Goal: Task Accomplishment & Management: Manage account settings

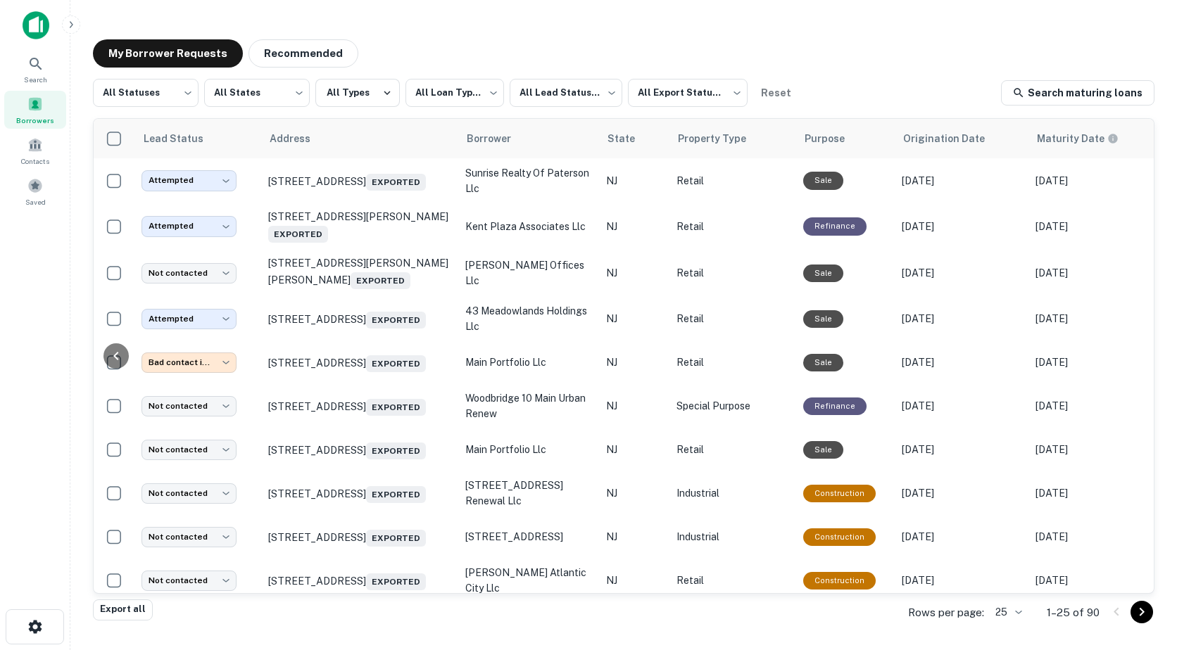
scroll to position [0, 606]
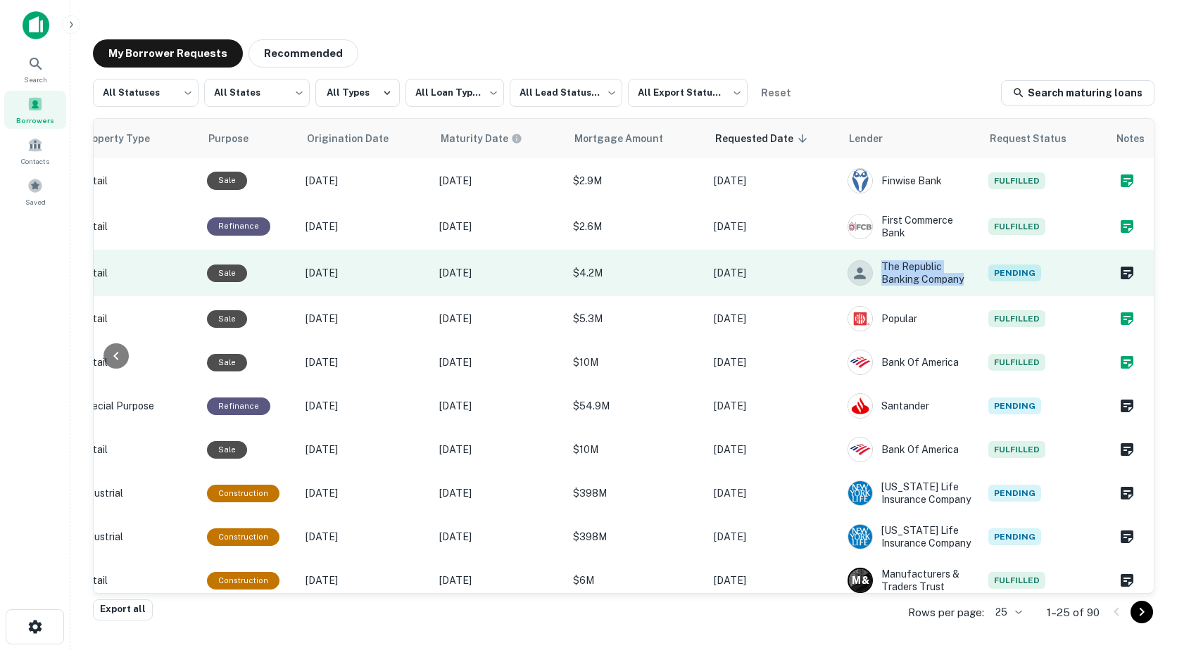
click at [973, 254] on tr "Not contacted **** ​ 2055 Briggs Rd Mount Laurel, NJ 08054 Exported briggs offi…" at bounding box center [326, 273] width 1656 height 46
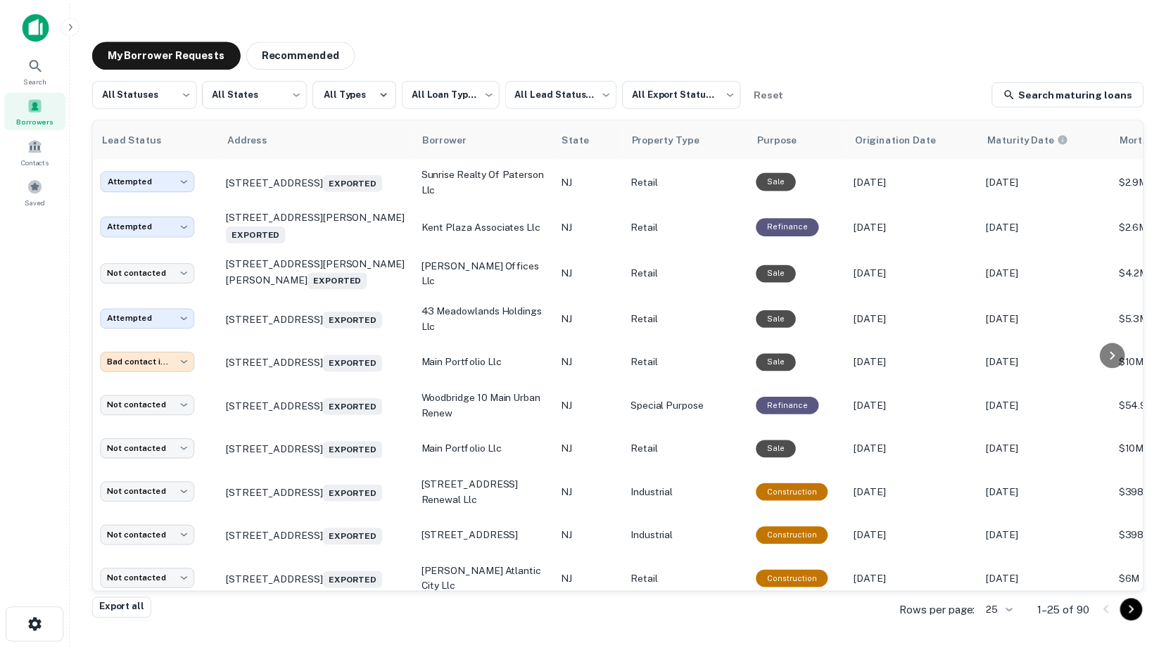
scroll to position [0, 0]
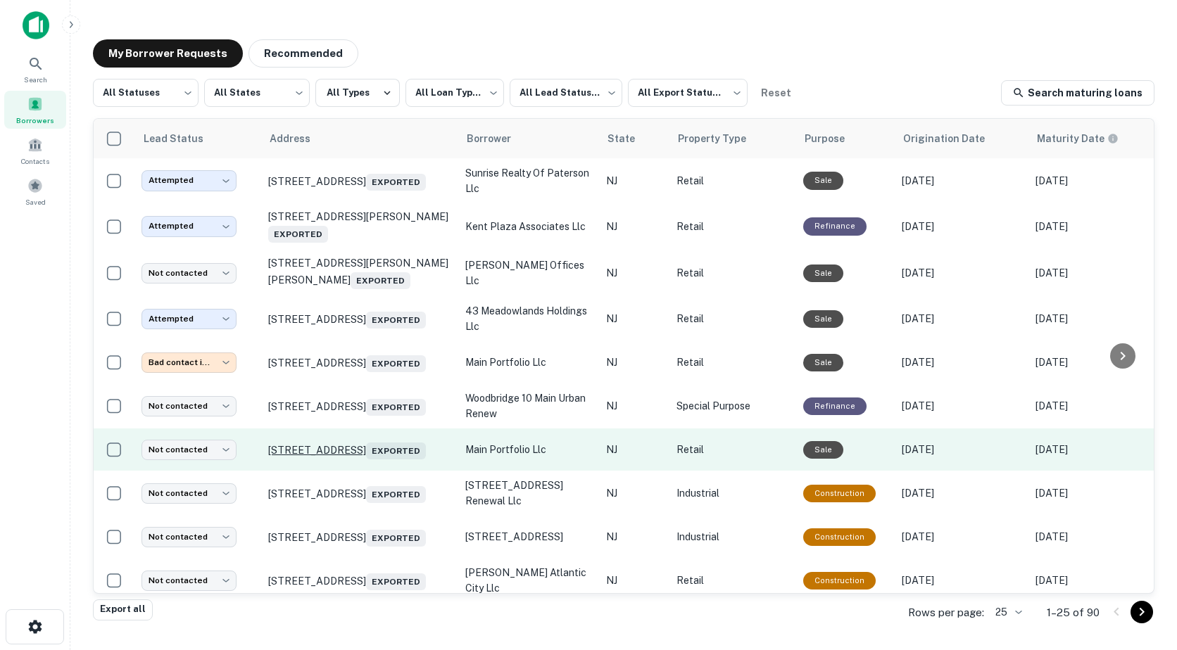
click at [335, 451] on p "185 Main St Hackensack, NJ 07601 Exported" at bounding box center [359, 450] width 183 height 20
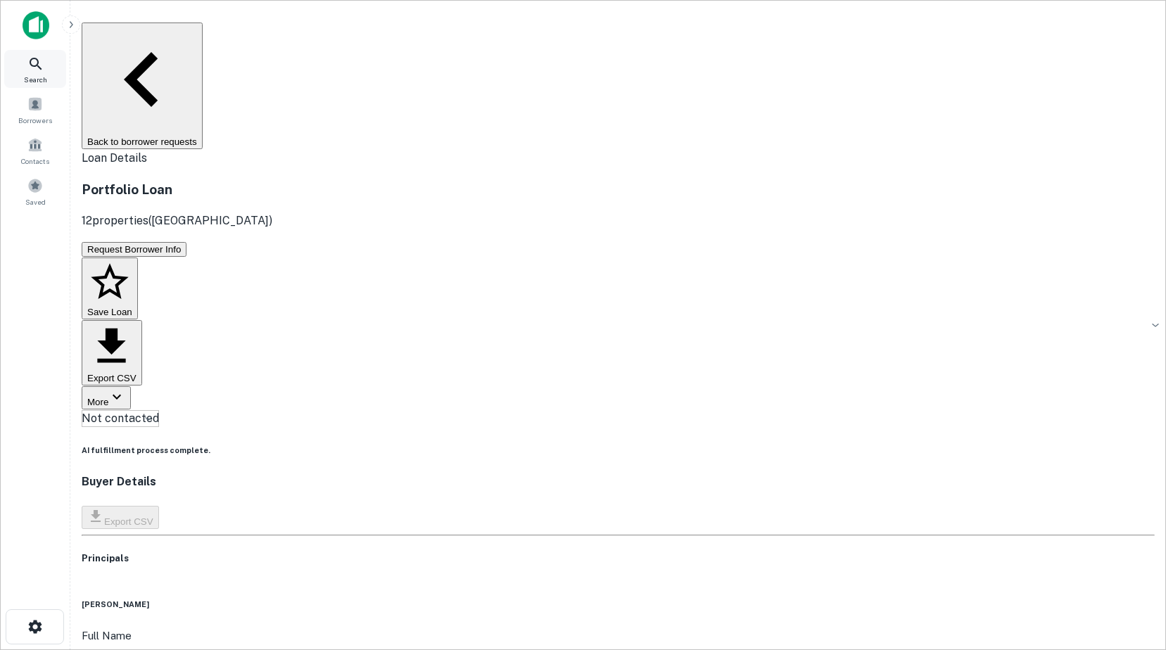
click at [35, 70] on icon at bounding box center [35, 64] width 17 height 17
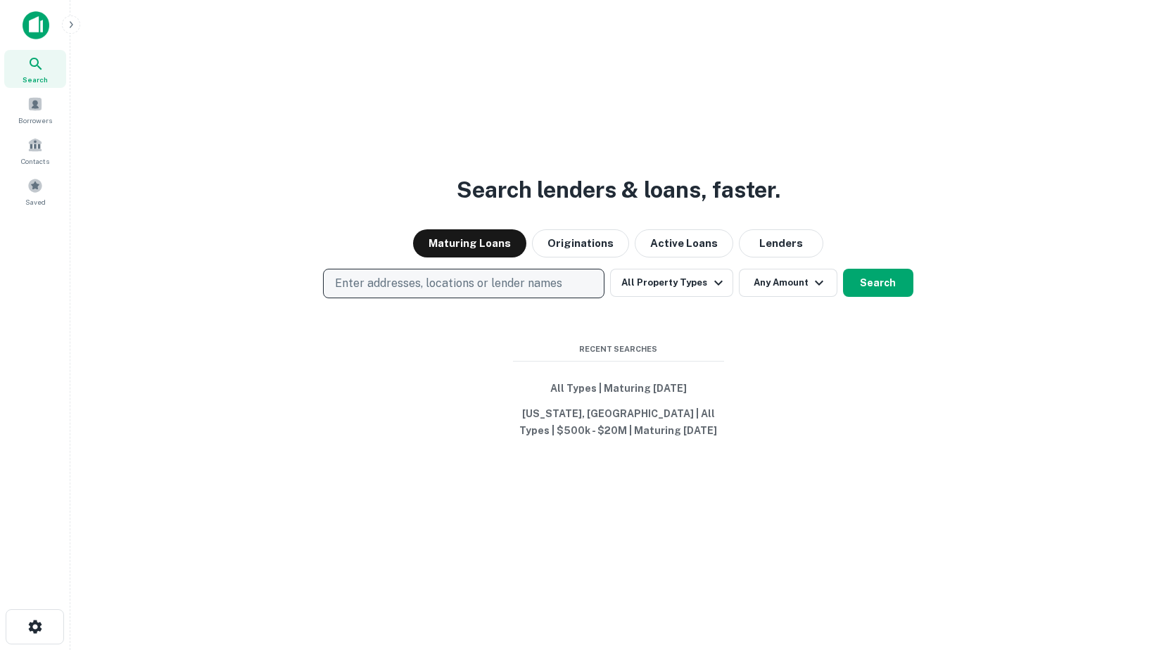
click at [364, 281] on p "Enter addresses, locations or lender names" at bounding box center [448, 283] width 227 height 17
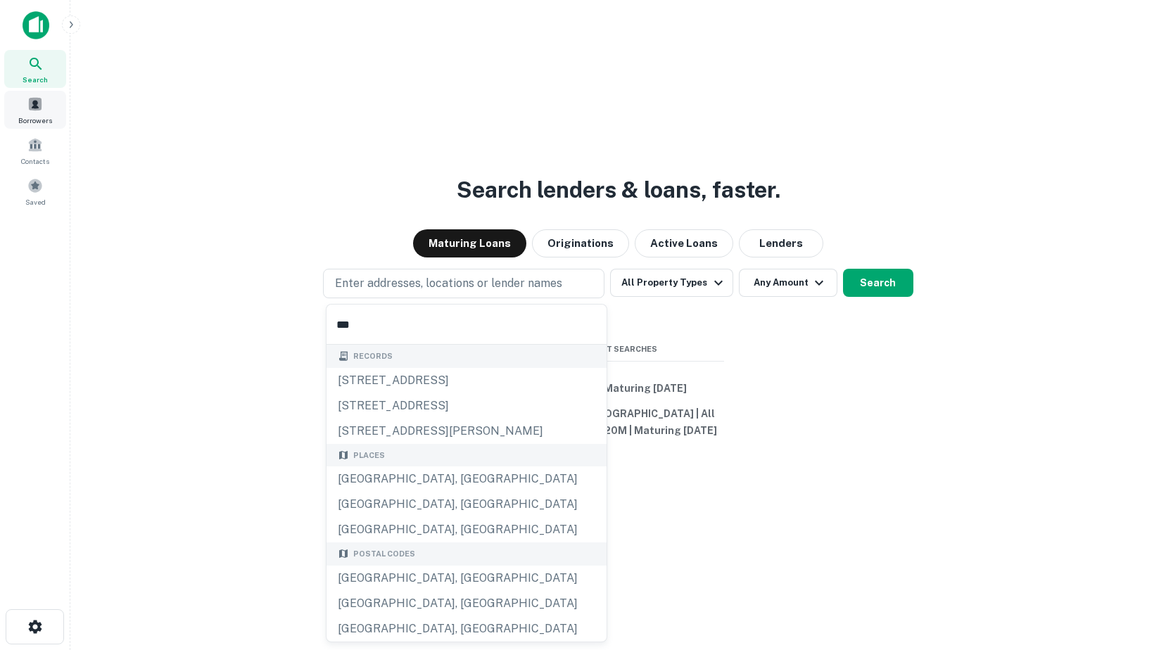
type input "***"
click at [33, 106] on span at bounding box center [34, 103] width 15 height 15
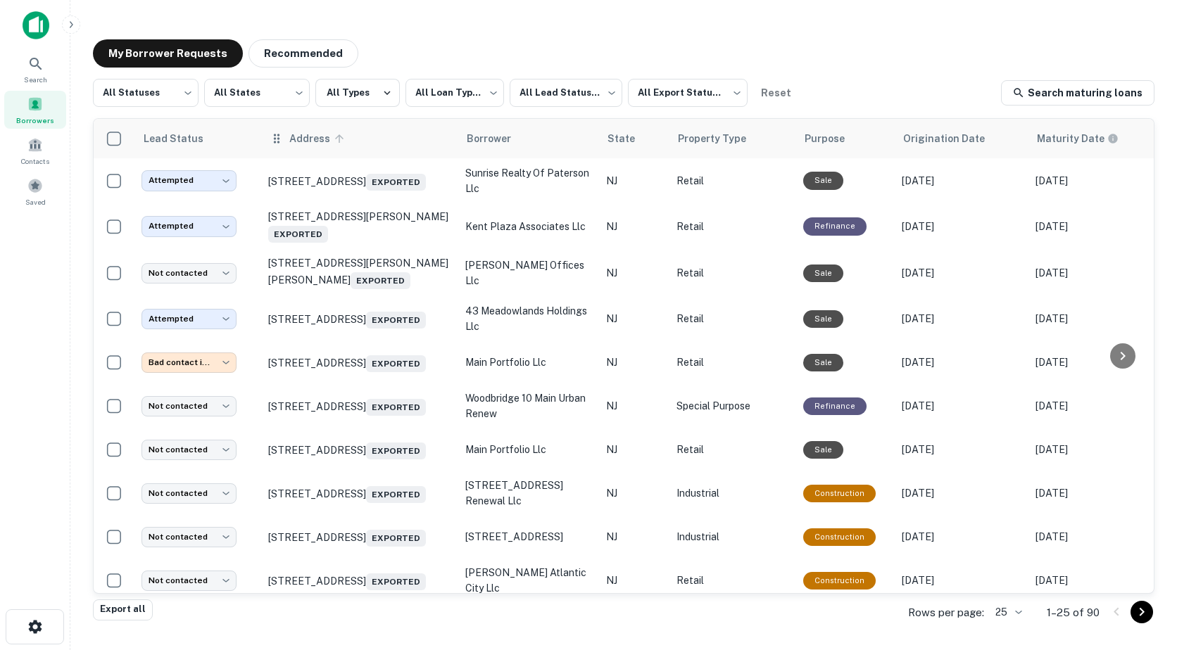
click at [324, 139] on span "Address" at bounding box center [318, 138] width 59 height 17
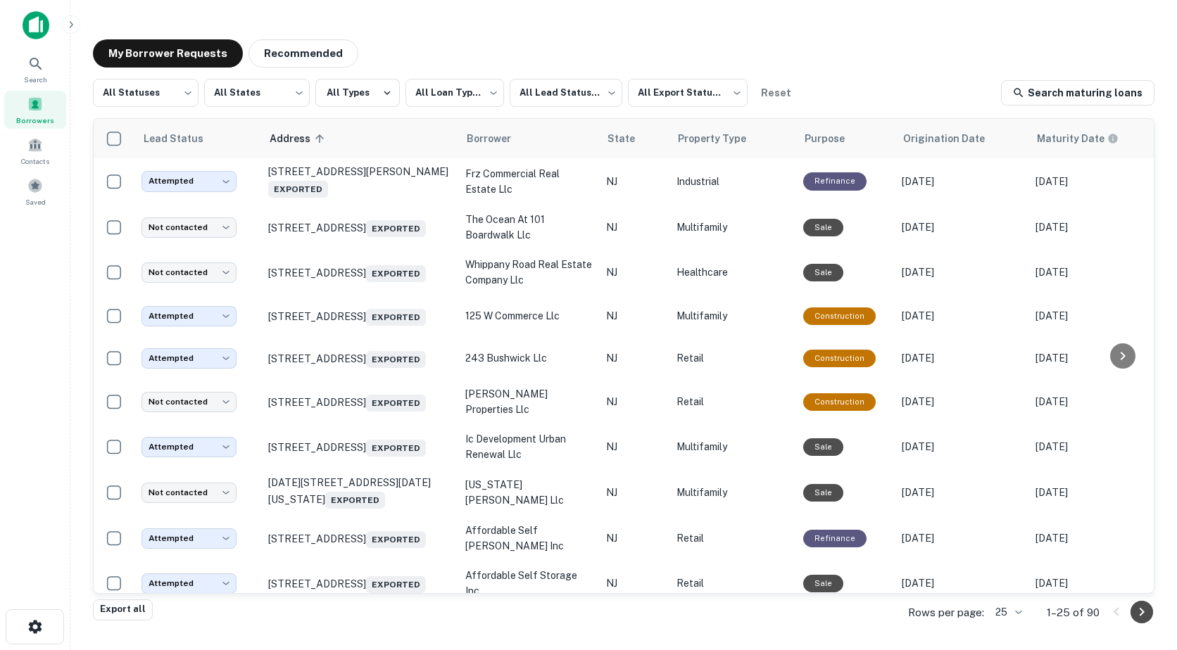
click at [1135, 610] on icon "Go to next page" at bounding box center [1141, 612] width 17 height 17
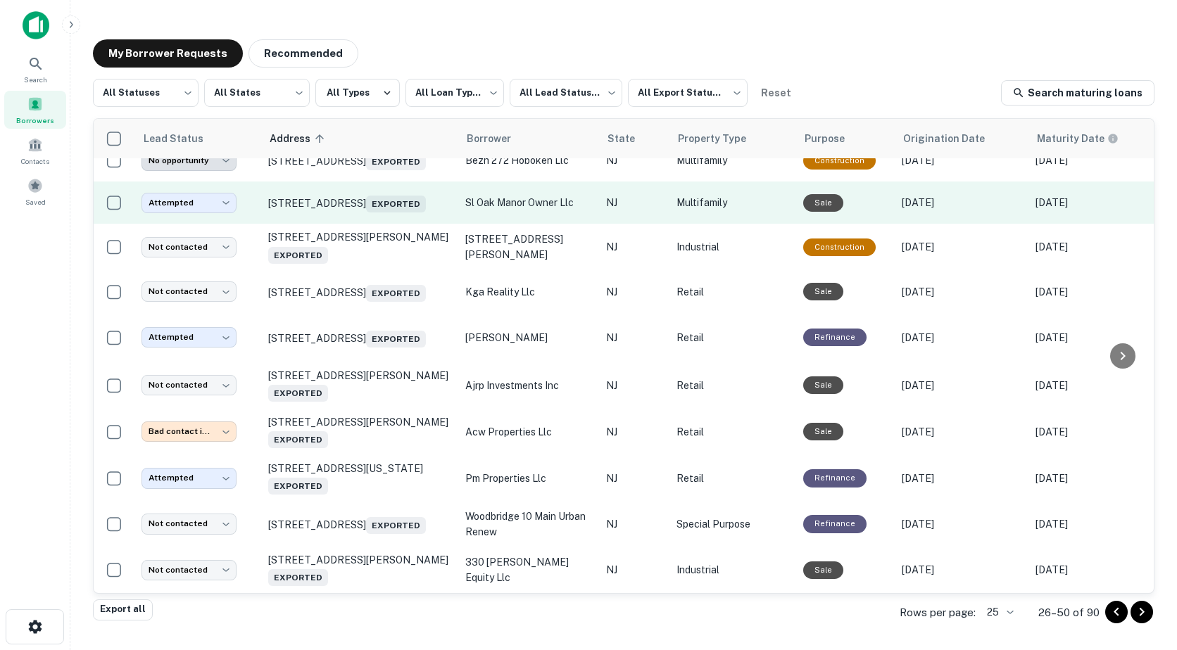
scroll to position [787, 0]
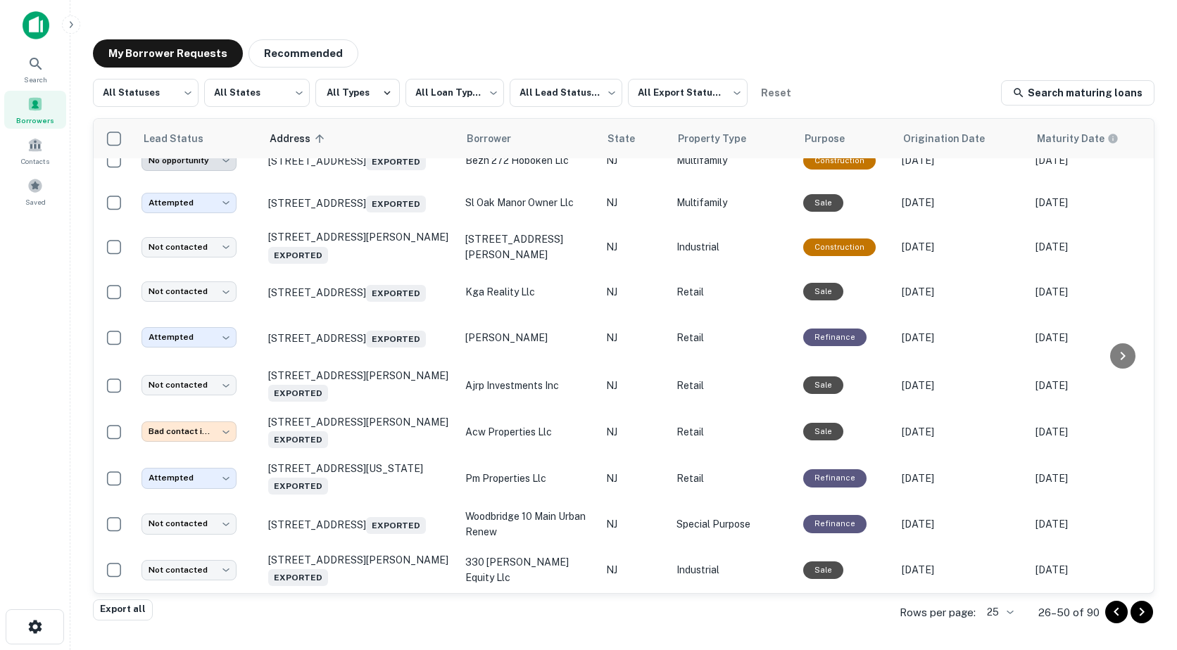
click at [1152, 617] on div at bounding box center [1129, 612] width 48 height 23
click at [1144, 614] on icon "Go to next page" at bounding box center [1141, 612] width 17 height 17
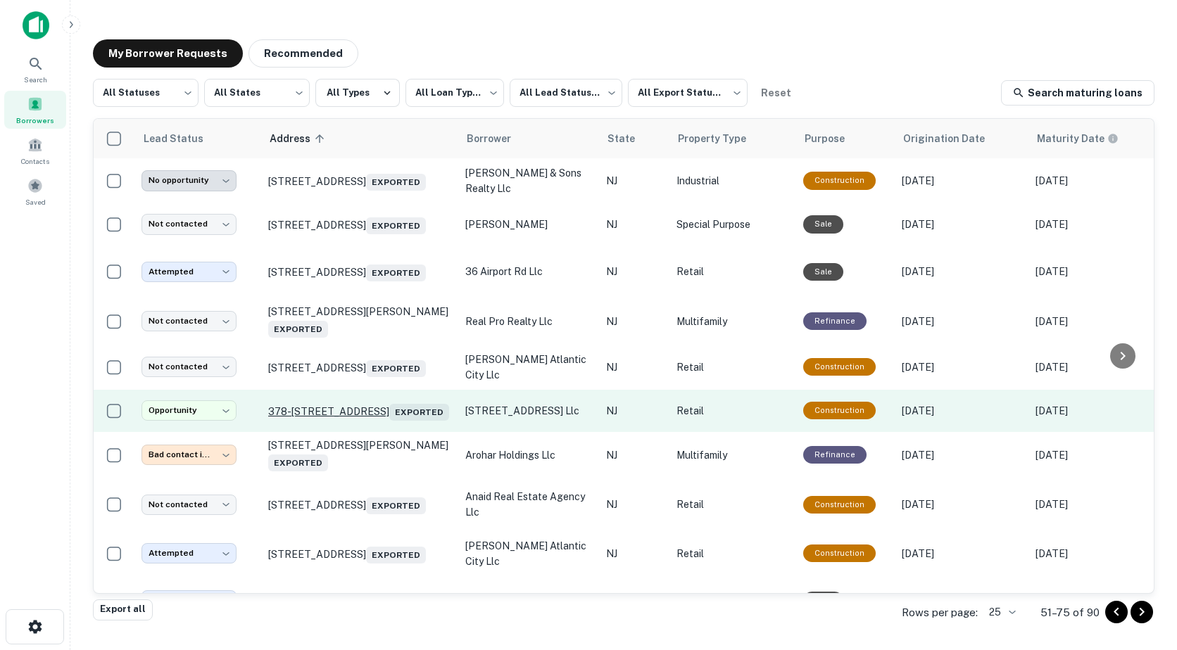
click at [319, 409] on p "378-380 N 11th St Newark, NJ 07103 Exported" at bounding box center [359, 411] width 183 height 20
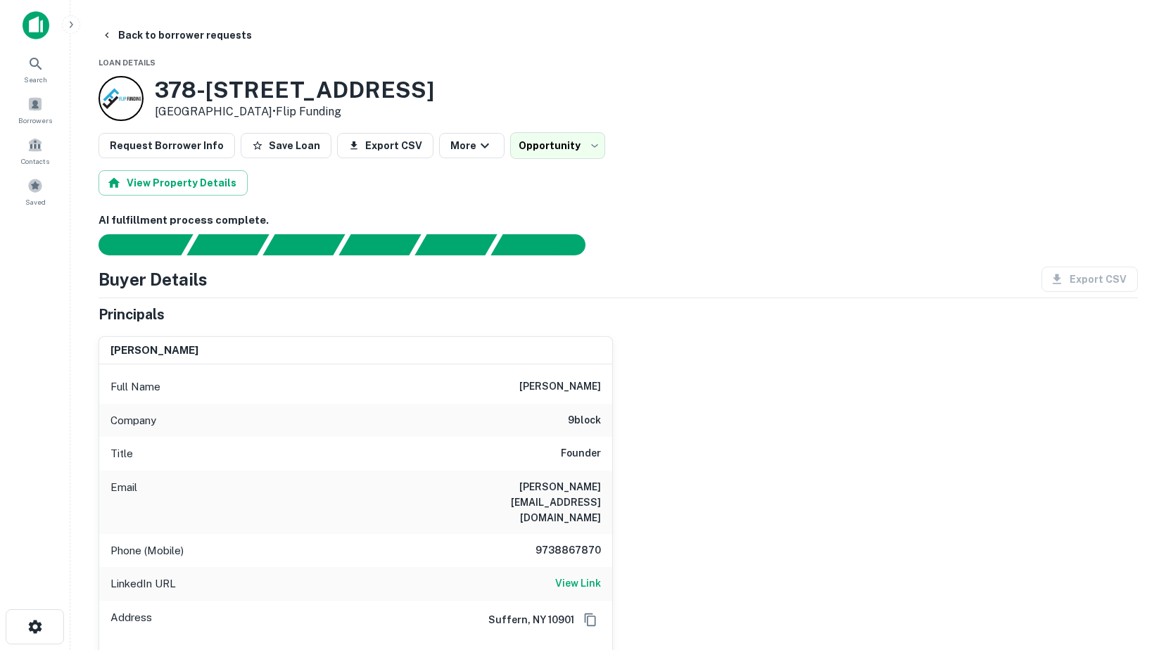
click at [1091, 282] on div "Export CSV" at bounding box center [1084, 279] width 108 height 25
click at [174, 182] on button "View Property Details" at bounding box center [173, 182] width 149 height 25
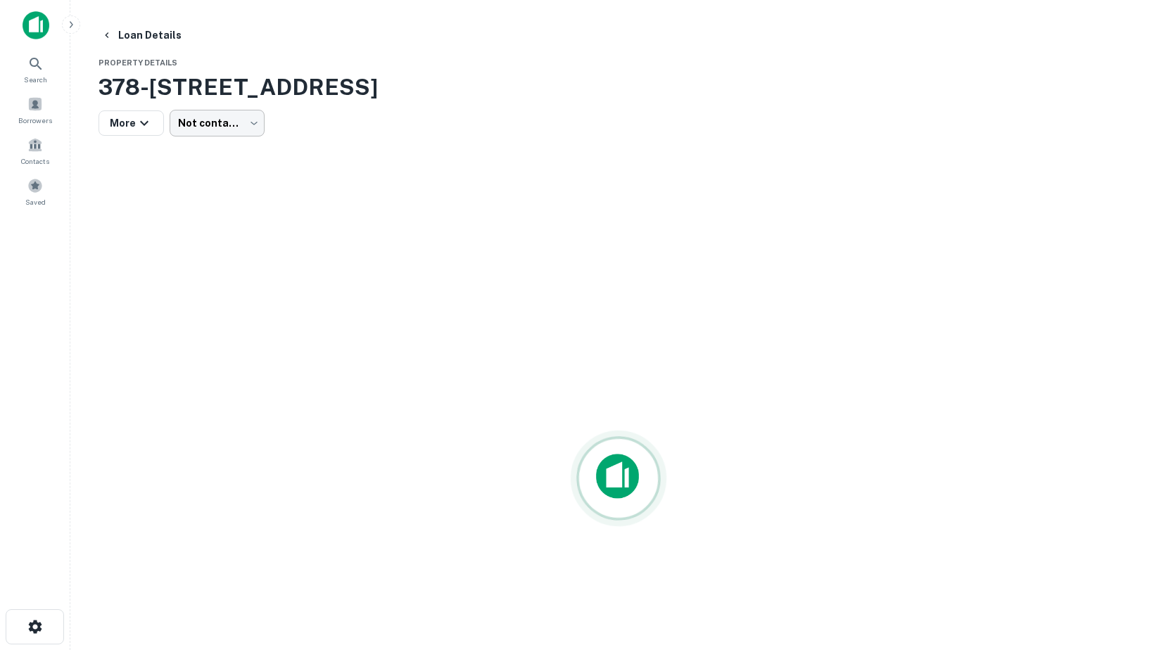
click at [227, 123] on body "Search Borrowers Contacts Saved Loan Details Property Details 378-380 N 11th St…" at bounding box center [583, 325] width 1166 height 650
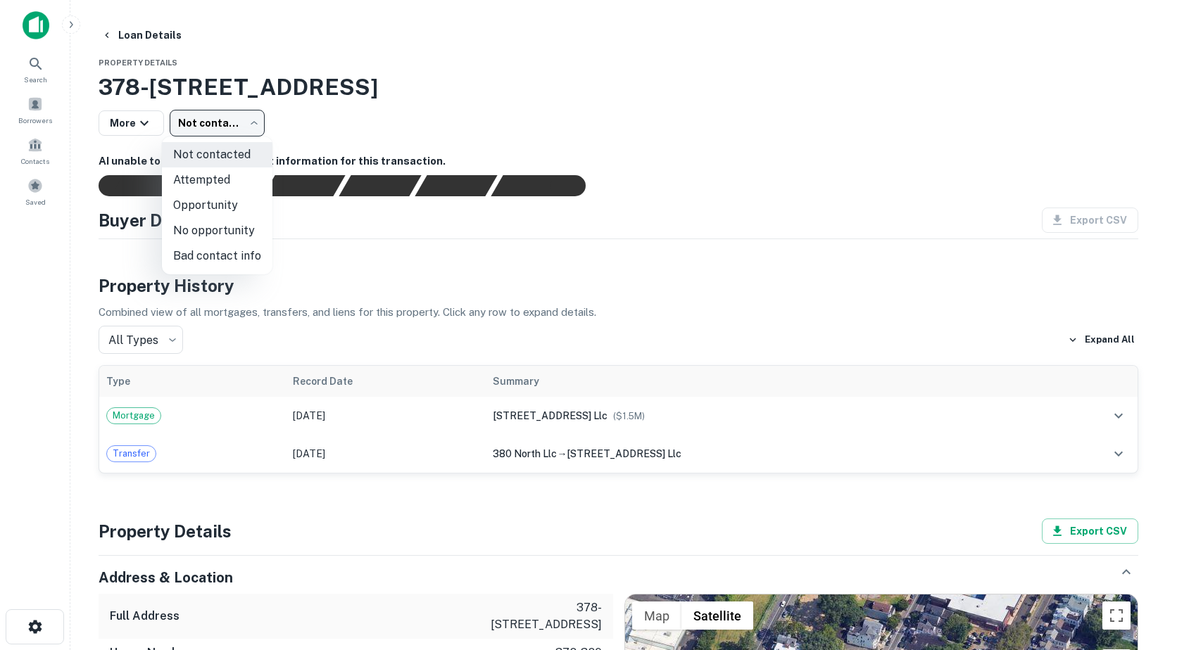
click at [809, 115] on div at bounding box center [588, 325] width 1177 height 650
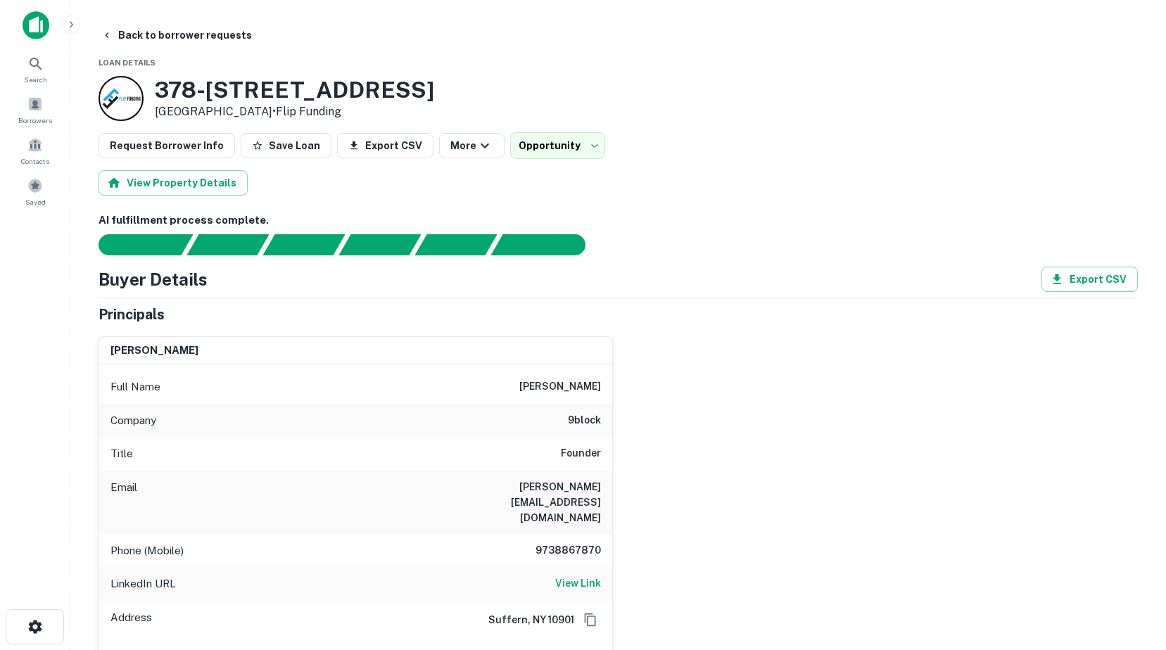
click at [1015, 226] on h6 "AI fulfillment process complete." at bounding box center [618, 221] width 1039 height 16
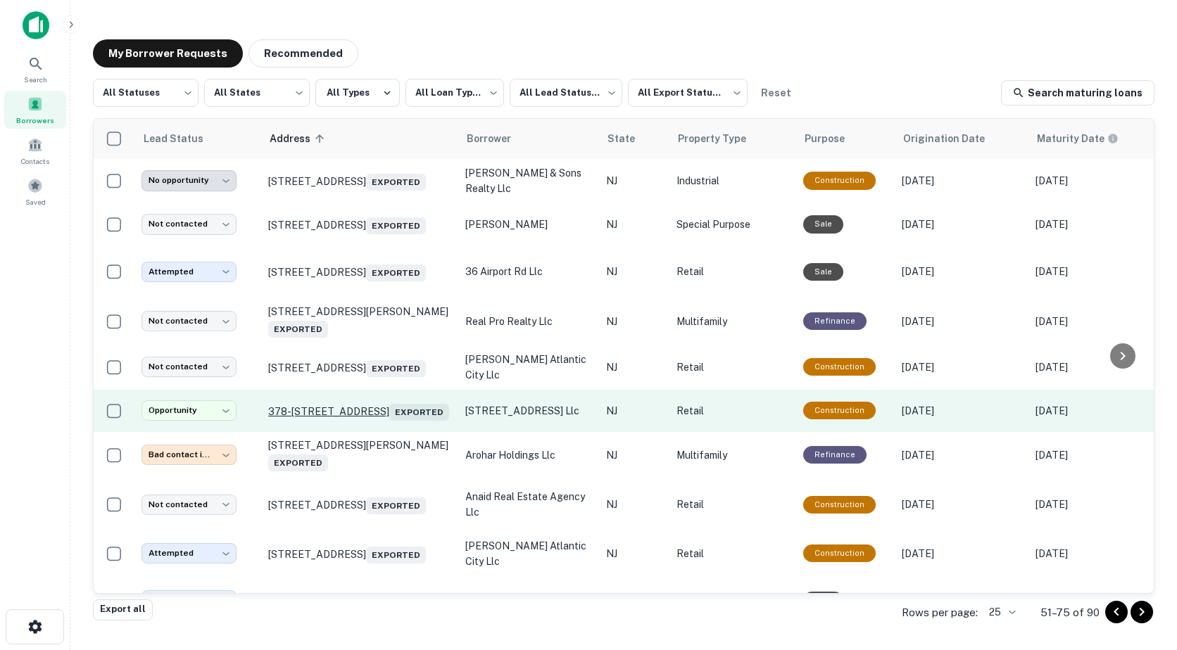
click at [355, 412] on p "378-380 N 11th St Newark, NJ 07103 Exported" at bounding box center [359, 411] width 183 height 20
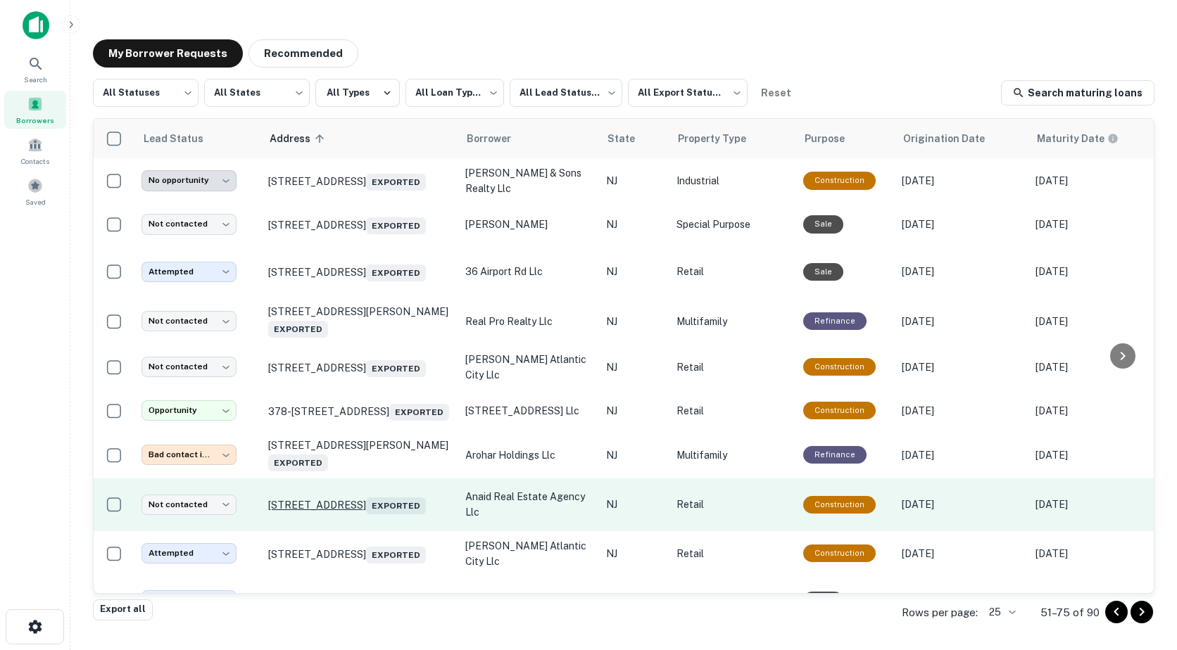
click at [308, 509] on p "391 Valley St South Orange, NJ 07079 Exported" at bounding box center [359, 505] width 183 height 20
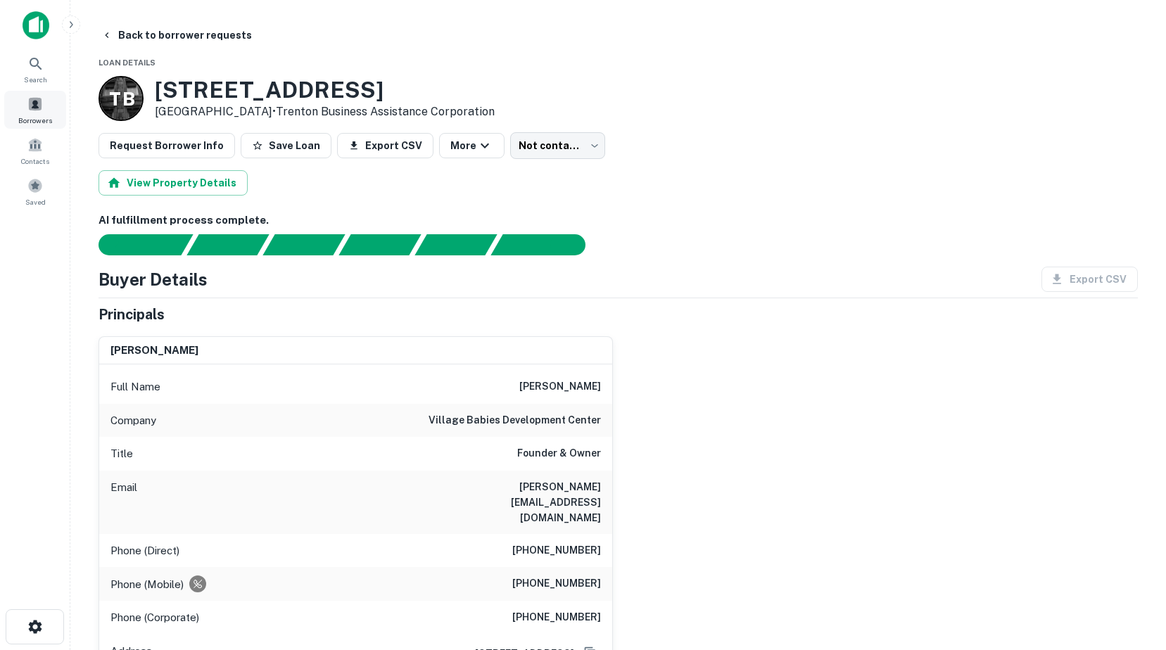
click at [36, 106] on span at bounding box center [34, 103] width 15 height 15
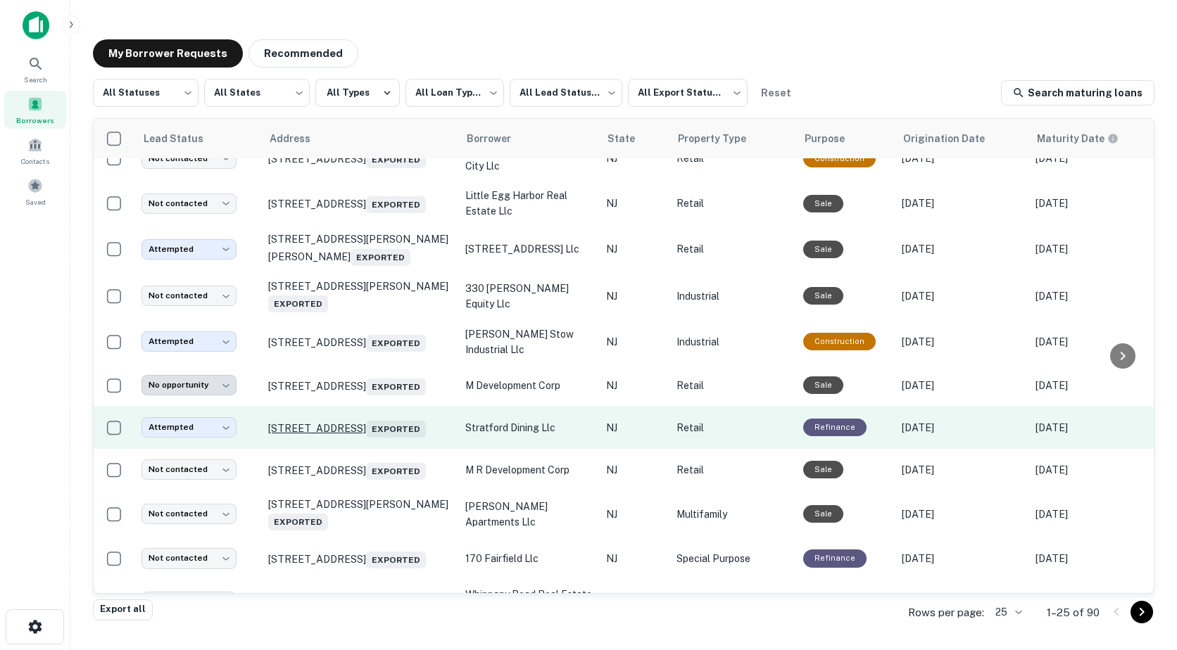
scroll to position [740, 0]
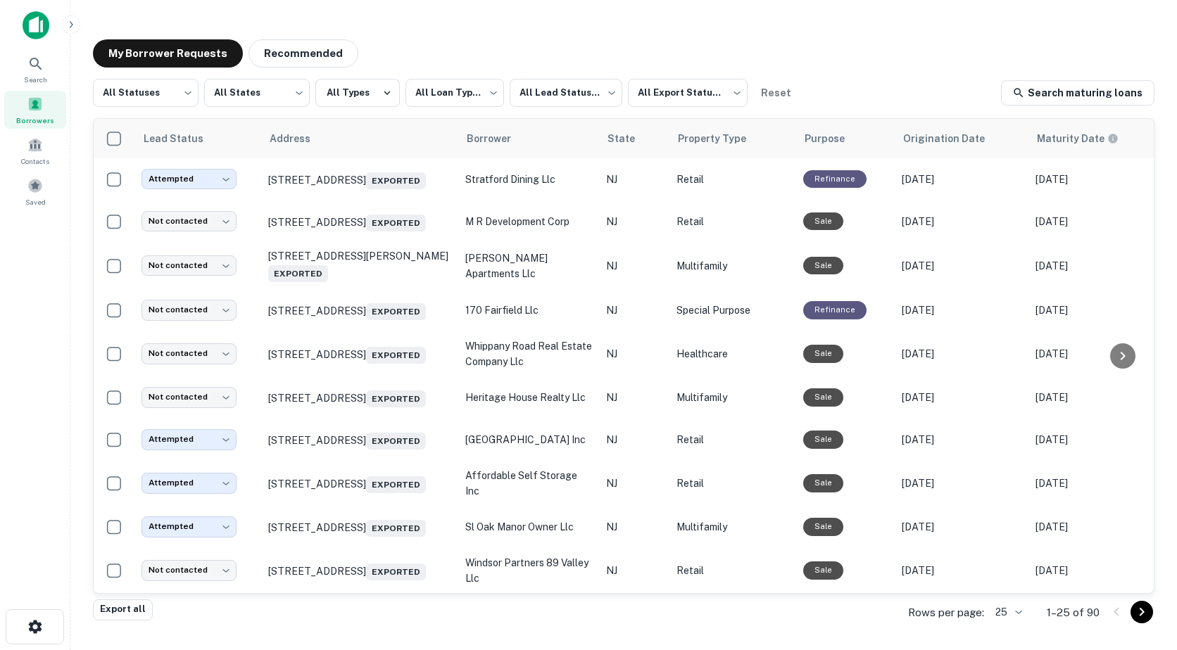
click at [1141, 612] on icon "Go to next page" at bounding box center [1141, 612] width 17 height 17
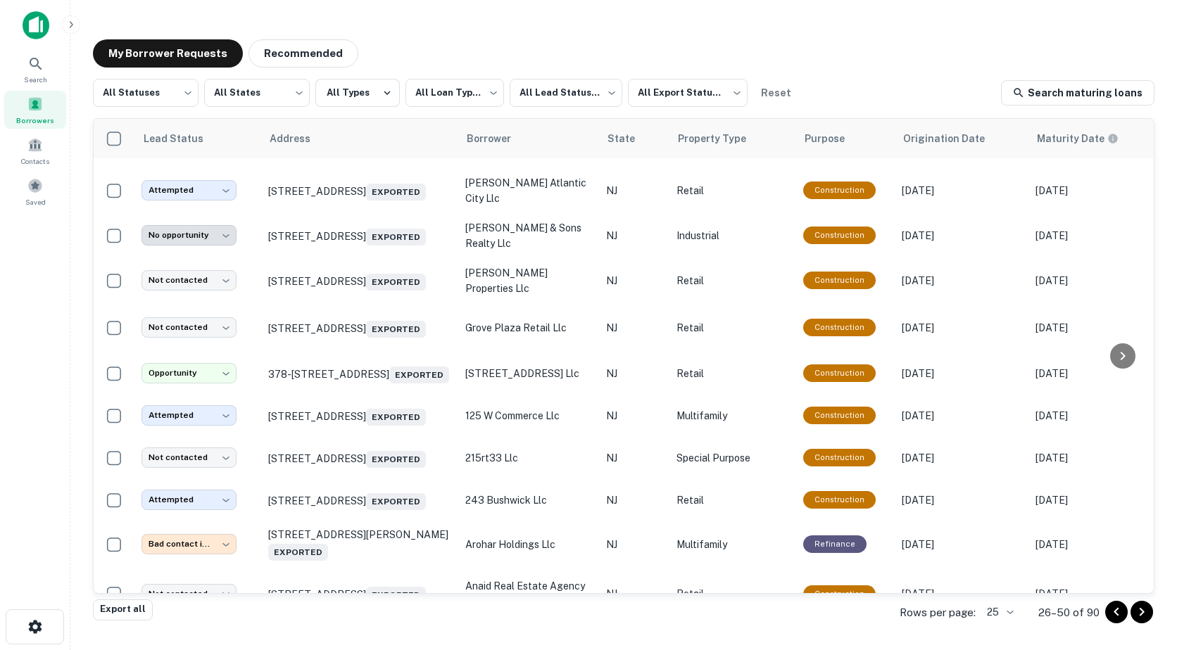
scroll to position [740, 0]
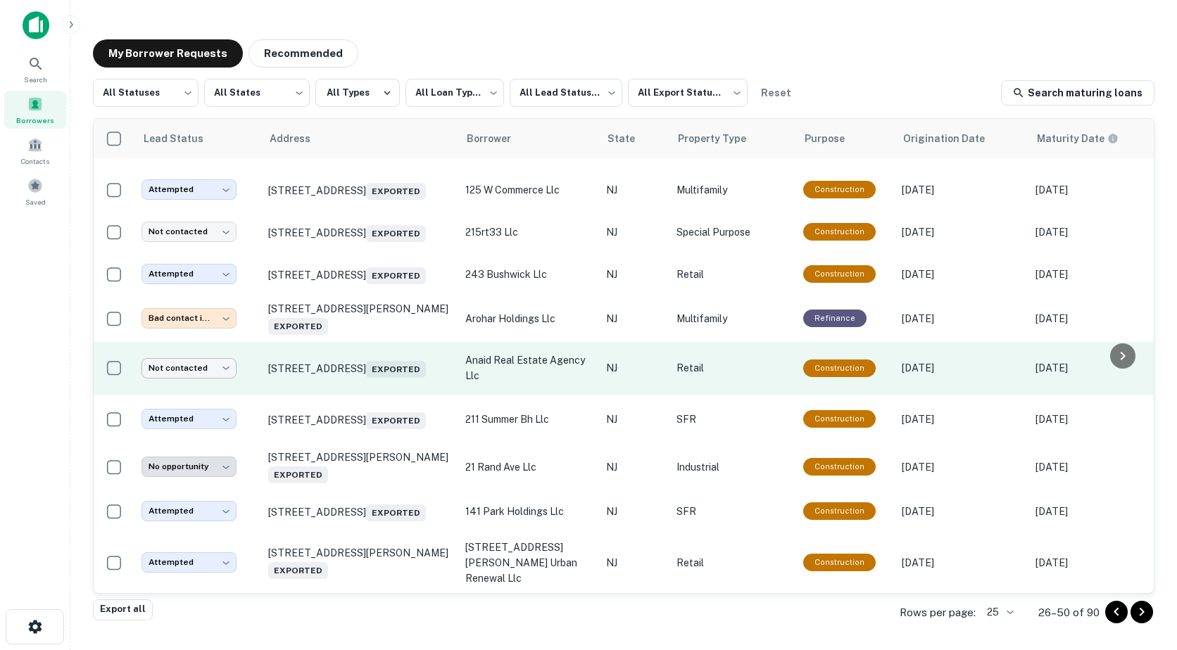
click at [175, 381] on body "**********" at bounding box center [588, 325] width 1177 height 650
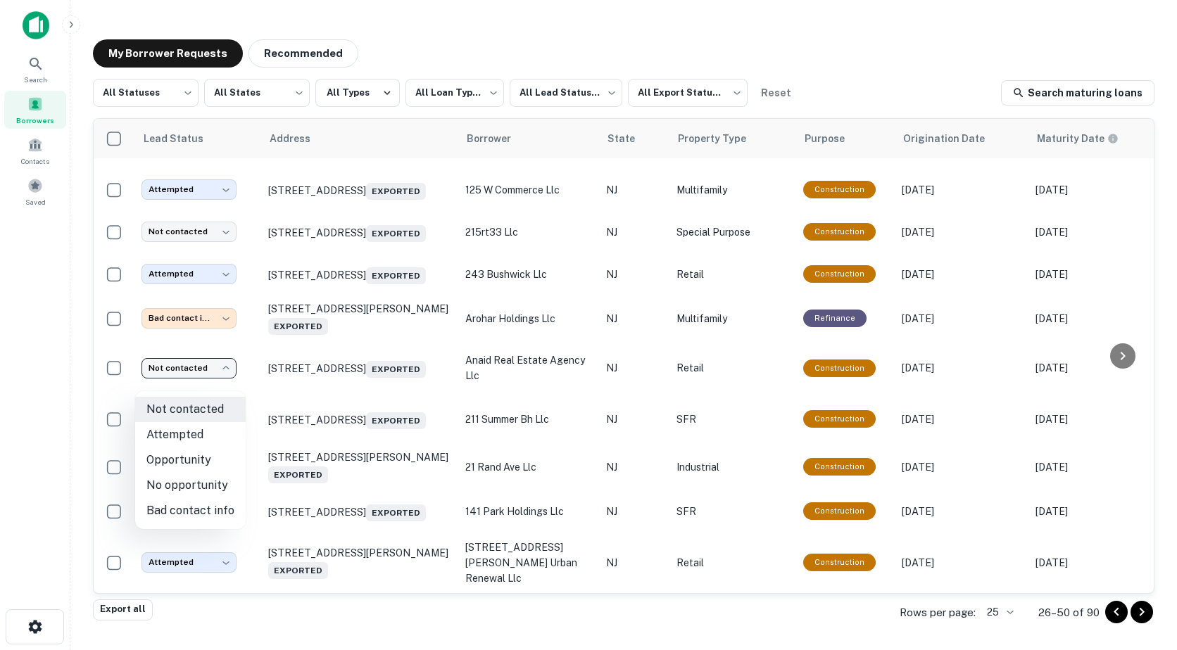
click at [183, 431] on li "Attempted" at bounding box center [190, 434] width 110 height 25
type input "*********"
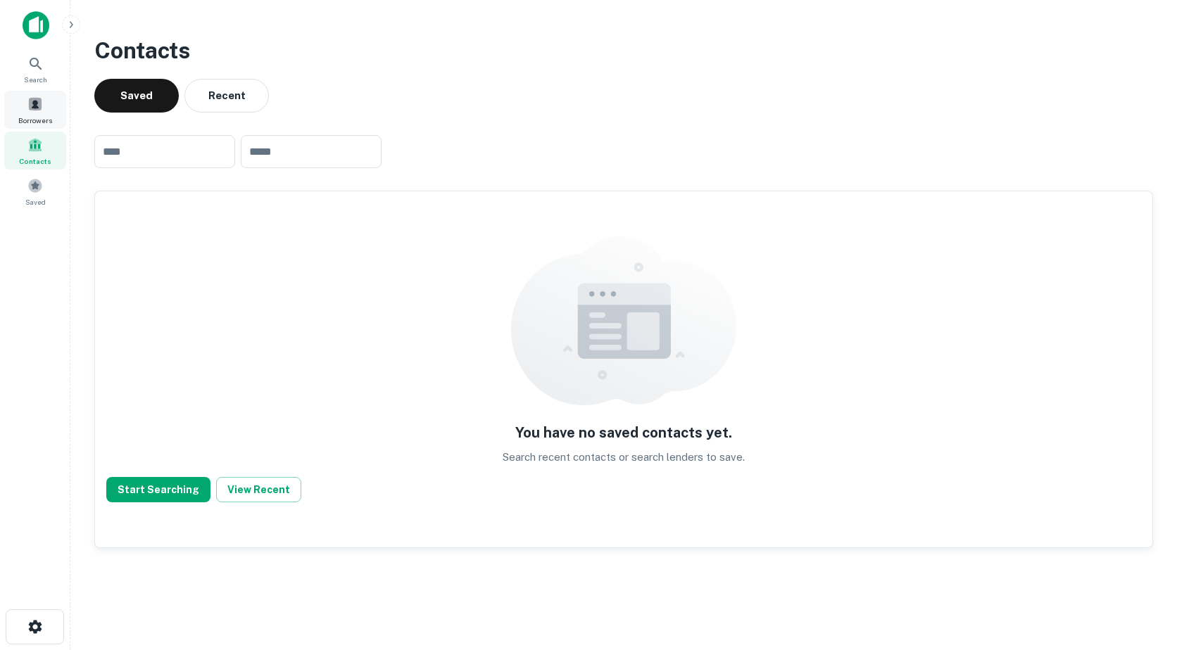
click at [29, 106] on span at bounding box center [34, 103] width 15 height 15
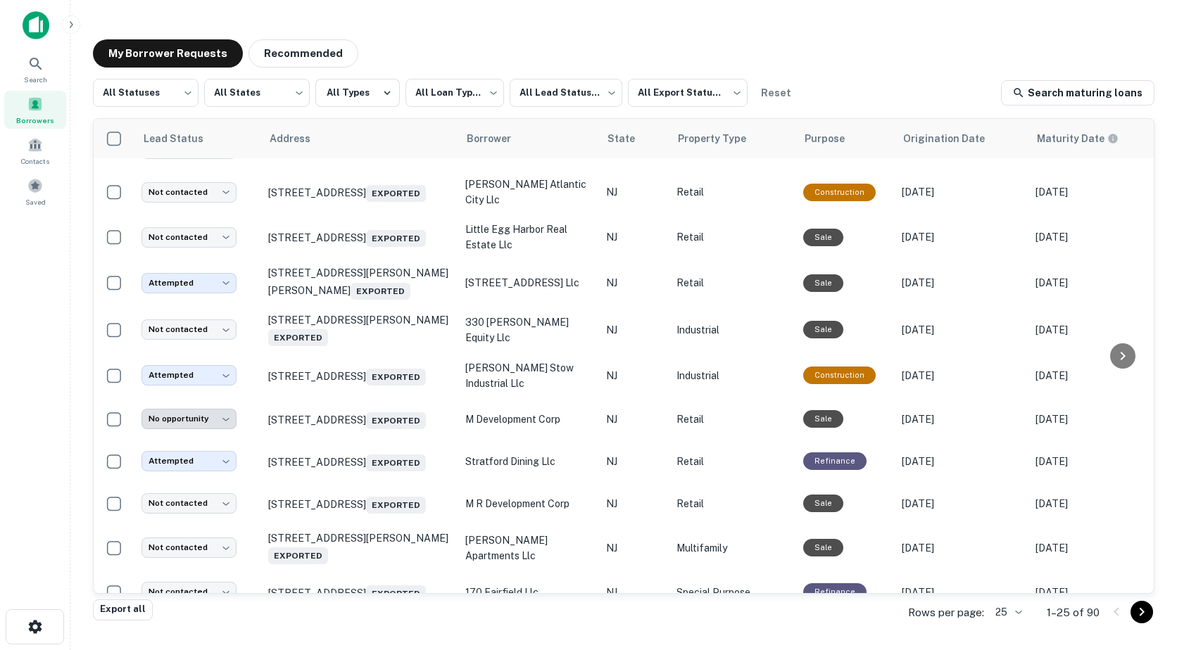
scroll to position [318, 0]
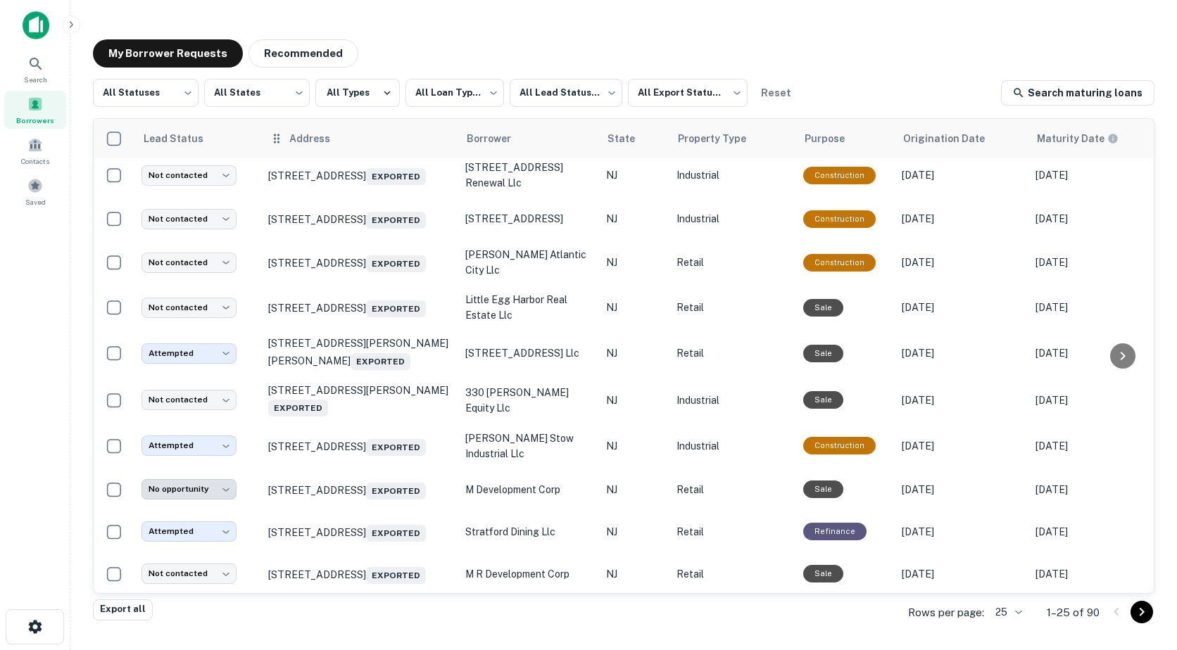
click at [277, 148] on th "Address" at bounding box center [359, 138] width 197 height 39
click at [336, 144] on icon at bounding box center [339, 138] width 13 height 13
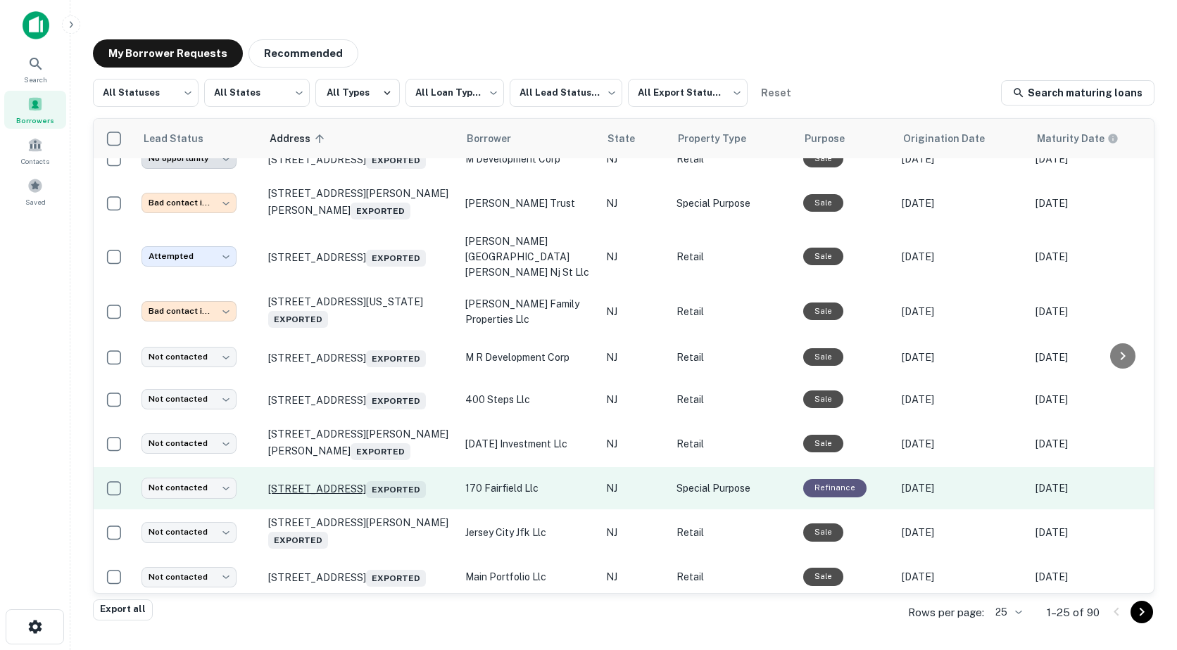
scroll to position [759, 0]
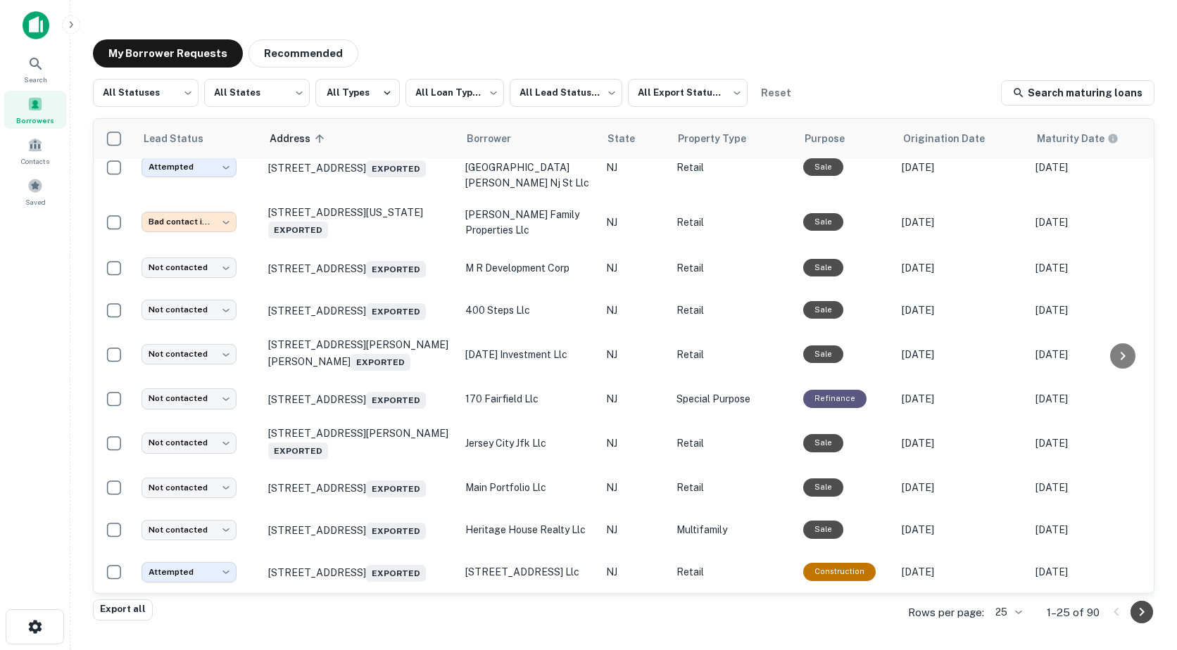
click at [1141, 609] on icon "Go to next page" at bounding box center [1141, 612] width 17 height 17
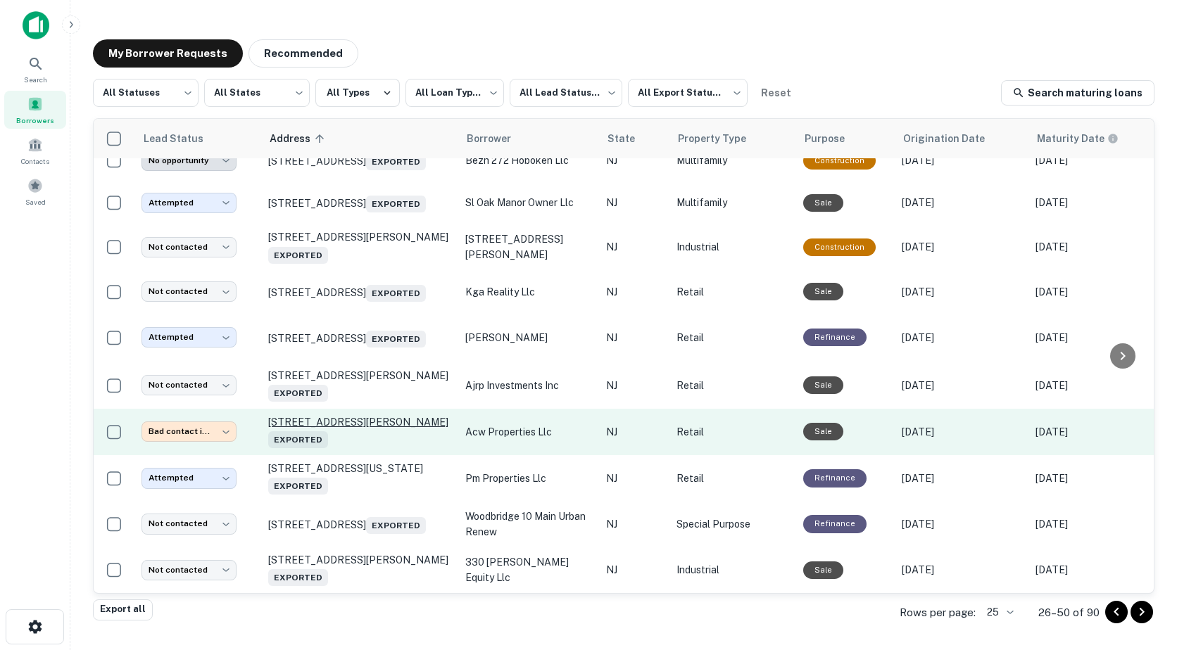
scroll to position [787, 0]
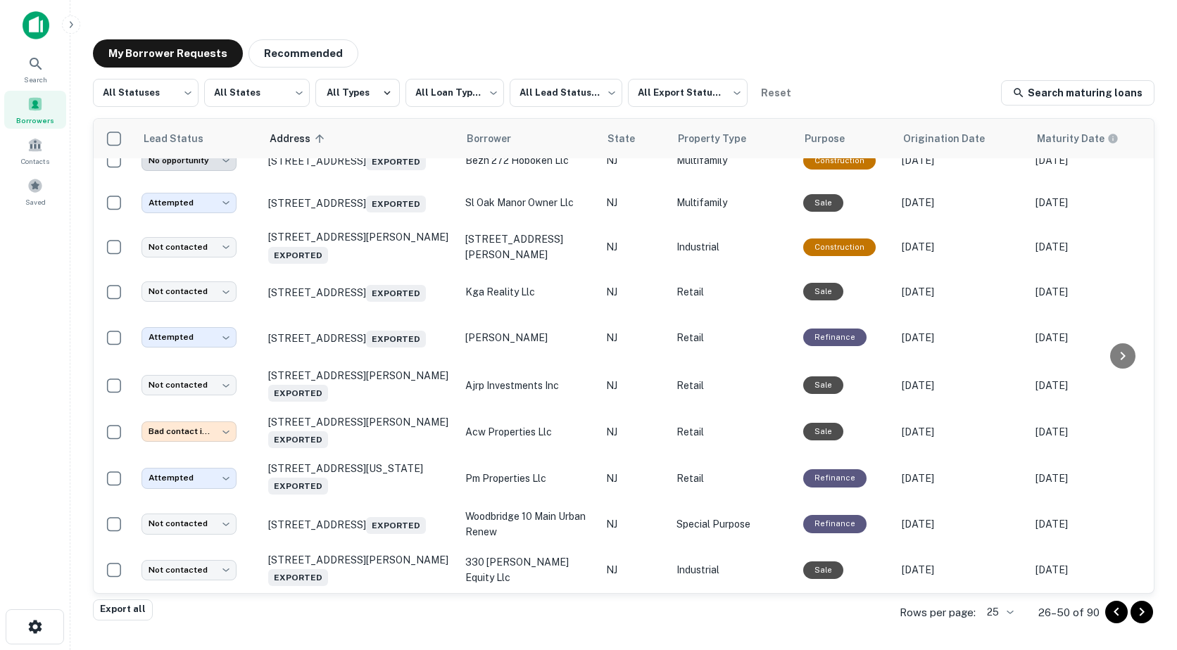
click at [1139, 617] on icon "Go to next page" at bounding box center [1141, 612] width 17 height 17
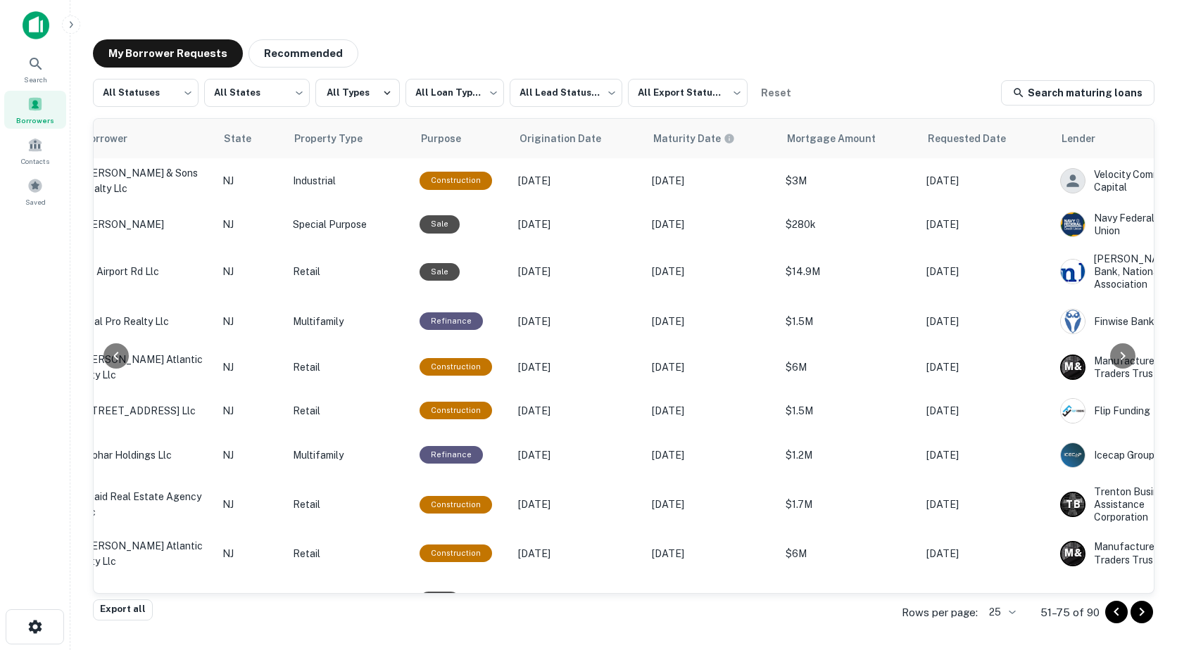
scroll to position [0, 606]
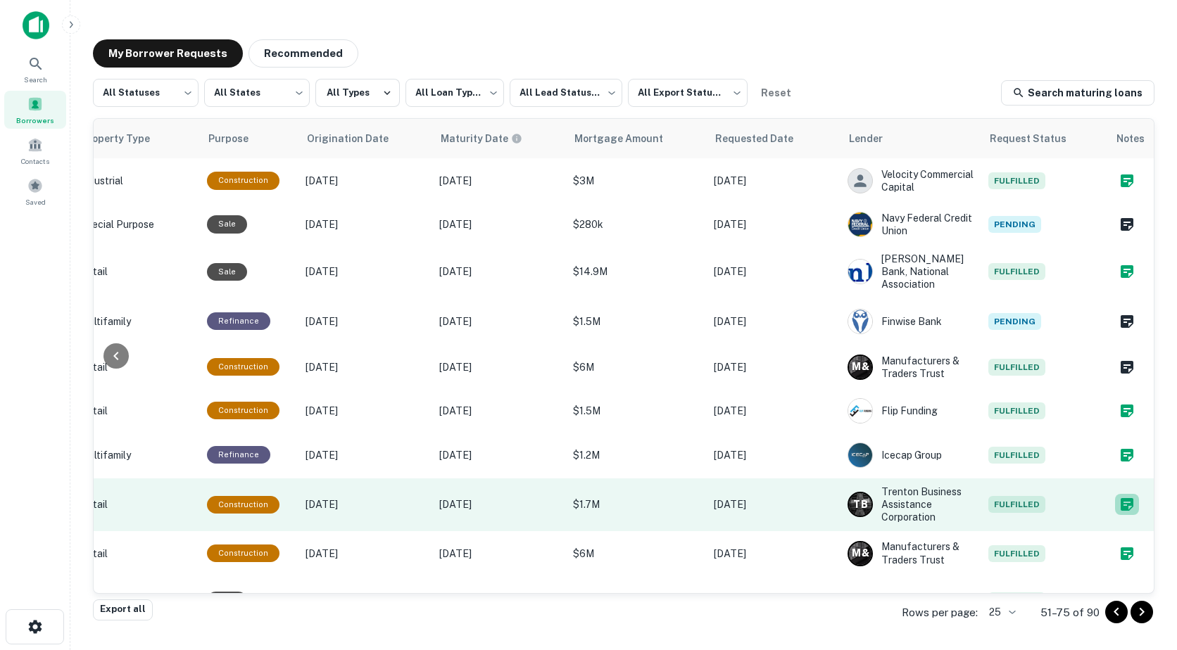
click at [1120, 511] on icon "Create a note for this borrower request" at bounding box center [1126, 504] width 13 height 13
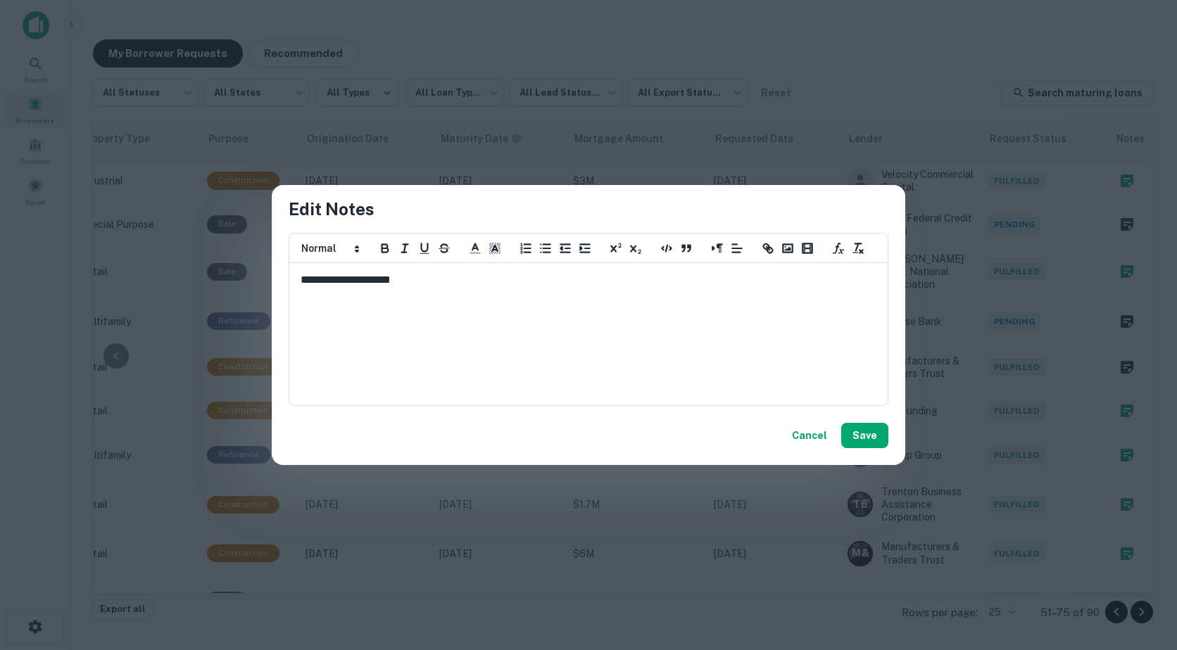
click at [433, 279] on p "**********" at bounding box center [588, 280] width 576 height 16
click at [870, 424] on button "Save" at bounding box center [864, 435] width 47 height 25
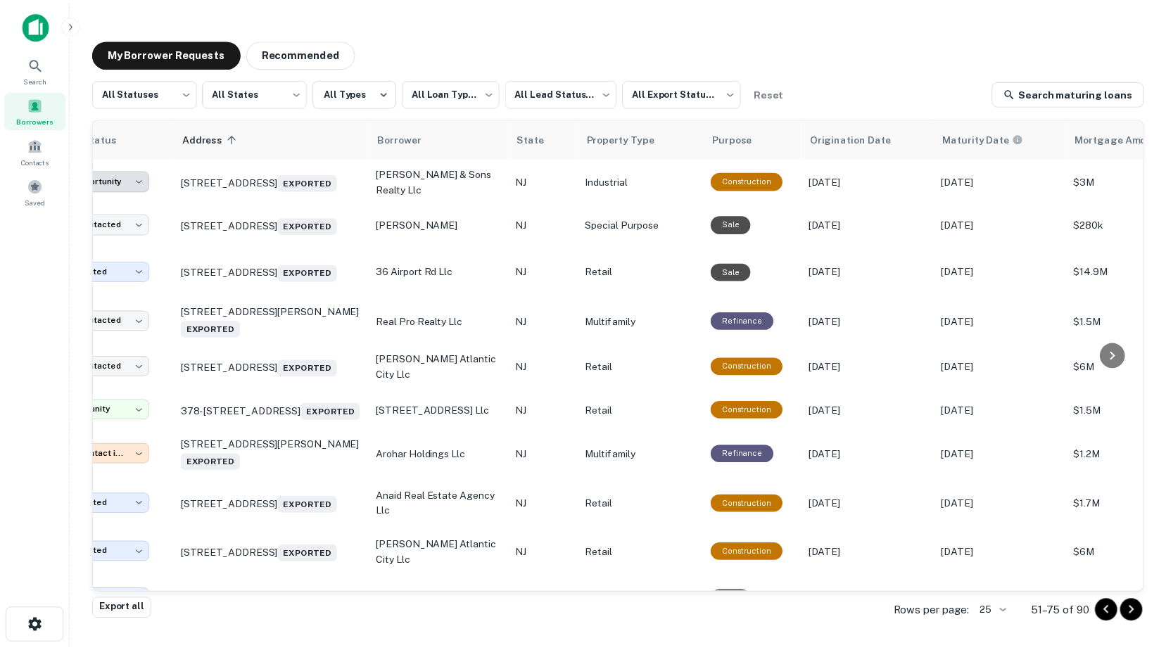
scroll to position [0, 0]
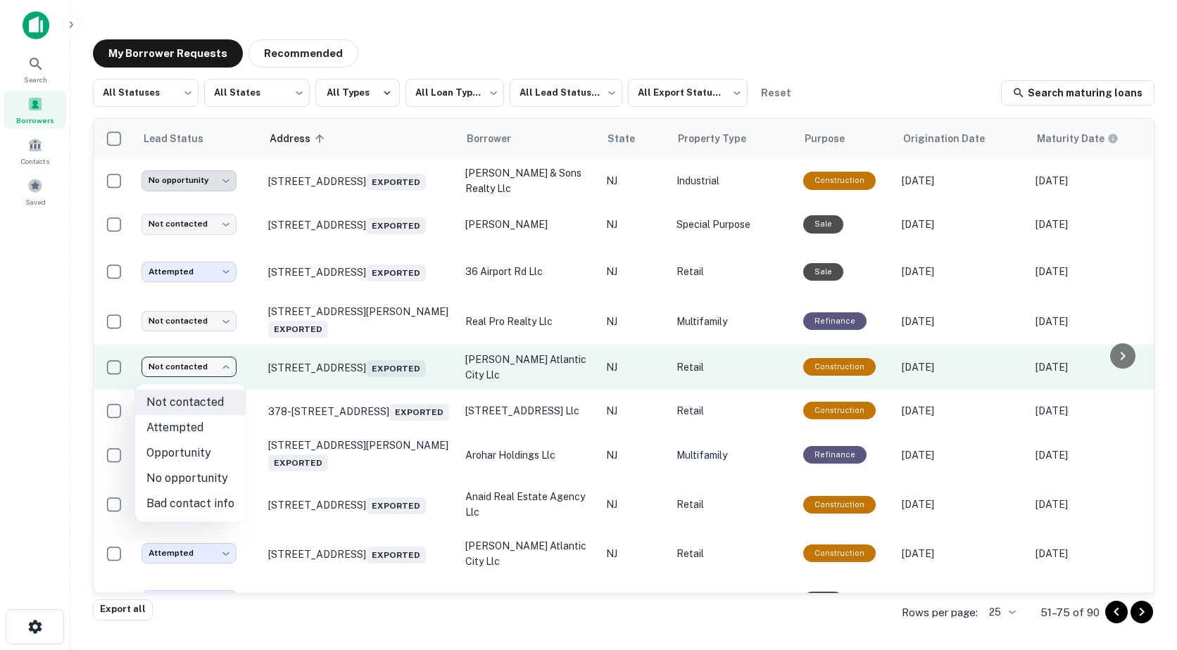
click at [180, 372] on body "**********" at bounding box center [588, 325] width 1177 height 650
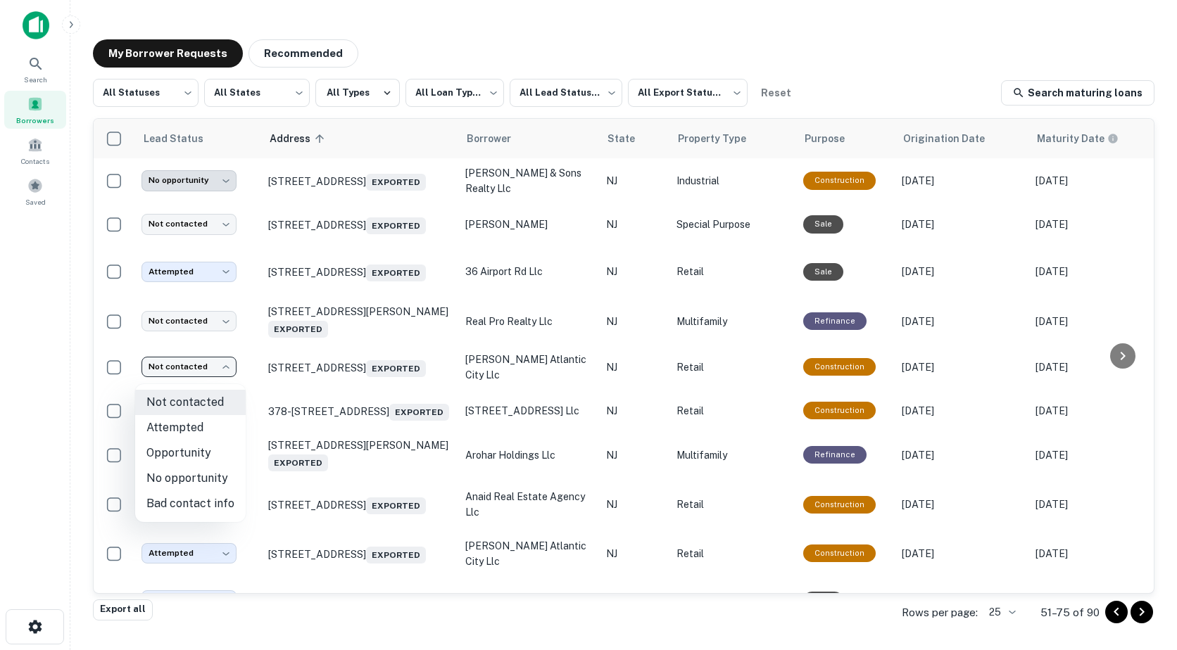
click at [179, 430] on li "Attempted" at bounding box center [190, 427] width 110 height 25
type input "*********"
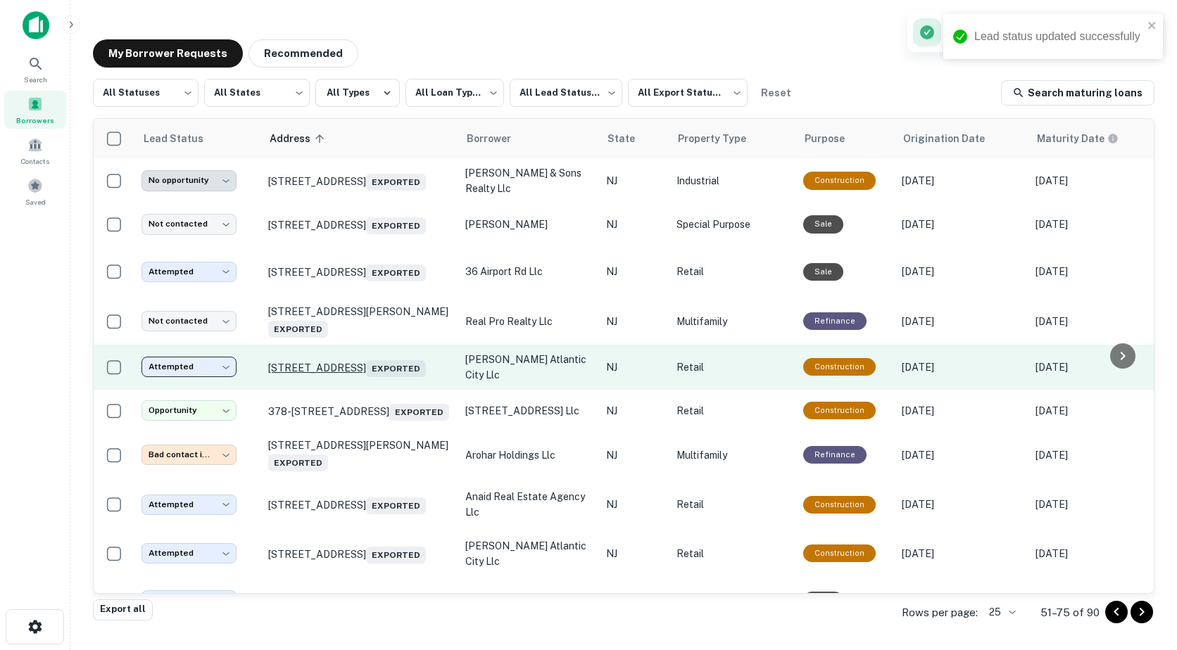
click at [330, 360] on p "370 N Trenton Ave Atlantic City, NJ 08401 Exported" at bounding box center [359, 367] width 183 height 20
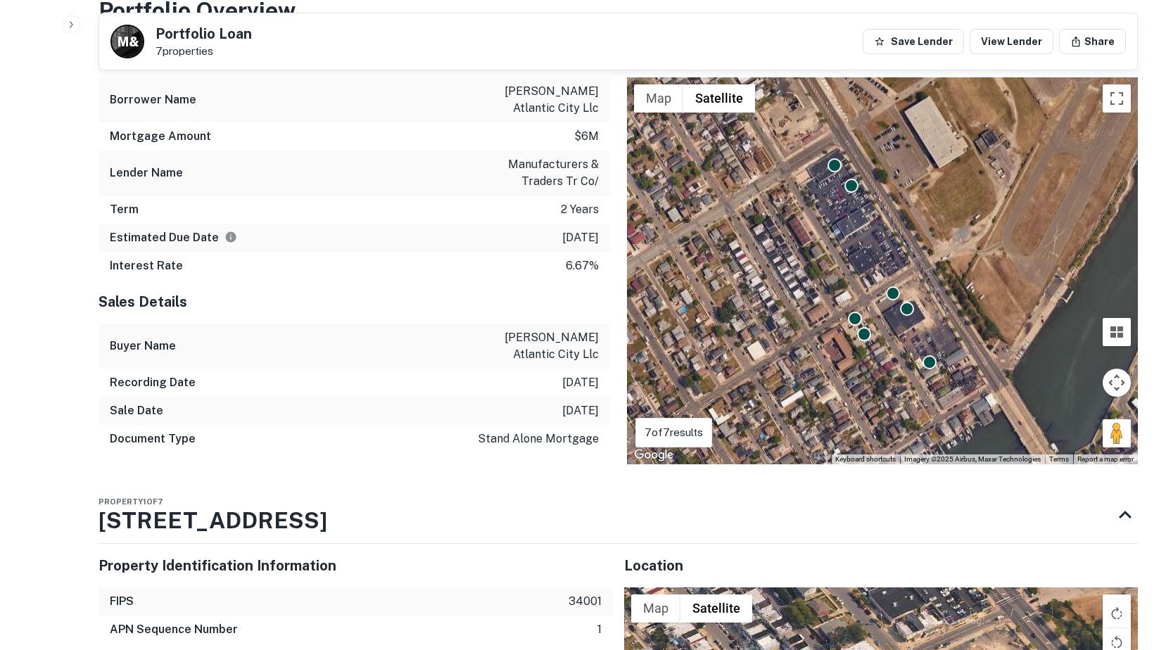
scroll to position [1830, 0]
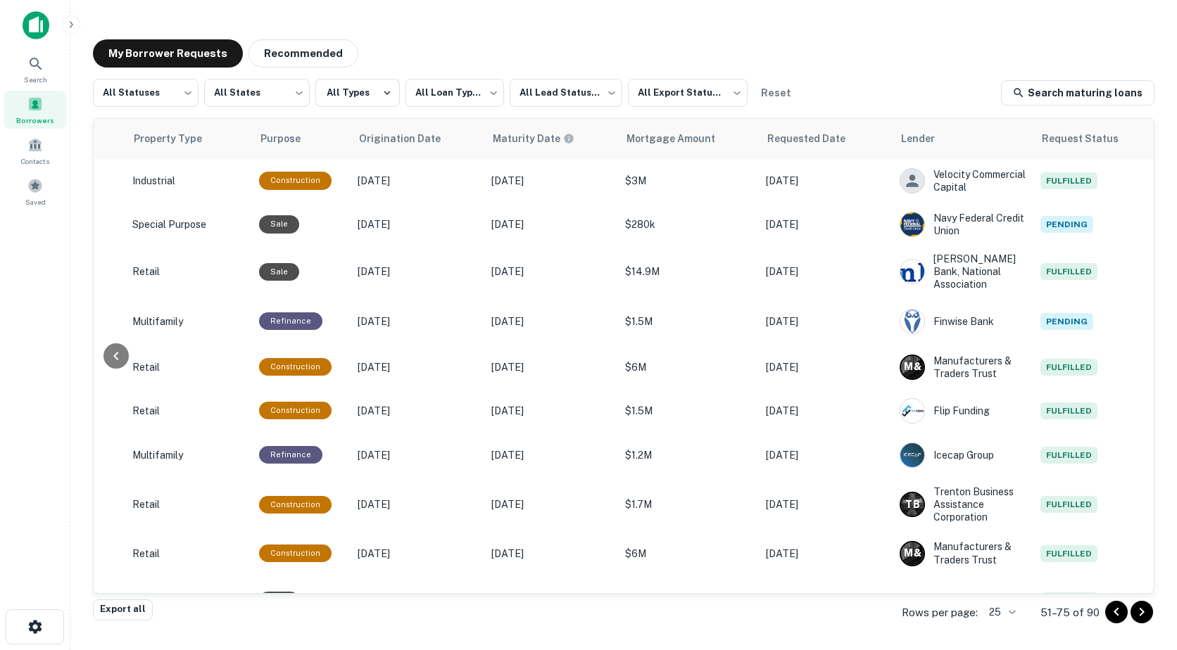
scroll to position [0, 606]
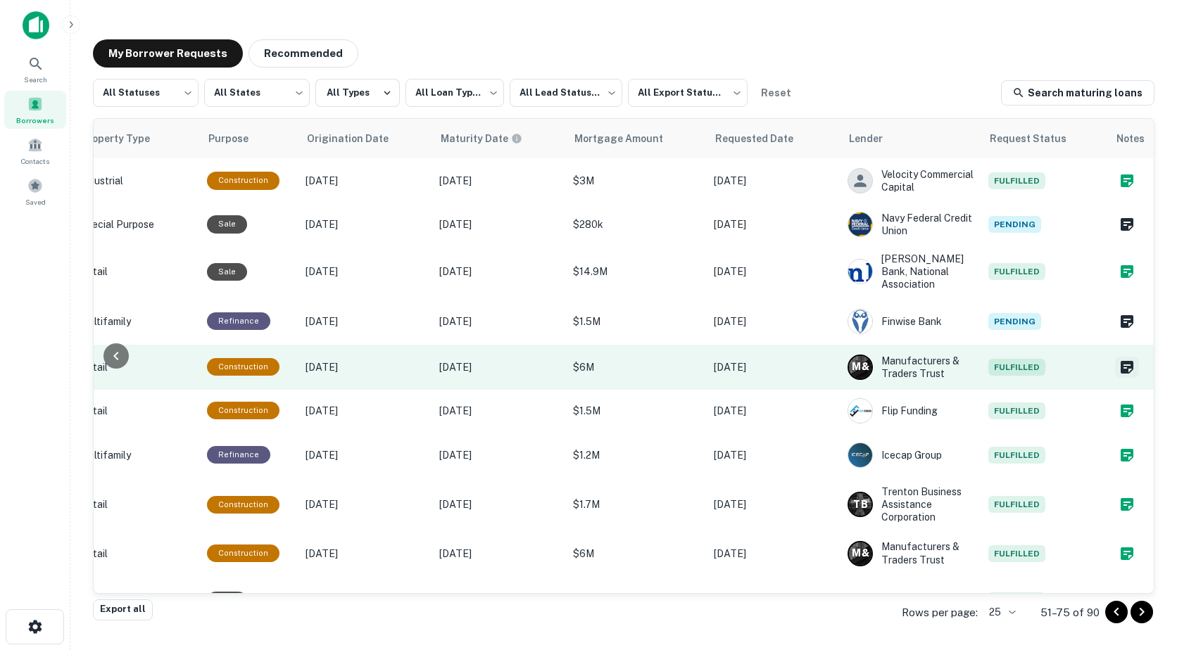
click at [1118, 371] on icon "Create a note for this borrower request" at bounding box center [1126, 367] width 17 height 17
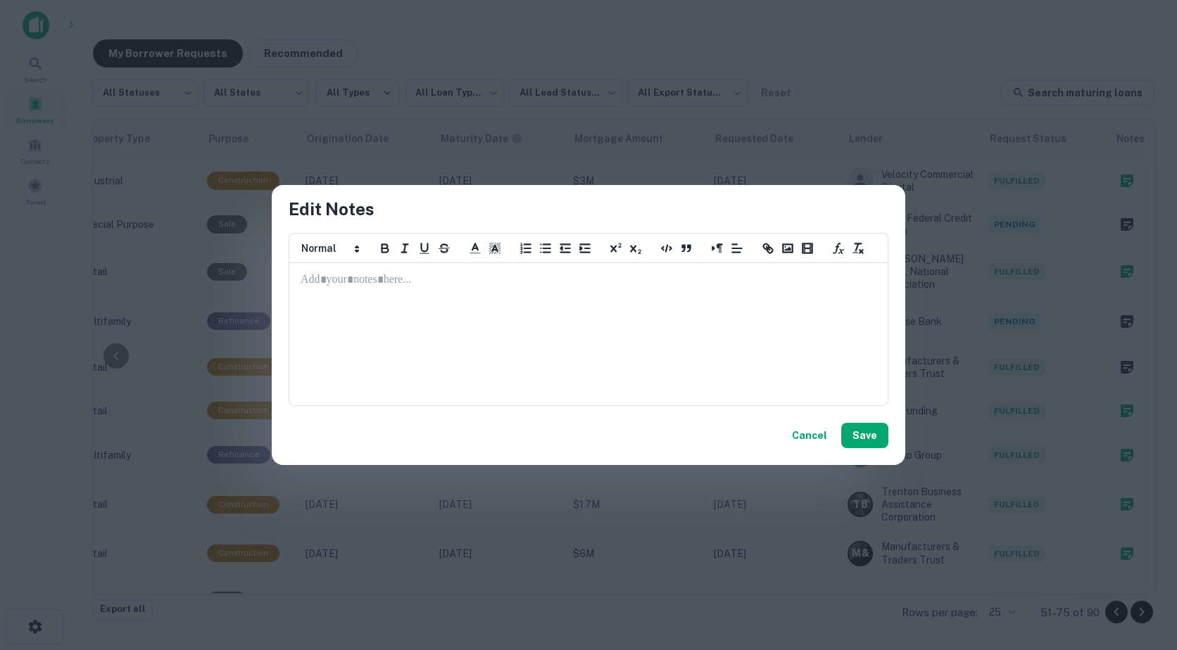
click at [323, 278] on p at bounding box center [588, 280] width 576 height 16
click at [868, 441] on button "Save" at bounding box center [864, 435] width 47 height 25
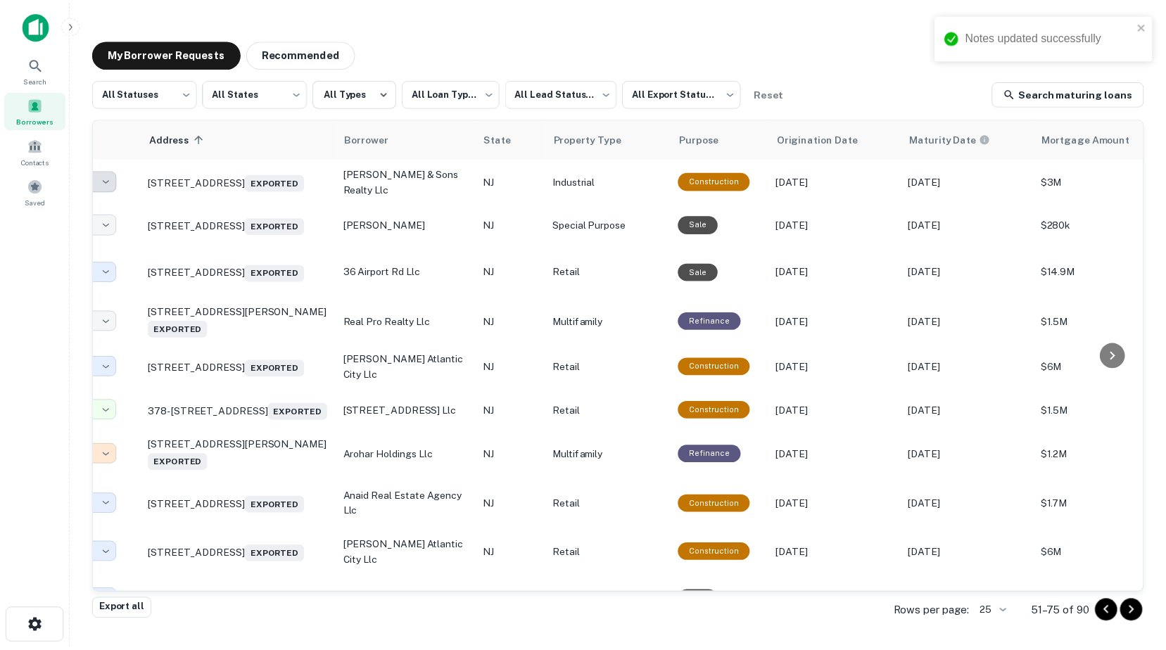
scroll to position [0, 0]
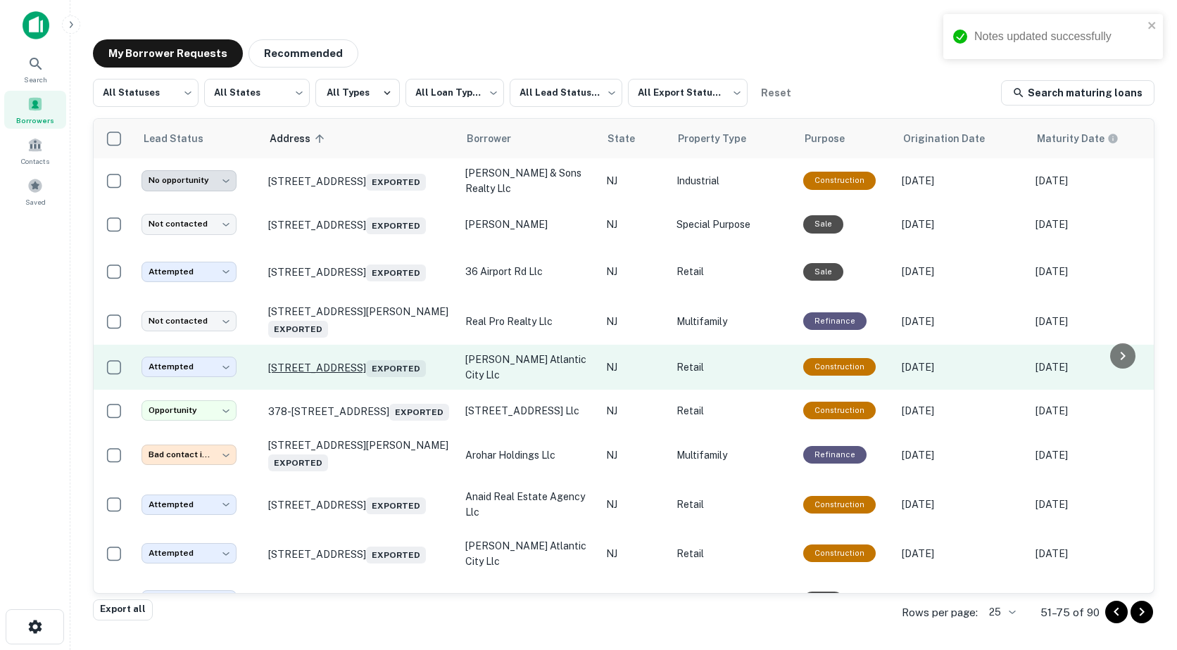
click at [332, 366] on p "370 N Trenton Ave Atlantic City, NJ 08401 Exported" at bounding box center [359, 367] width 183 height 20
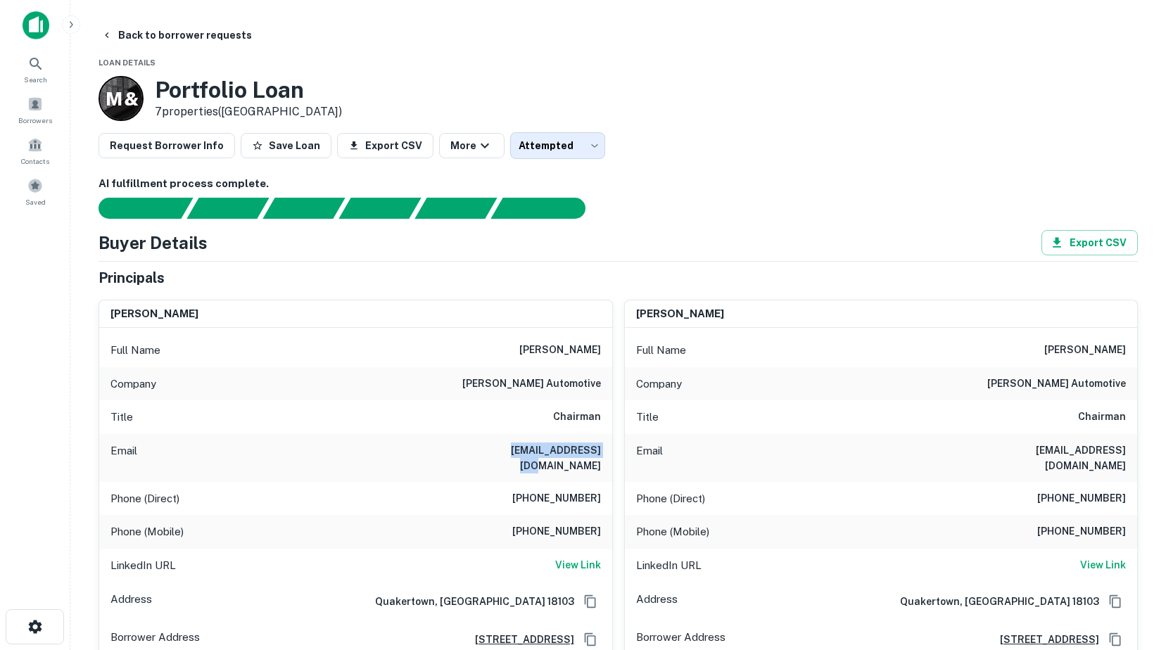
drag, startPoint x: 503, startPoint y: 448, endPoint x: 602, endPoint y: 449, distance: 99.2
click at [602, 449] on div "Email ciocca21@gmail.com" at bounding box center [355, 458] width 513 height 48
drag, startPoint x: 602, startPoint y: 449, endPoint x: 588, endPoint y: 449, distance: 14.8
copy h6 "ciocca21@gmail.com"
click at [34, 114] on div "Borrowers" at bounding box center [35, 110] width 62 height 38
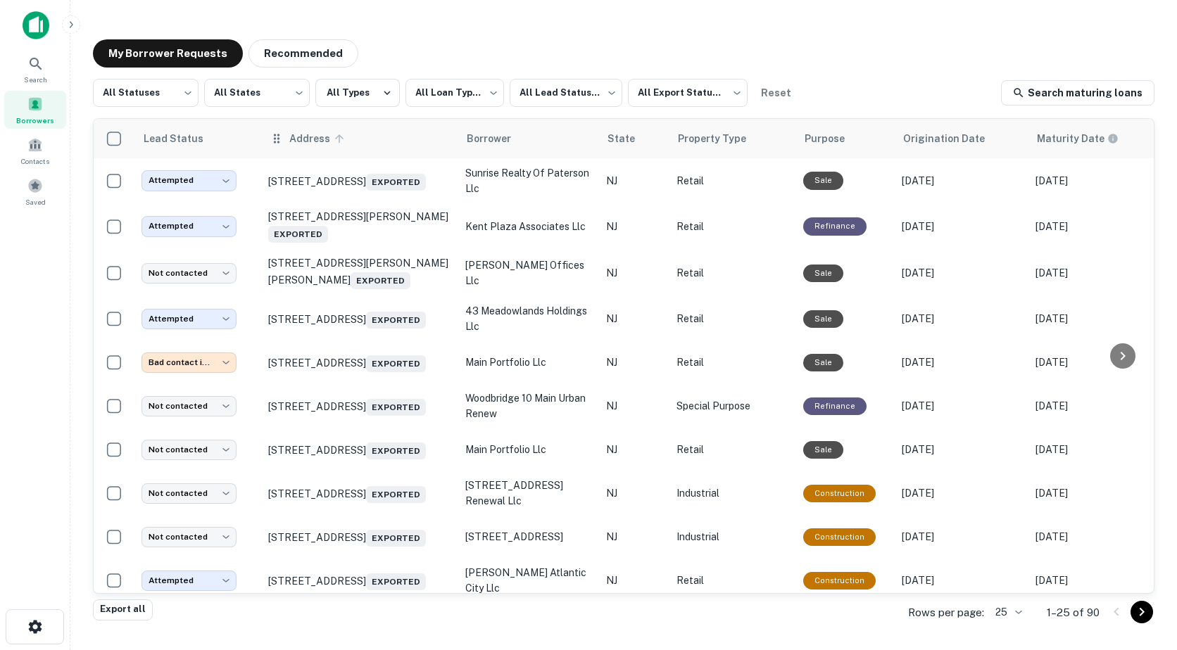
click at [343, 144] on icon at bounding box center [339, 138] width 13 height 13
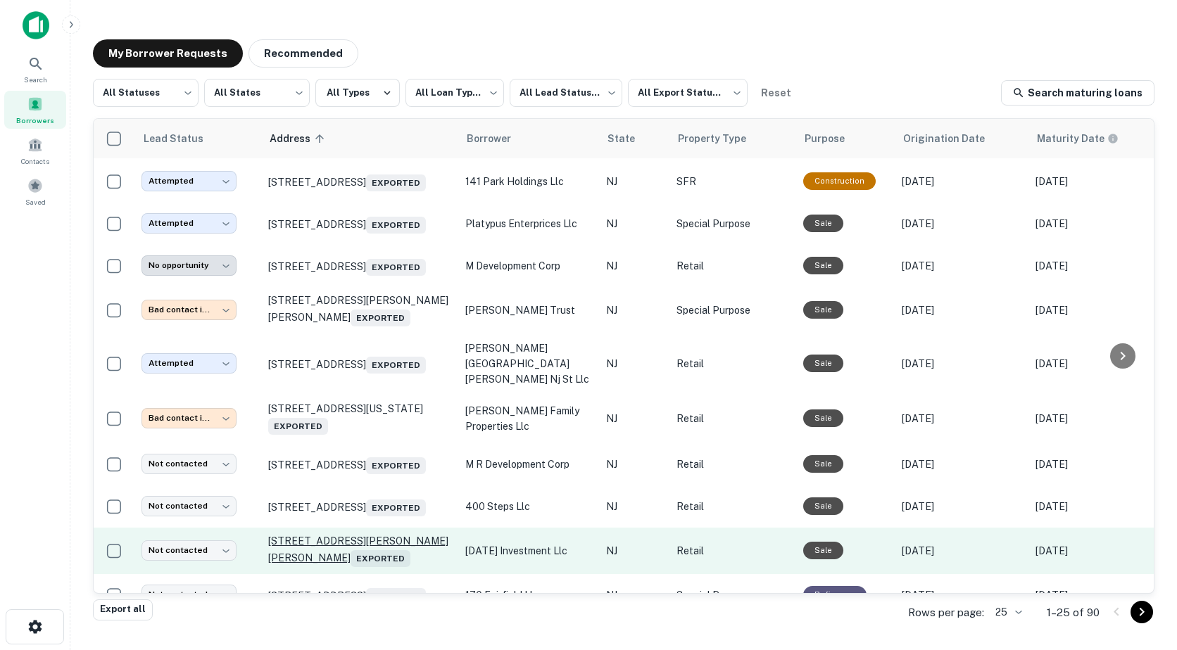
scroll to position [759, 0]
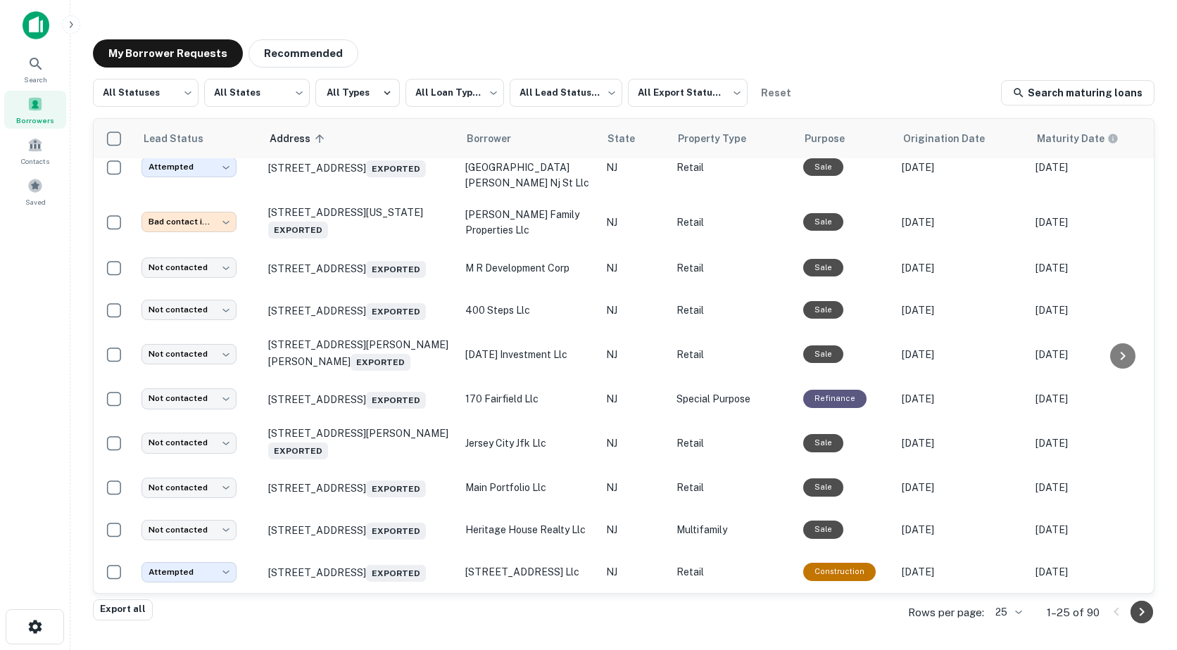
click at [1139, 609] on icon "Go to next page" at bounding box center [1141, 612] width 17 height 17
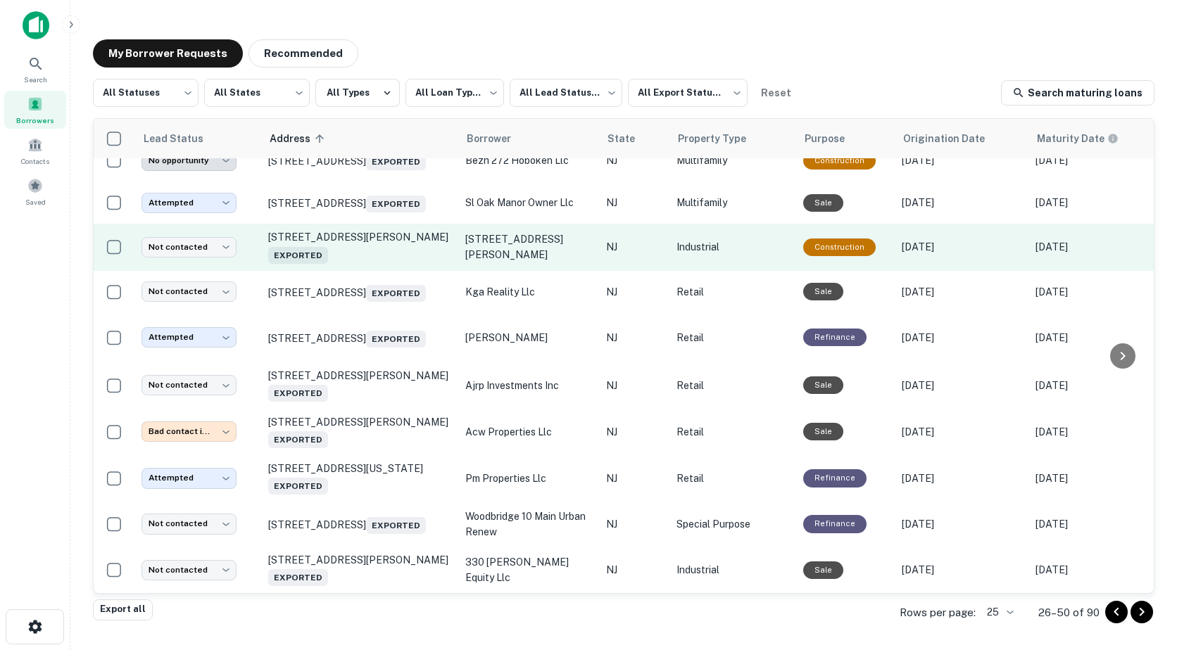
scroll to position [787, 0]
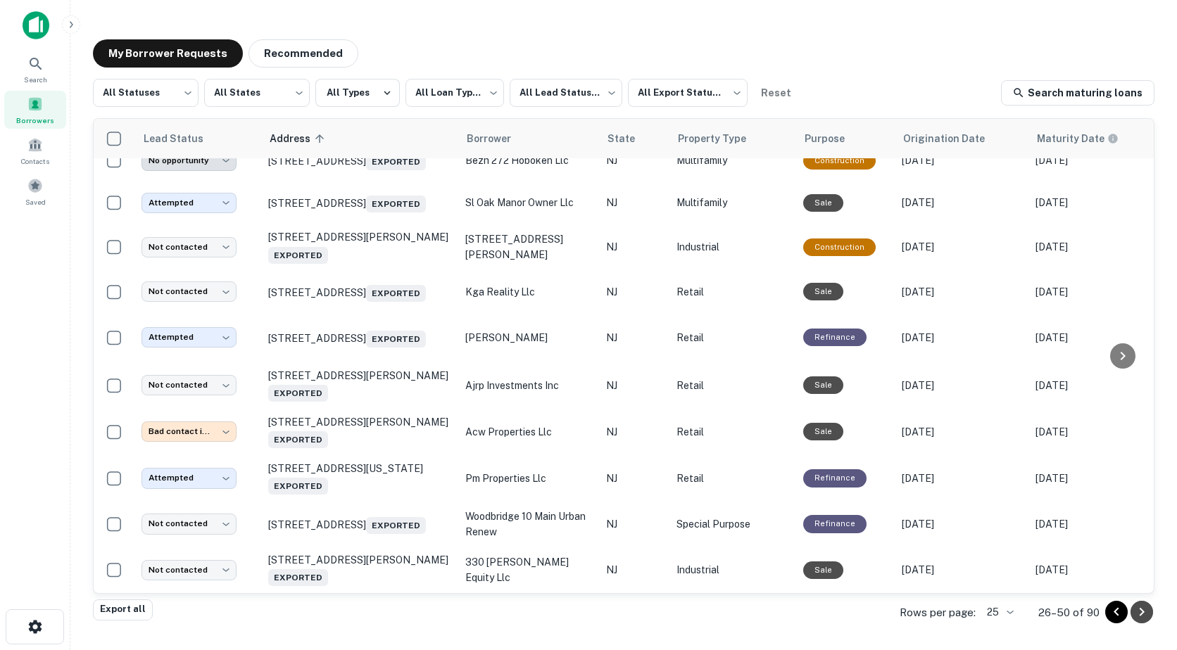
click at [1144, 616] on icon "Go to next page" at bounding box center [1141, 612] width 17 height 17
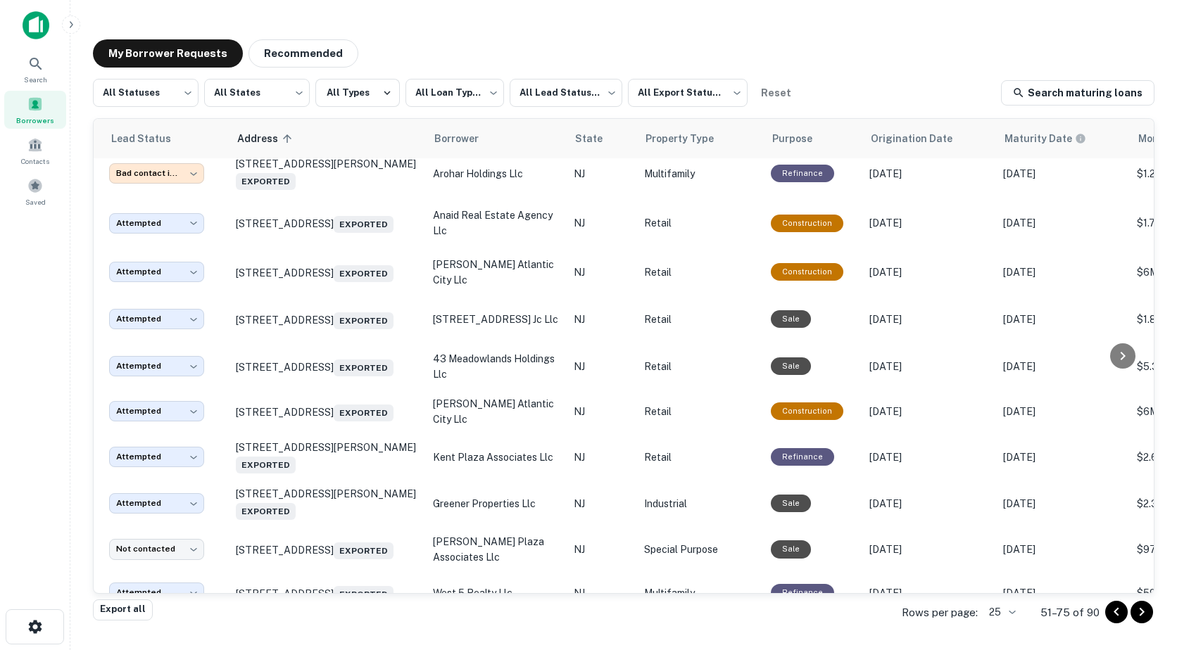
scroll to position [281, 0]
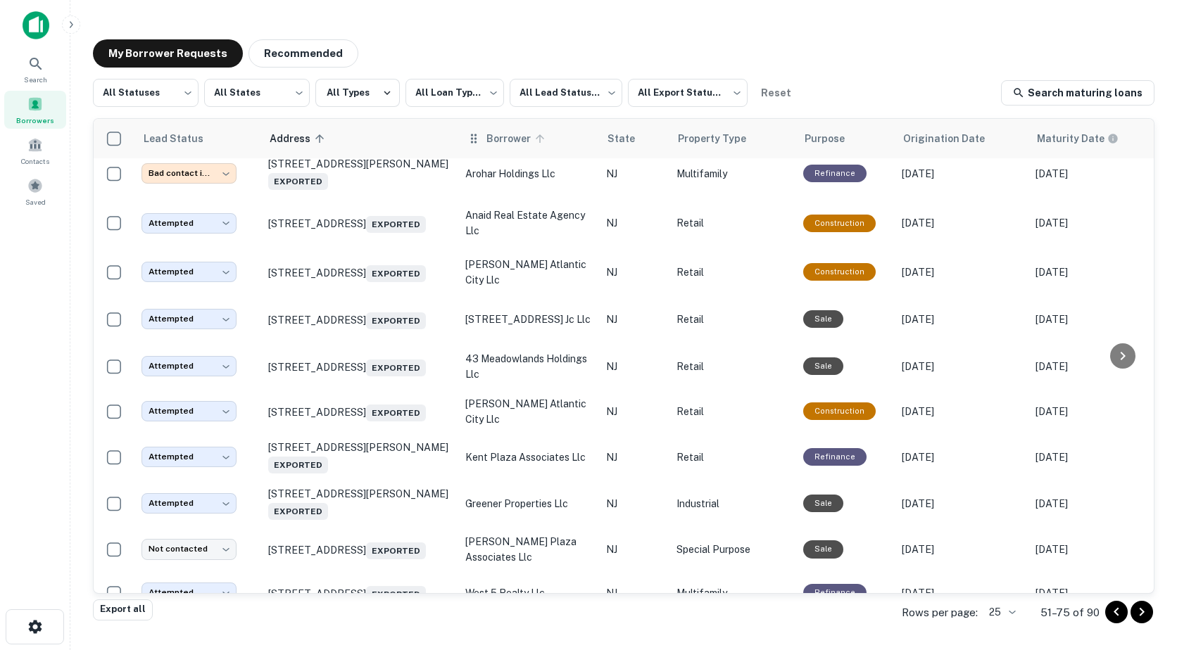
click at [538, 144] on icon at bounding box center [539, 138] width 13 height 13
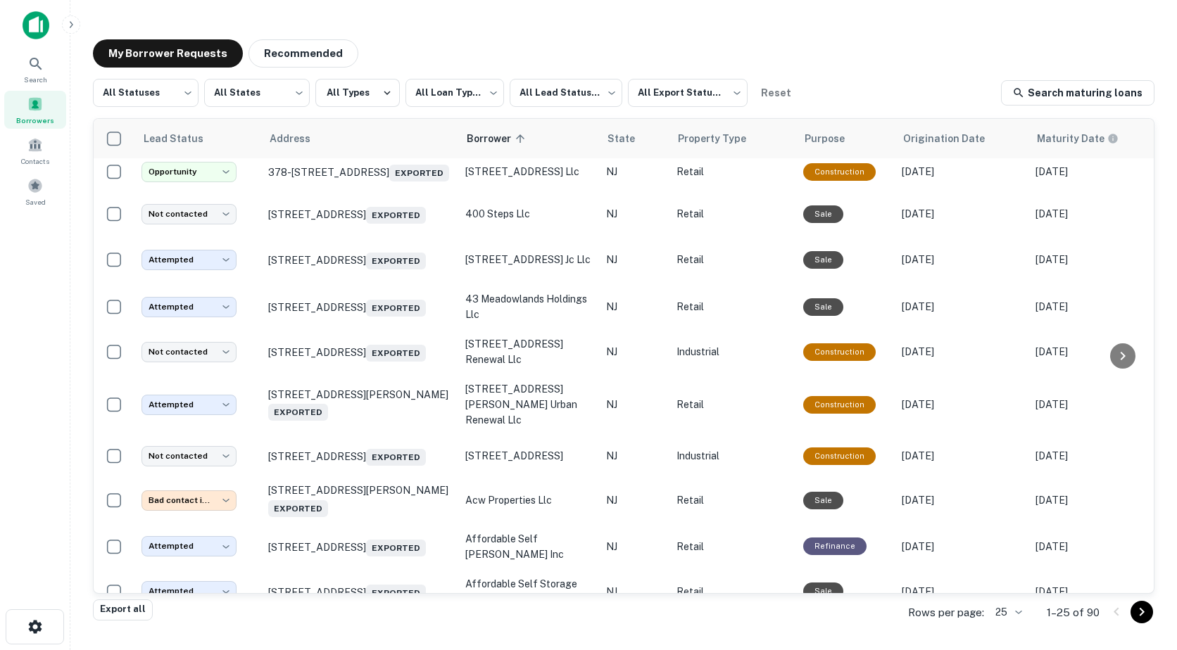
scroll to position [783, 0]
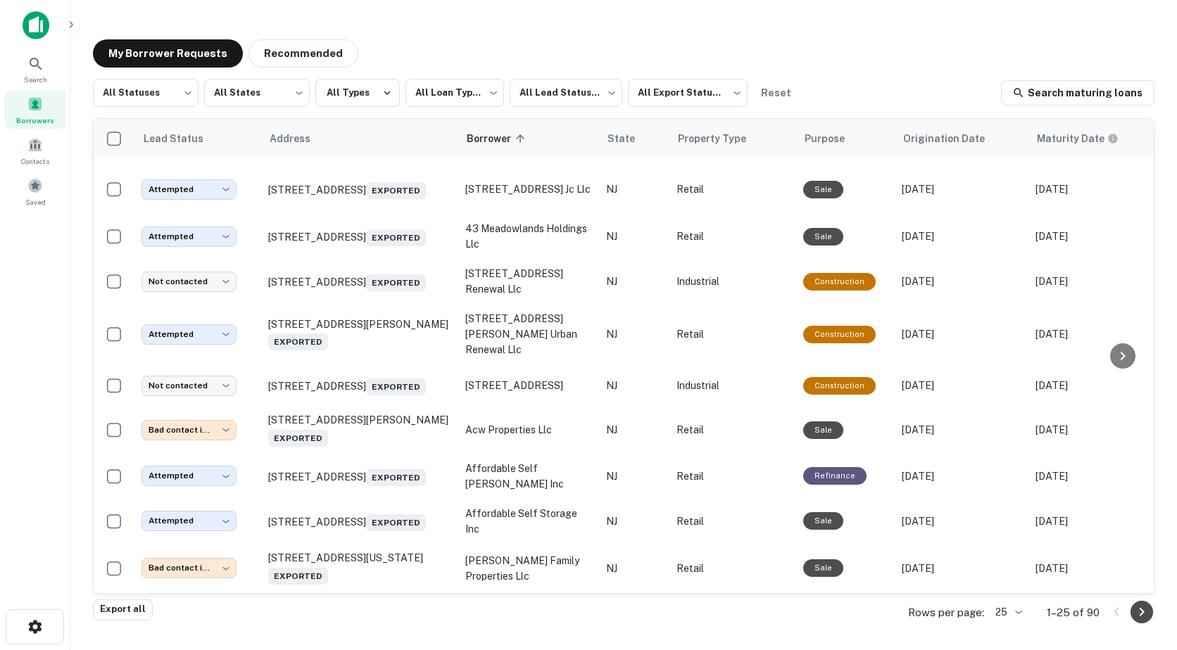
click at [1140, 609] on icon "Go to next page" at bounding box center [1141, 612] width 5 height 8
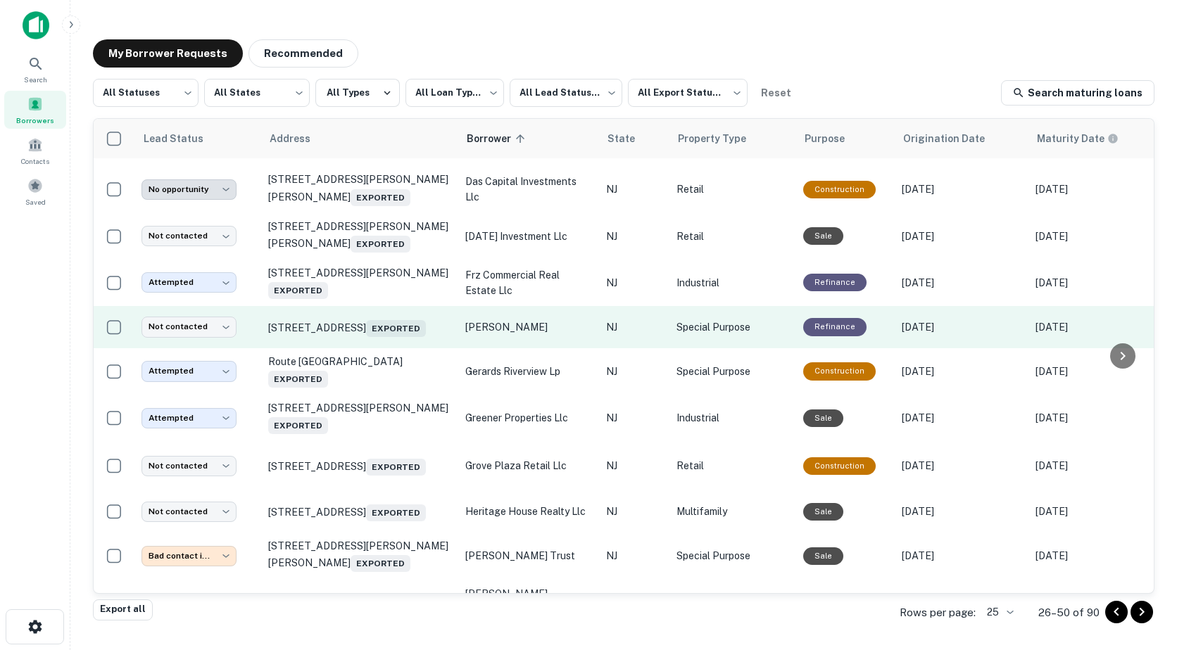
scroll to position [785, 0]
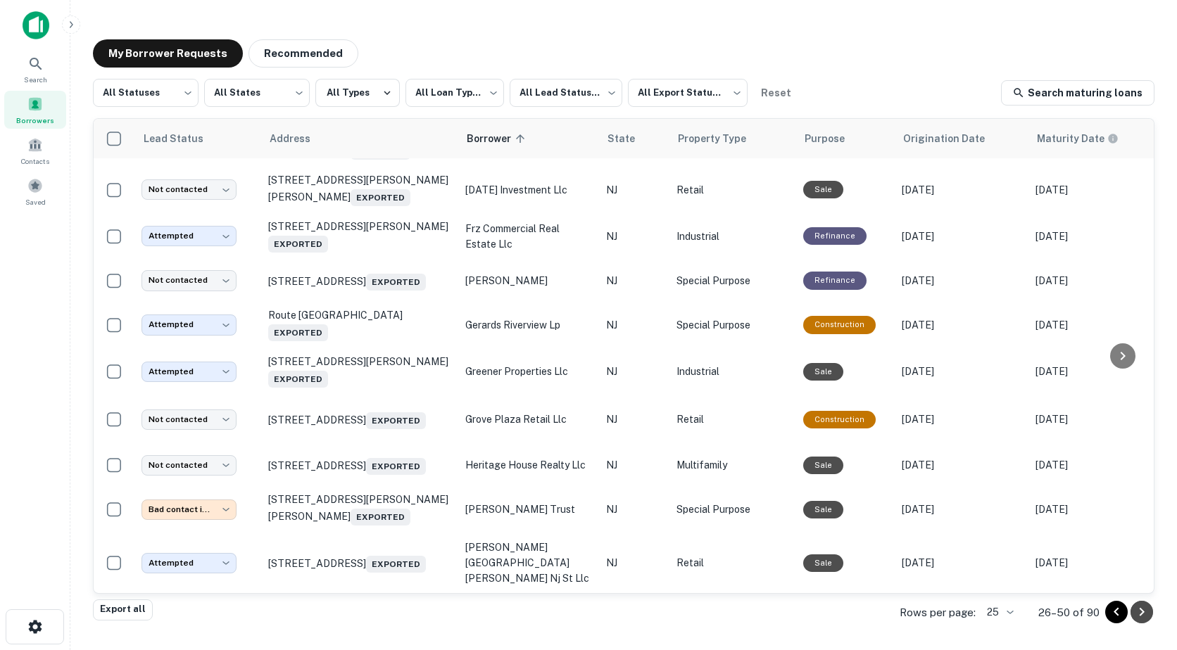
click at [1137, 614] on icon "Go to next page" at bounding box center [1141, 612] width 17 height 17
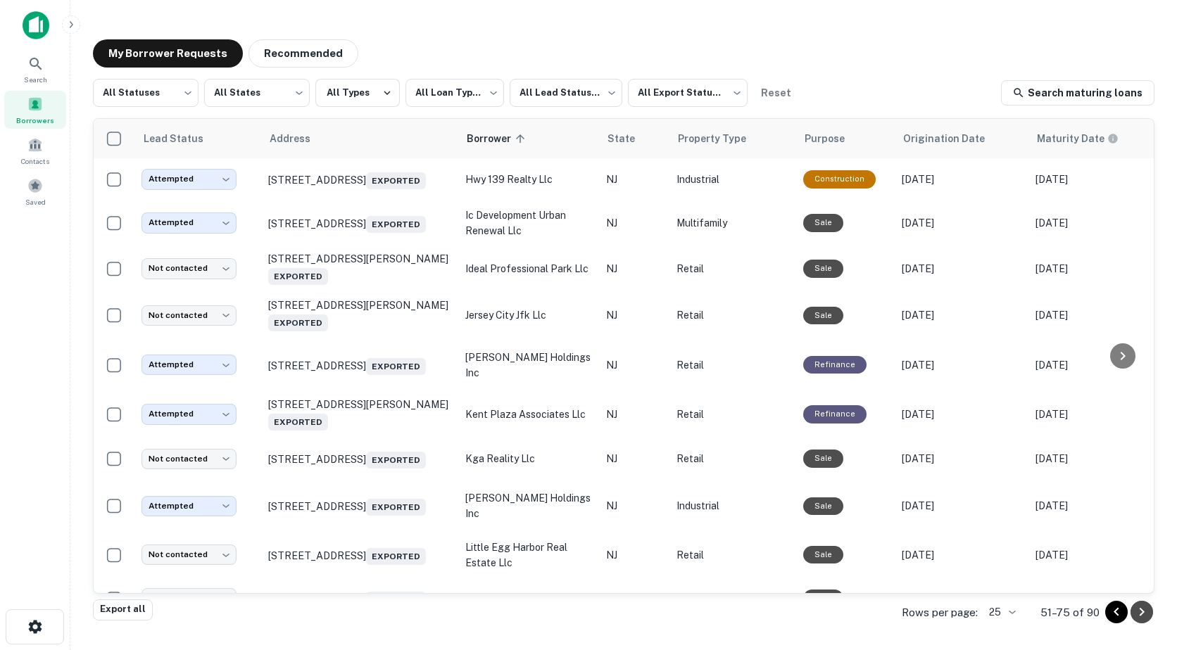
click at [1144, 617] on icon "Go to next page" at bounding box center [1141, 612] width 17 height 17
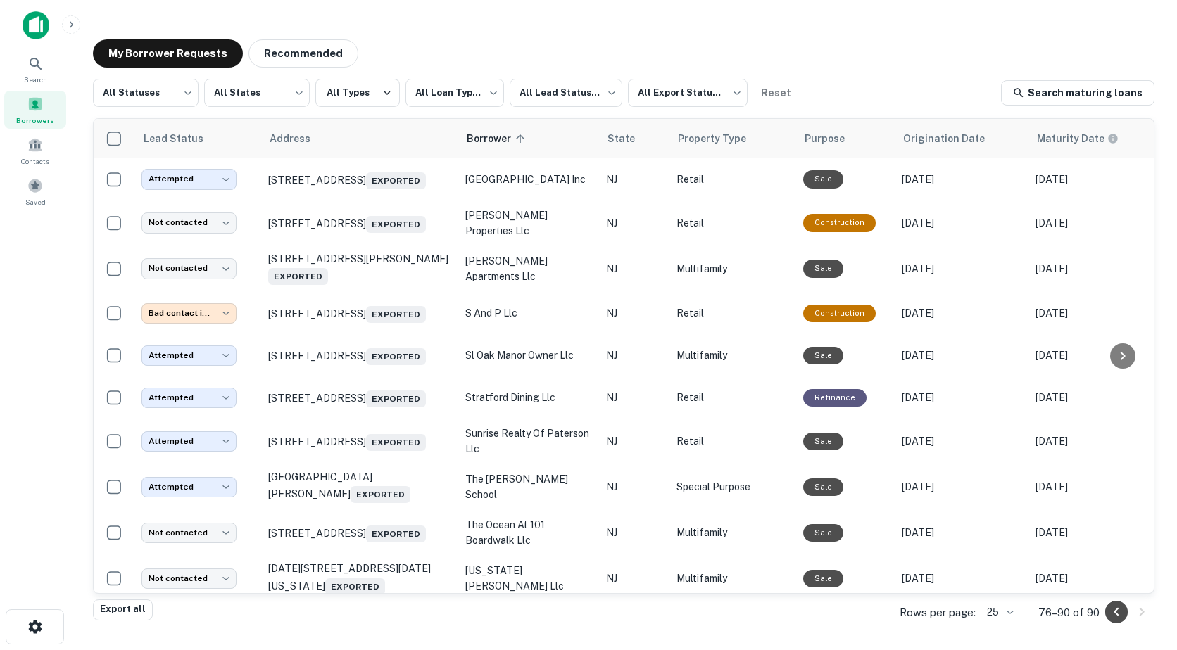
click at [1112, 612] on icon "Go to previous page" at bounding box center [1116, 612] width 17 height 17
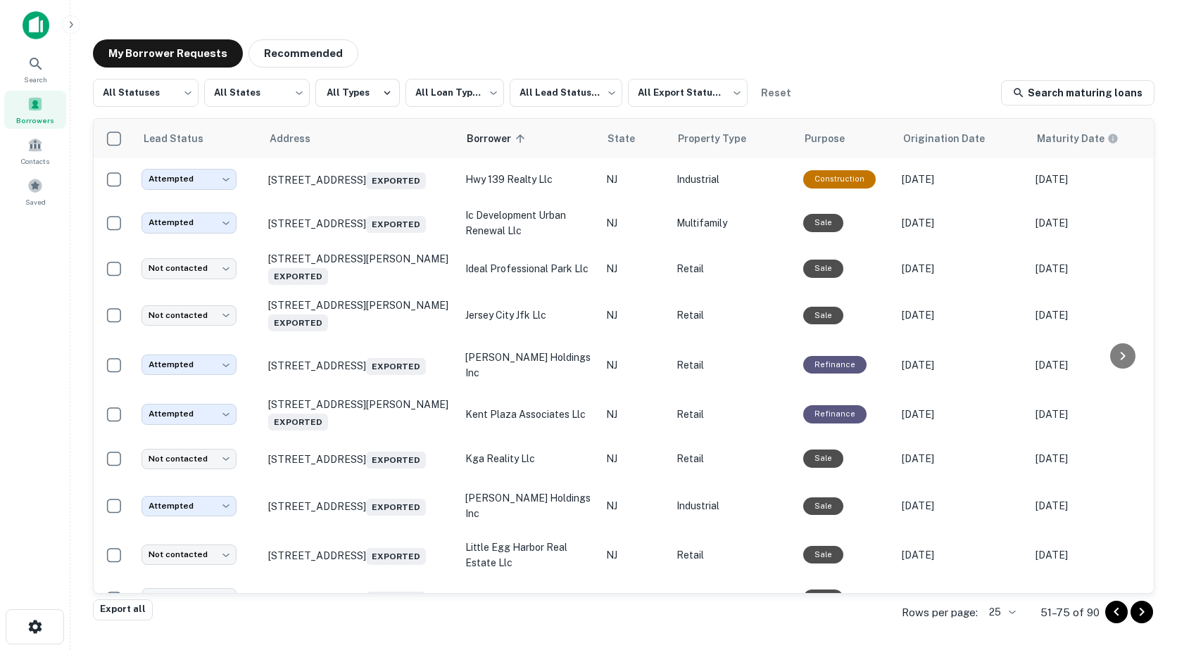
click at [1113, 619] on icon "Go to previous page" at bounding box center [1116, 612] width 17 height 17
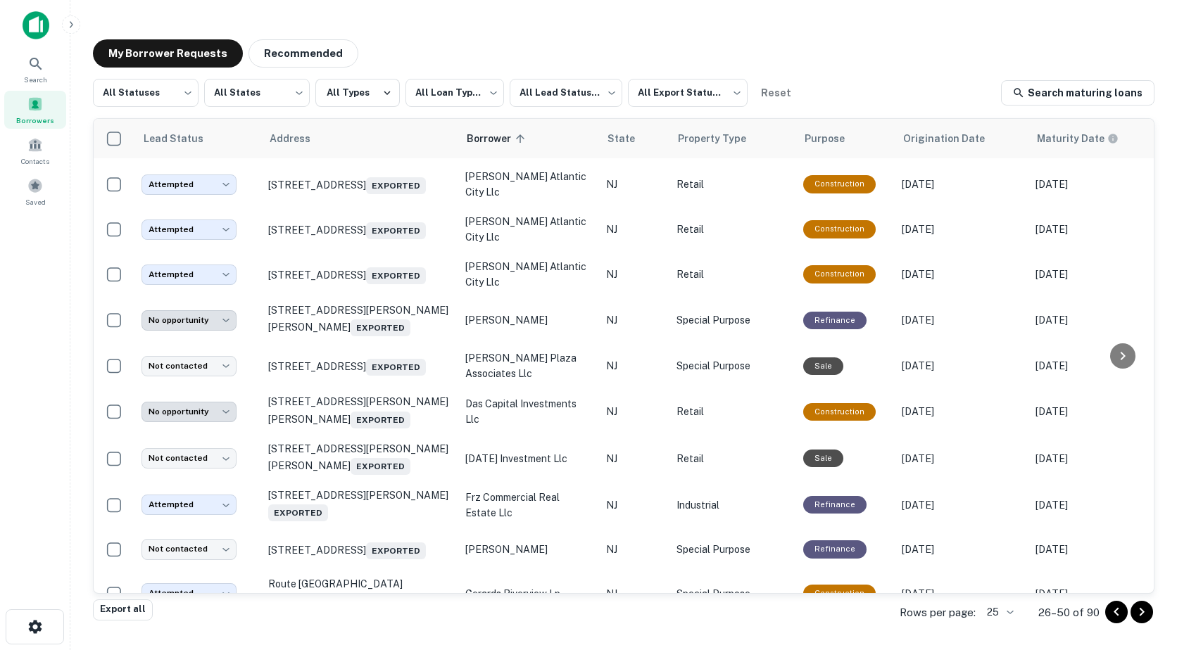
scroll to position [352, 0]
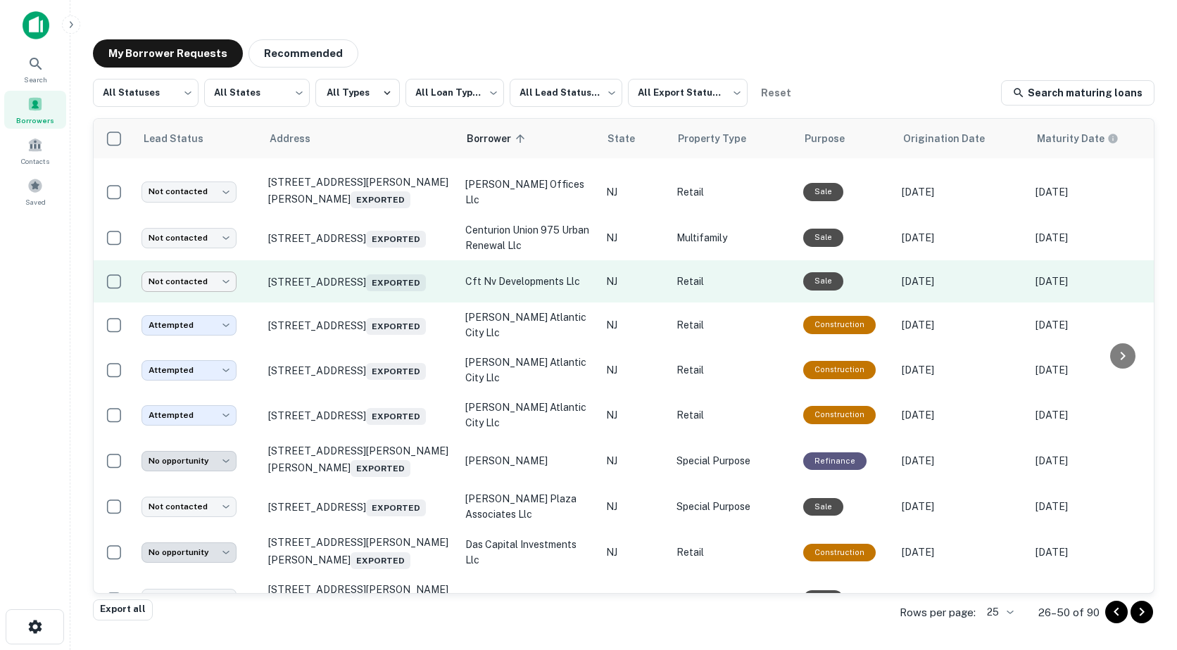
click at [178, 291] on body "**********" at bounding box center [588, 325] width 1177 height 650
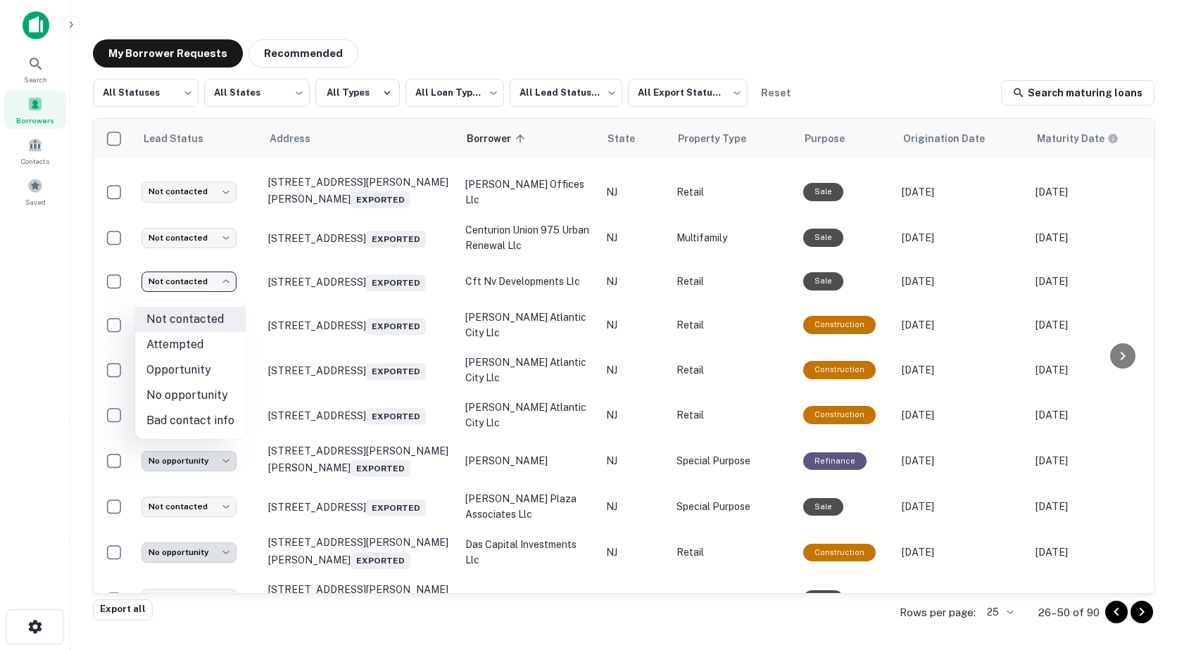
click at [189, 343] on li "Attempted" at bounding box center [190, 344] width 110 height 25
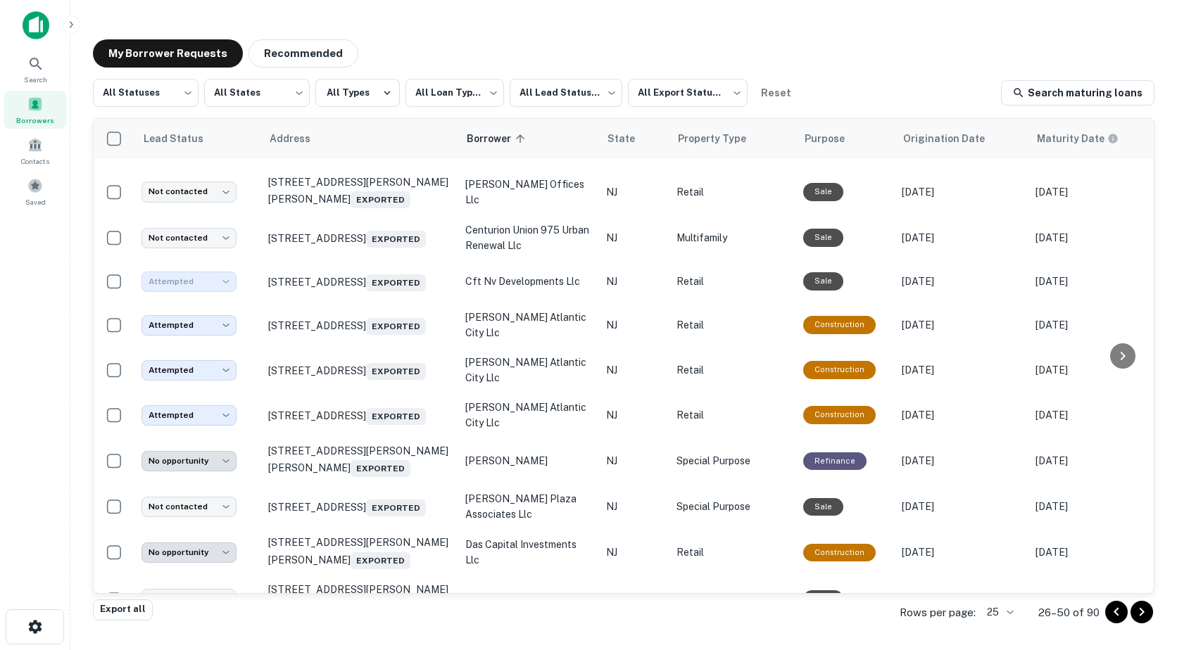
type input "*********"
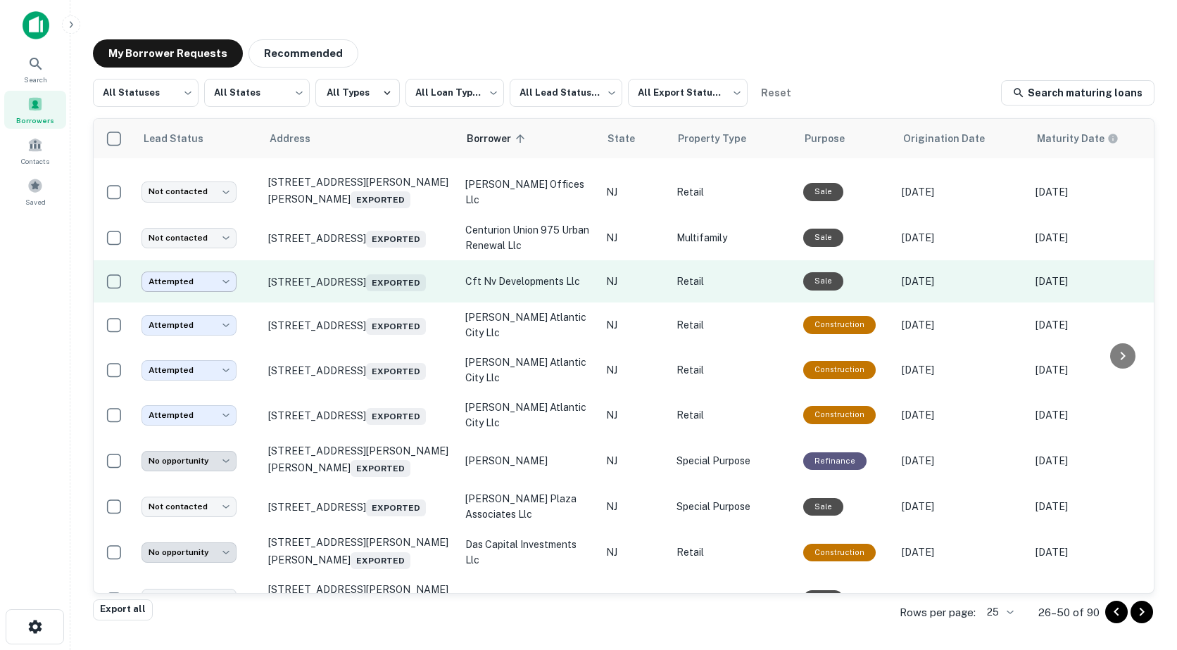
click at [221, 281] on body "**********" at bounding box center [588, 325] width 1177 height 650
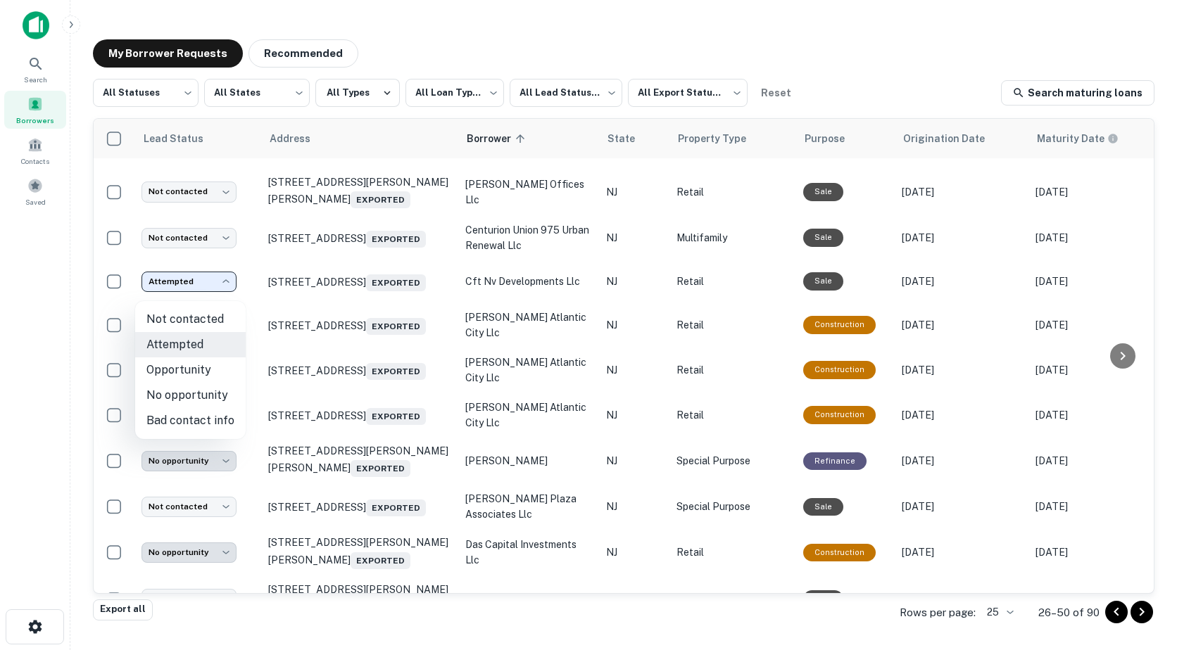
click at [205, 313] on li "Not contacted" at bounding box center [190, 319] width 110 height 25
type input "****"
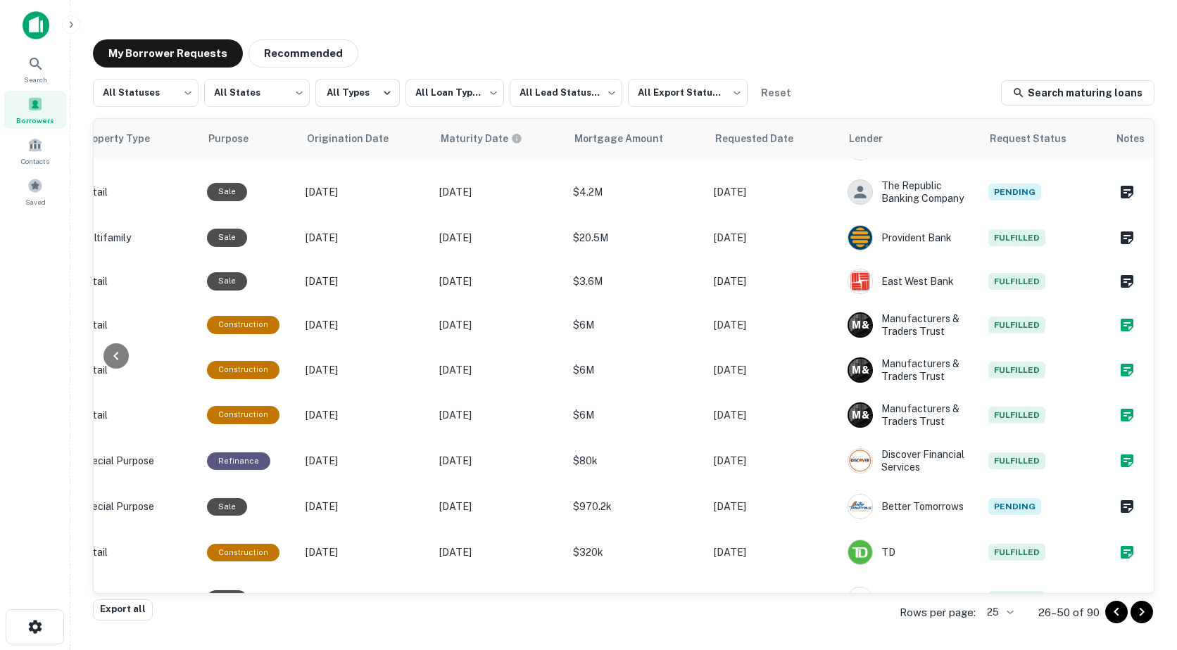
scroll to position [352, 606]
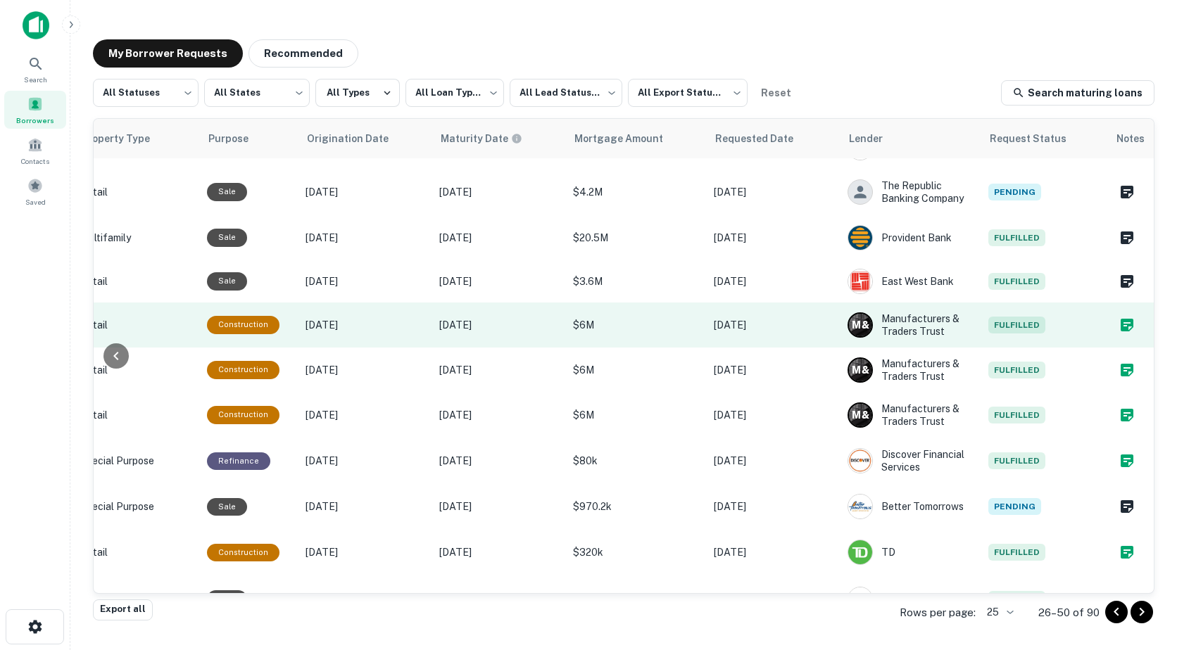
click at [1003, 334] on span "Fulfilled" at bounding box center [1016, 325] width 57 height 17
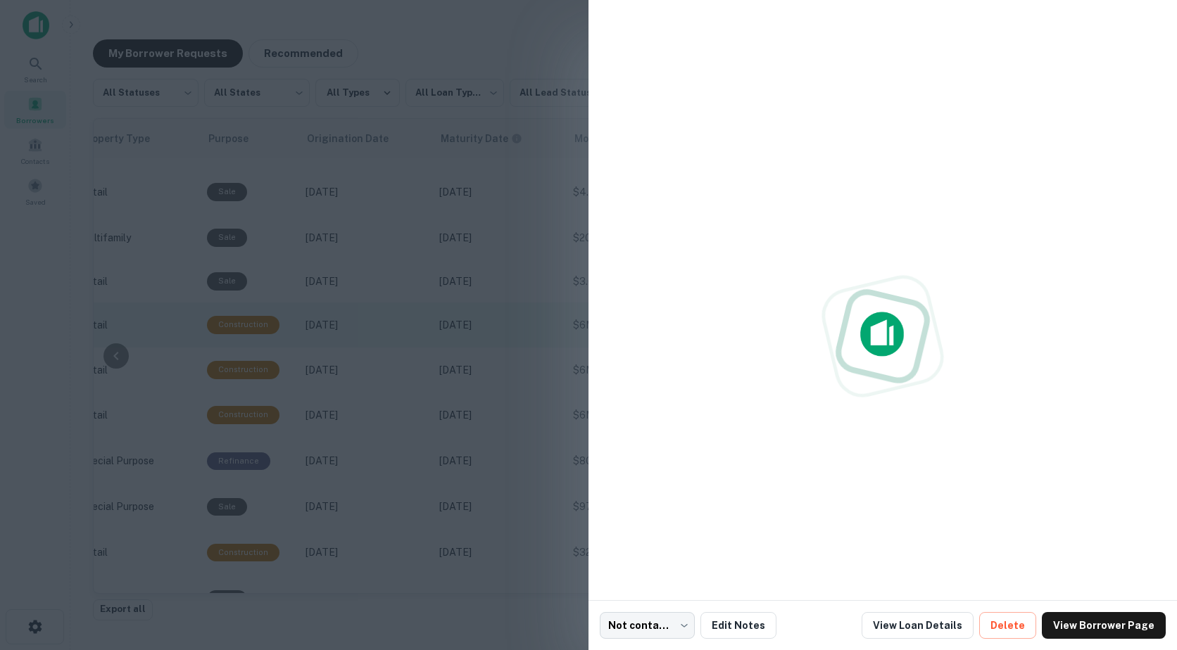
click at [1006, 342] on div at bounding box center [883, 336] width 566 height 650
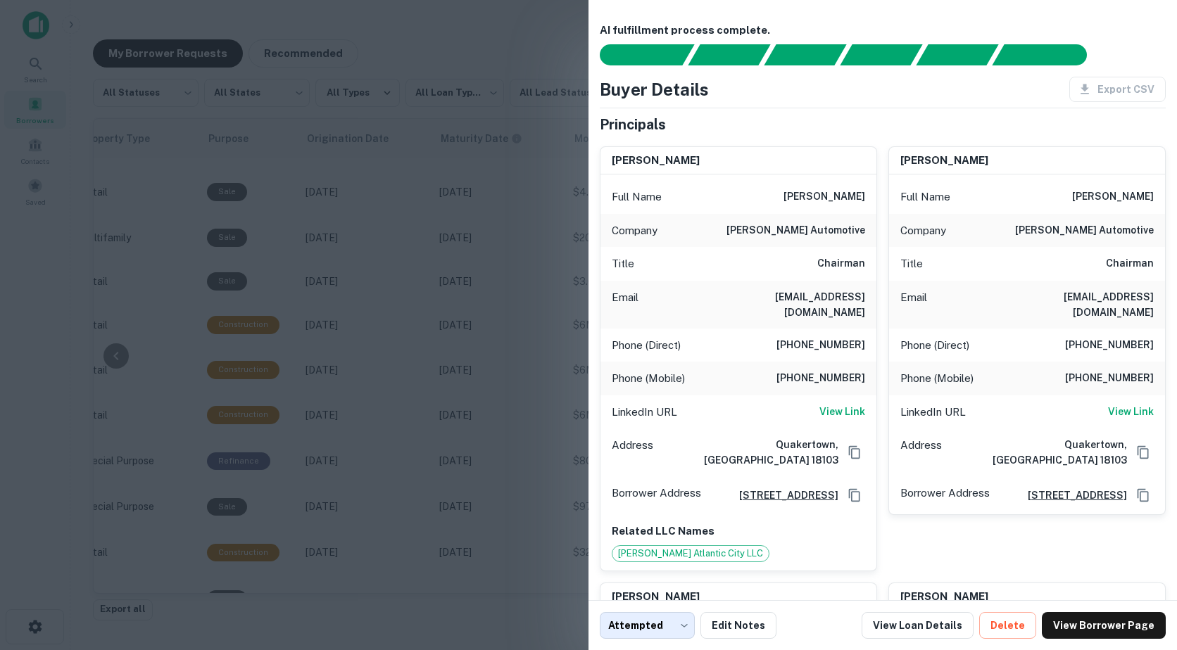
click at [70, 73] on div at bounding box center [588, 325] width 1177 height 650
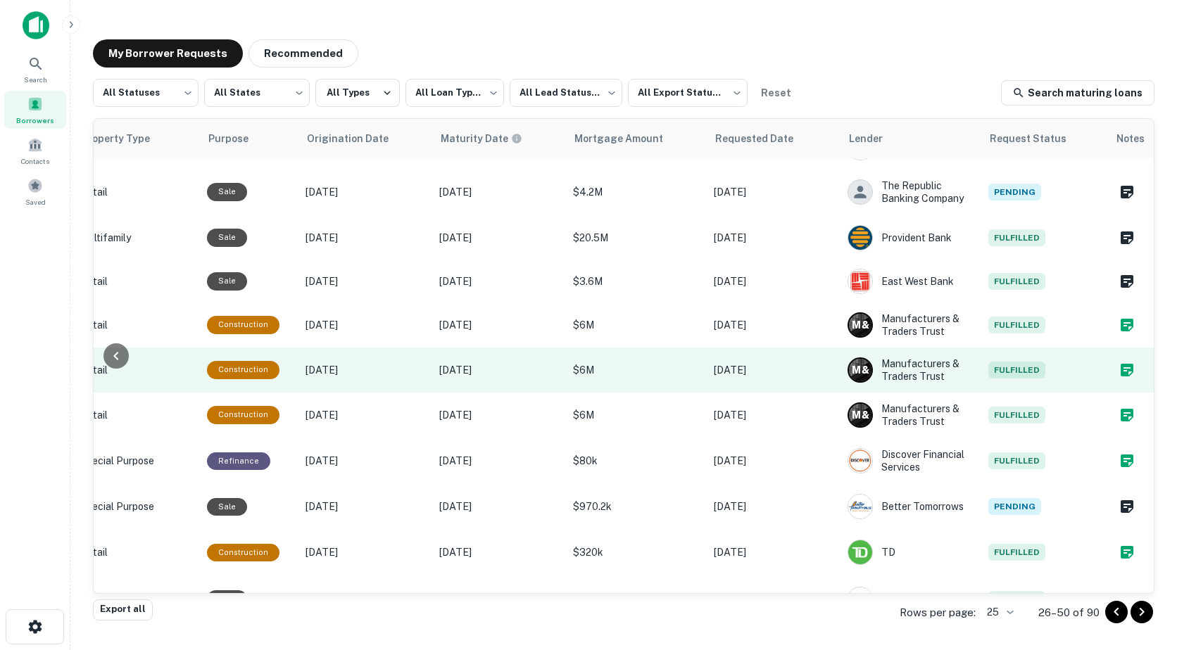
click at [1120, 376] on icon "Create a note for this borrower request" at bounding box center [1126, 370] width 13 height 13
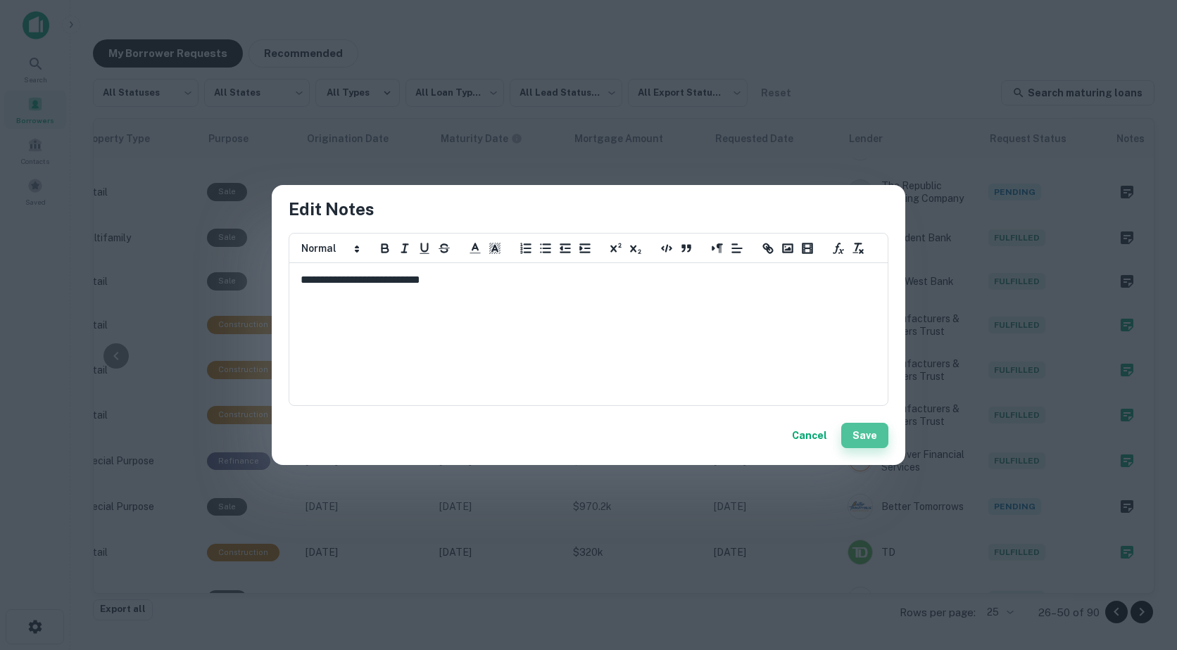
click at [870, 438] on button "Save" at bounding box center [864, 435] width 47 height 25
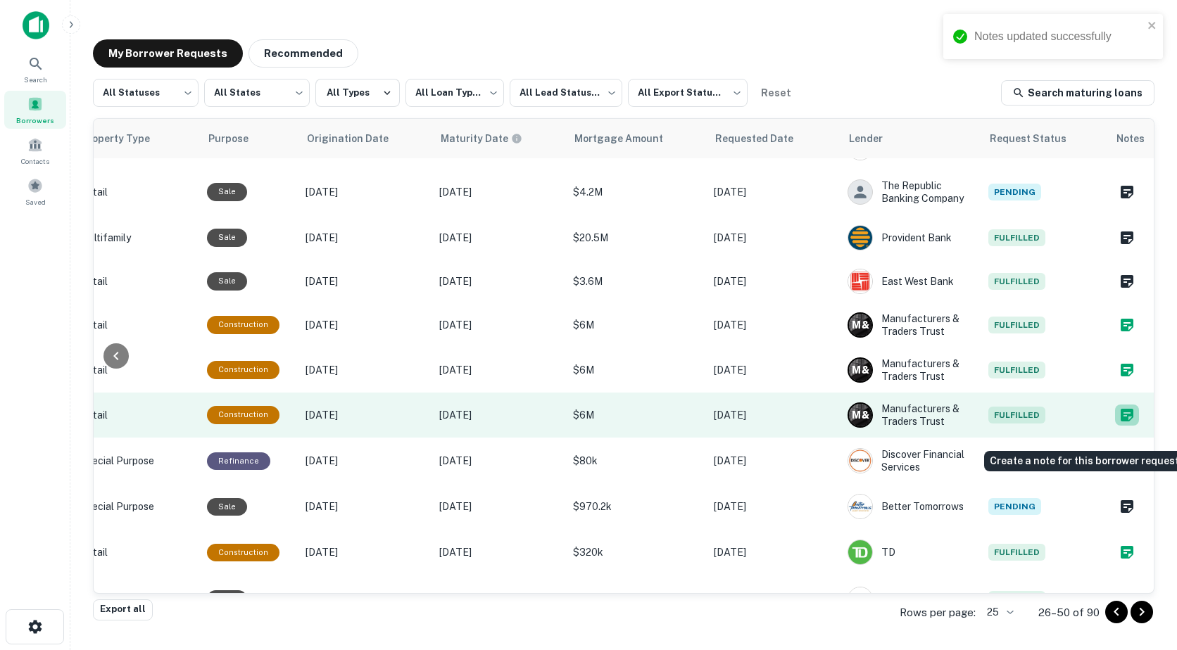
click at [1120, 422] on icon "Create a note for this borrower request" at bounding box center [1126, 415] width 13 height 13
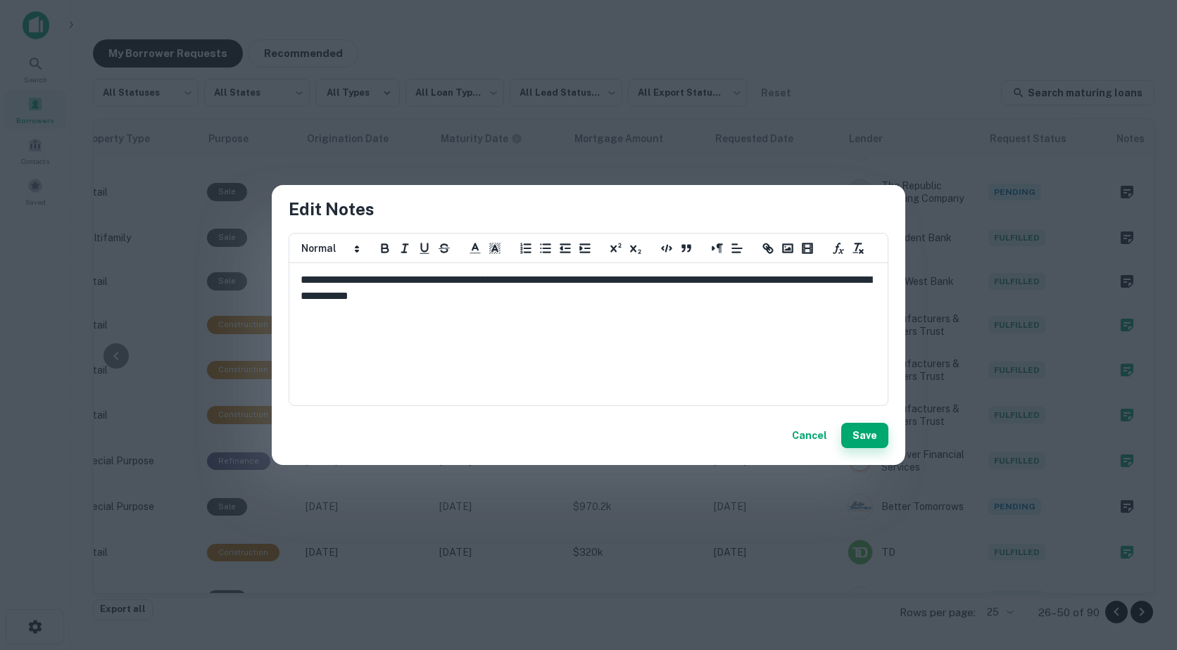
click at [869, 437] on button "Save" at bounding box center [864, 435] width 47 height 25
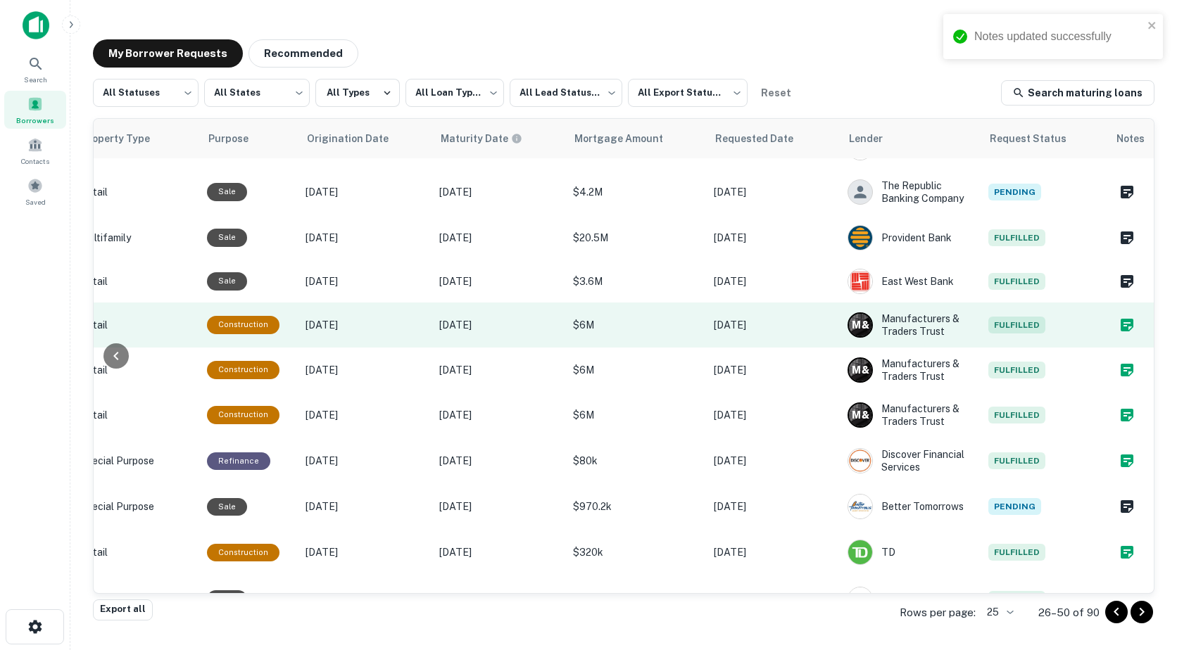
click at [1120, 331] on icon "Create a note for this borrower request" at bounding box center [1126, 325] width 13 height 13
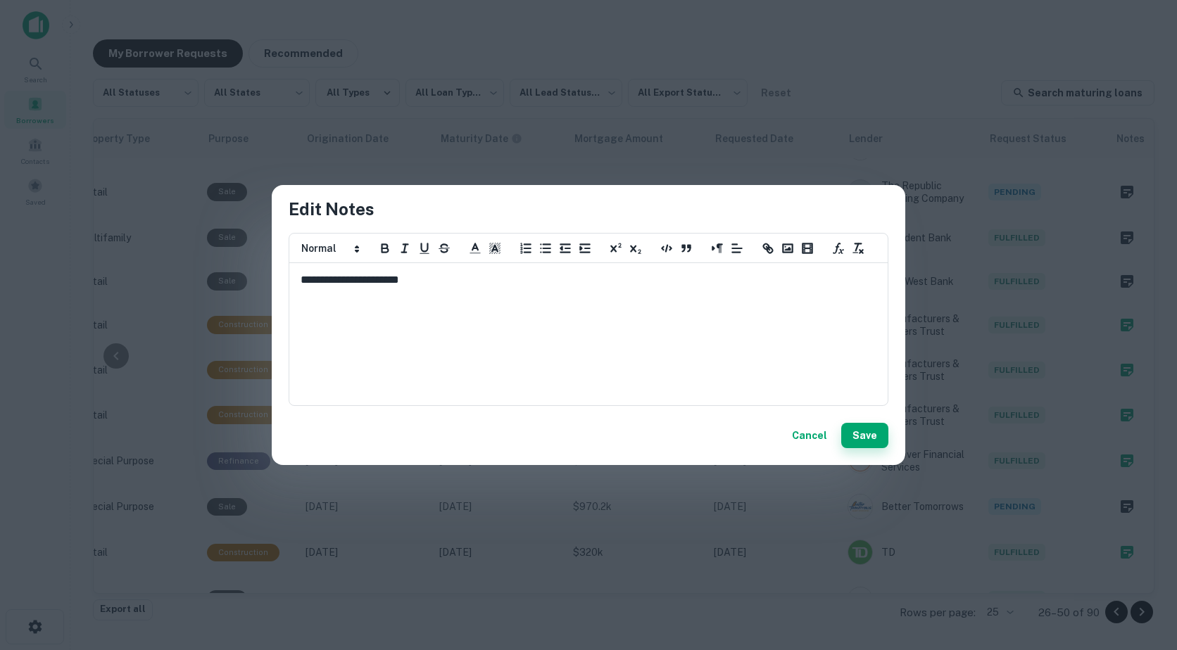
click at [867, 434] on button "Save" at bounding box center [864, 435] width 47 height 25
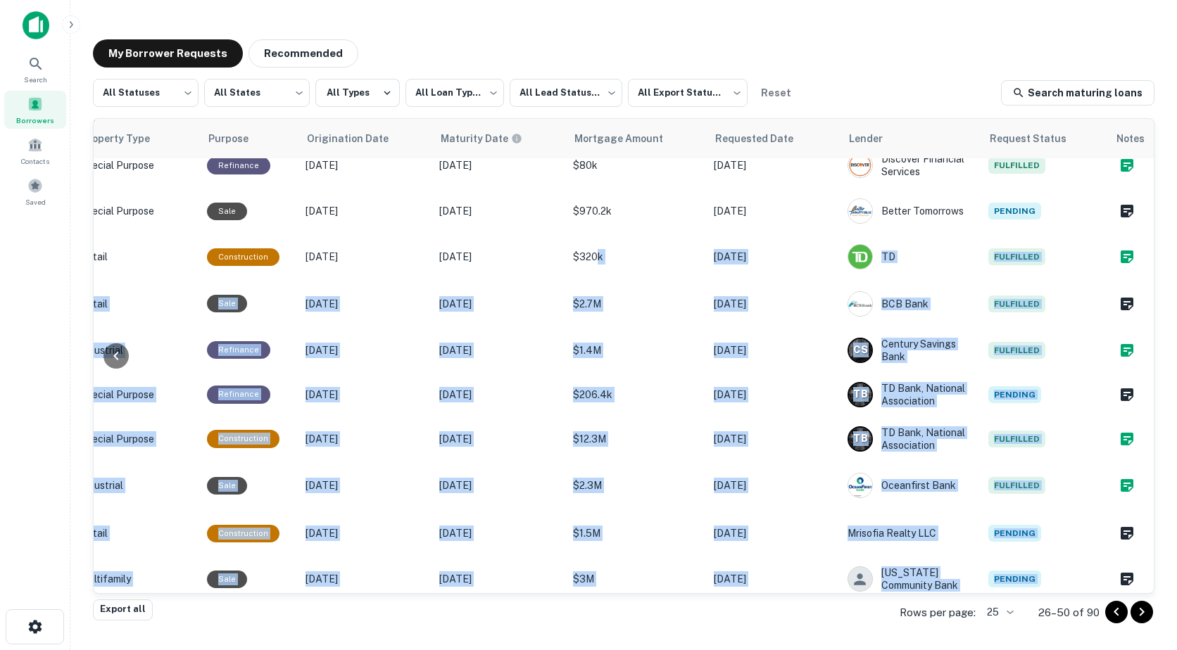
drag, startPoint x: 565, startPoint y: 581, endPoint x: 279, endPoint y: 587, distance: 285.8
click at [279, 587] on div "**********" at bounding box center [624, 356] width 1060 height 474
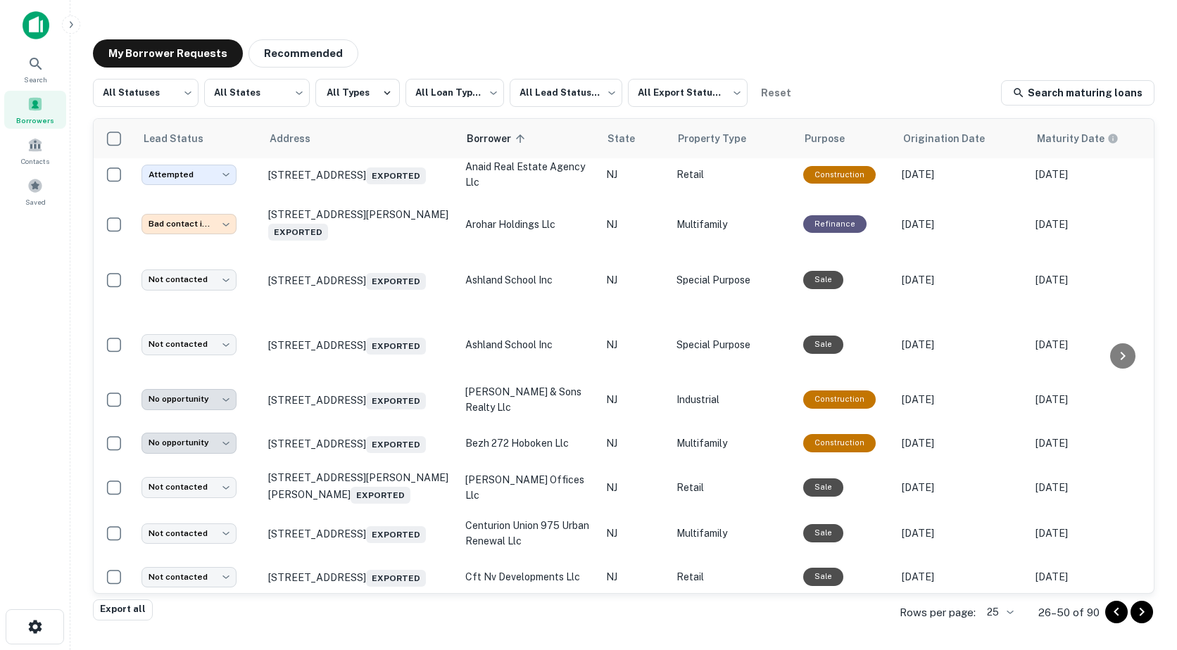
scroll to position [0, 0]
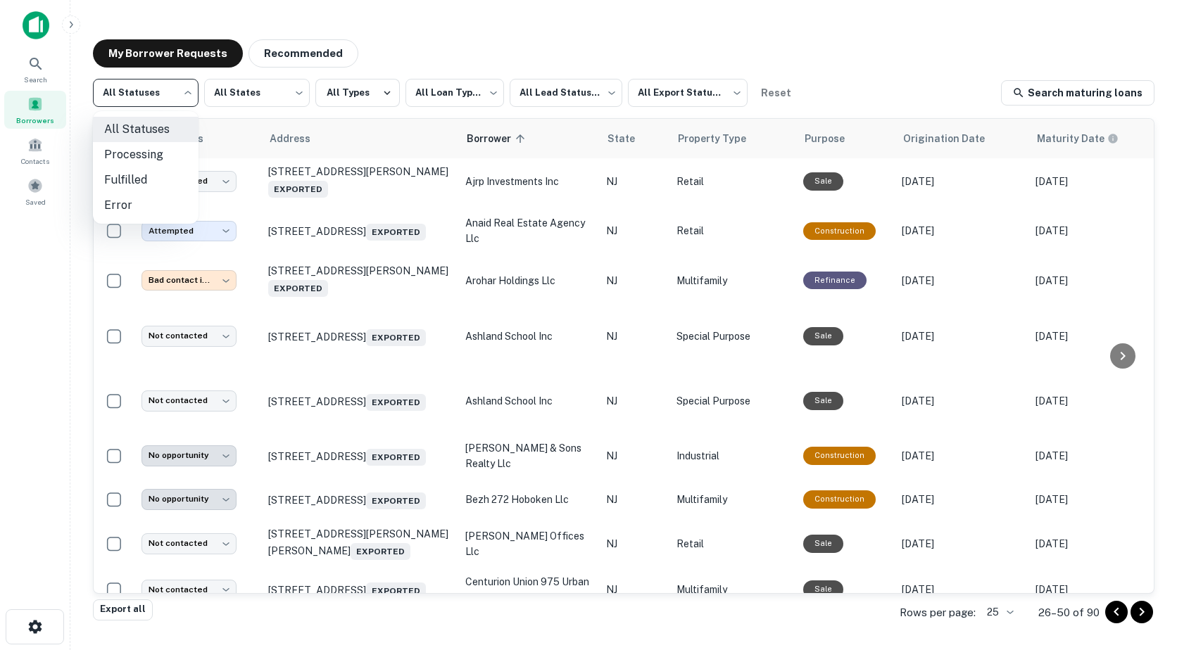
click at [137, 104] on body "**********" at bounding box center [588, 325] width 1177 height 650
click at [127, 177] on li "Fulfilled" at bounding box center [146, 179] width 106 height 25
type input "*********"
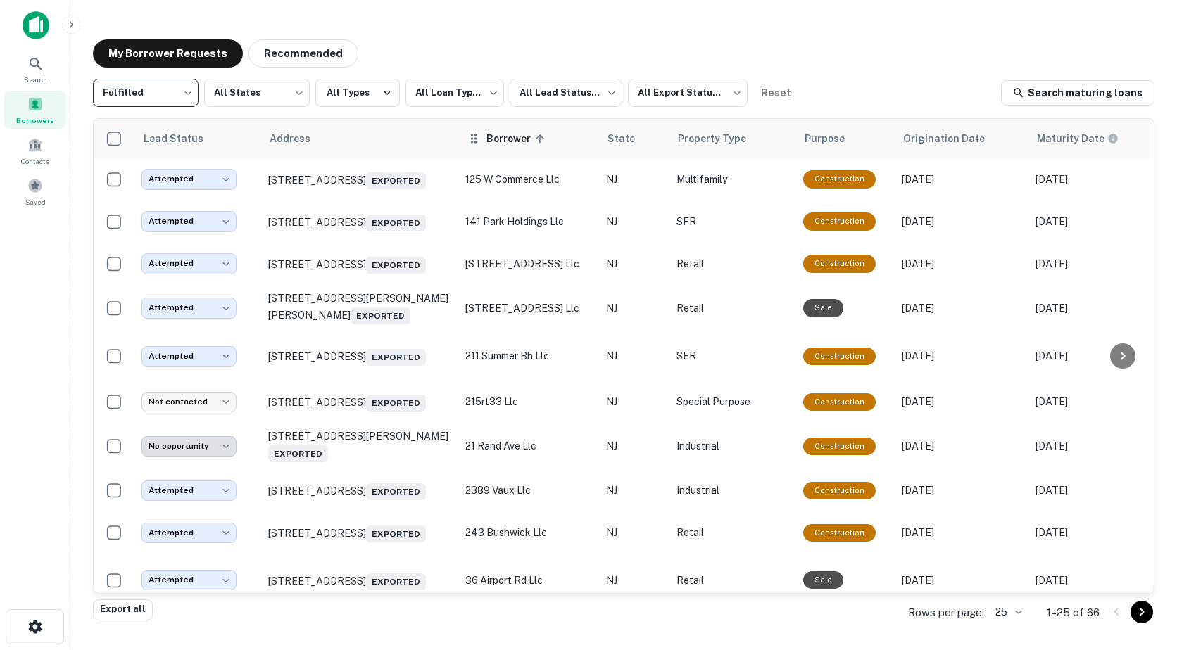
click at [536, 144] on icon at bounding box center [539, 138] width 13 height 13
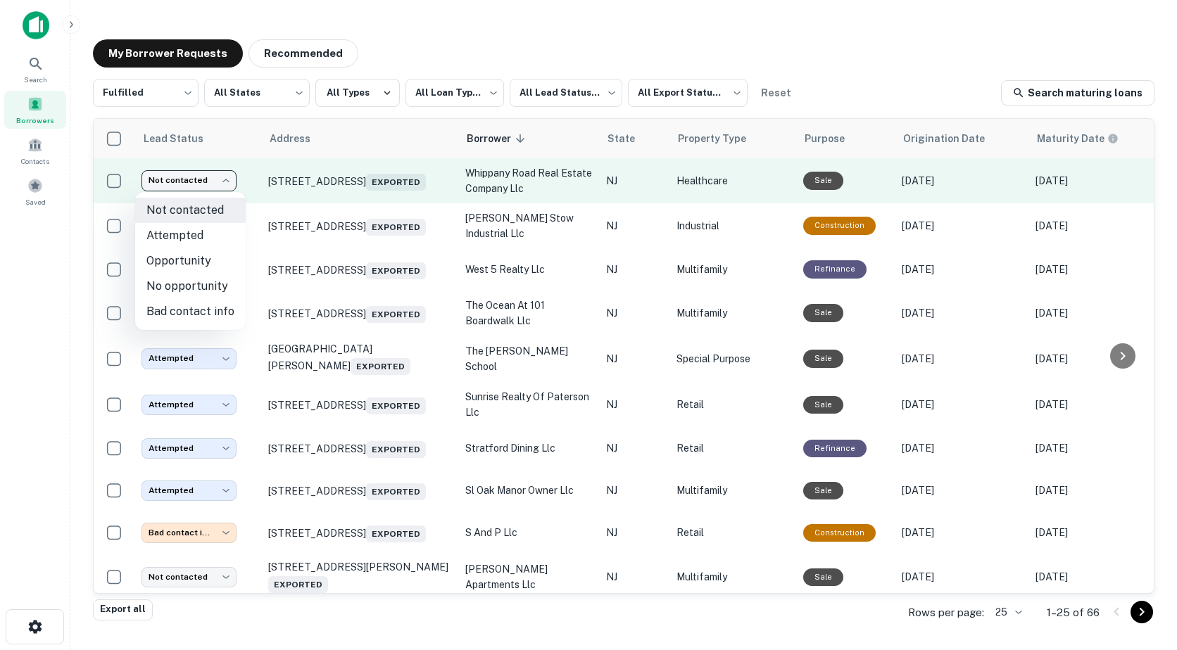
click at [208, 180] on body "**********" at bounding box center [588, 325] width 1177 height 650
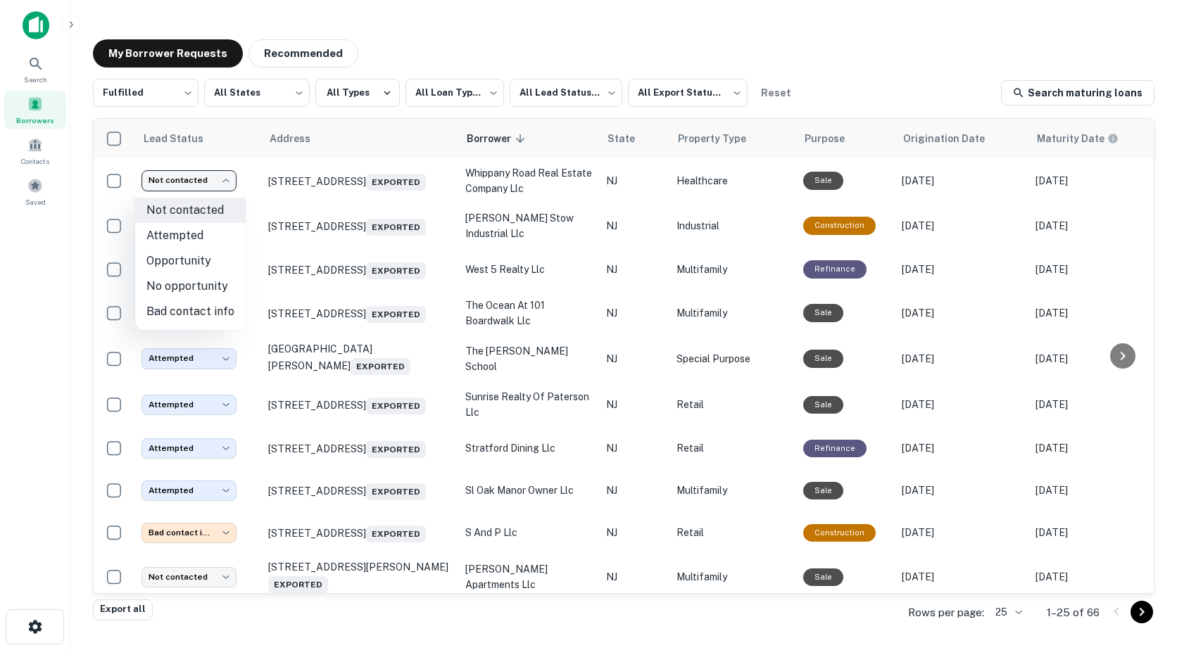
click at [196, 232] on li "Attempted" at bounding box center [190, 235] width 110 height 25
type input "*********"
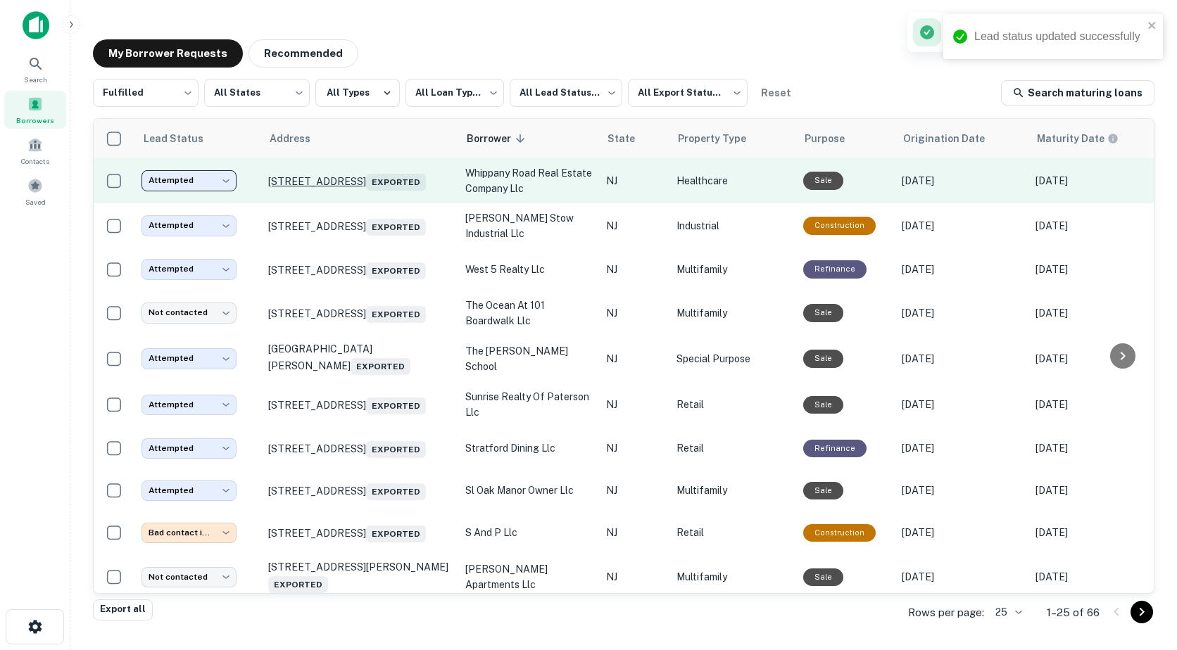
click at [328, 173] on p "101 Whippany Rd Whippany, NJ 07981 Exported" at bounding box center [359, 181] width 183 height 20
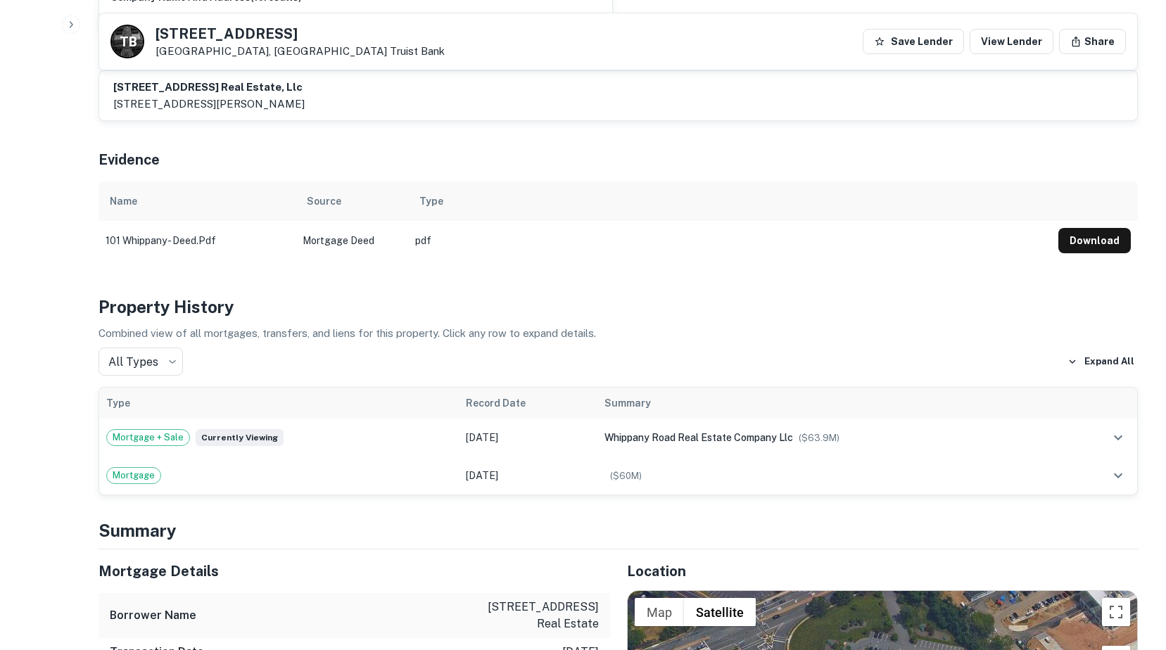
scroll to position [1056, 0]
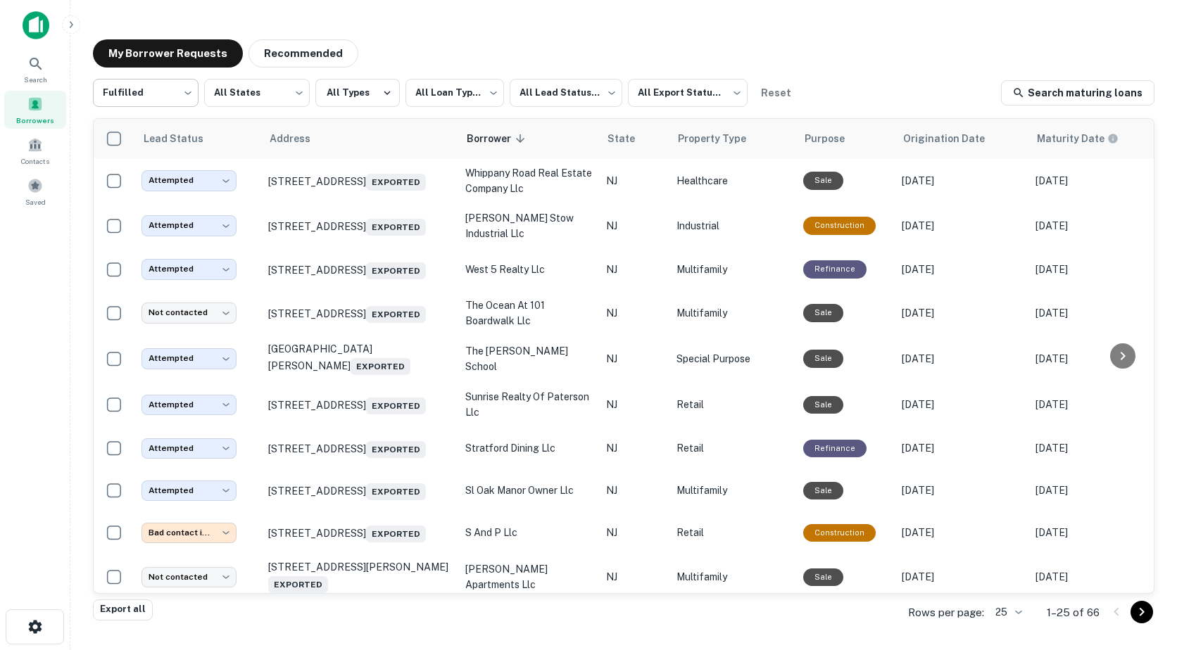
click at [127, 100] on body "**********" at bounding box center [588, 325] width 1177 height 650
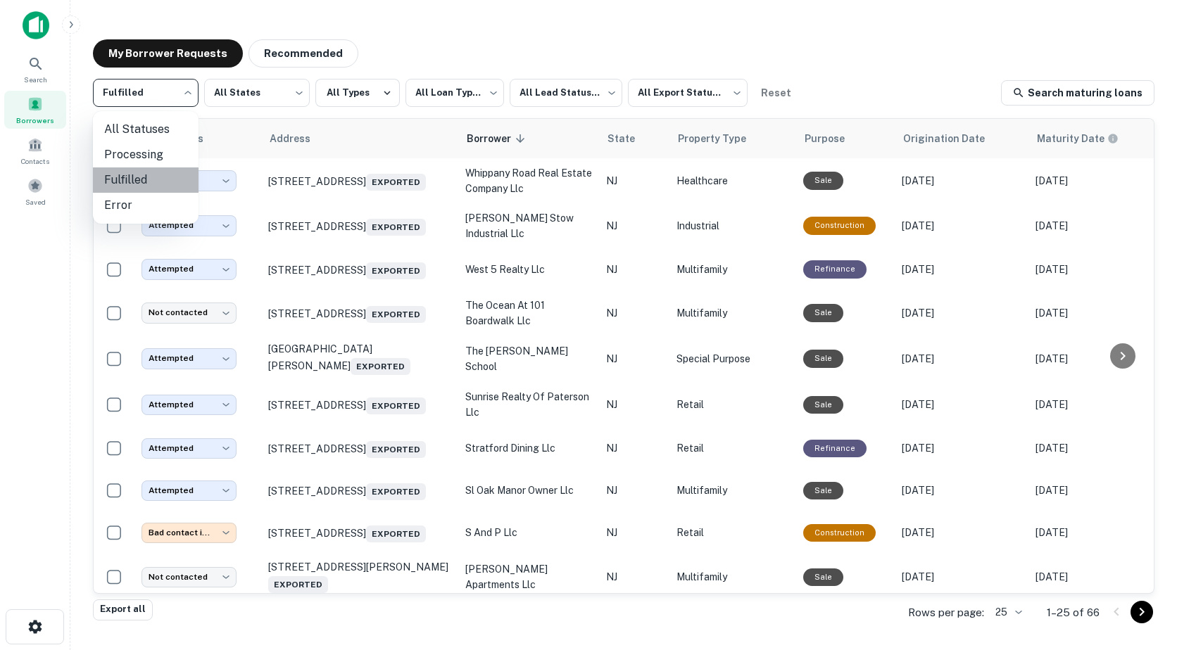
click at [136, 179] on li "Fulfilled" at bounding box center [146, 179] width 106 height 25
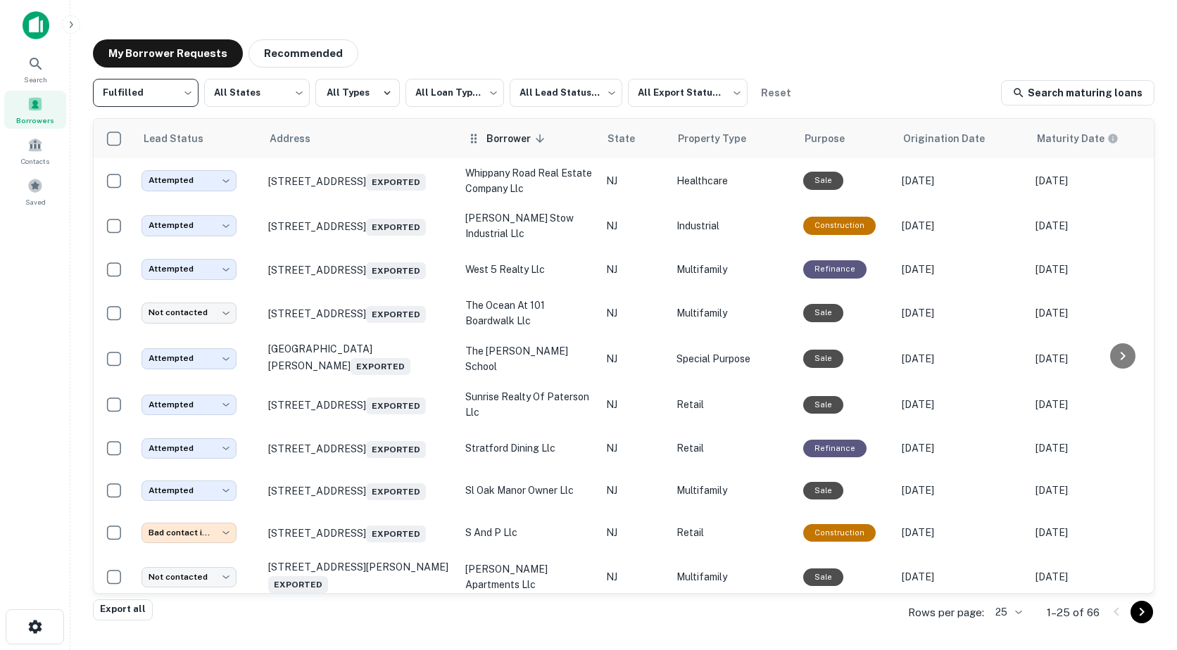
click at [536, 144] on icon at bounding box center [539, 138] width 13 height 13
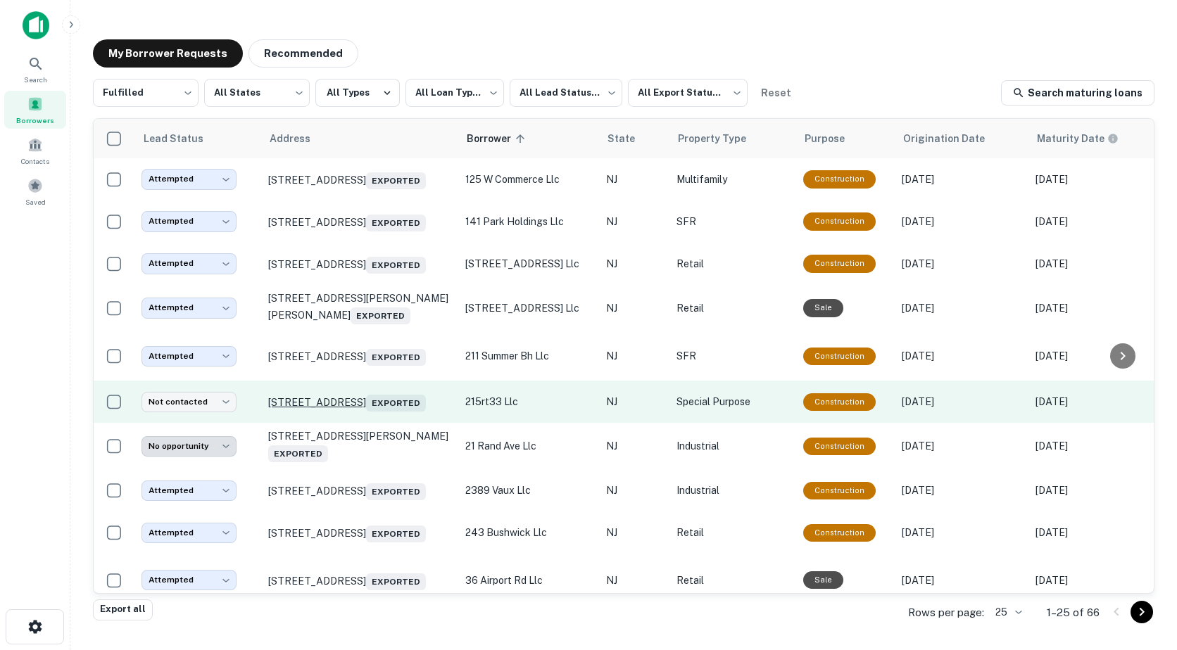
click at [372, 407] on p "215 State Route 33 Freehold, NJ 07728 Exported" at bounding box center [359, 402] width 183 height 20
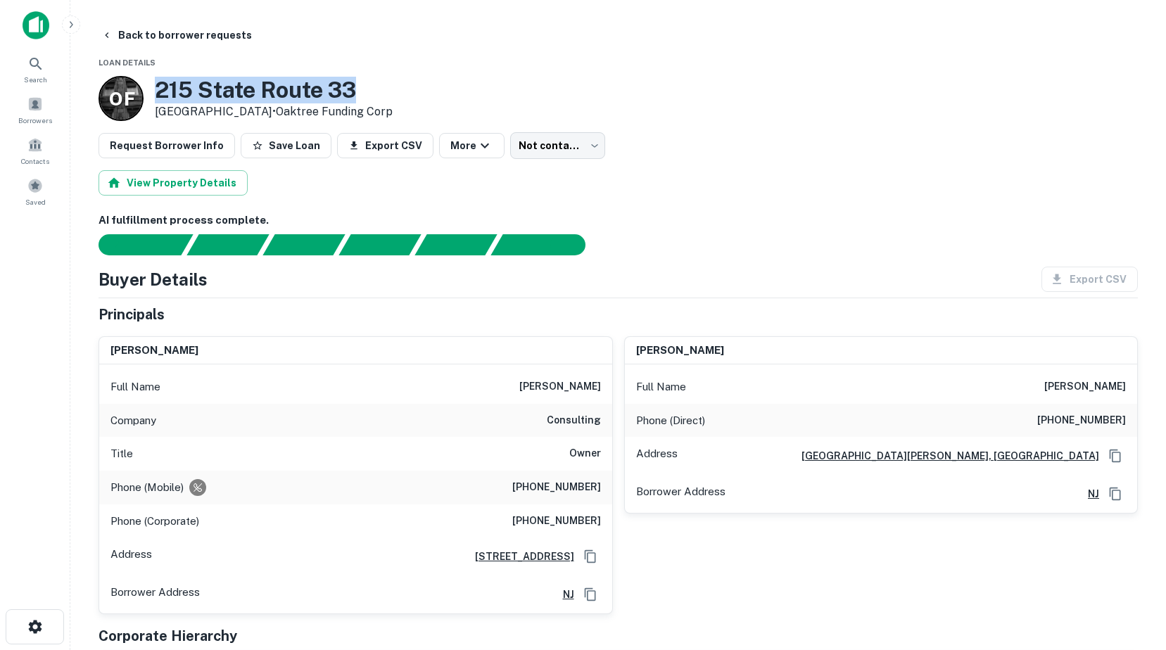
drag, startPoint x: 157, startPoint y: 93, endPoint x: 385, endPoint y: 97, distance: 228.0
click at [385, 97] on div "O F 215 State Route 33 Freehold, NJ 07728 • Oaktree Funding Corp" at bounding box center [618, 98] width 1039 height 45
drag, startPoint x: 385, startPoint y: 97, endPoint x: 312, endPoint y: 94, distance: 72.5
copy h3 "215 State Route 33"
click at [37, 109] on span at bounding box center [34, 103] width 15 height 15
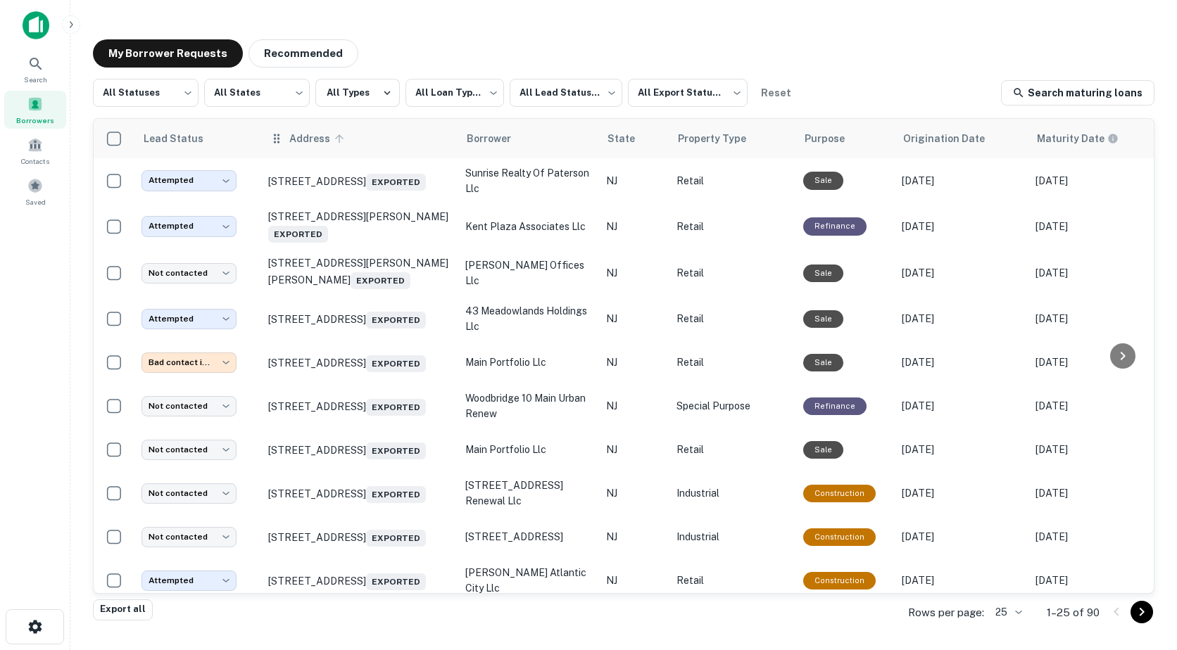
click at [337, 139] on icon at bounding box center [339, 138] width 8 height 8
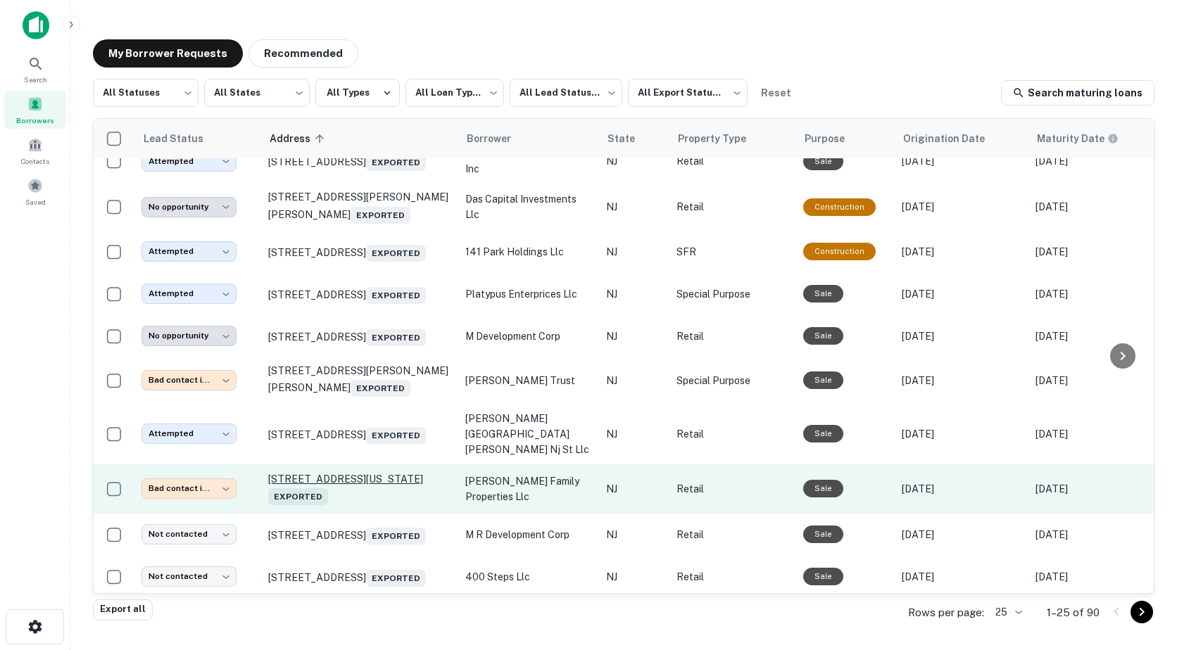
scroll to position [759, 0]
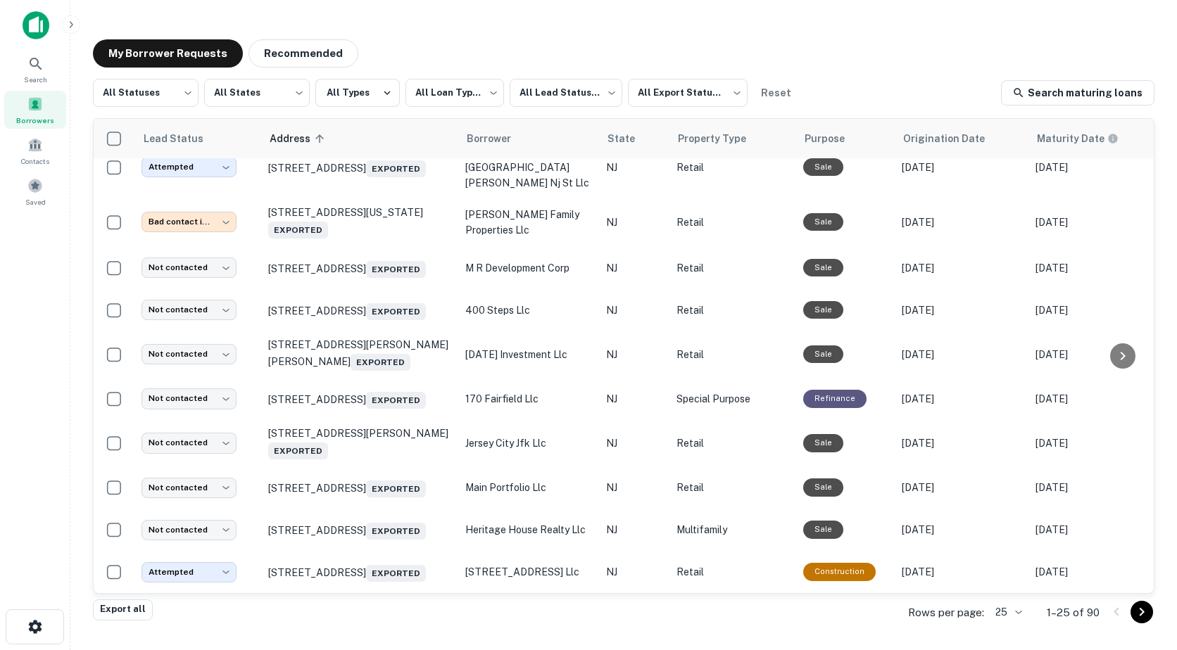
click at [1133, 612] on icon "Go to next page" at bounding box center [1141, 612] width 17 height 17
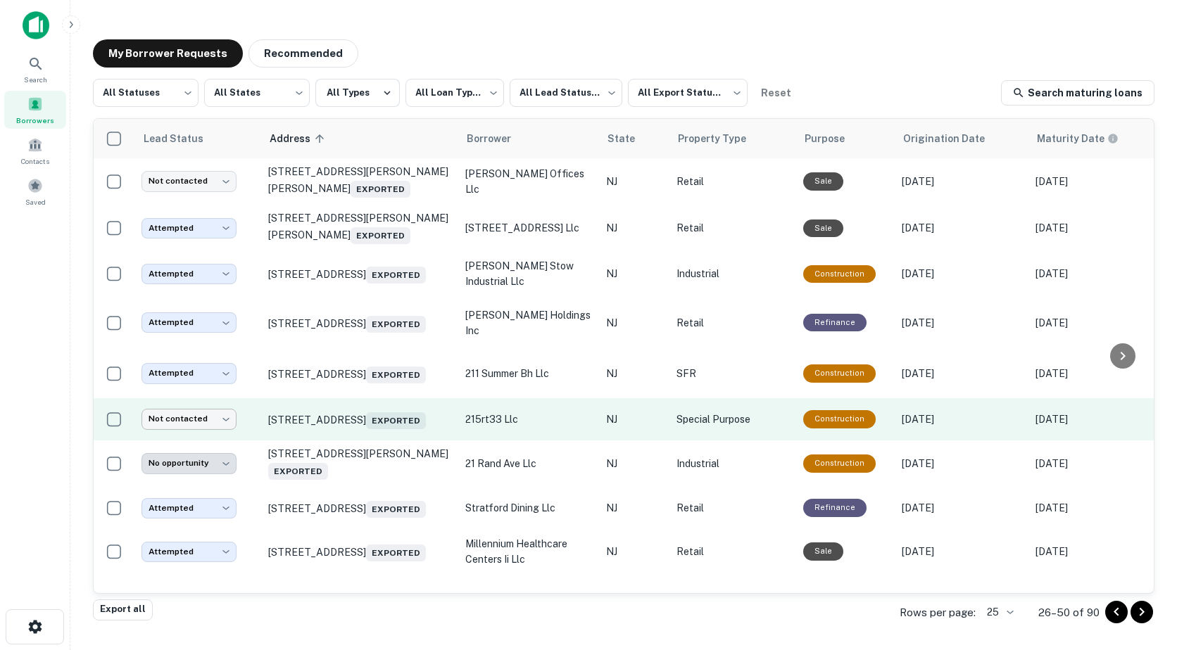
click at [194, 426] on body "**********" at bounding box center [588, 325] width 1177 height 650
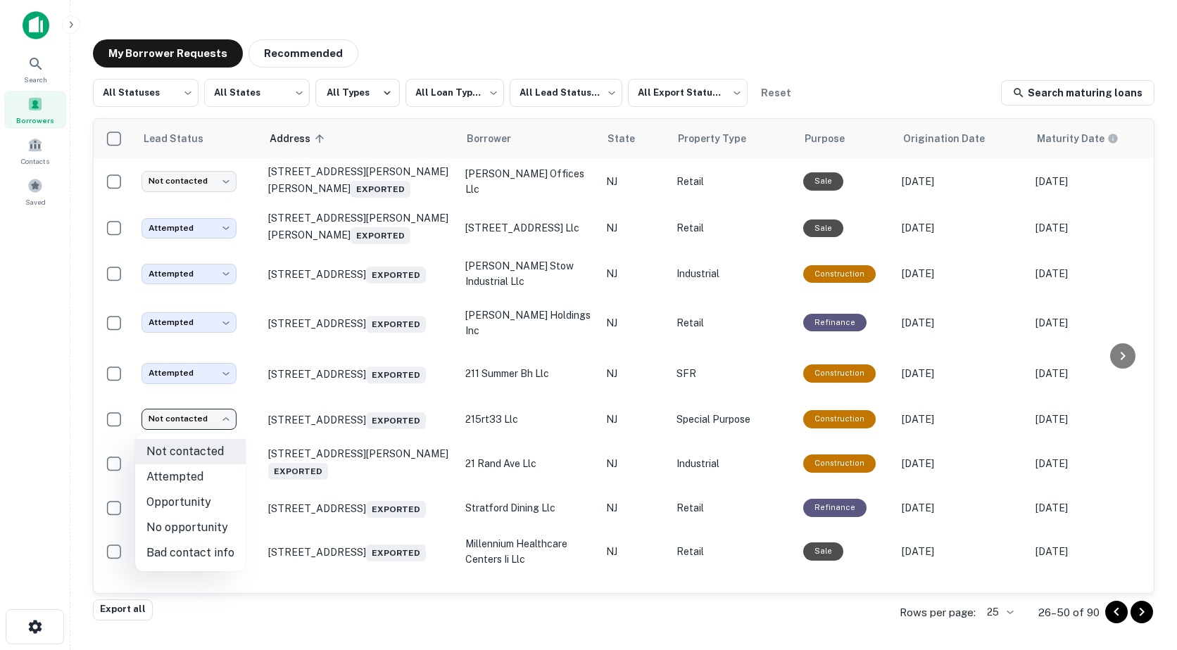
click at [189, 474] on li "Attempted" at bounding box center [190, 476] width 110 height 25
type input "*********"
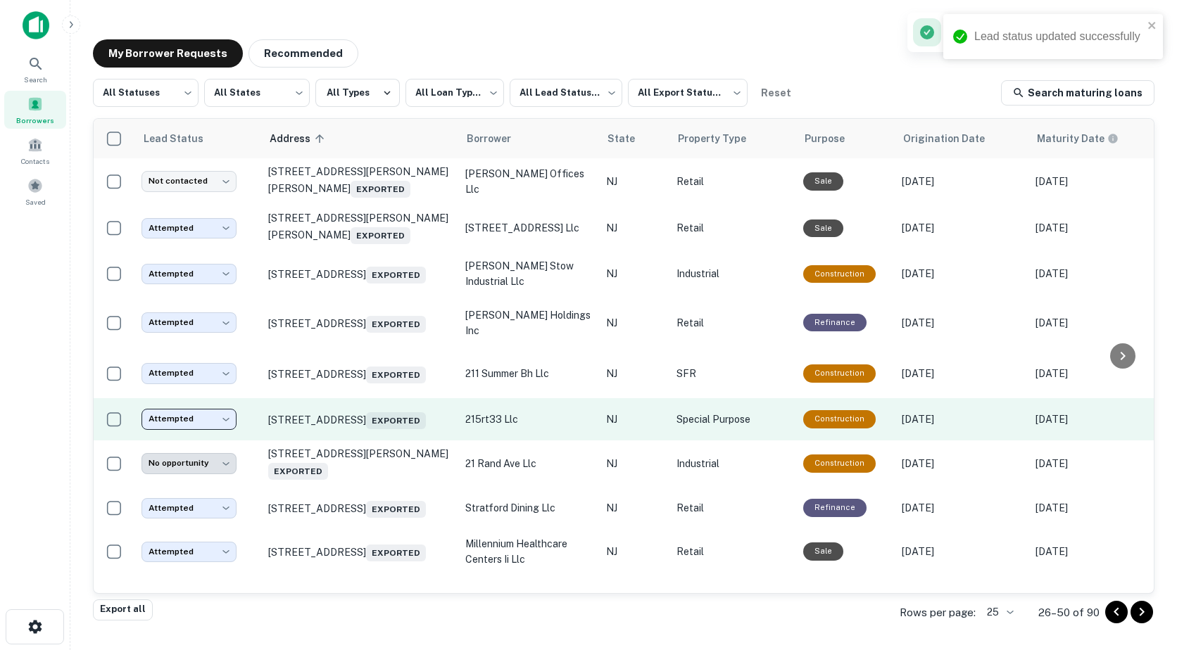
click at [168, 424] on body "**********" at bounding box center [588, 325] width 1177 height 650
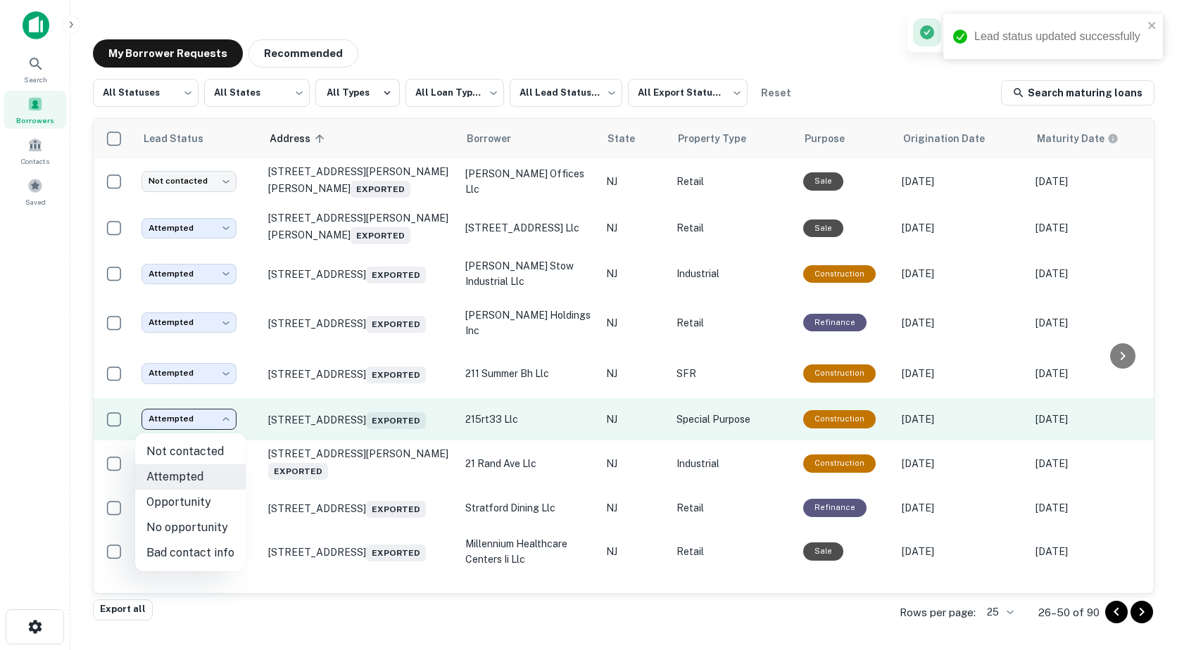
click at [160, 426] on body "**********" at bounding box center [588, 325] width 1177 height 650
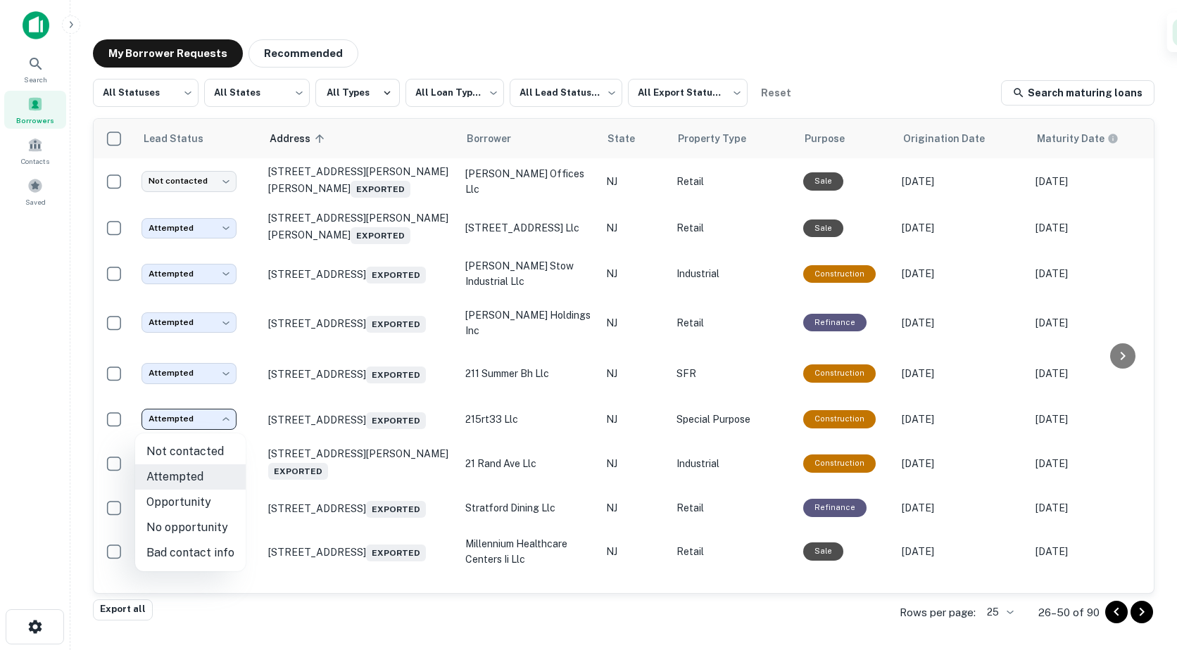
click at [165, 505] on li "Opportunity" at bounding box center [190, 502] width 110 height 25
type input "**********"
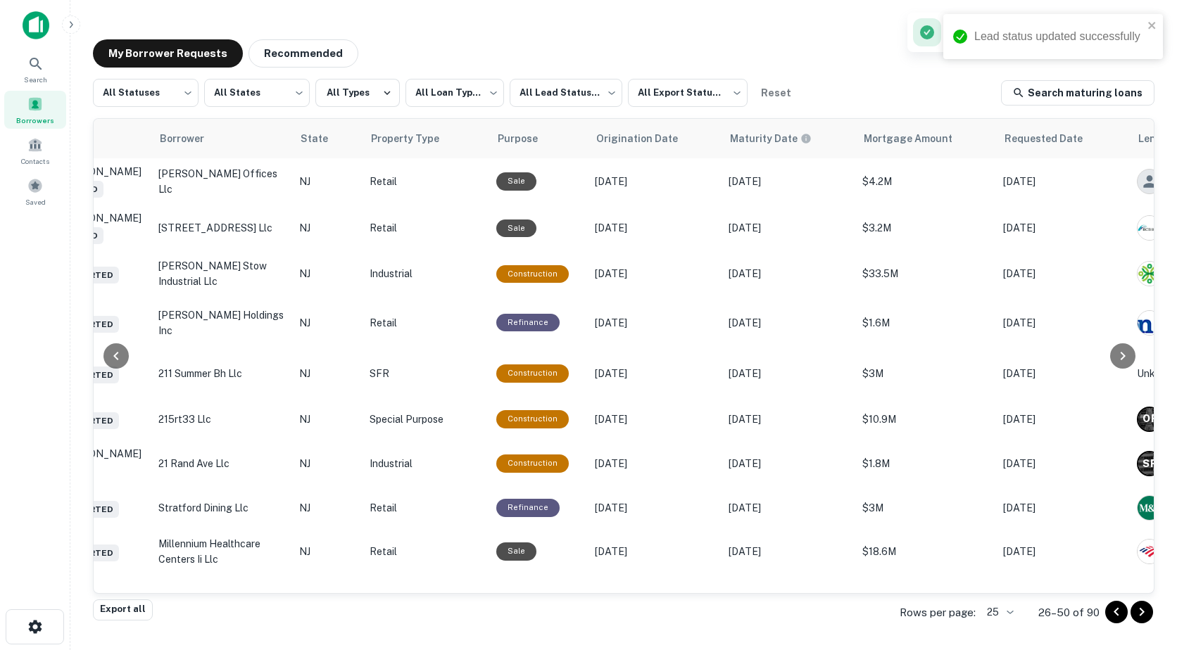
scroll to position [0, 606]
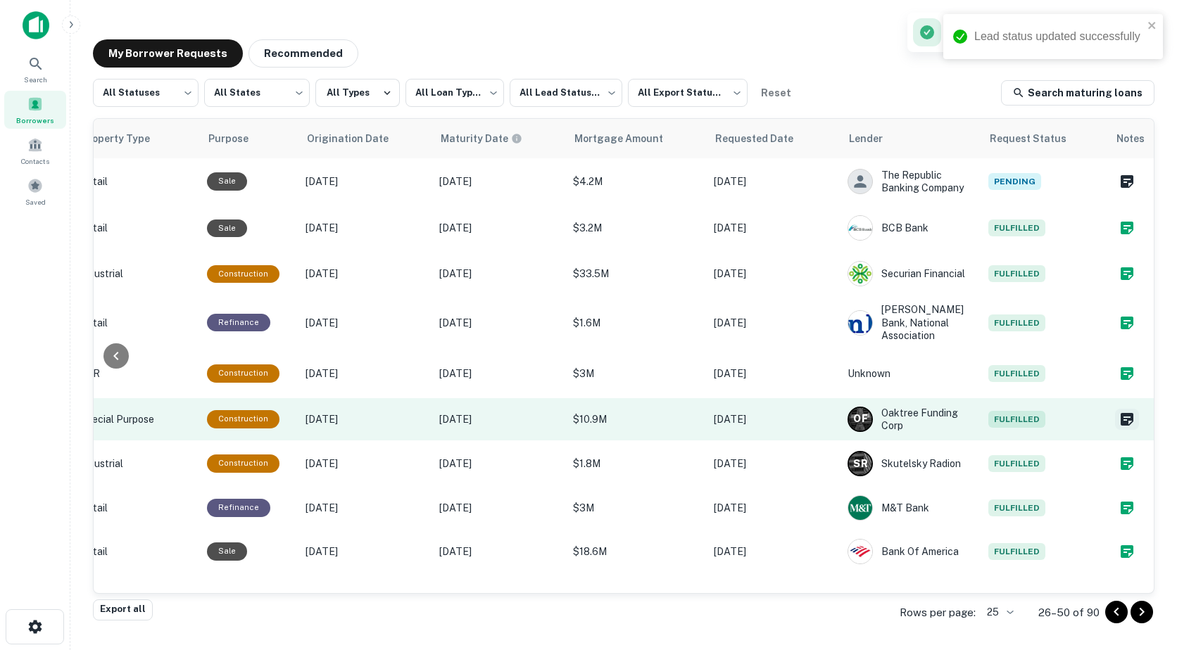
click at [1120, 426] on icon "Create a note for this borrower request" at bounding box center [1126, 419] width 13 height 13
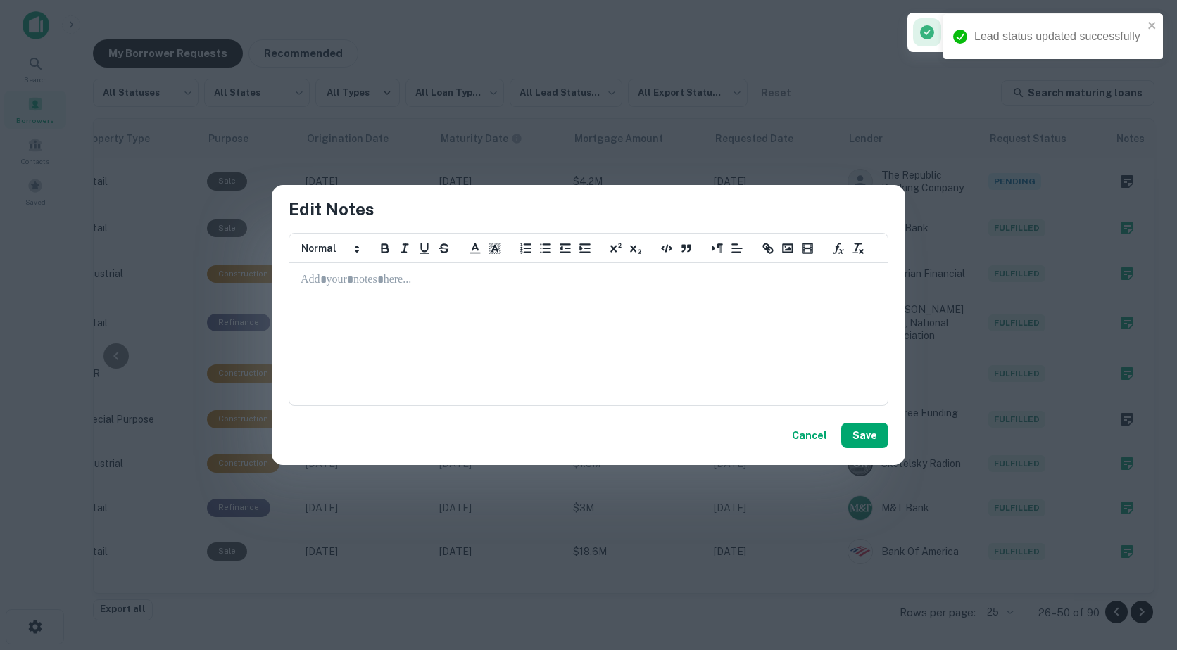
click at [388, 293] on div at bounding box center [588, 334] width 597 height 141
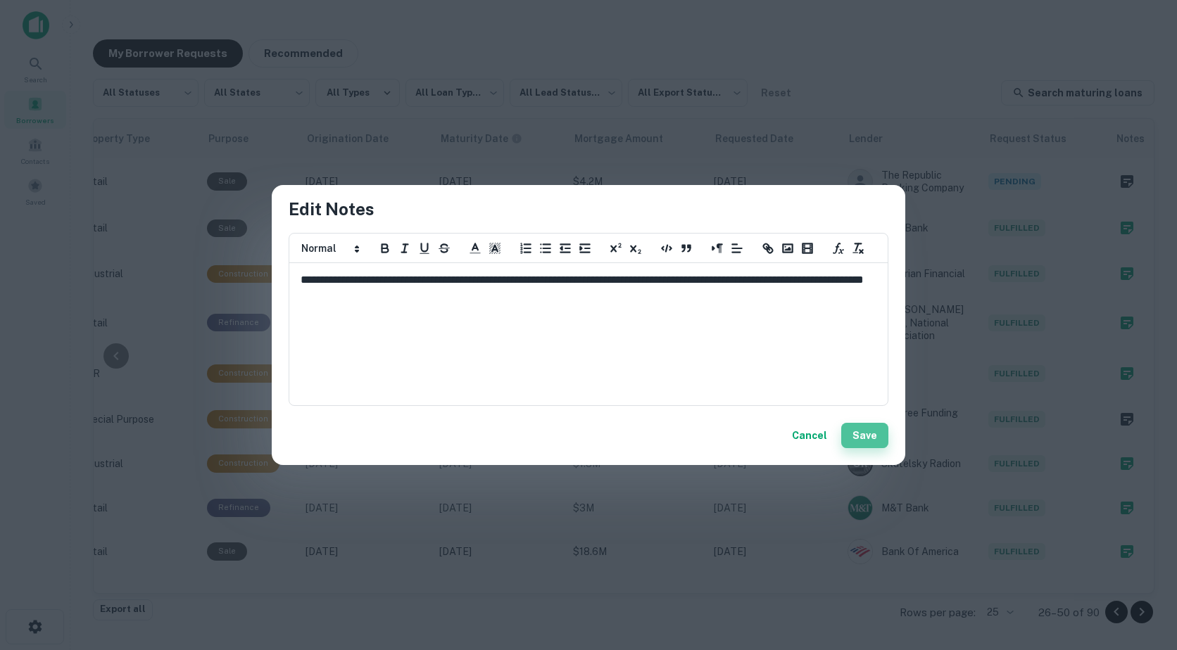
click at [861, 436] on button "Save" at bounding box center [864, 435] width 47 height 25
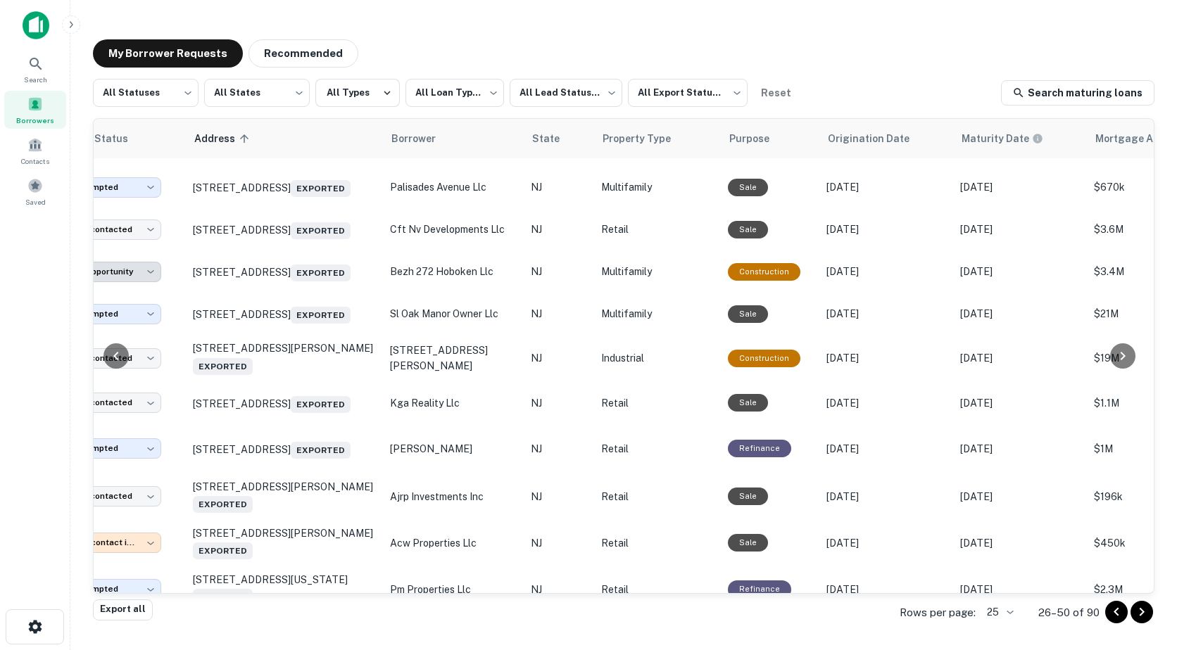
scroll to position [626, 0]
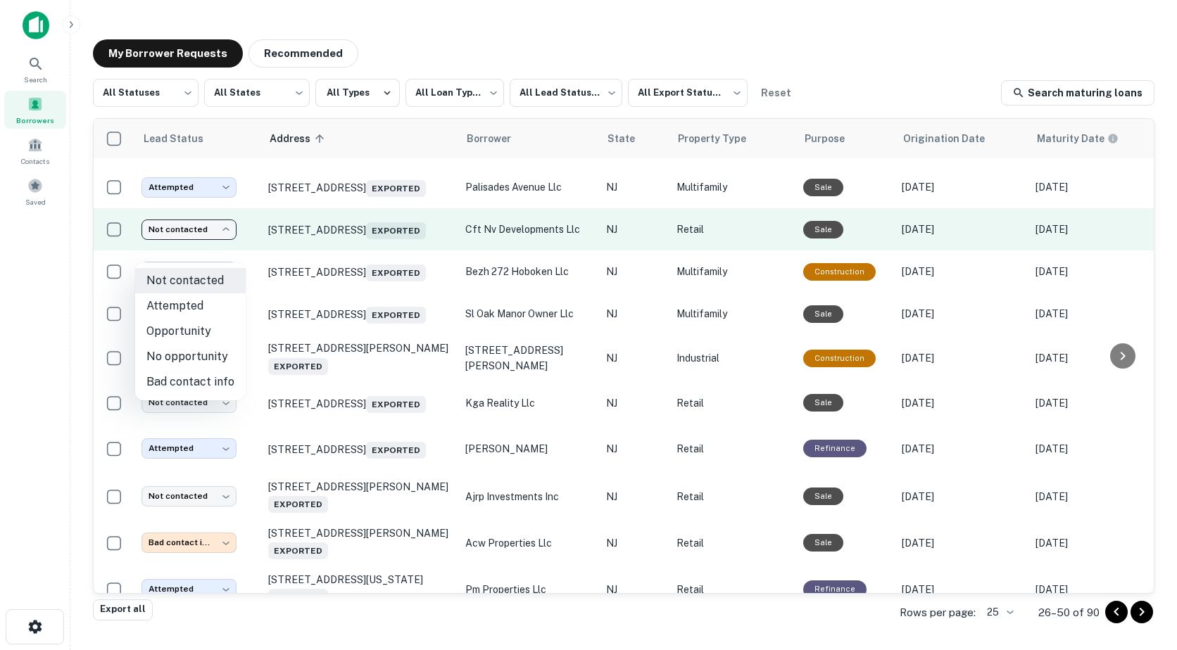
click at [195, 252] on body "**********" at bounding box center [588, 325] width 1177 height 650
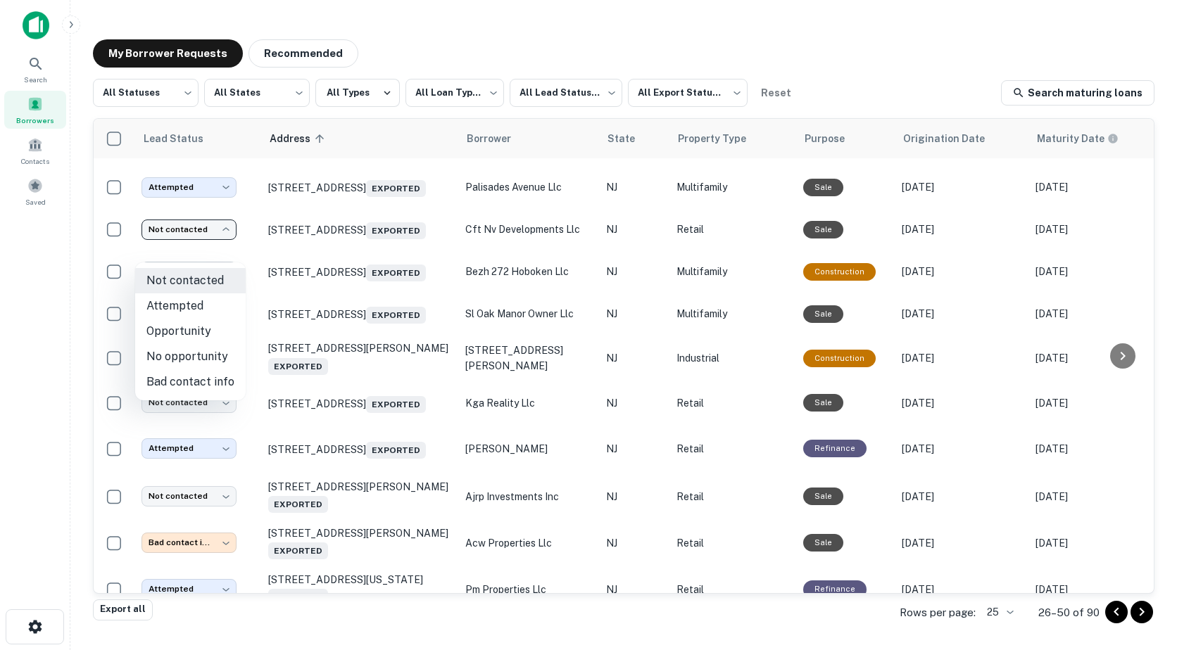
click at [182, 304] on li "Attempted" at bounding box center [190, 305] width 110 height 25
type input "*********"
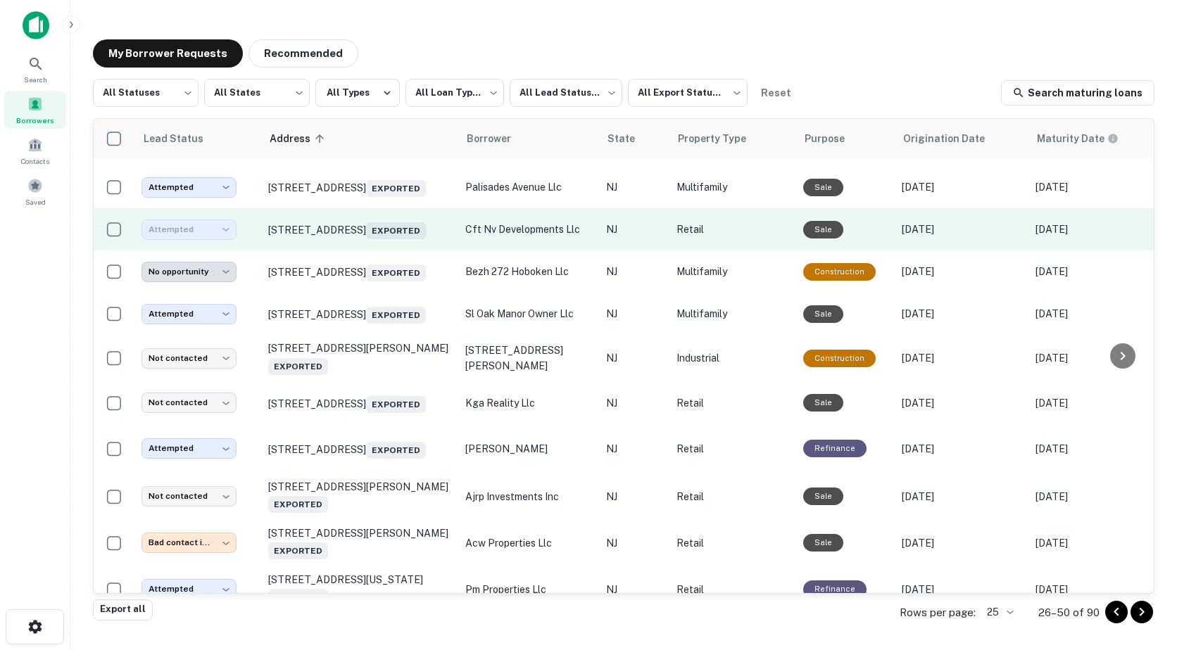
click at [309, 232] on td "[STREET_ADDRESS] Exported" at bounding box center [359, 229] width 197 height 42
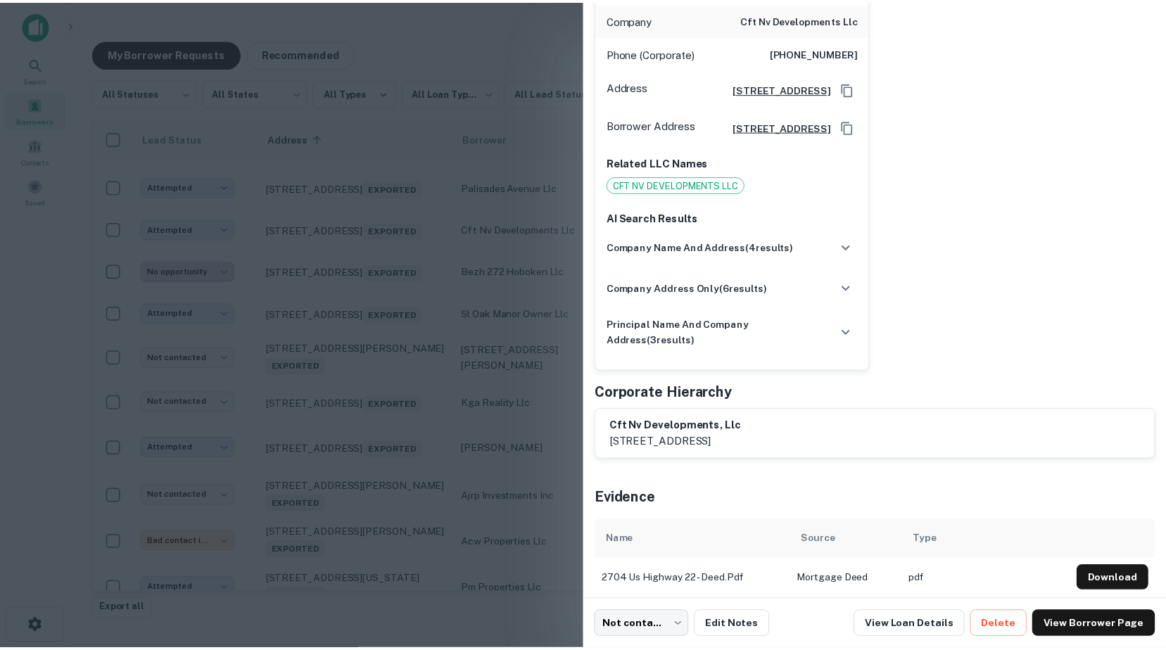
scroll to position [243, 0]
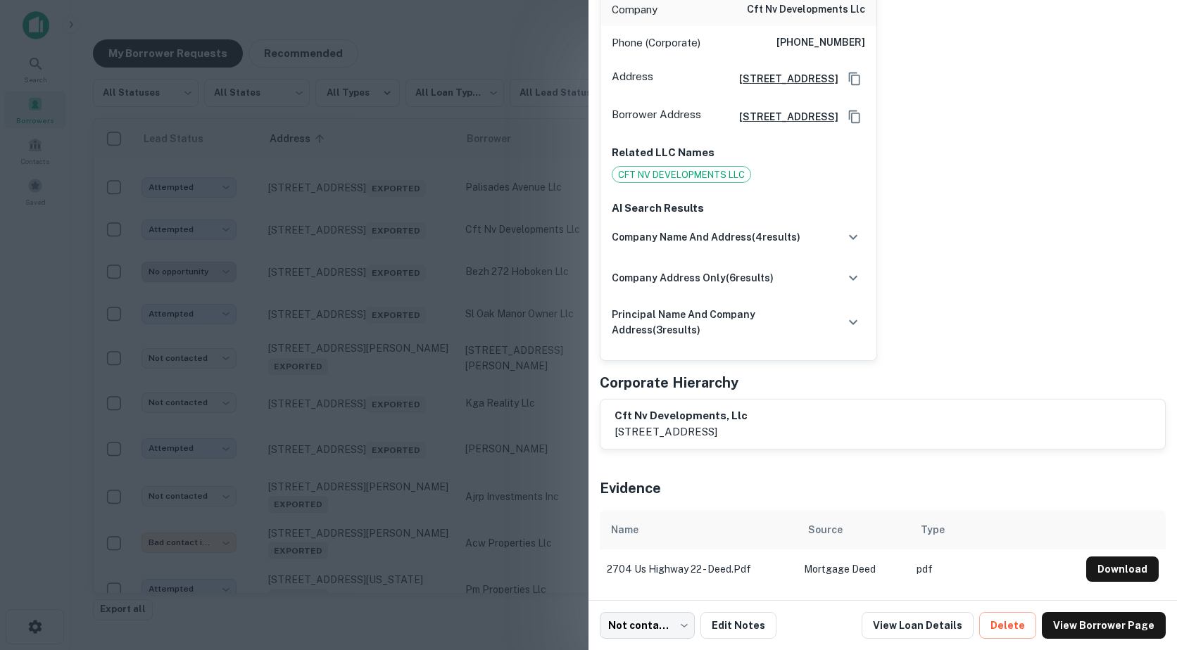
click at [445, 241] on div at bounding box center [588, 325] width 1177 height 650
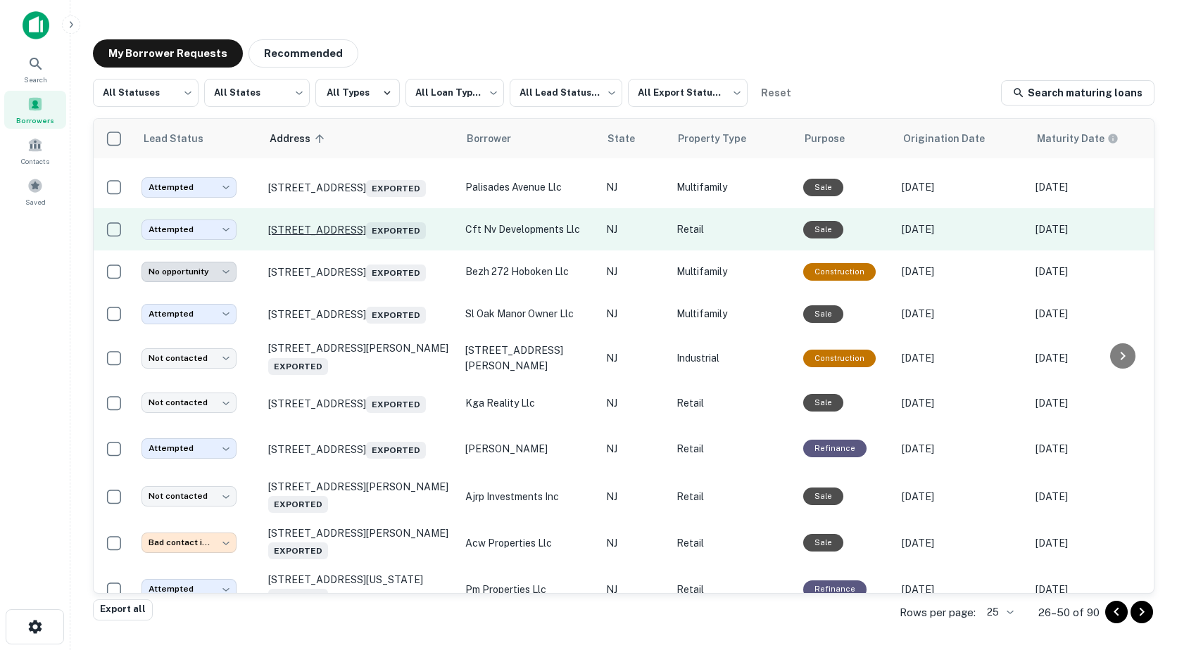
click at [338, 239] on p "[STREET_ADDRESS] Exported" at bounding box center [359, 230] width 183 height 20
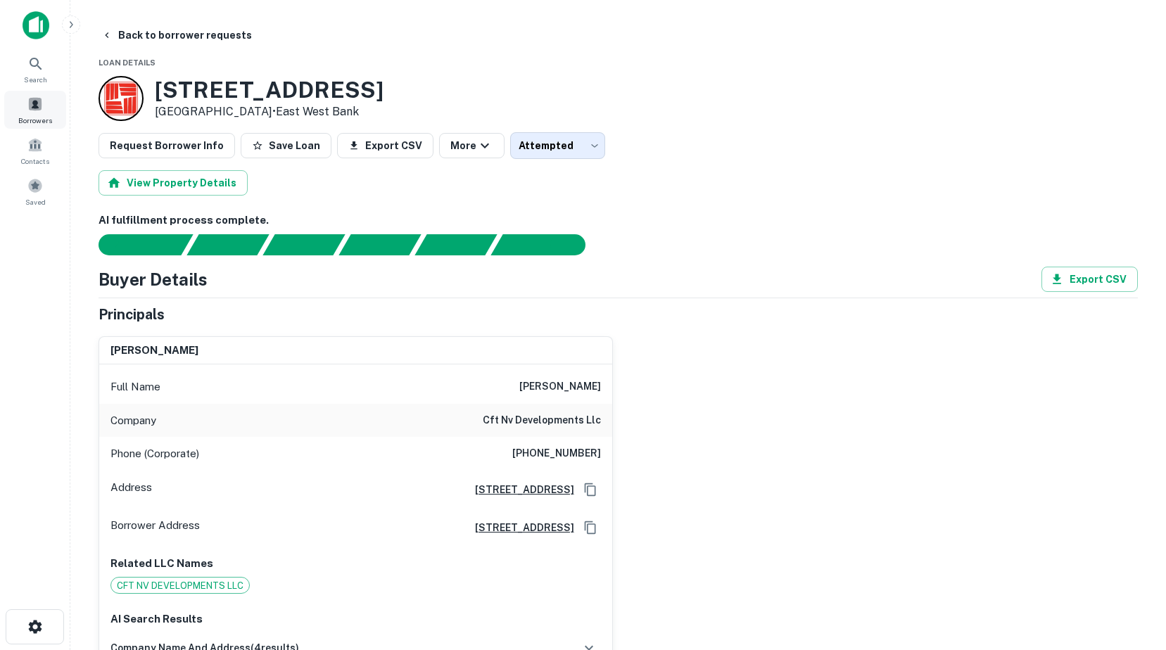
click at [30, 111] on span at bounding box center [34, 103] width 15 height 15
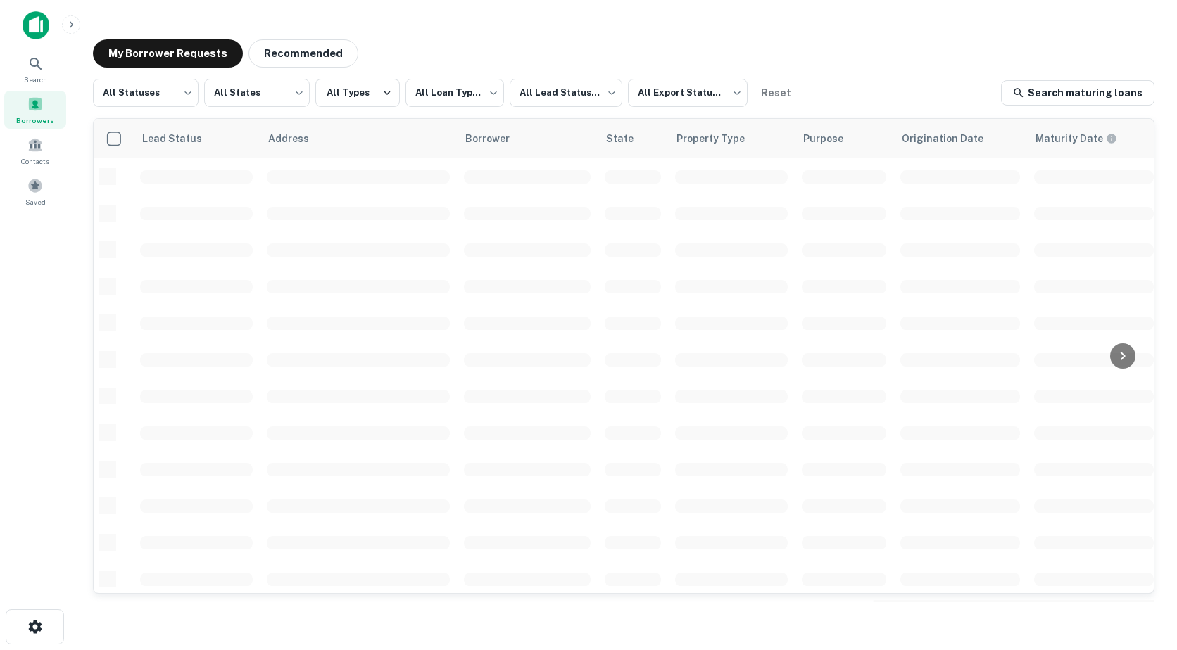
scroll to position [490, 0]
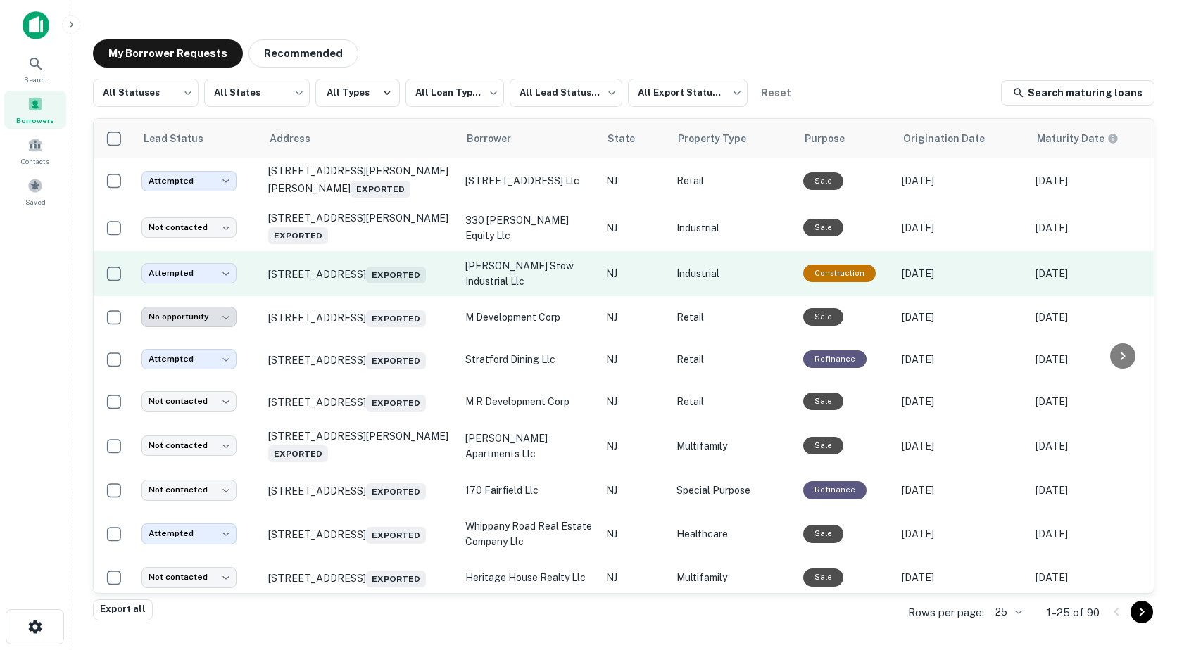
click at [559, 296] on td "wharton stow industrial llc" at bounding box center [528, 273] width 141 height 45
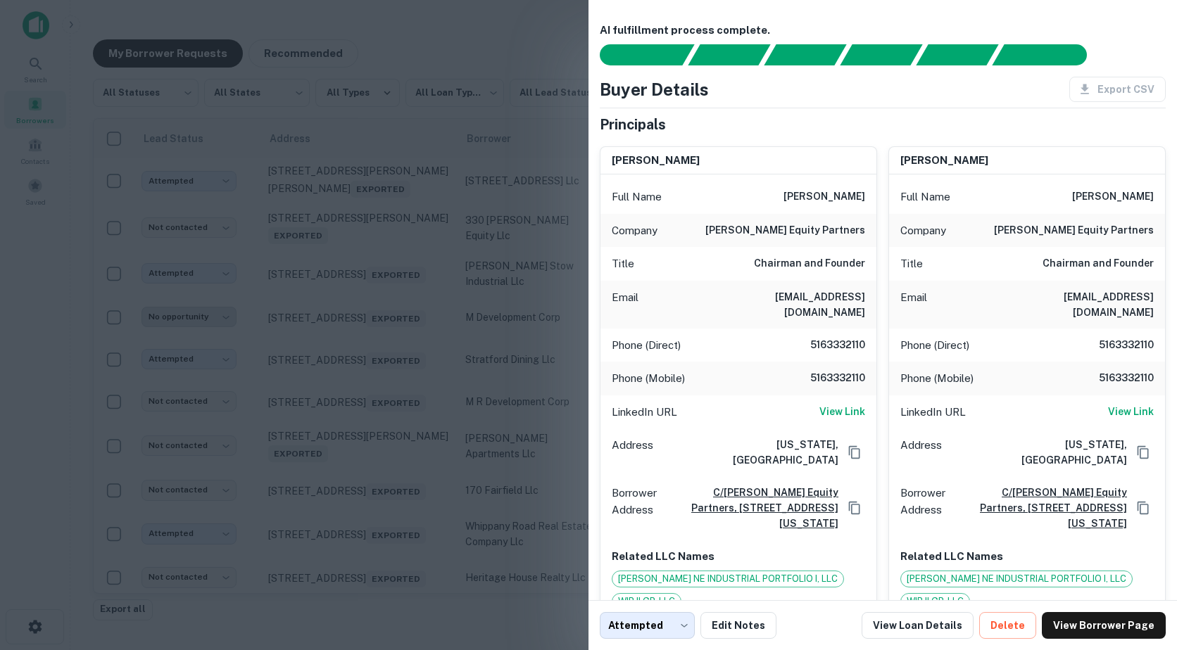
click at [438, 180] on div at bounding box center [588, 325] width 1177 height 650
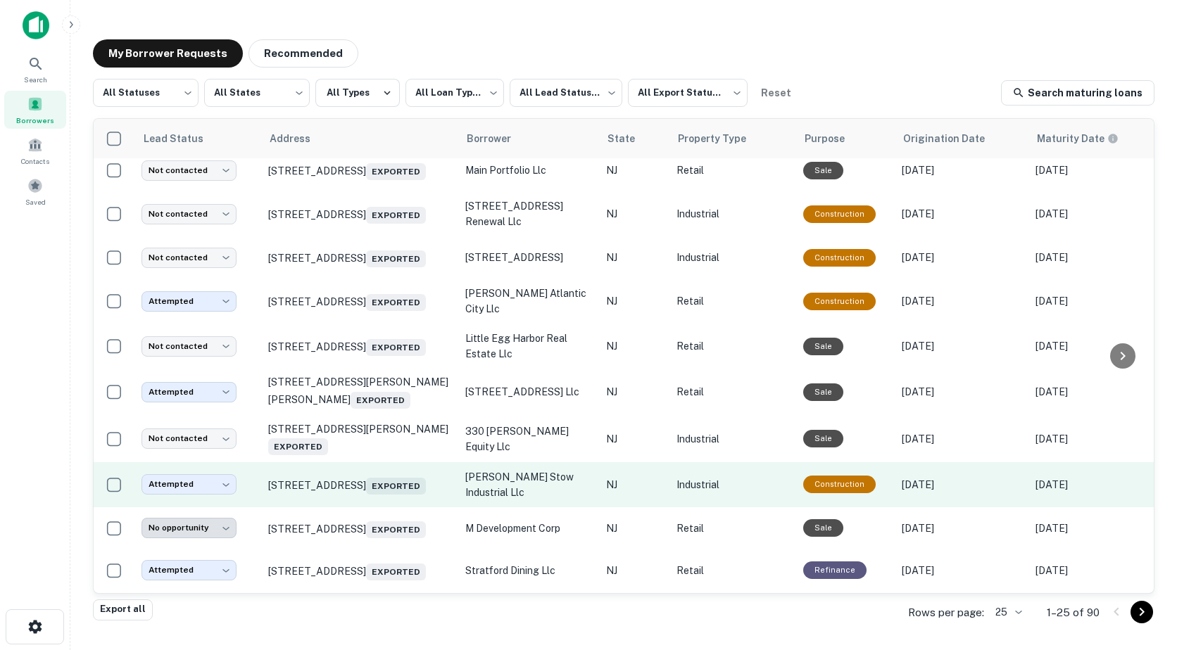
scroll to position [0, 0]
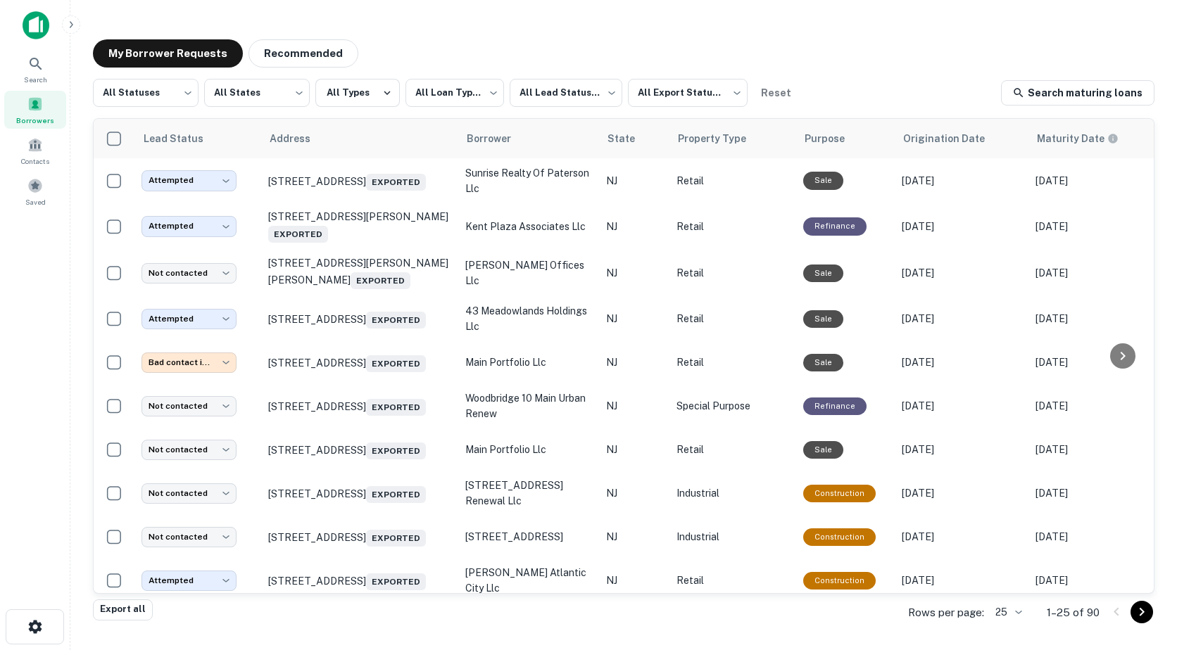
click at [20, 265] on div "Search Borrowers Contacts Saved" at bounding box center [35, 303] width 70 height 607
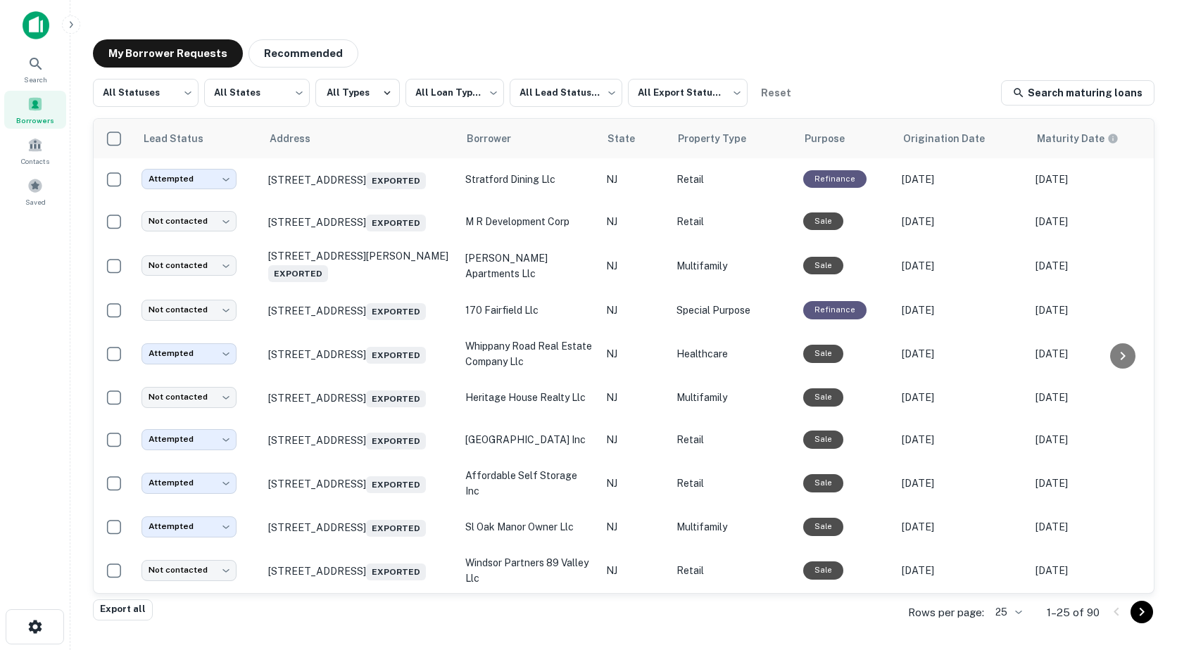
scroll to position [740, 0]
click at [1151, 612] on button "Go to next page" at bounding box center [1141, 612] width 23 height 23
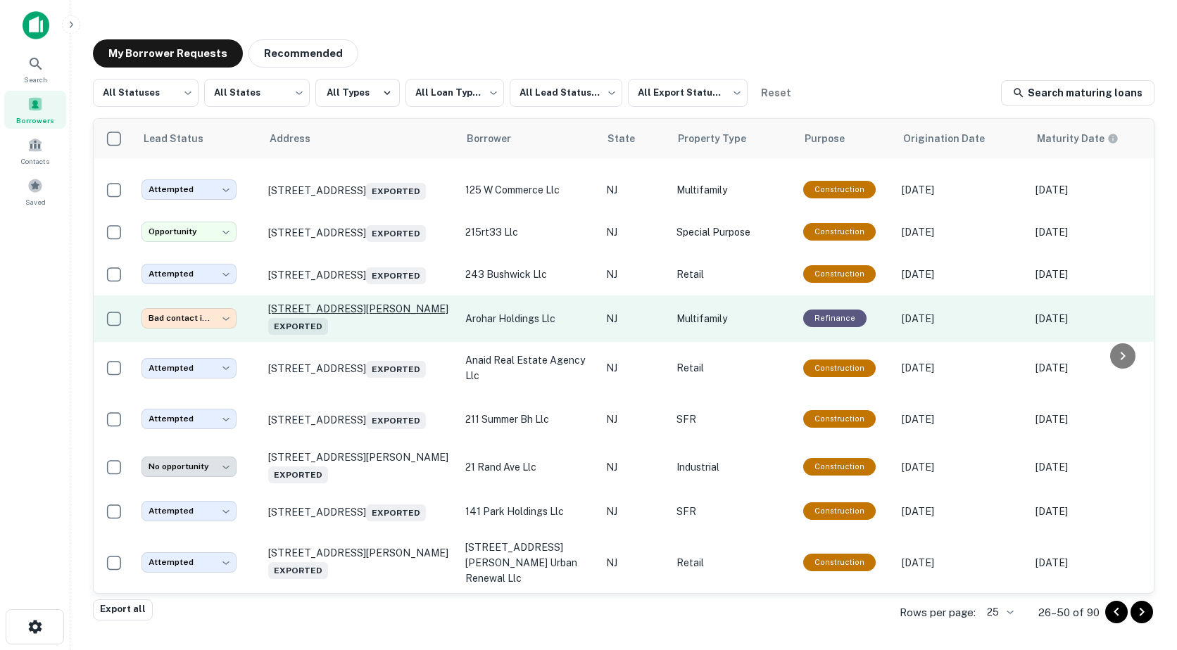
scroll to position [768, 0]
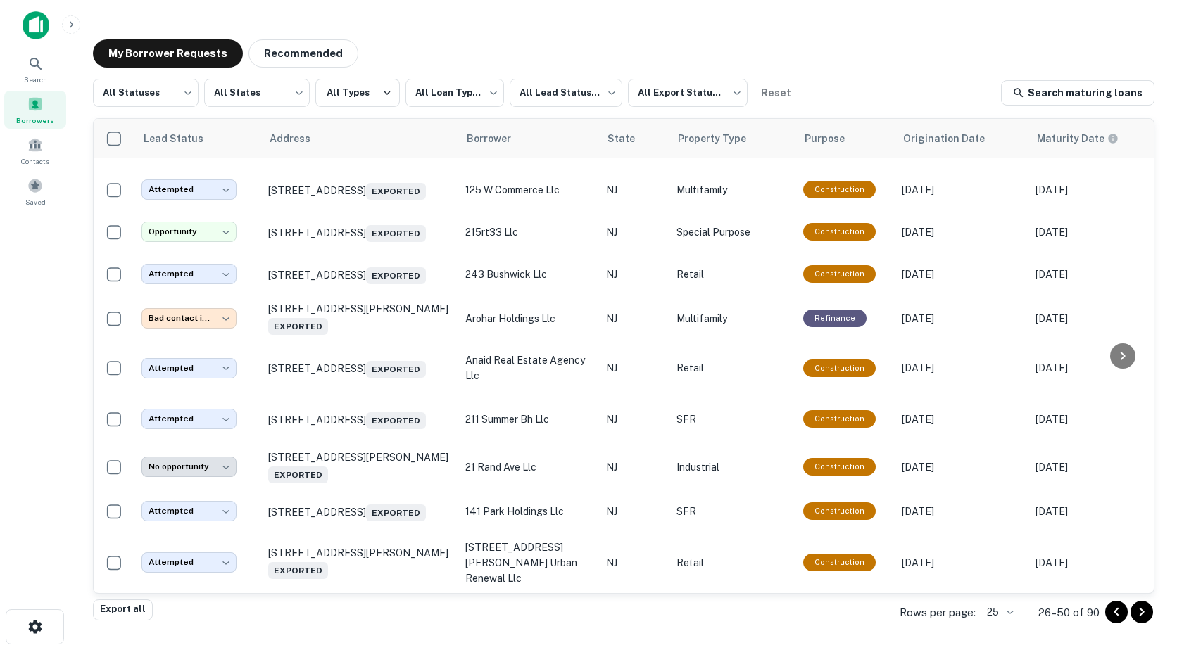
click at [1143, 615] on icon "Go to next page" at bounding box center [1141, 612] width 17 height 17
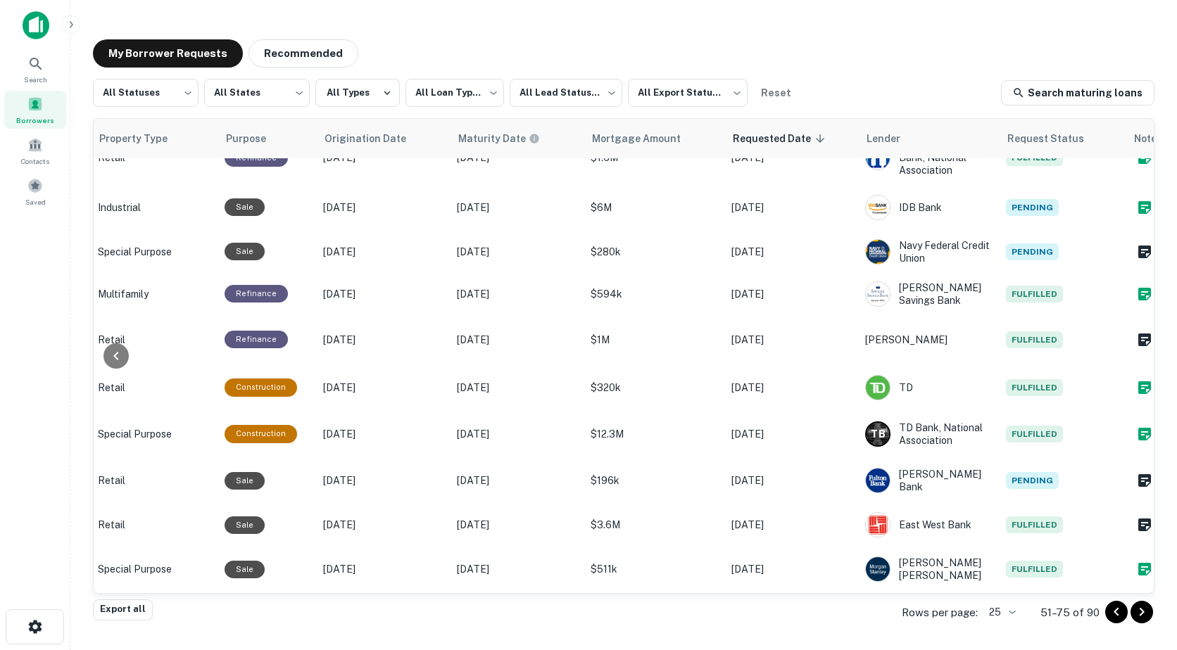
scroll to position [763, 606]
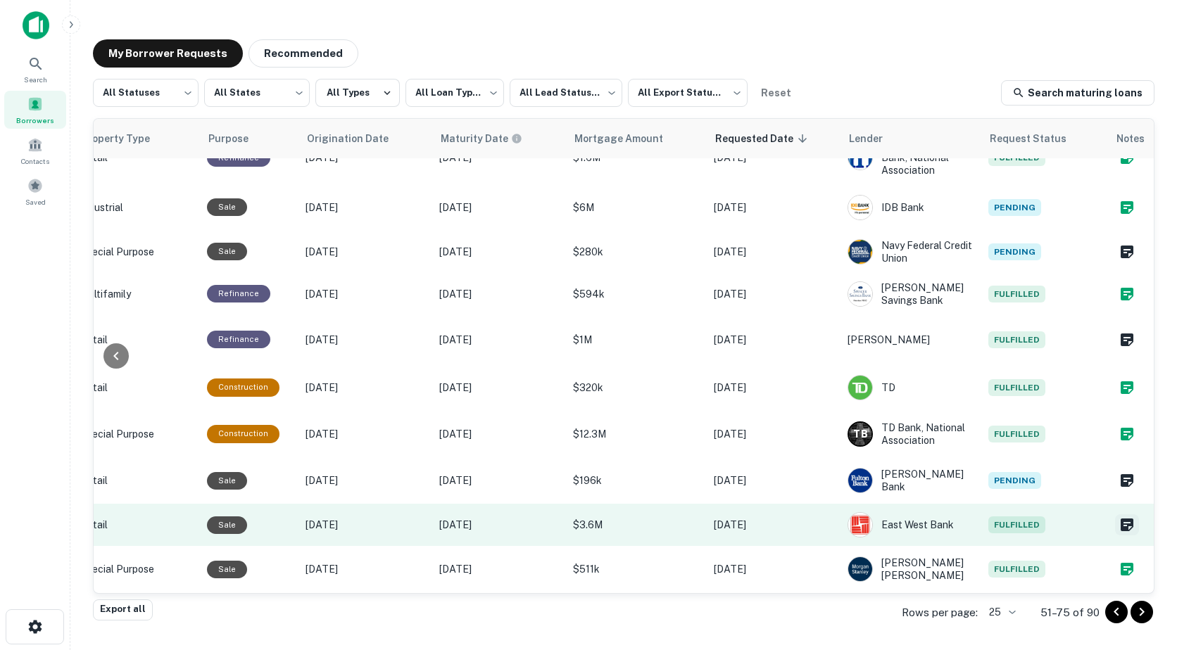
click at [1120, 519] on icon "Create a note for this borrower request" at bounding box center [1126, 525] width 13 height 13
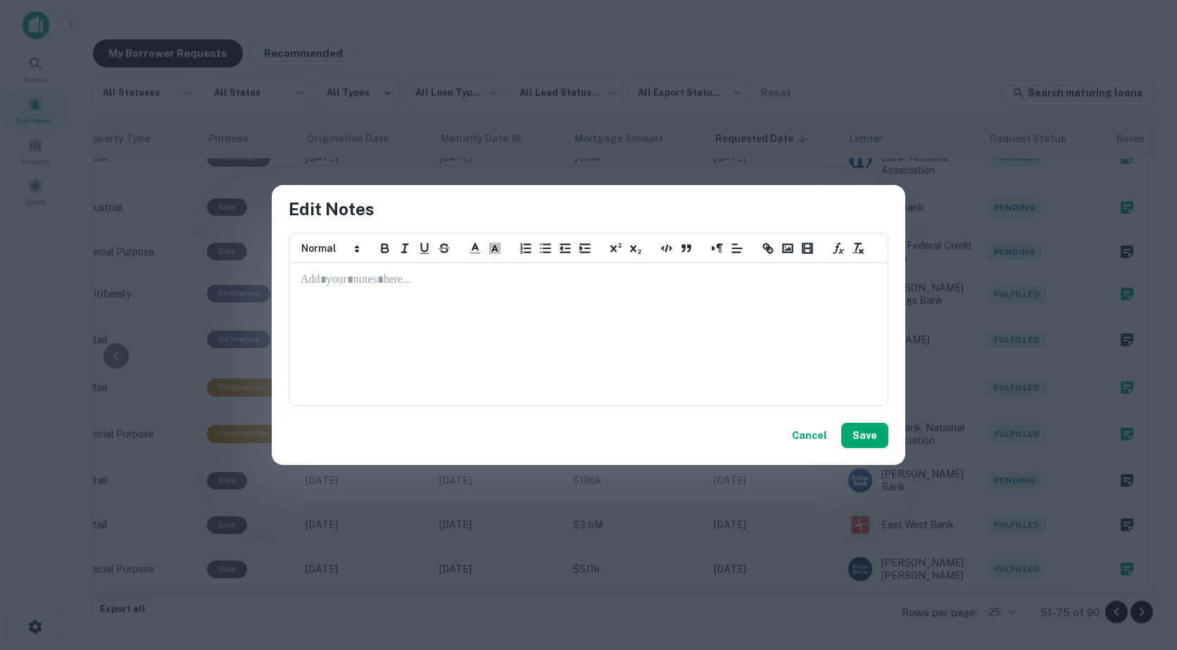
click at [400, 289] on div at bounding box center [588, 334] width 597 height 141
click at [874, 429] on button "Save" at bounding box center [864, 435] width 47 height 25
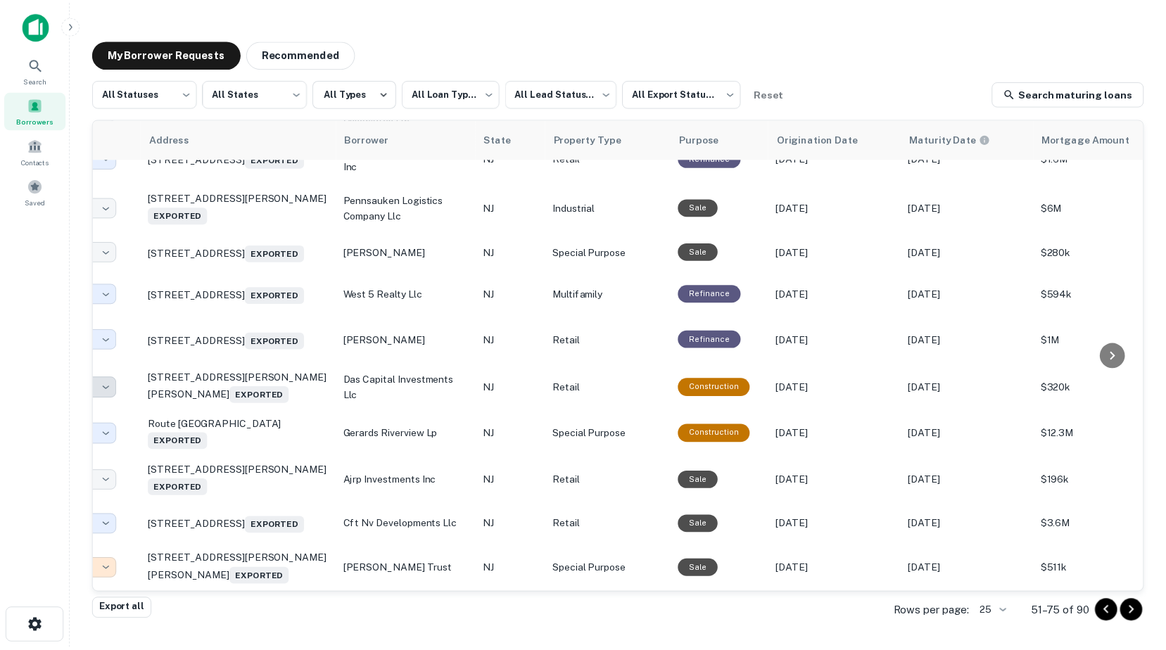
scroll to position [763, 0]
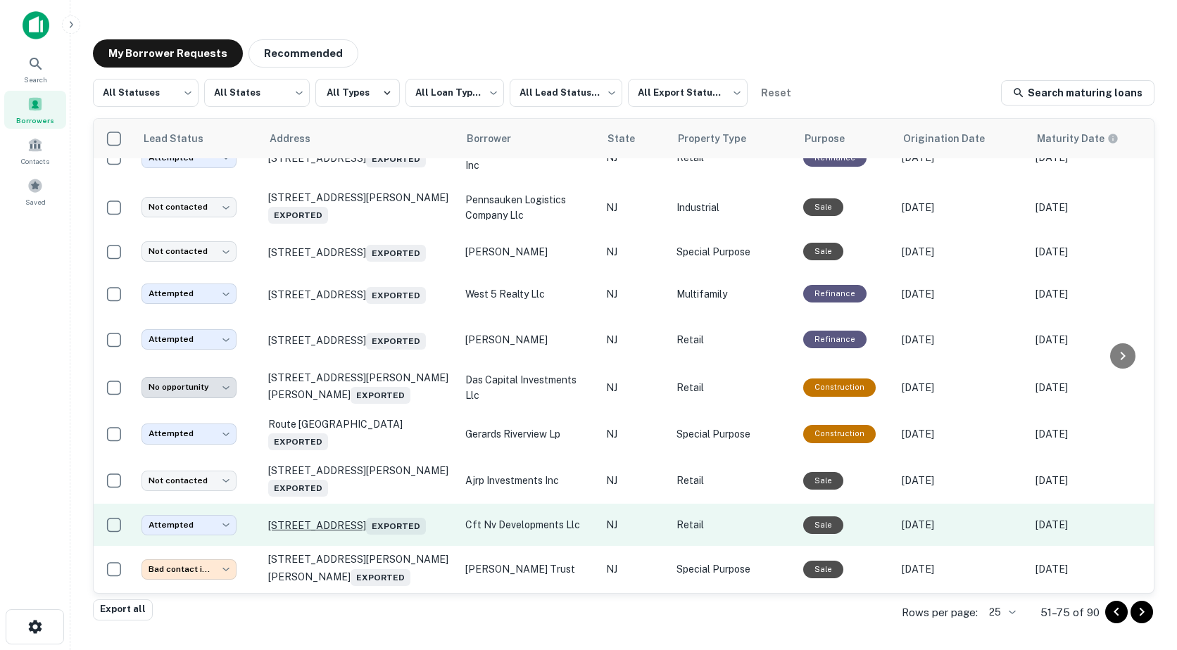
click at [357, 515] on p "2704 Us Highway 22 Ctr Union, NJ 07083 Exported" at bounding box center [359, 525] width 183 height 20
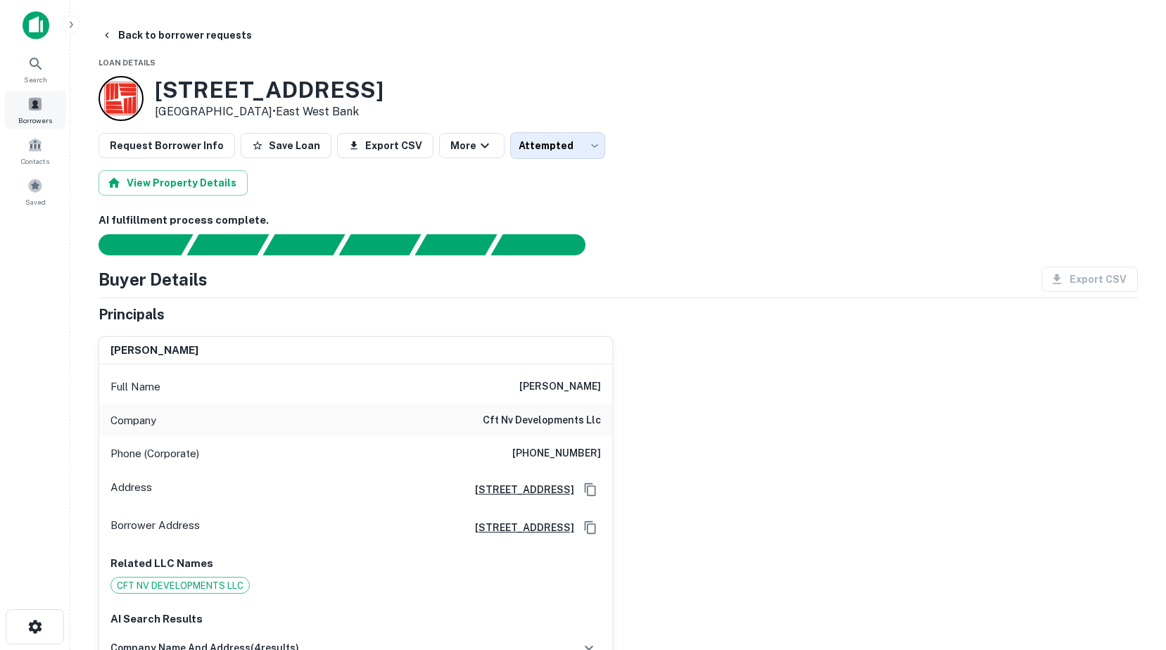
click at [36, 108] on span at bounding box center [34, 103] width 15 height 15
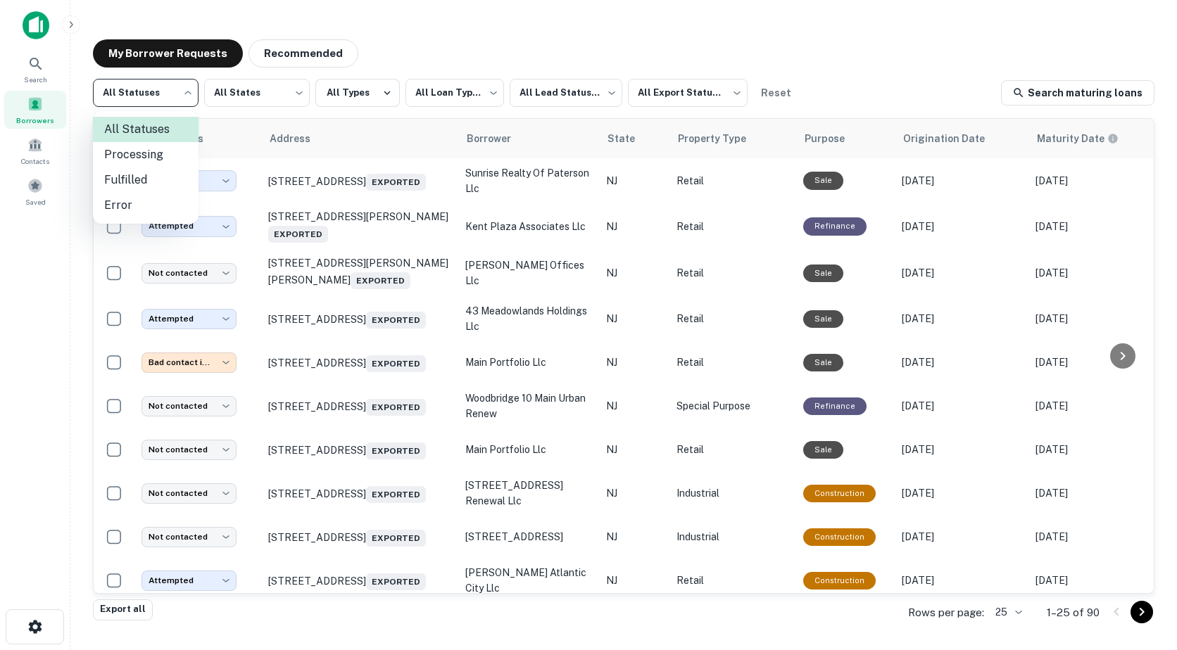
click at [145, 97] on body "**********" at bounding box center [588, 325] width 1177 height 650
click at [139, 177] on li "Fulfilled" at bounding box center [146, 179] width 106 height 25
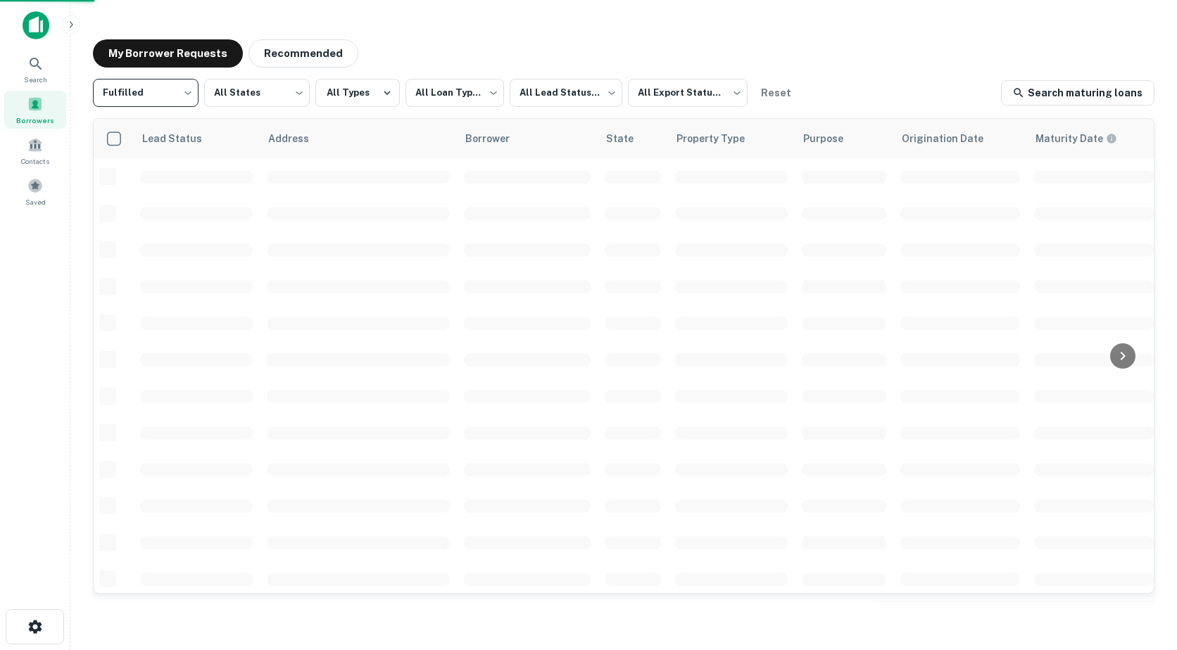
type input "*********"
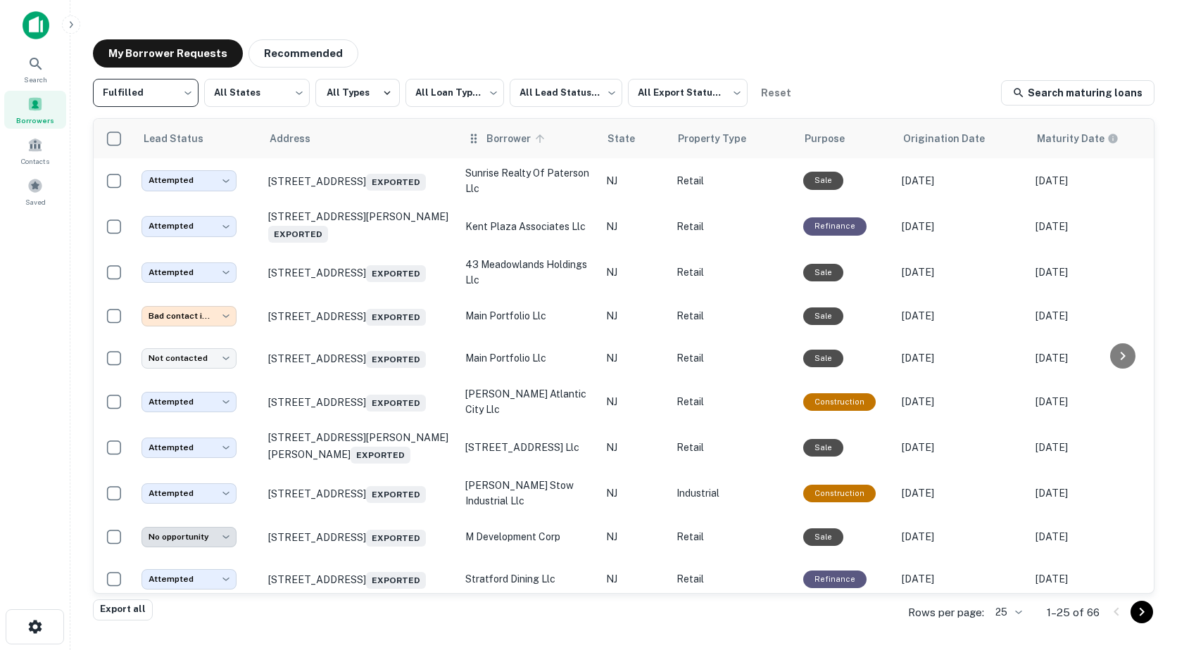
click at [540, 136] on icon at bounding box center [539, 138] width 13 height 13
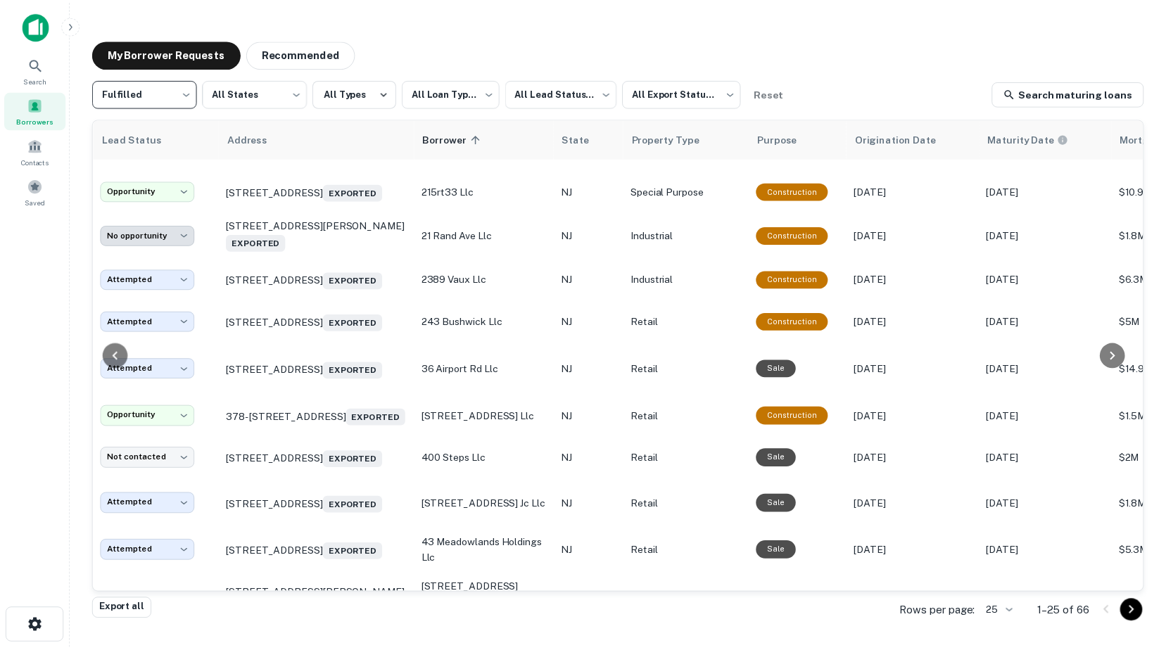
scroll to position [211, 0]
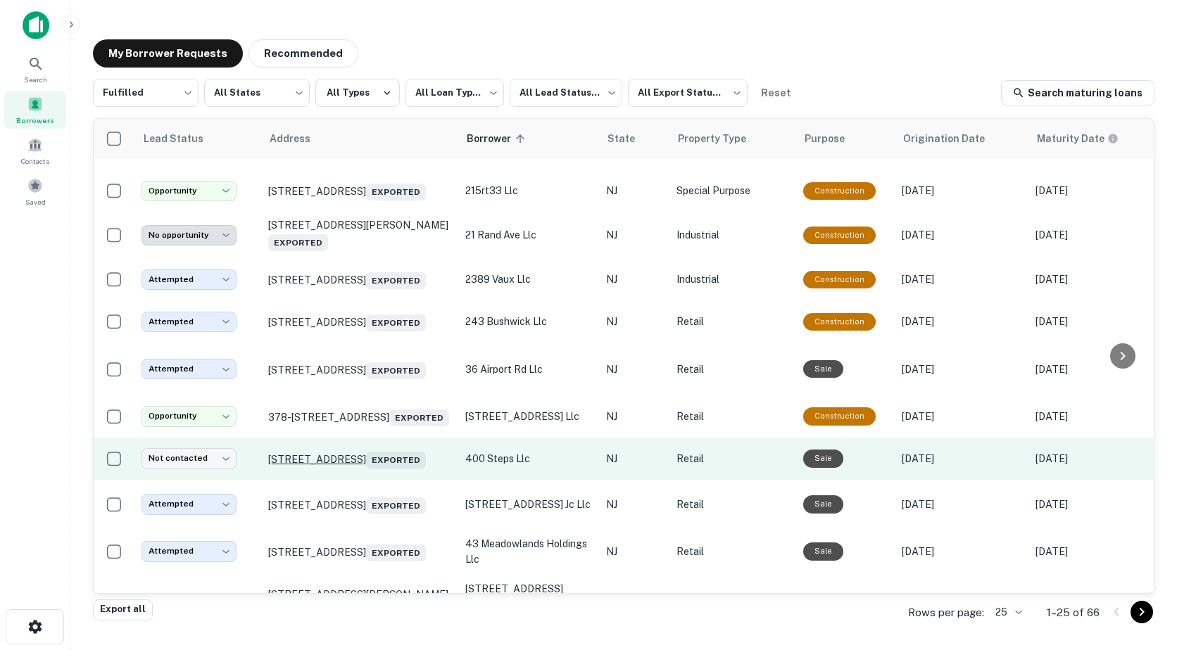
click at [335, 469] on p "15 Cranbury Rd Princeton Junction, NJ 08550 Exported" at bounding box center [359, 459] width 183 height 20
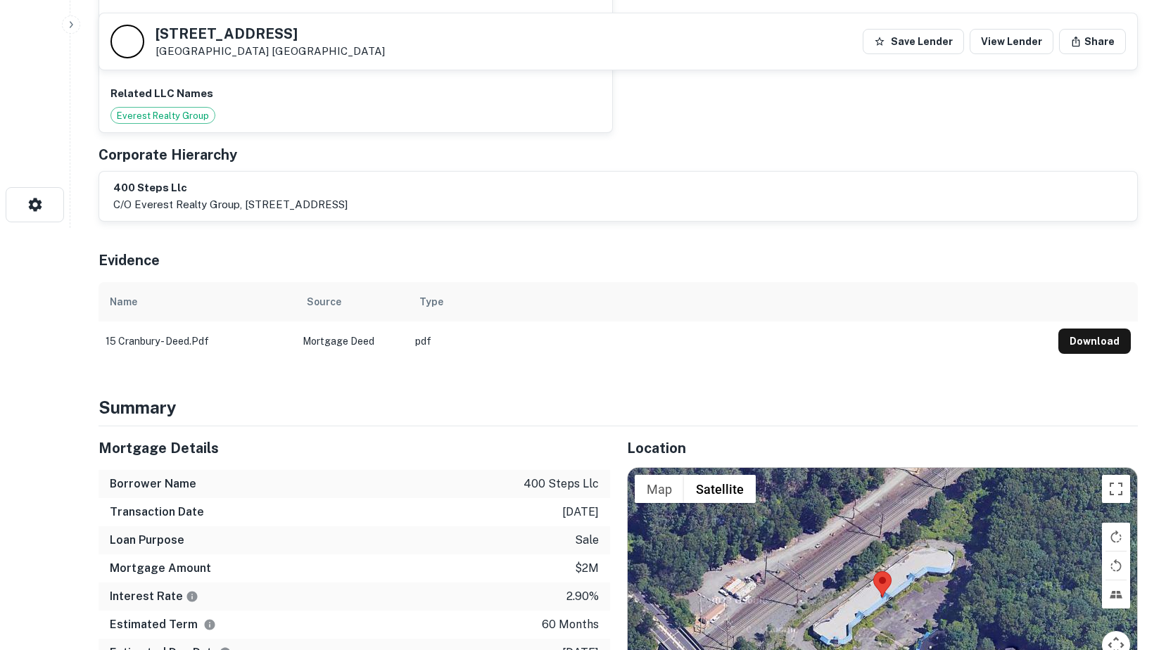
scroll to position [70, 0]
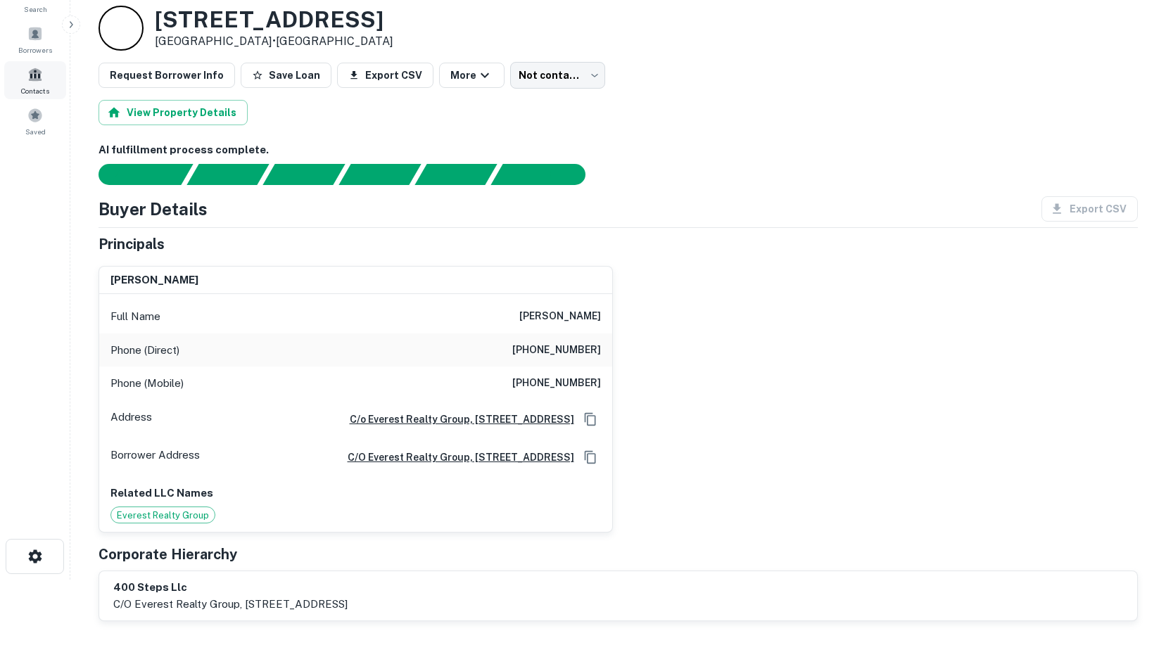
click at [39, 87] on span "Contacts" at bounding box center [35, 90] width 28 height 11
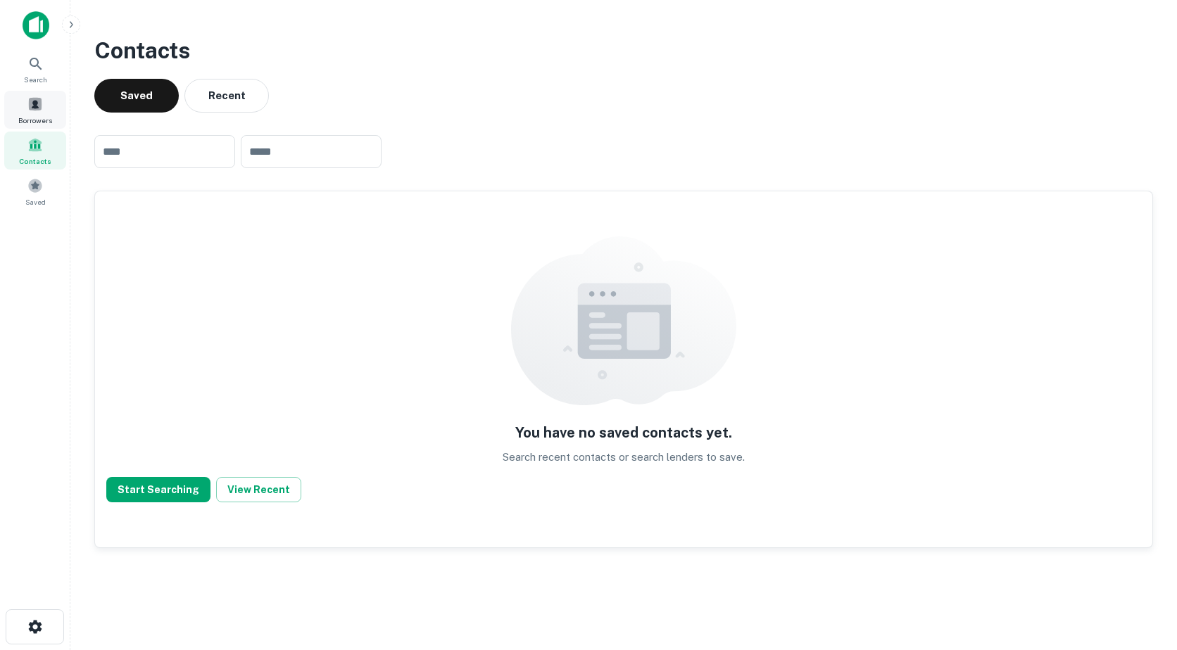
click at [40, 113] on div "Borrowers" at bounding box center [35, 110] width 62 height 38
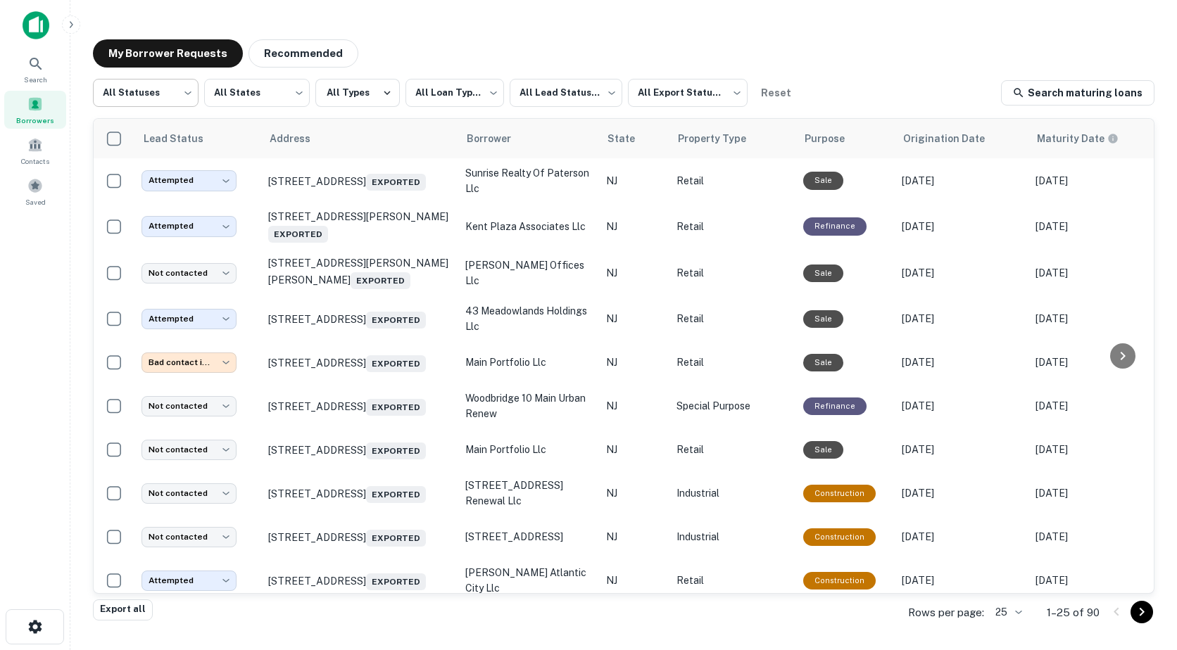
click at [133, 91] on body "**********" at bounding box center [588, 325] width 1177 height 650
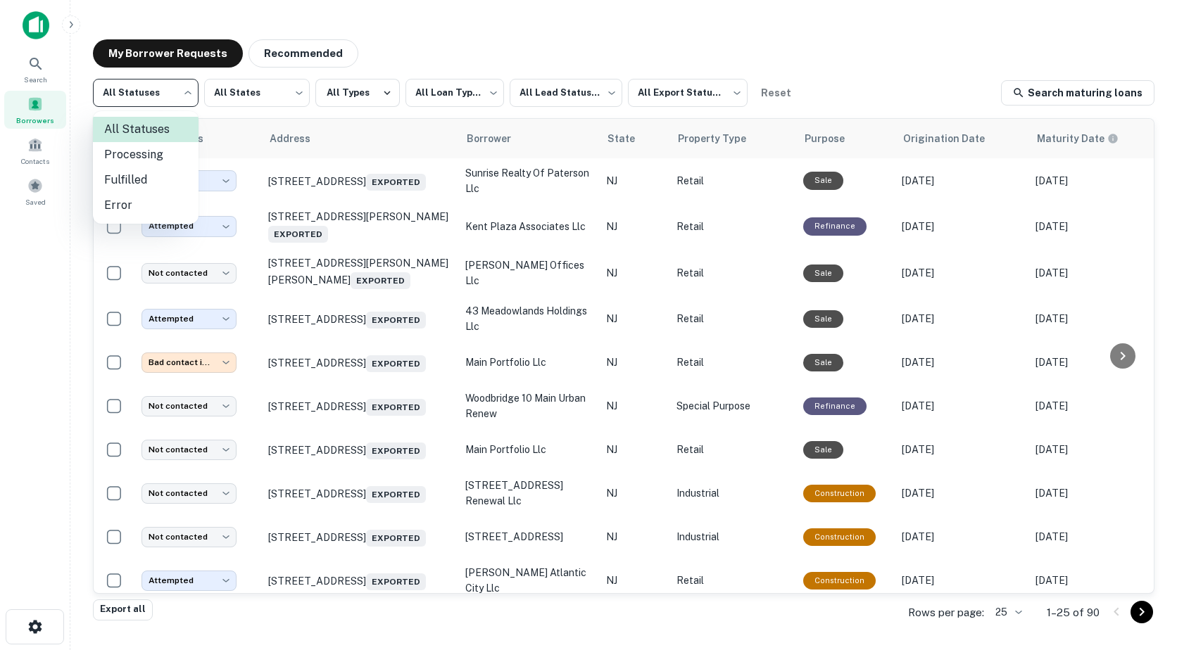
click at [135, 181] on li "Fulfilled" at bounding box center [146, 179] width 106 height 25
type input "*********"
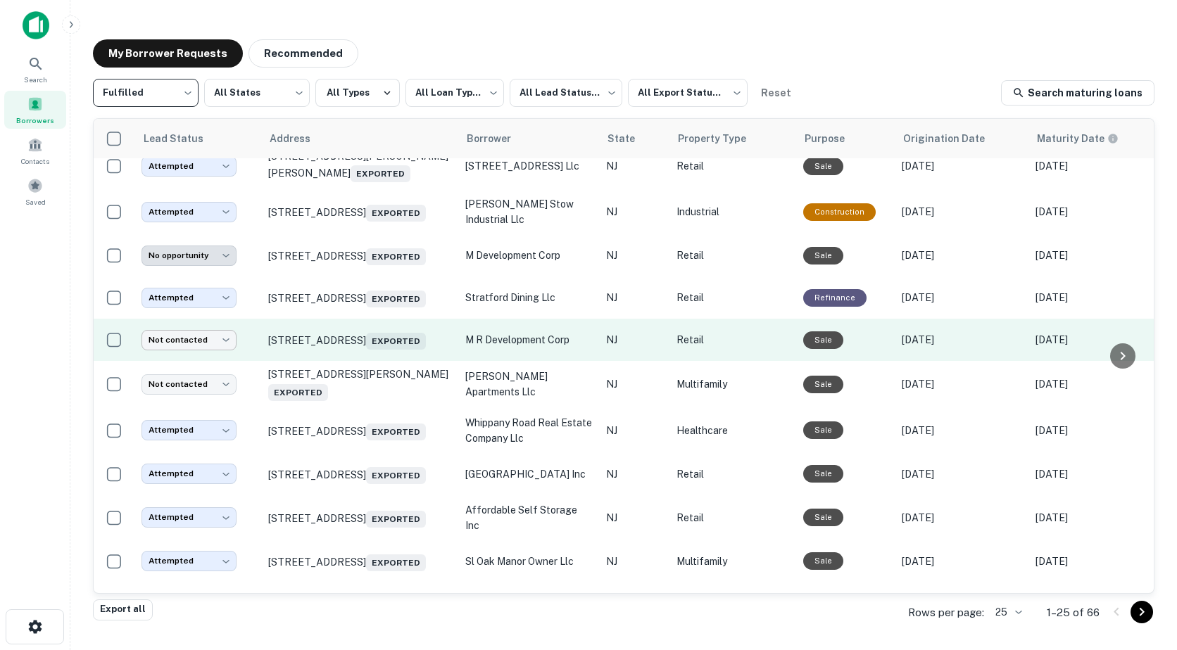
scroll to position [211, 0]
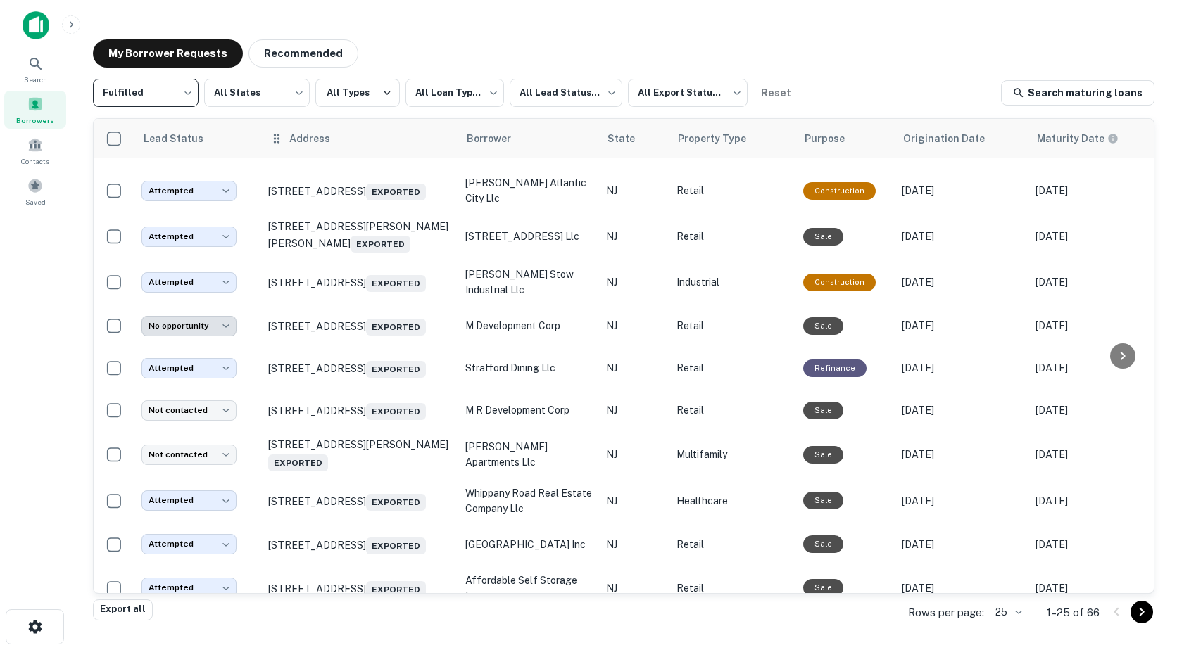
click at [359, 148] on th "Address" at bounding box center [359, 138] width 197 height 39
click at [346, 141] on div "Address" at bounding box center [360, 138] width 180 height 17
click at [338, 139] on icon at bounding box center [339, 138] width 13 height 13
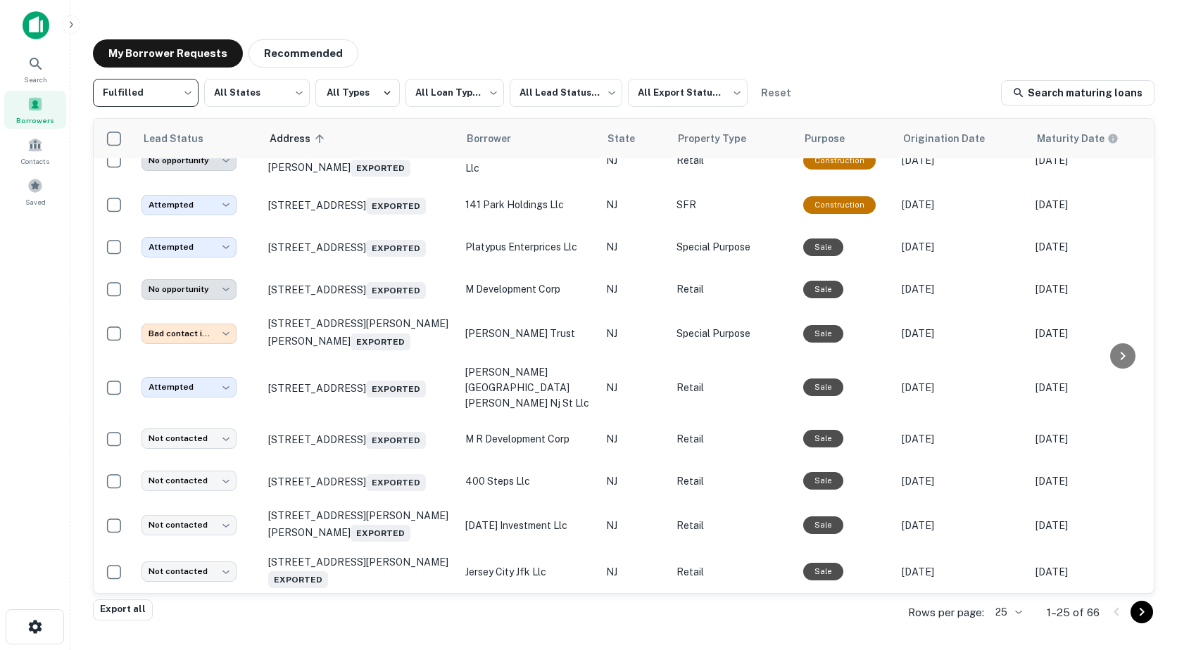
scroll to position [493, 0]
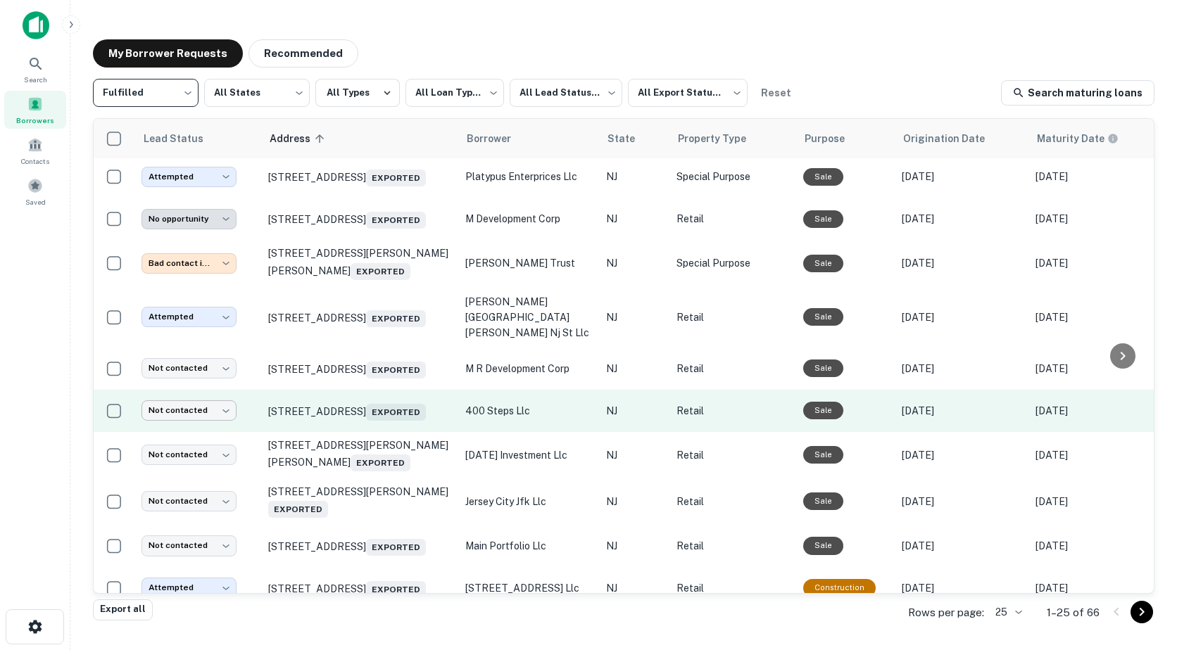
click at [169, 431] on body "**********" at bounding box center [588, 325] width 1177 height 650
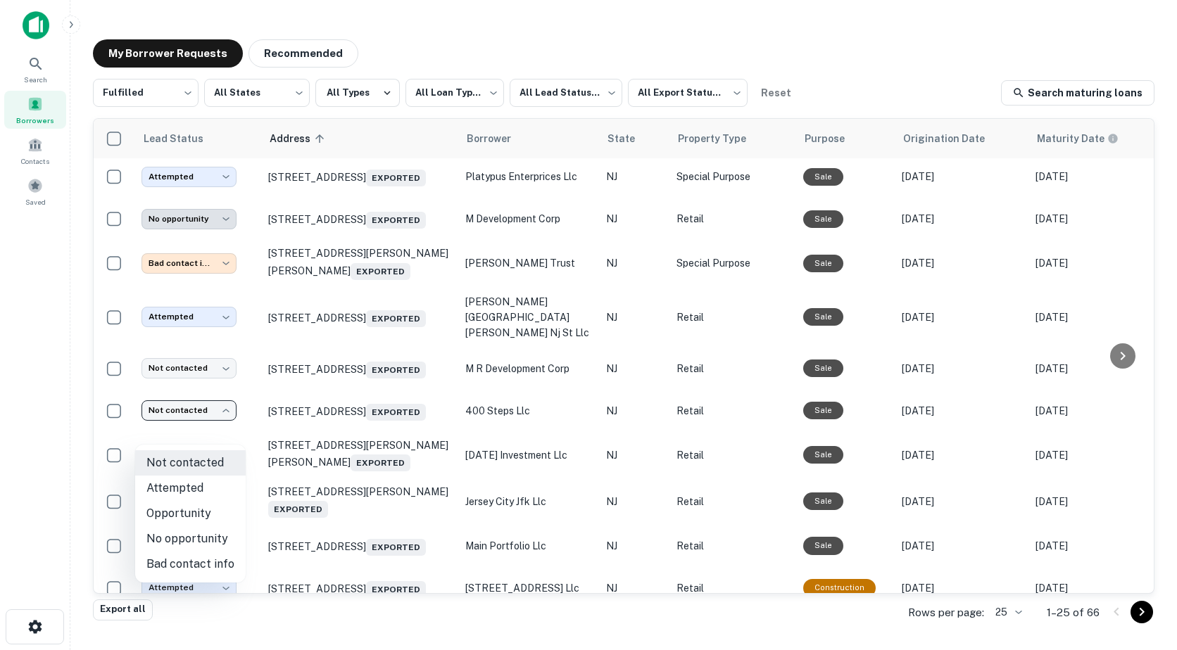
click at [185, 489] on li "Attempted" at bounding box center [190, 488] width 110 height 25
type input "*********"
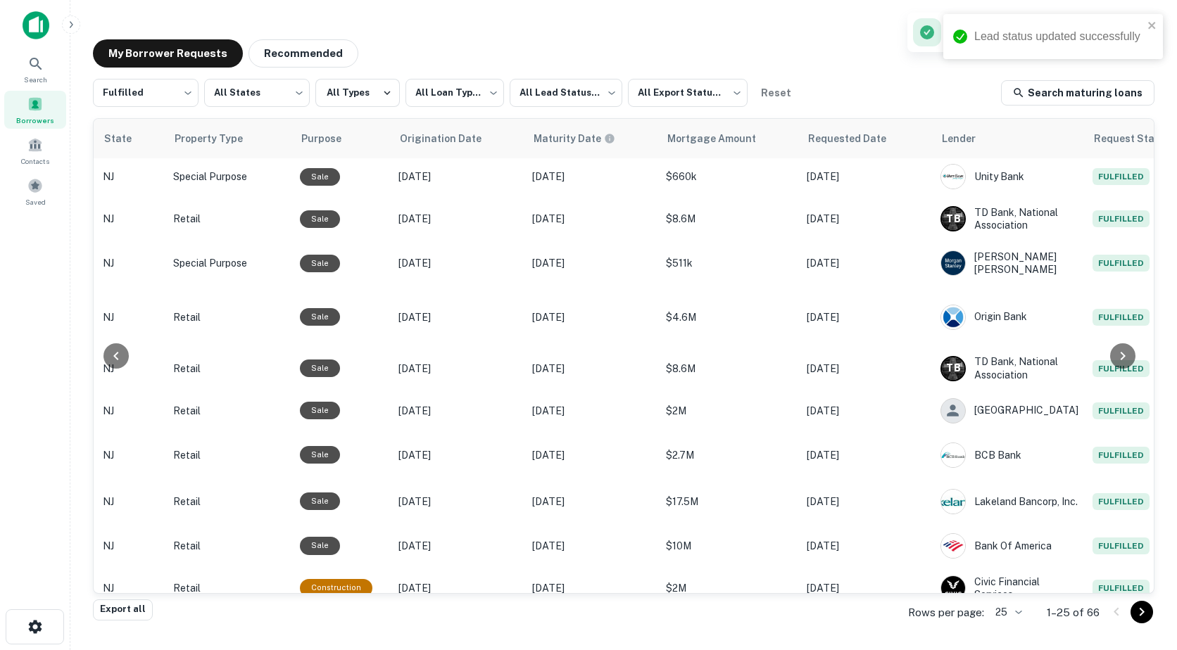
scroll to position [493, 606]
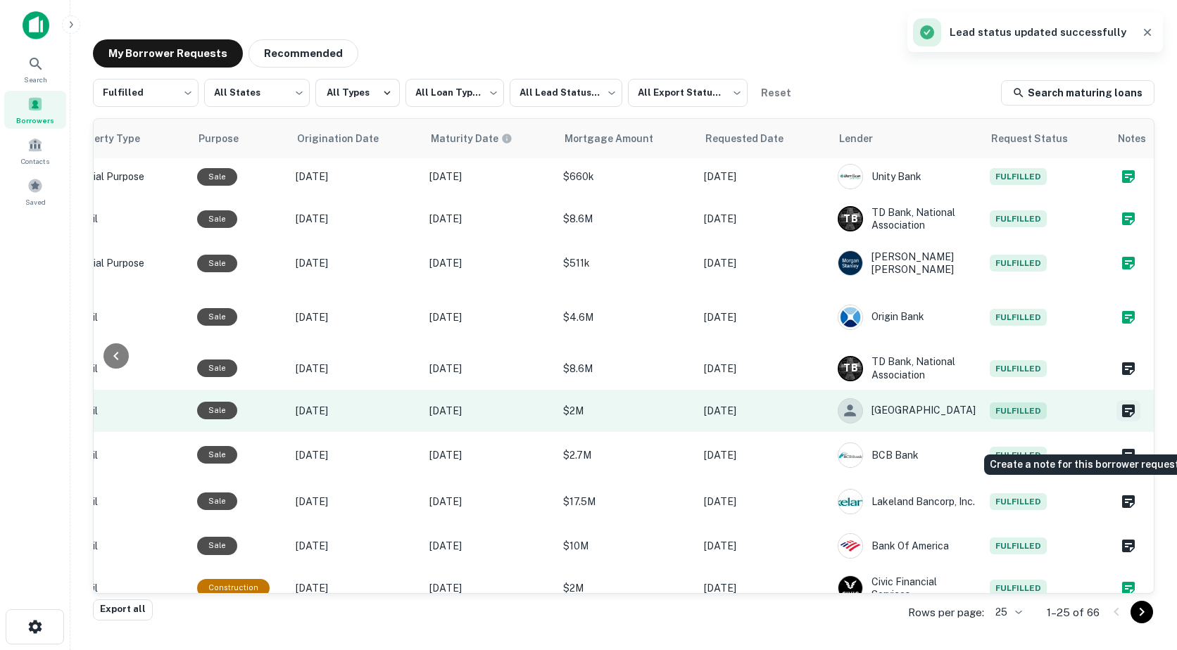
click at [1124, 419] on icon "Create a note for this borrower request" at bounding box center [1128, 411] width 17 height 17
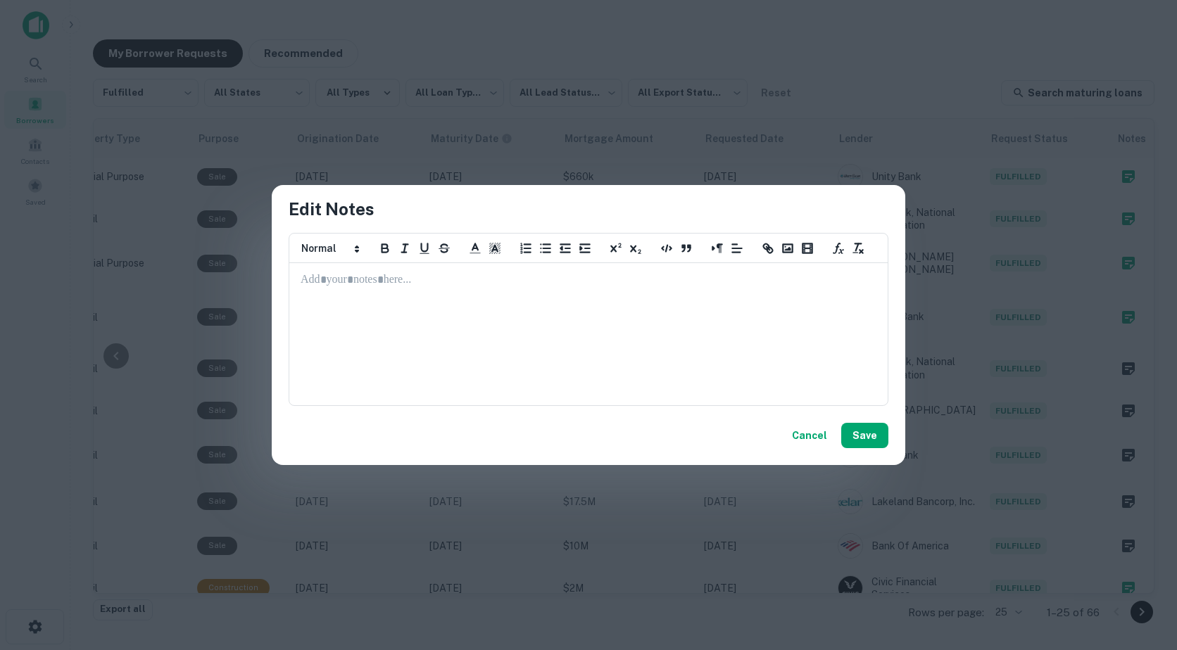
click at [355, 282] on p at bounding box center [588, 280] width 576 height 16
click at [859, 422] on div "Cancel Save" at bounding box center [588, 435] width 633 height 59
click at [874, 440] on button "Save" at bounding box center [864, 435] width 47 height 25
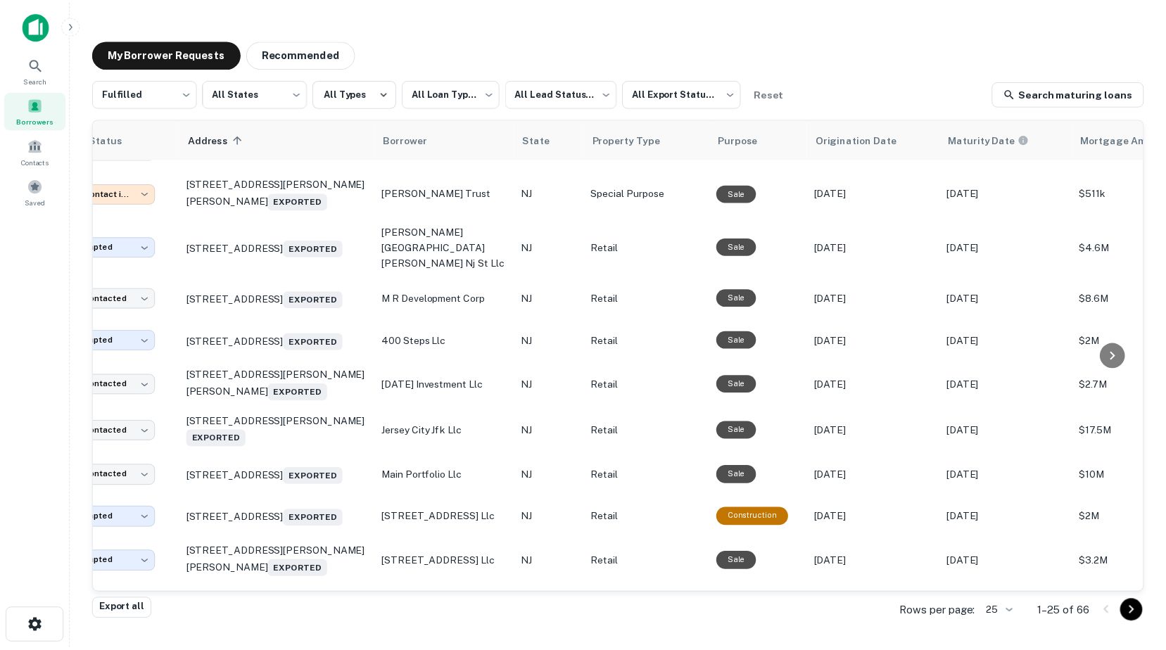
scroll to position [563, 0]
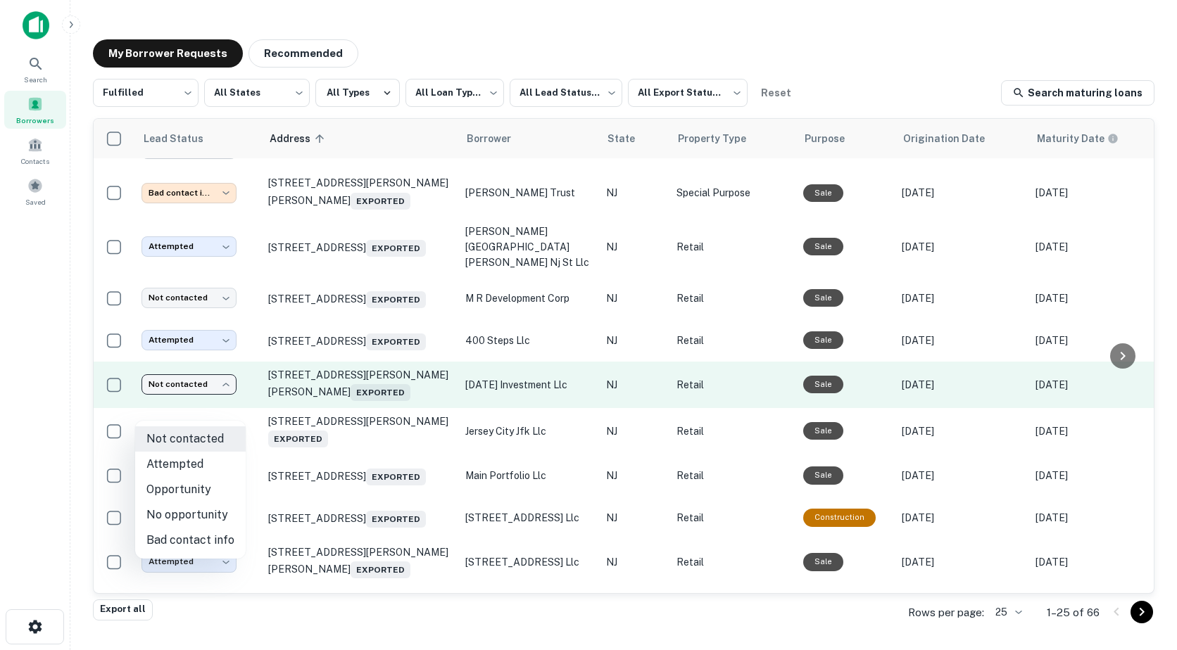
click at [213, 408] on body "**********" at bounding box center [588, 325] width 1177 height 650
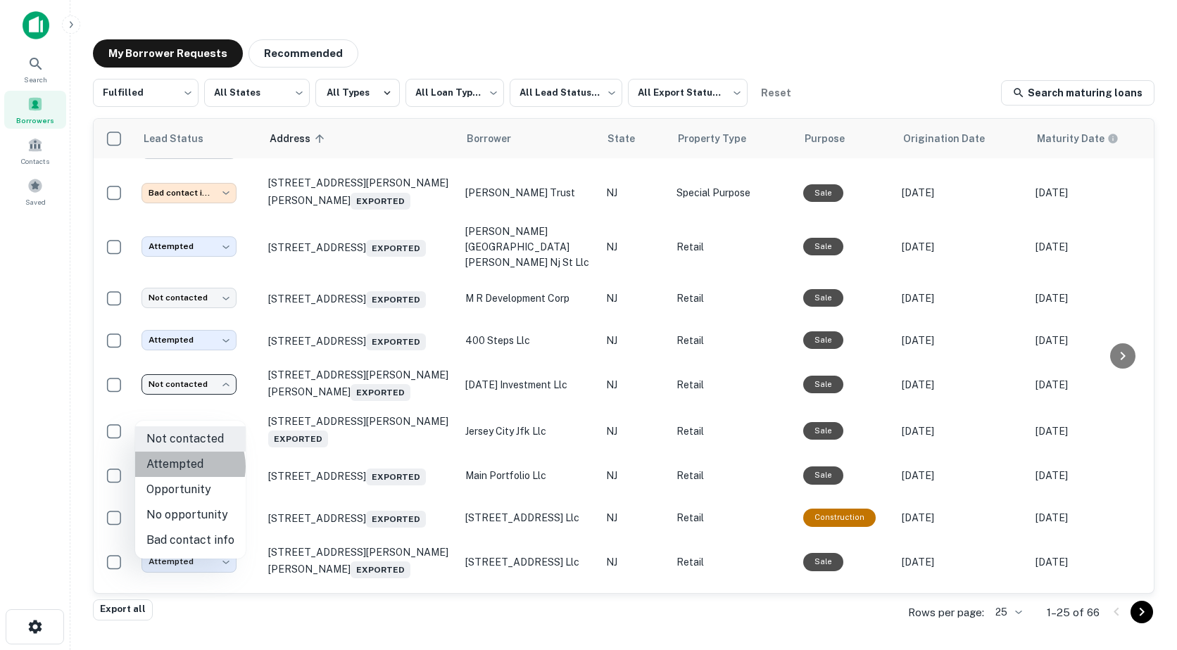
click at [184, 467] on li "Attempted" at bounding box center [190, 464] width 110 height 25
type input "*********"
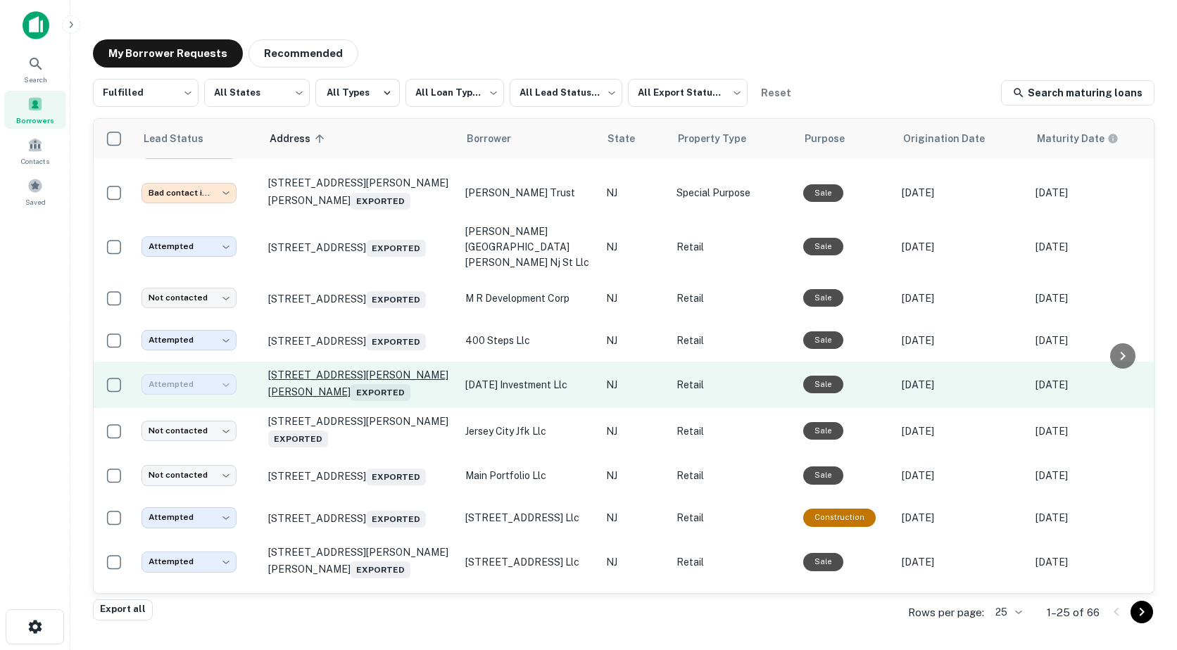
click at [327, 400] on p "1625 Anderson Ave Fort Lee, NJ 07024 Exported" at bounding box center [359, 385] width 183 height 32
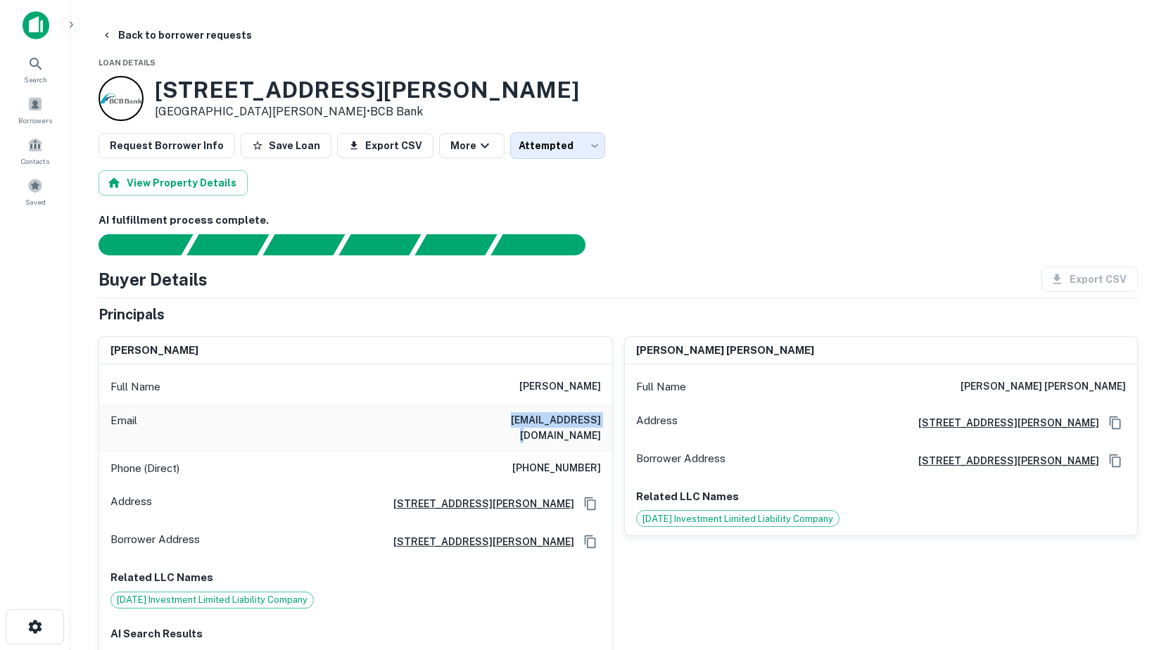
drag, startPoint x: 521, startPoint y: 419, endPoint x: 602, endPoint y: 417, distance: 81.7
click at [602, 417] on div "Email nilbalar@aol.com" at bounding box center [355, 428] width 513 height 48
drag, startPoint x: 602, startPoint y: 417, endPoint x: 574, endPoint y: 417, distance: 28.9
copy h6 "nilbalar@aol.com"
click at [32, 119] on span "Borrowers" at bounding box center [35, 120] width 34 height 11
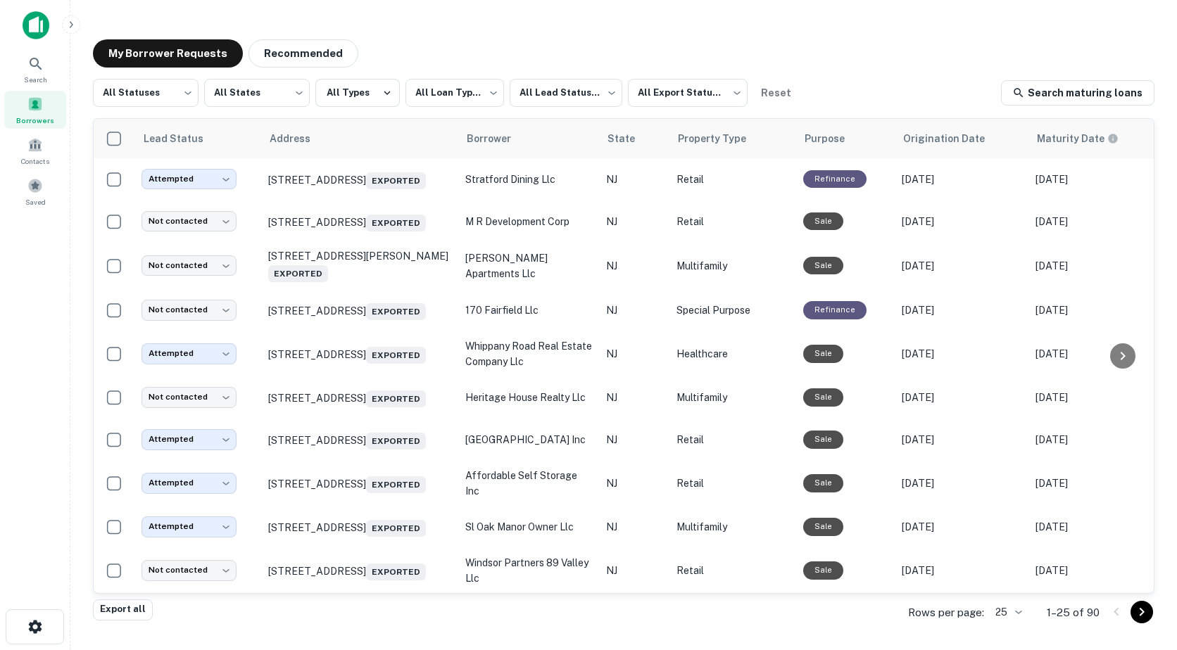
scroll to position [740, 0]
click at [1142, 617] on icon "Go to next page" at bounding box center [1141, 612] width 17 height 17
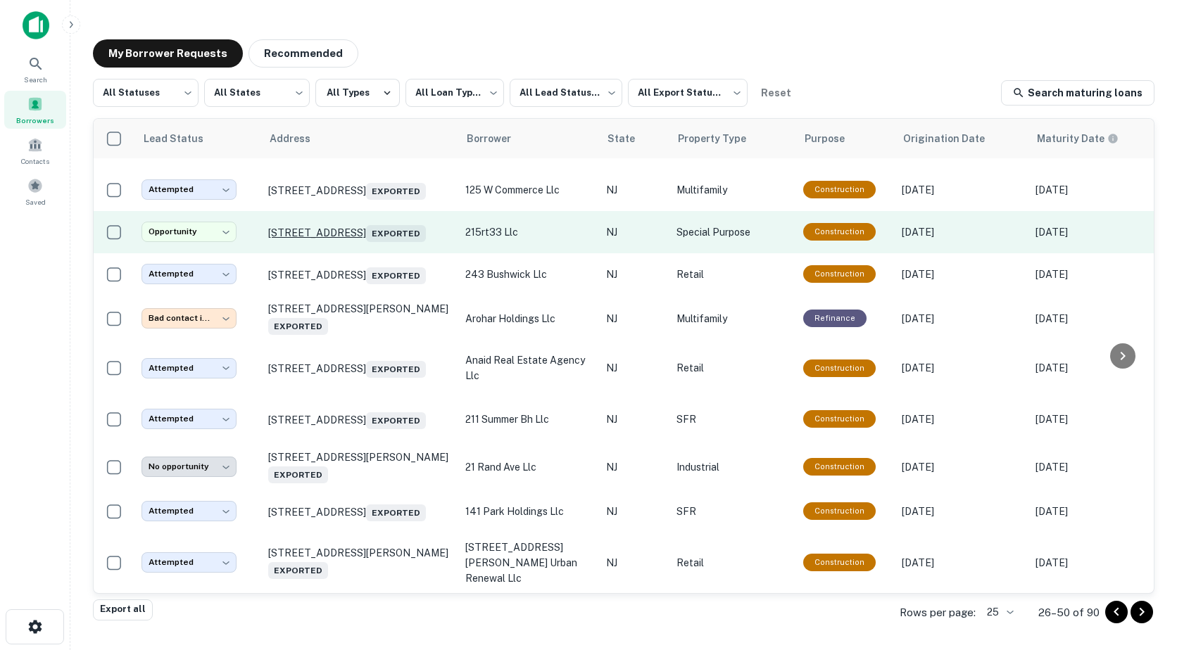
scroll to position [697, 0]
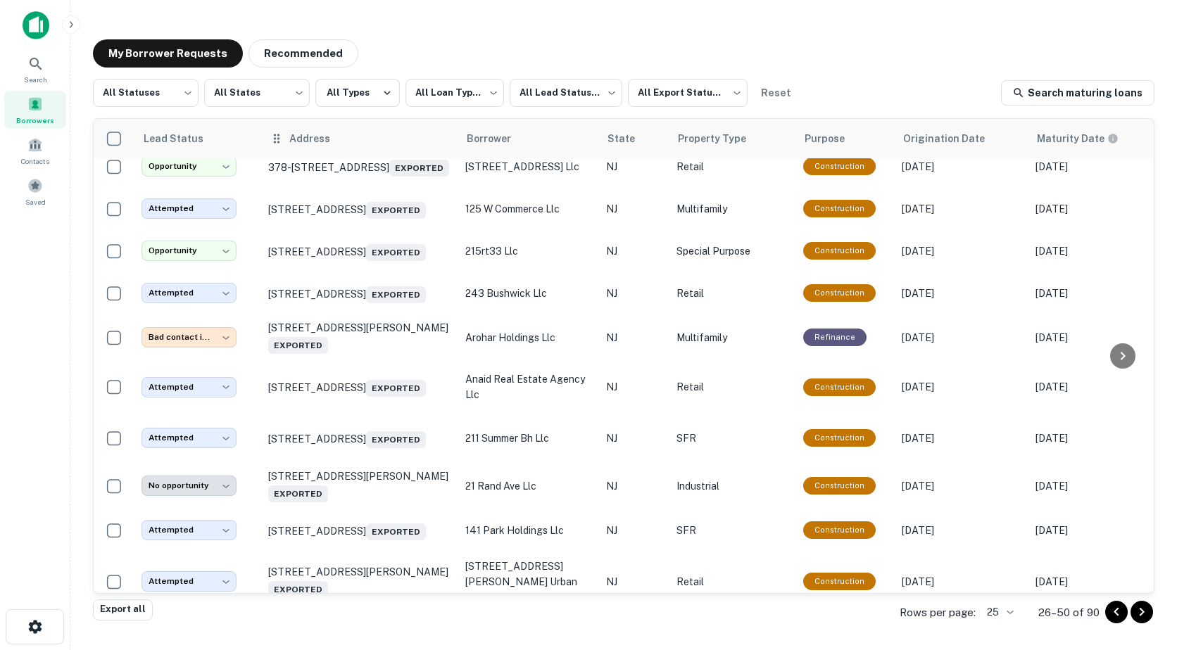
click at [367, 145] on div "Address" at bounding box center [360, 138] width 180 height 17
click at [346, 137] on table "Lead Status Address Borrower State Property Type Purpose Origination Date Matur…" at bounding box center [927, 17] width 1667 height 1191
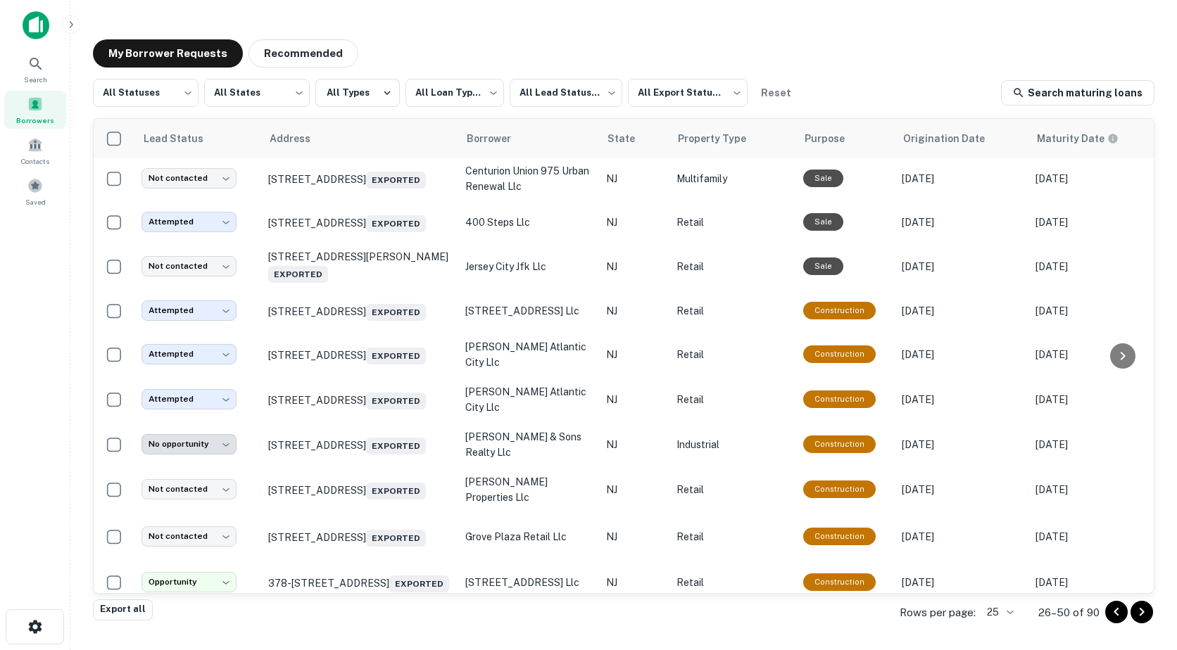
scroll to position [0, 0]
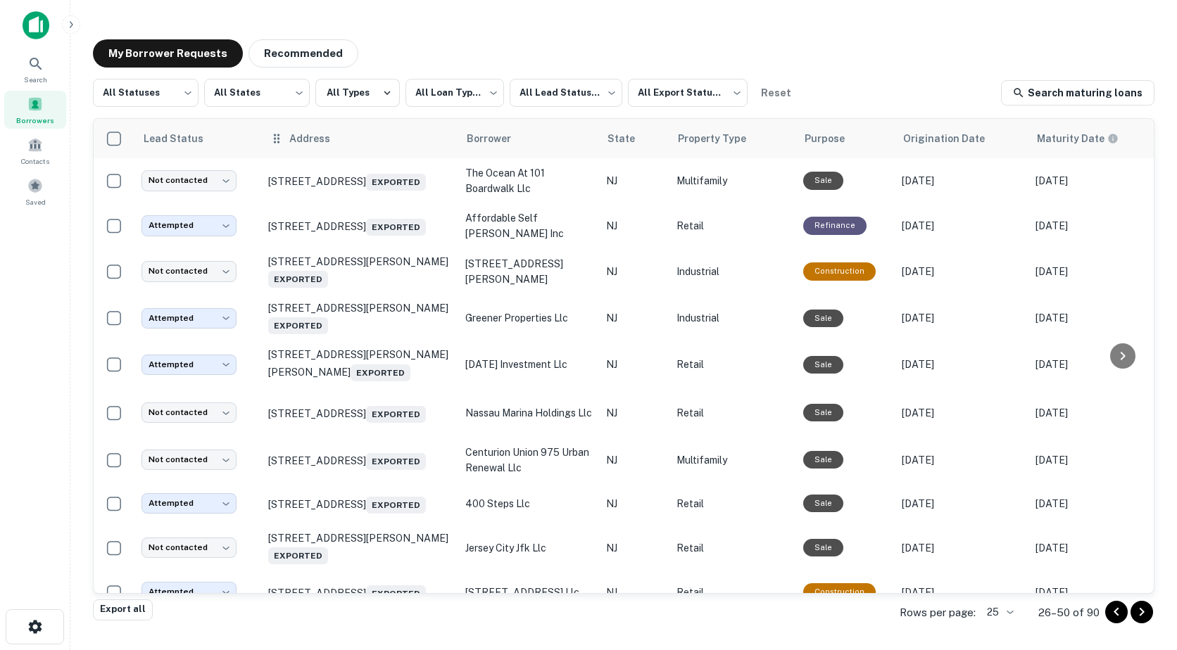
click at [348, 144] on div "Address" at bounding box center [360, 138] width 180 height 17
click at [340, 141] on icon at bounding box center [339, 138] width 13 height 13
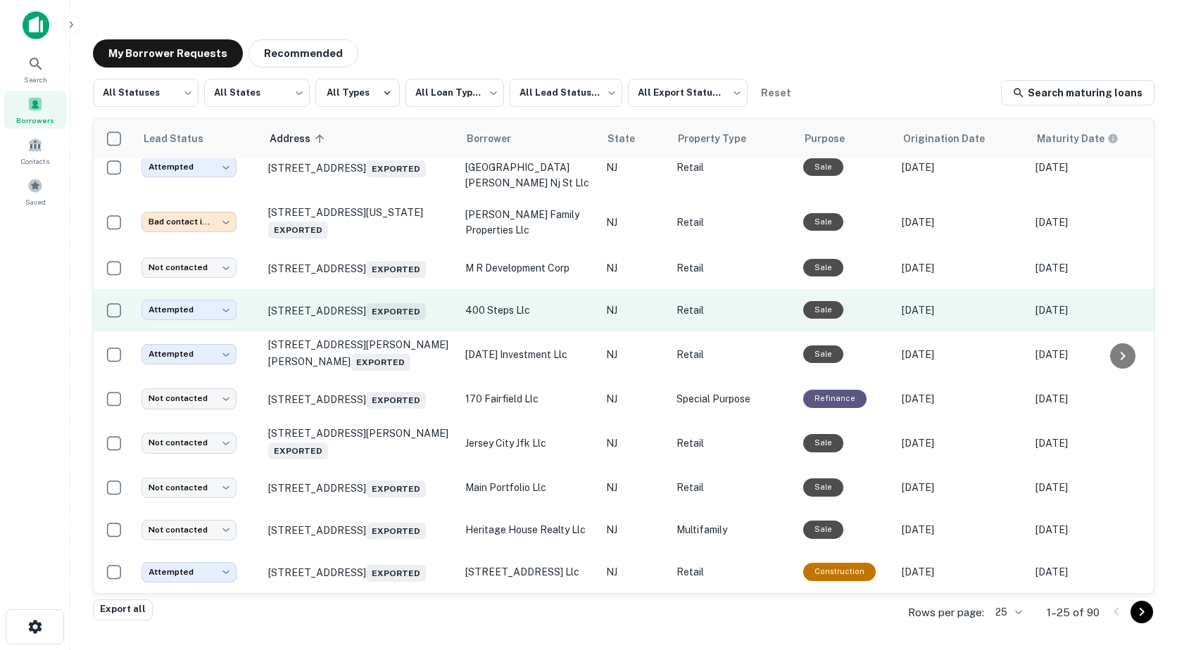
scroll to position [759, 0]
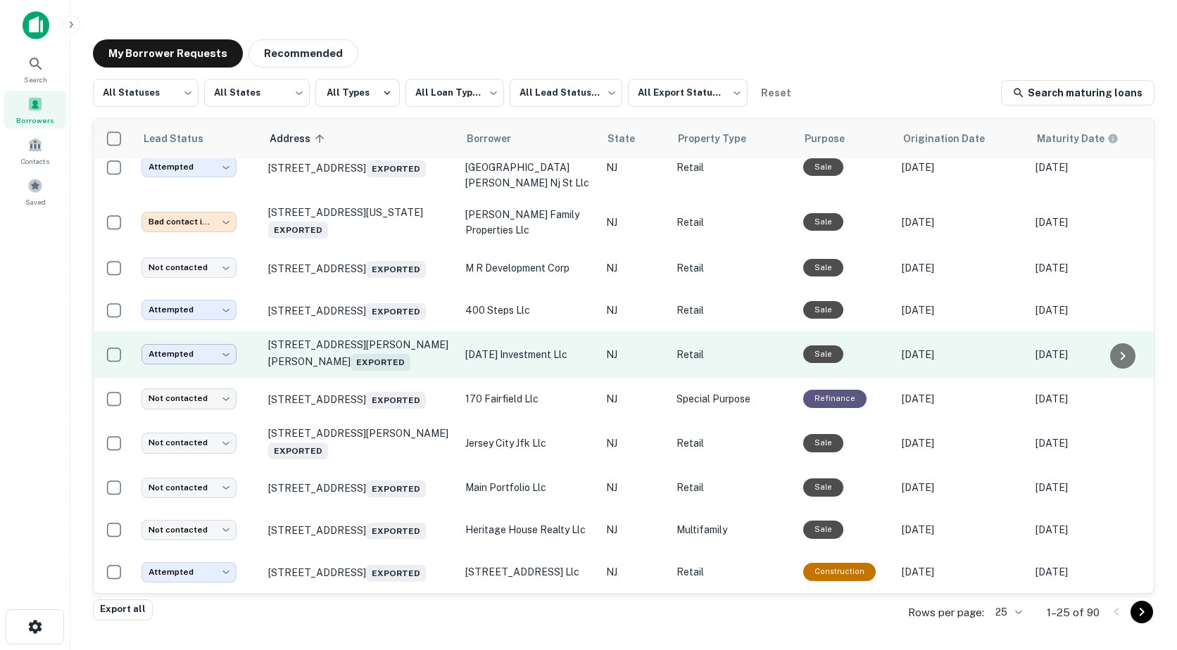
click at [216, 327] on body "**********" at bounding box center [588, 325] width 1177 height 650
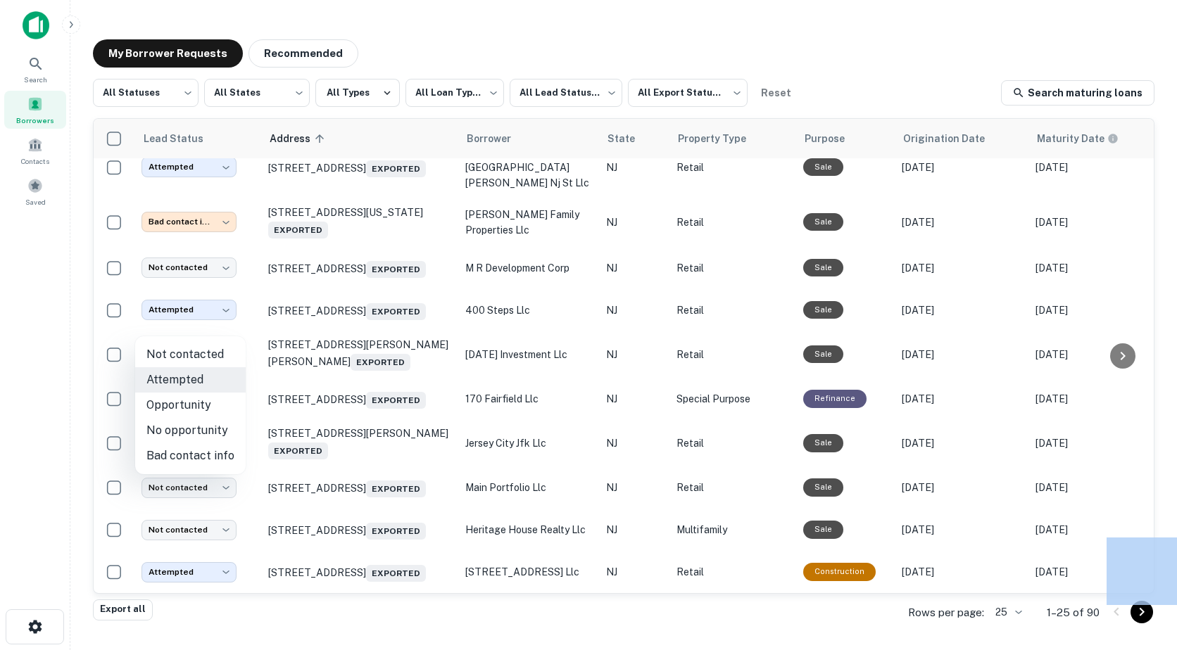
click at [216, 327] on div at bounding box center [588, 325] width 1177 height 650
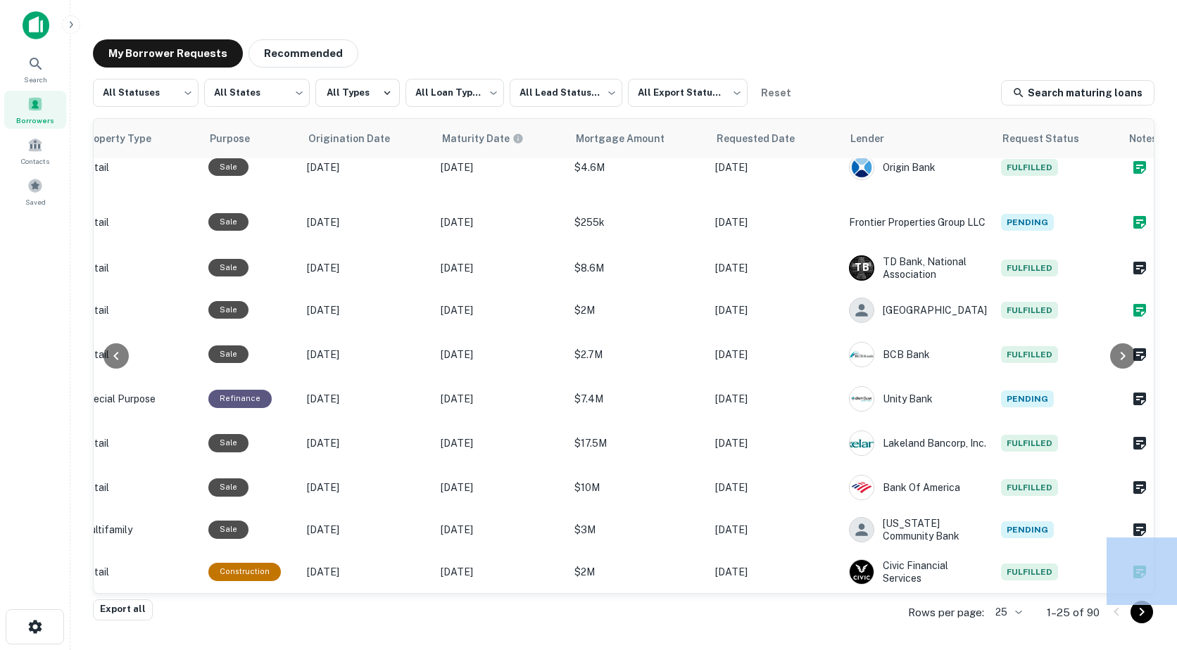
scroll to position [759, 606]
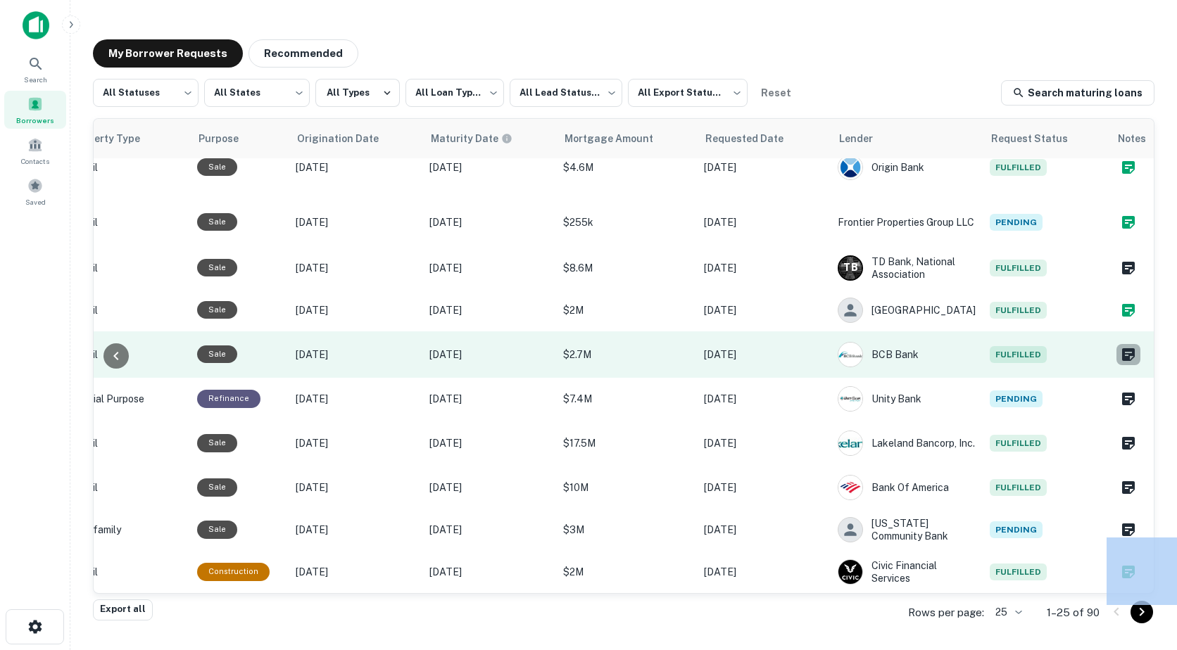
click at [1120, 346] on icon "Create a note for this borrower request" at bounding box center [1128, 354] width 17 height 17
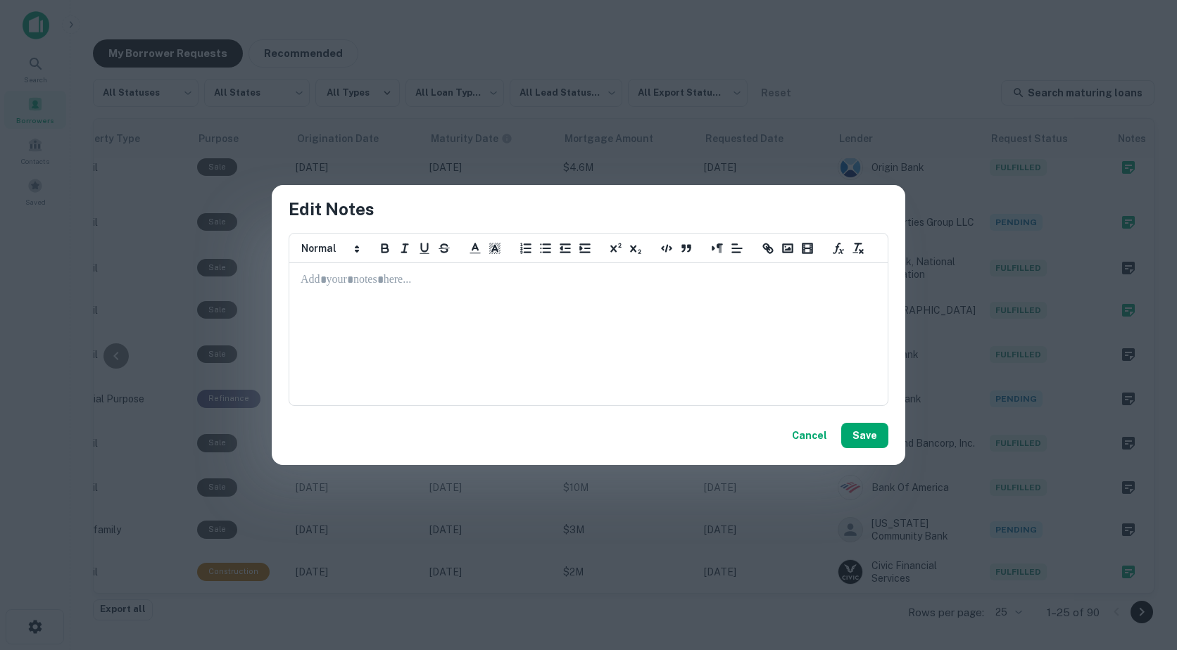
click at [372, 293] on div at bounding box center [588, 334] width 597 height 141
click at [870, 441] on button "Save" at bounding box center [864, 435] width 47 height 25
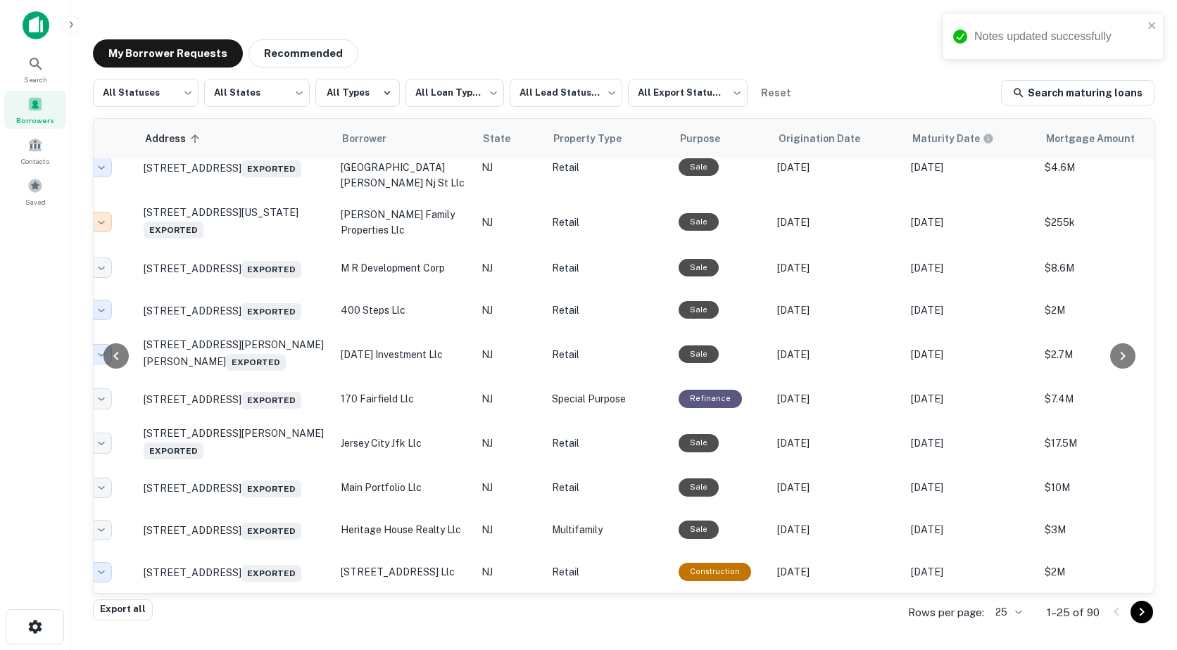
scroll to position [759, 0]
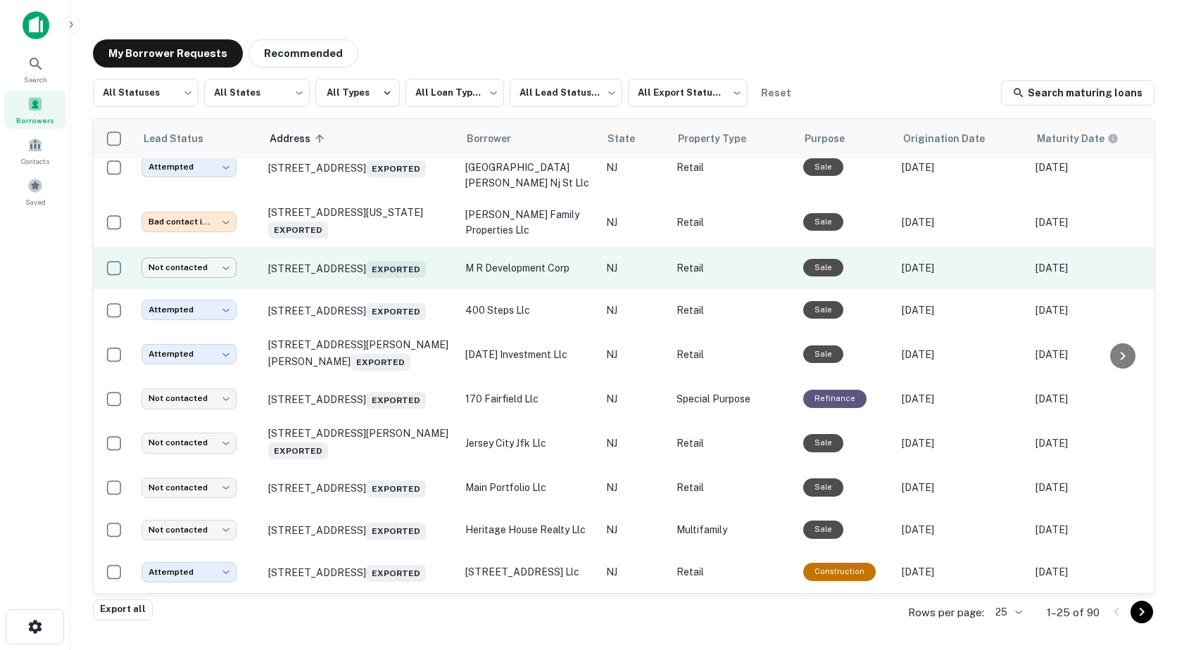
click at [189, 226] on body "**********" at bounding box center [588, 325] width 1177 height 650
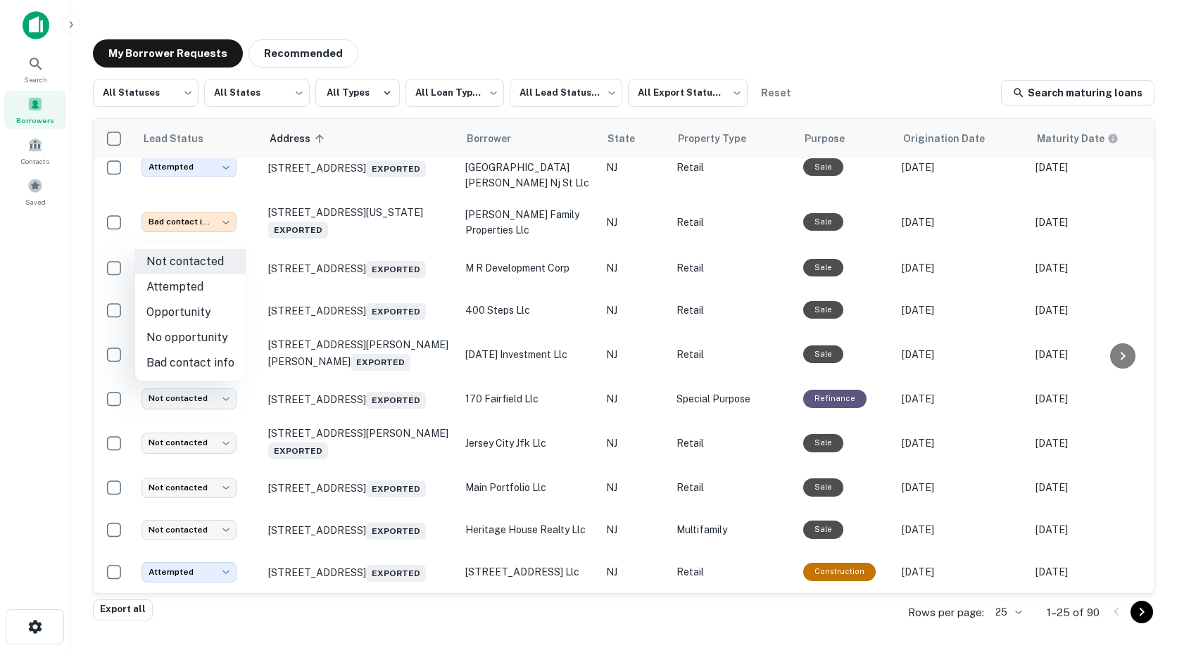
click at [183, 283] on li "Attempted" at bounding box center [190, 286] width 110 height 25
type input "*********"
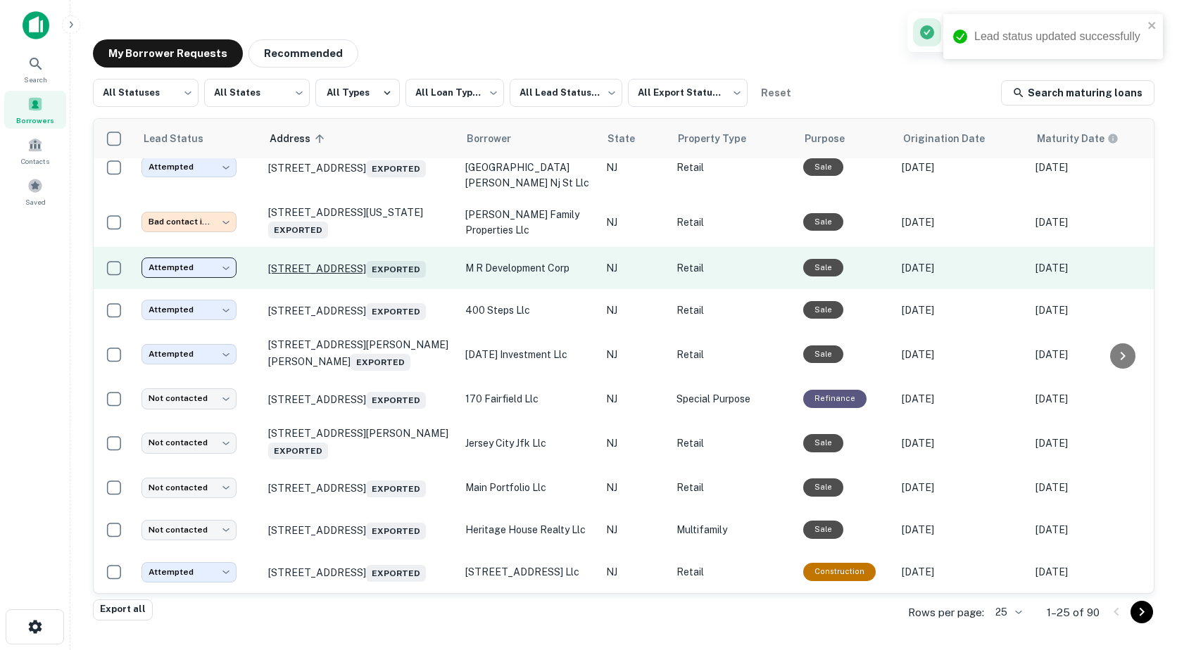
click at [307, 258] on p "151 State Route 31 Flemington, NJ 08822 Exported" at bounding box center [359, 268] width 183 height 20
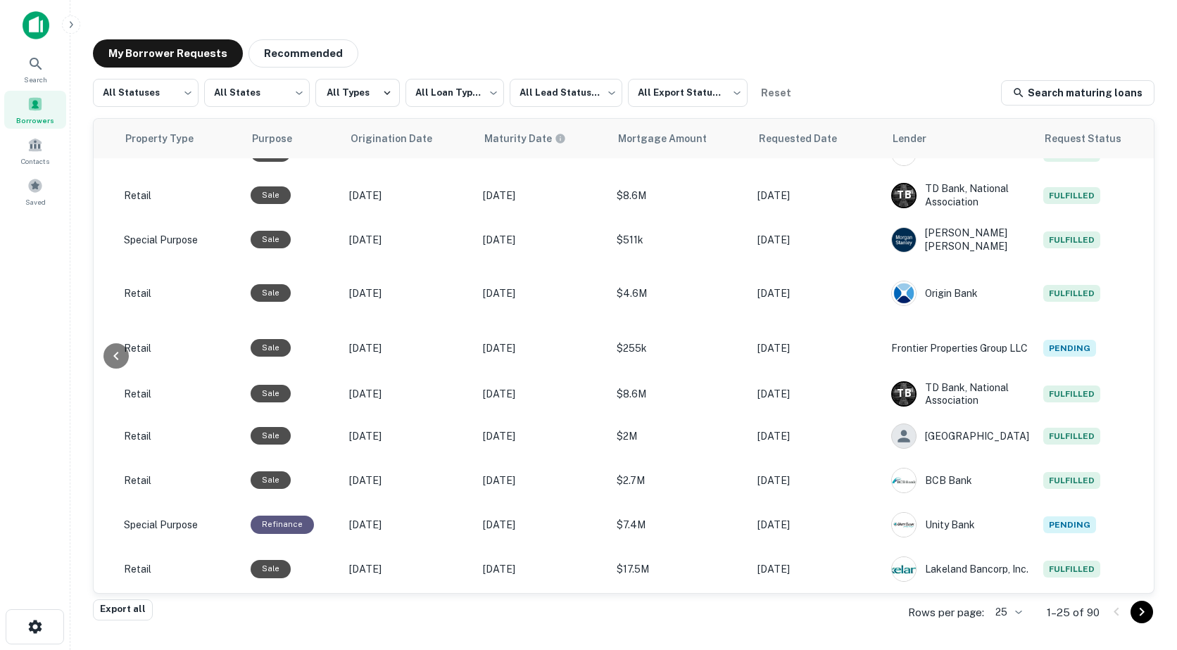
scroll to position [563, 606]
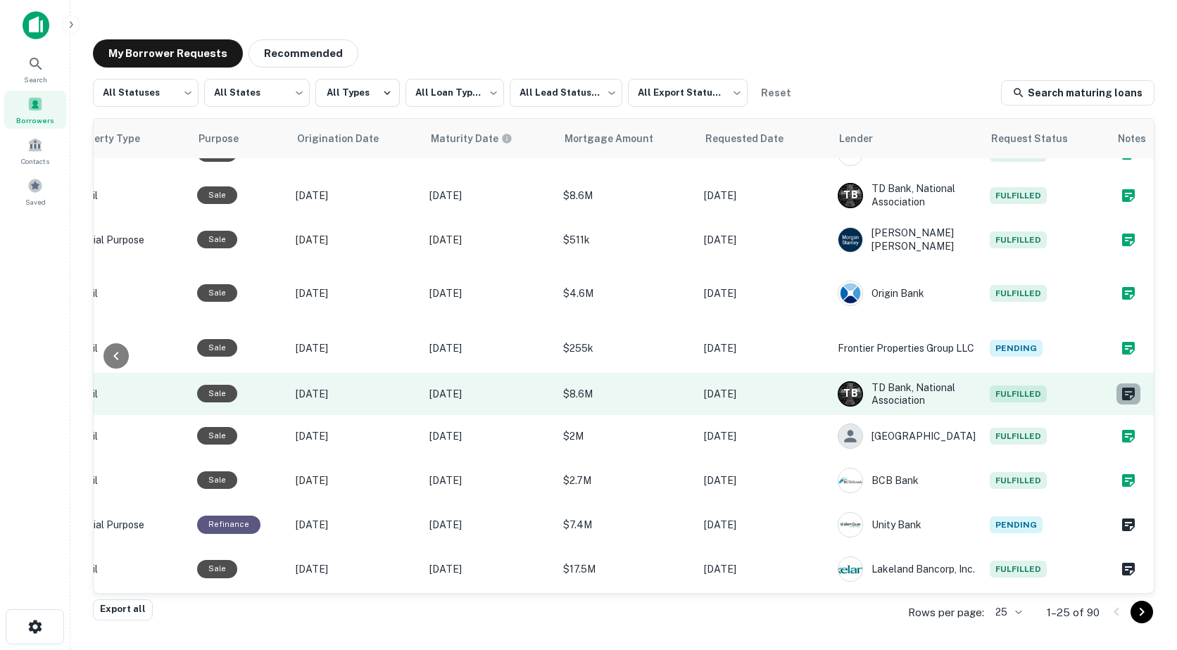
click at [1120, 403] on icon "Create a note for this borrower request" at bounding box center [1128, 394] width 17 height 17
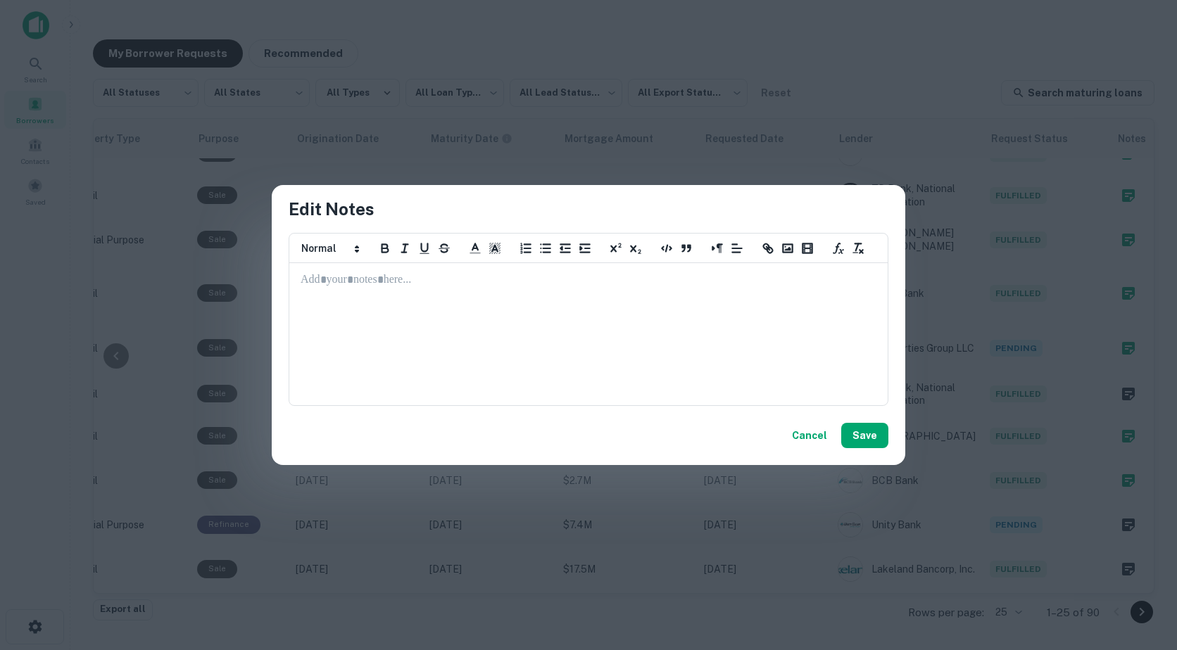
click at [325, 282] on p at bounding box center [588, 280] width 576 height 16
click at [863, 434] on button "Save" at bounding box center [864, 435] width 47 height 25
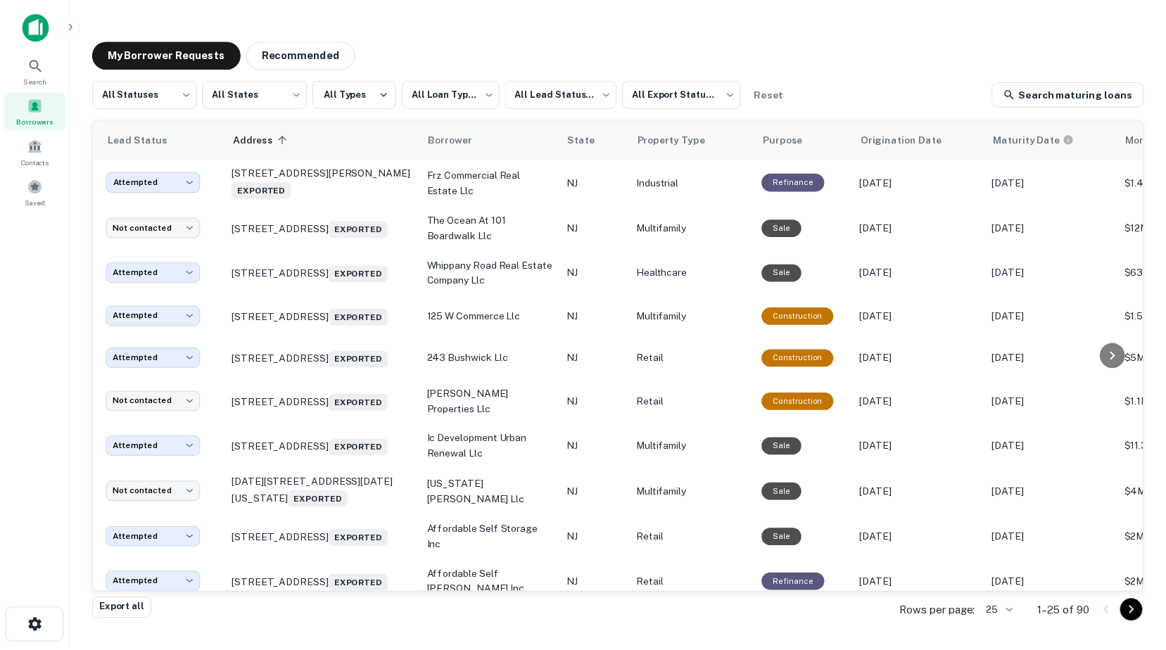
scroll to position [0, 0]
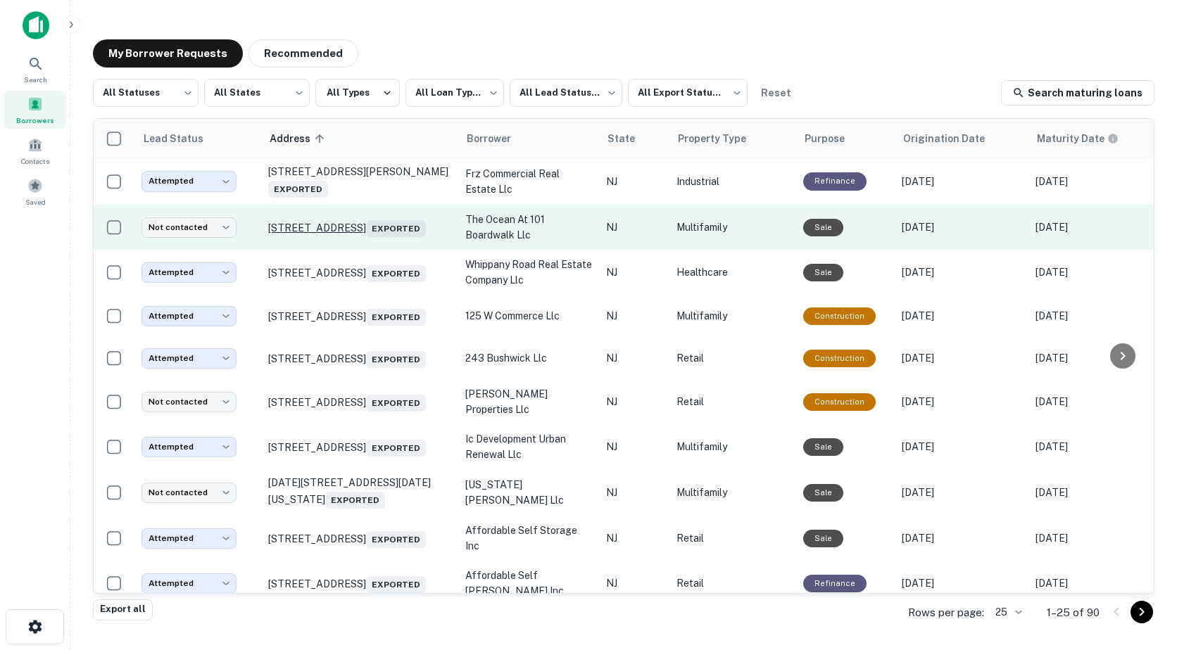
click at [298, 224] on p "101 Boardwalk Atlantic City, NJ 08401 Exported" at bounding box center [359, 227] width 183 height 20
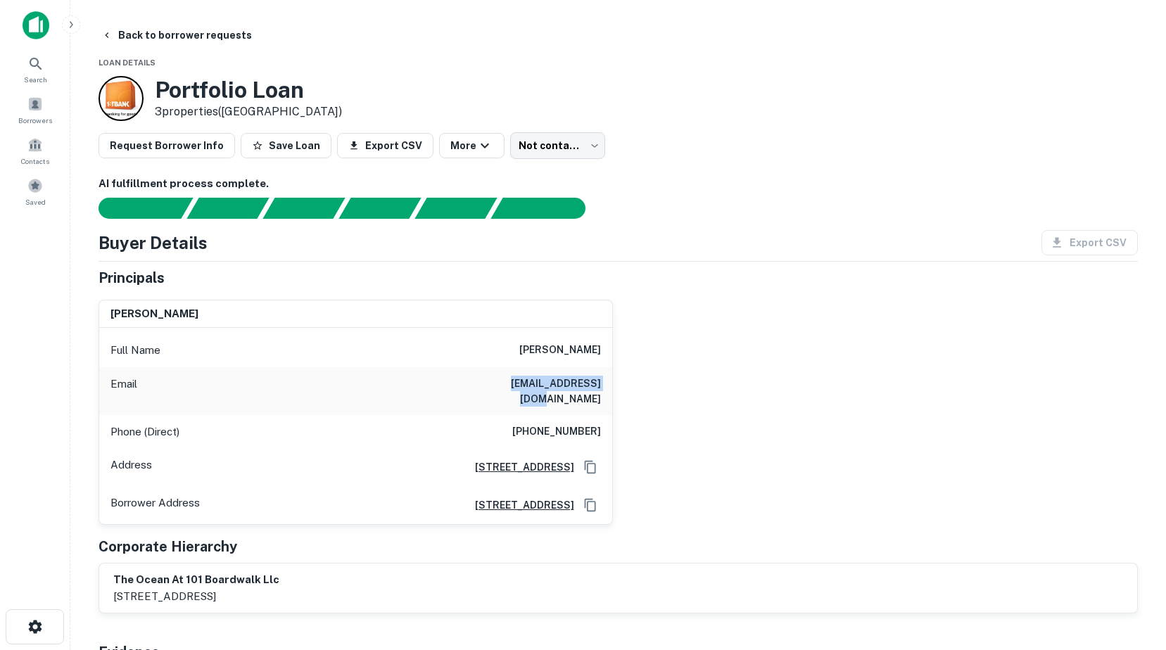
drag, startPoint x: 492, startPoint y: 384, endPoint x: 603, endPoint y: 391, distance: 111.5
click at [603, 391] on div "Email joesebbag@gmail.com" at bounding box center [355, 391] width 513 height 48
drag, startPoint x: 603, startPoint y: 391, endPoint x: 511, endPoint y: 383, distance: 92.6
copy h6 "joesebbag@gmail.com"
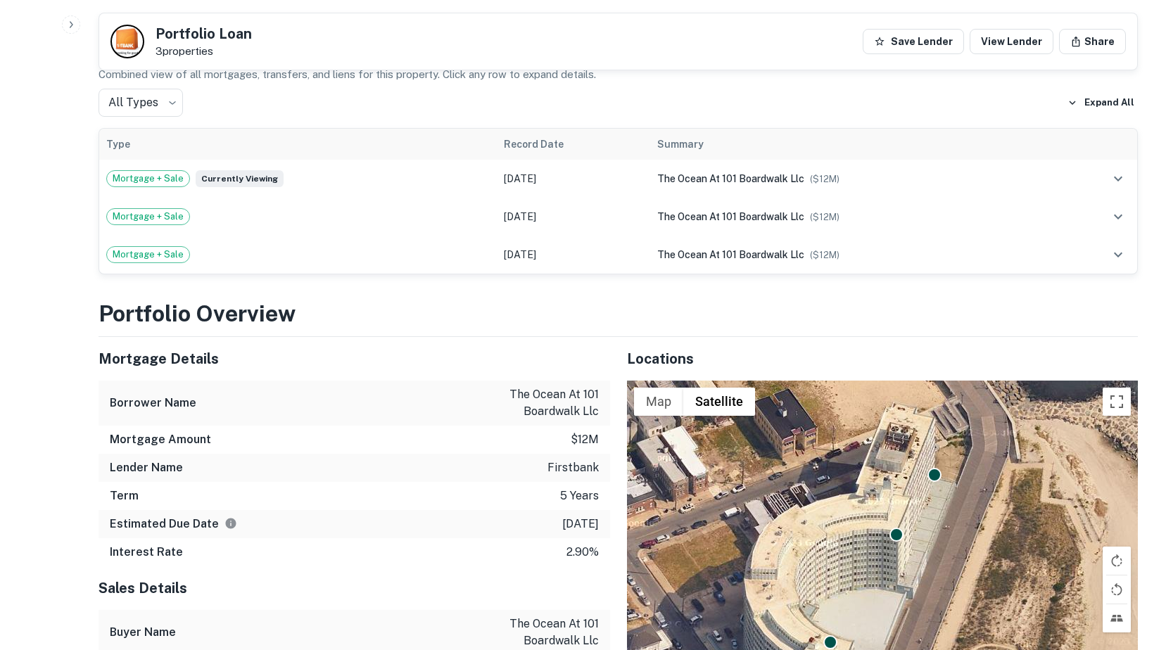
scroll to position [352, 0]
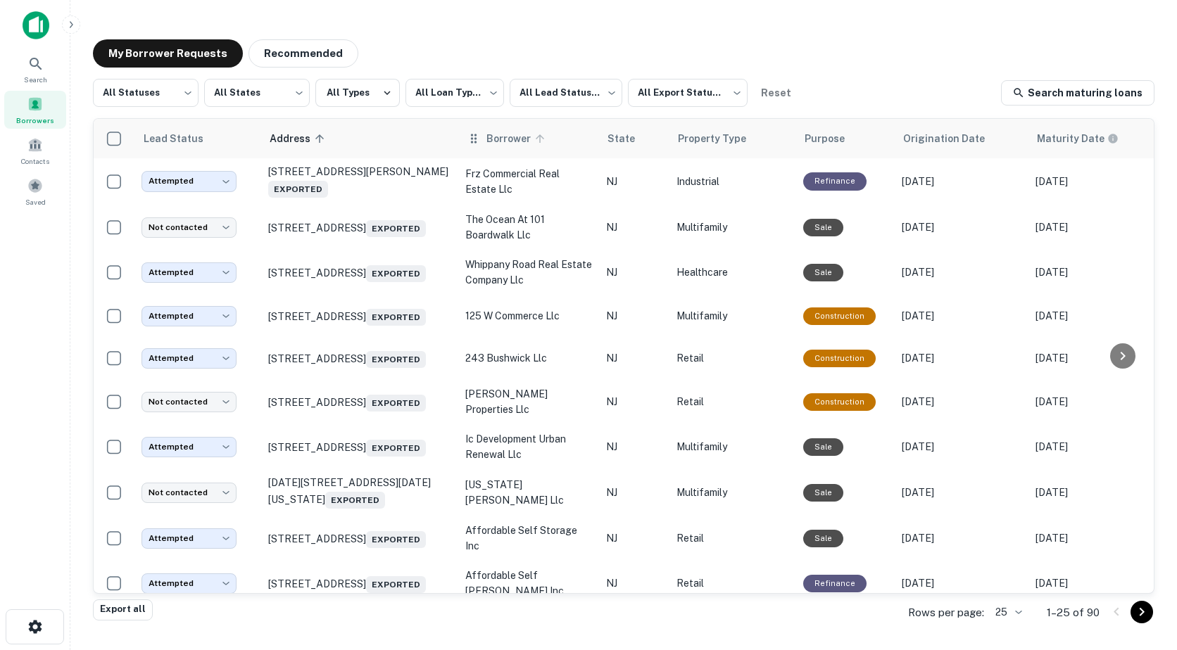
click at [519, 139] on span "Borrower" at bounding box center [517, 138] width 63 height 17
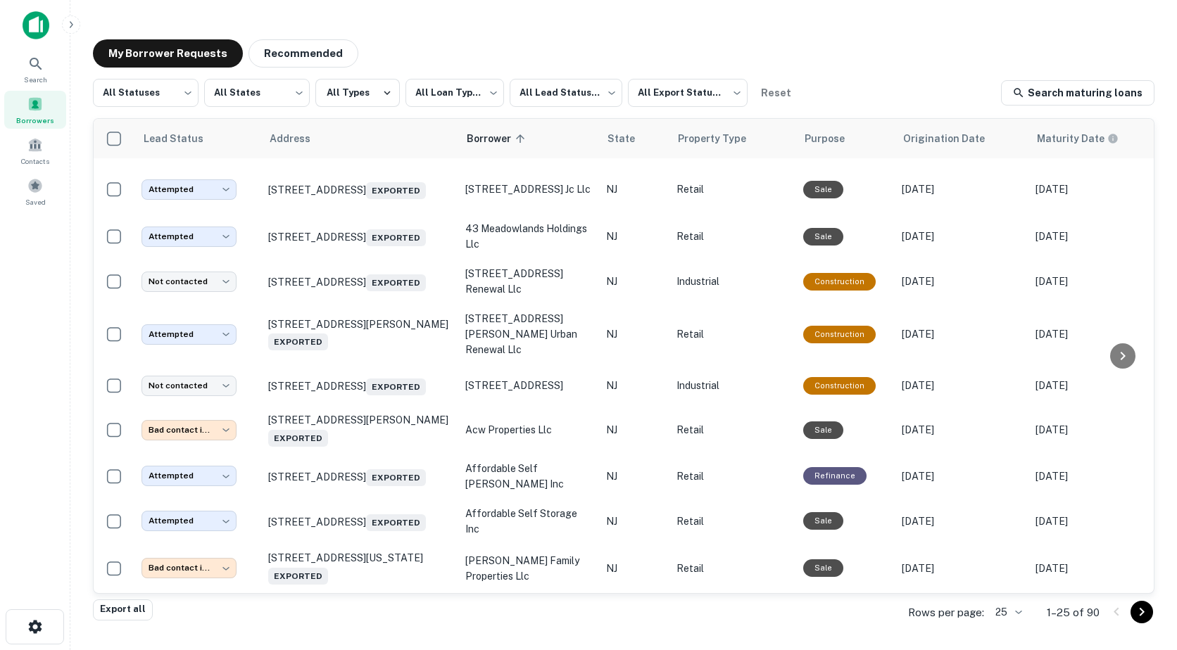
scroll to position [783, 0]
click at [1141, 614] on icon "Go to next page" at bounding box center [1141, 612] width 17 height 17
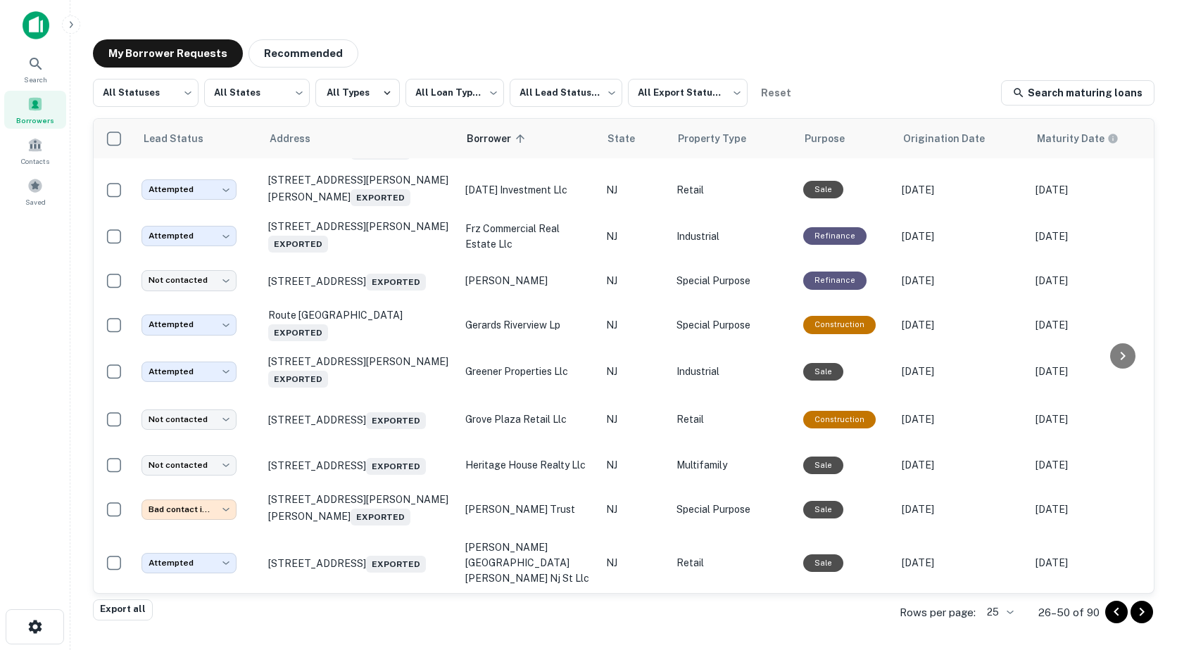
scroll to position [785, 0]
click at [1144, 619] on icon "Go to next page" at bounding box center [1141, 612] width 17 height 17
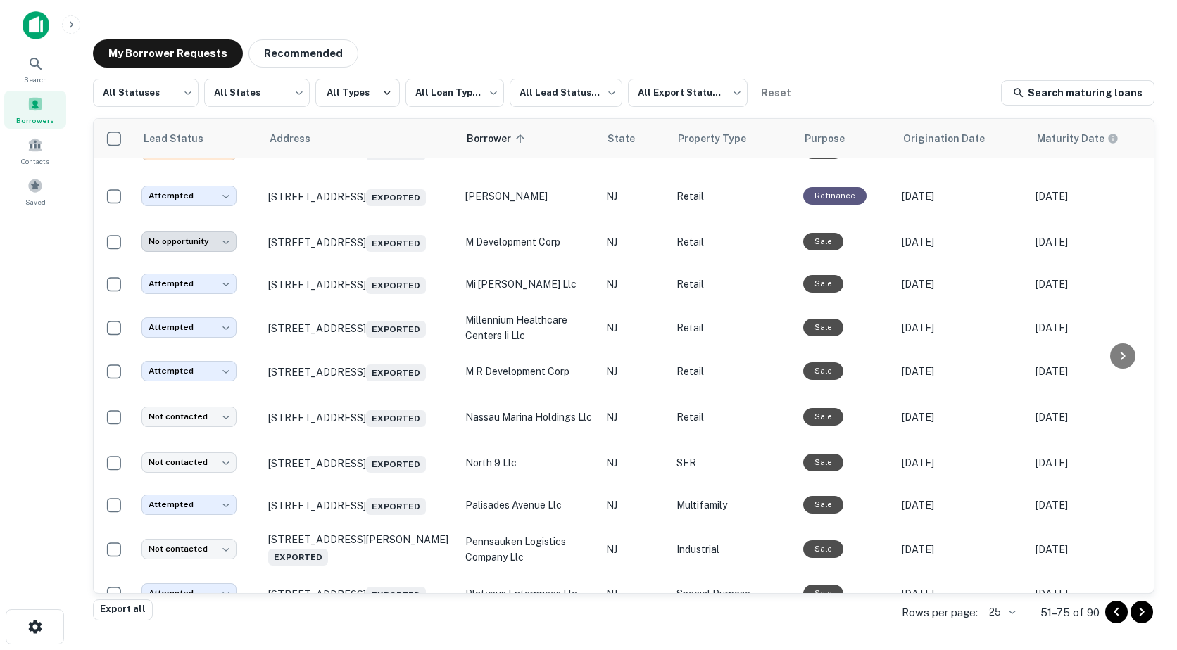
scroll to position [757, 0]
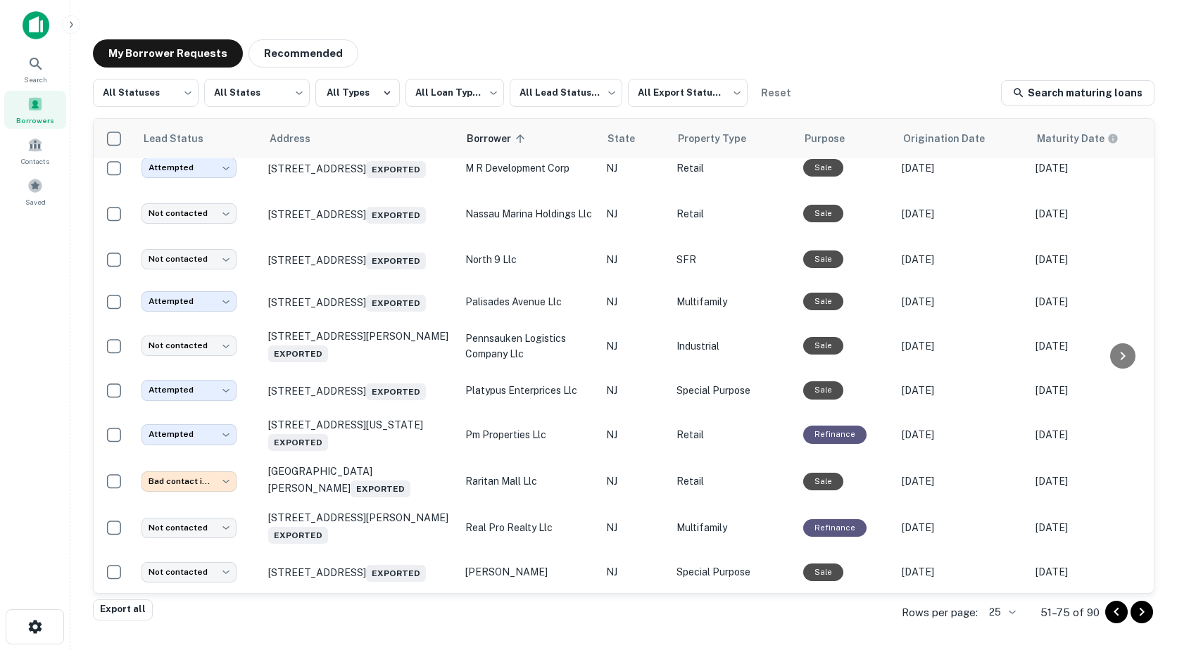
click at [1147, 610] on icon "Go to next page" at bounding box center [1141, 612] width 17 height 17
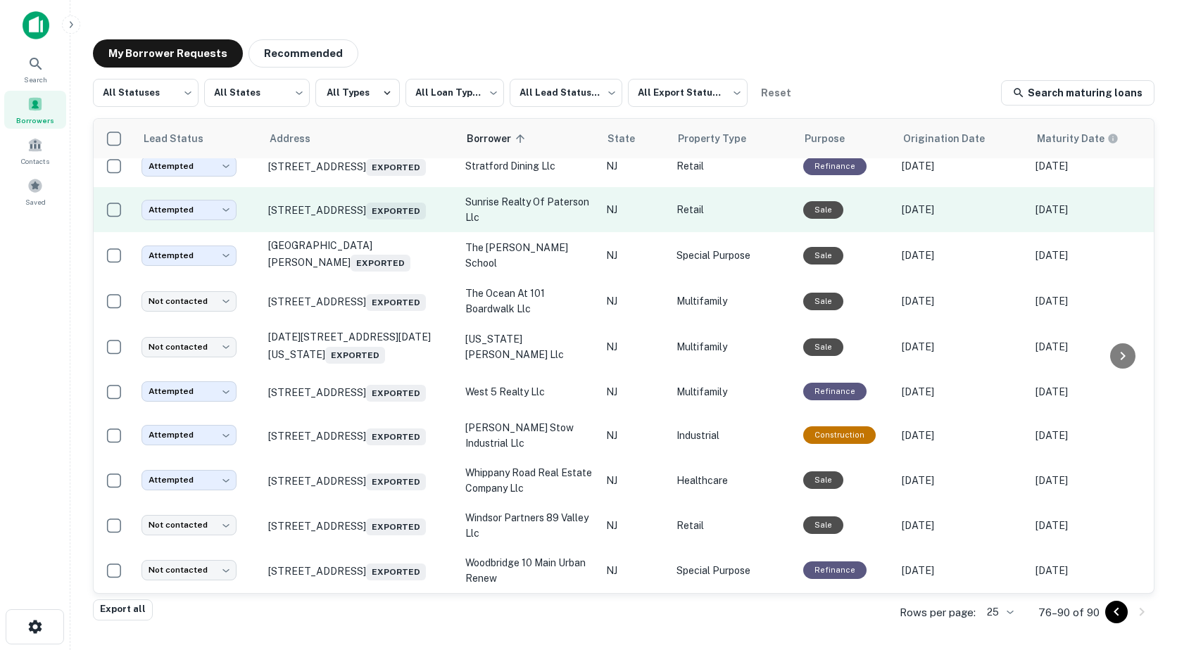
scroll to position [270, 0]
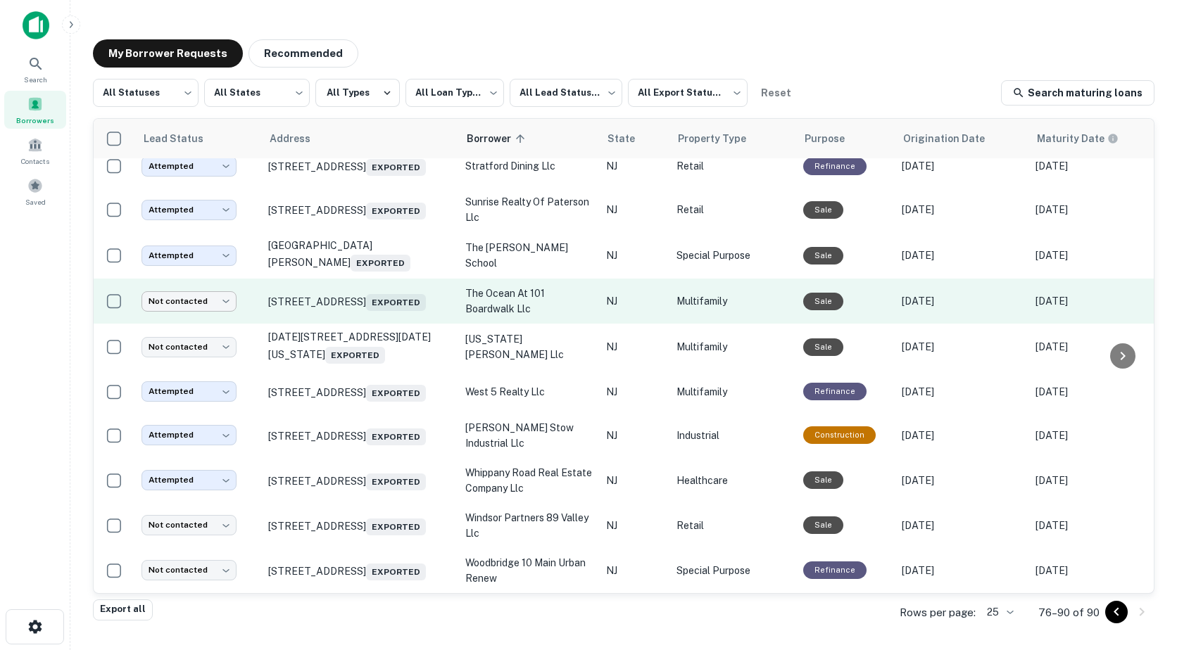
click at [179, 282] on body "**********" at bounding box center [588, 325] width 1177 height 650
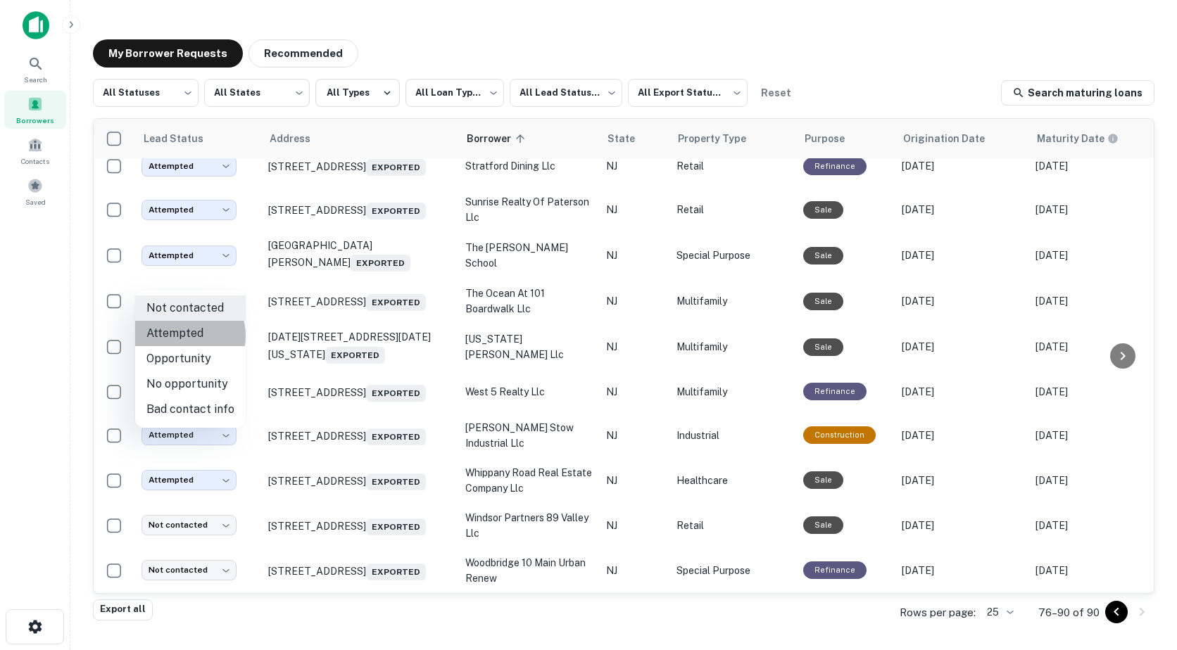
click at [177, 336] on li "Attempted" at bounding box center [190, 333] width 110 height 25
type input "*********"
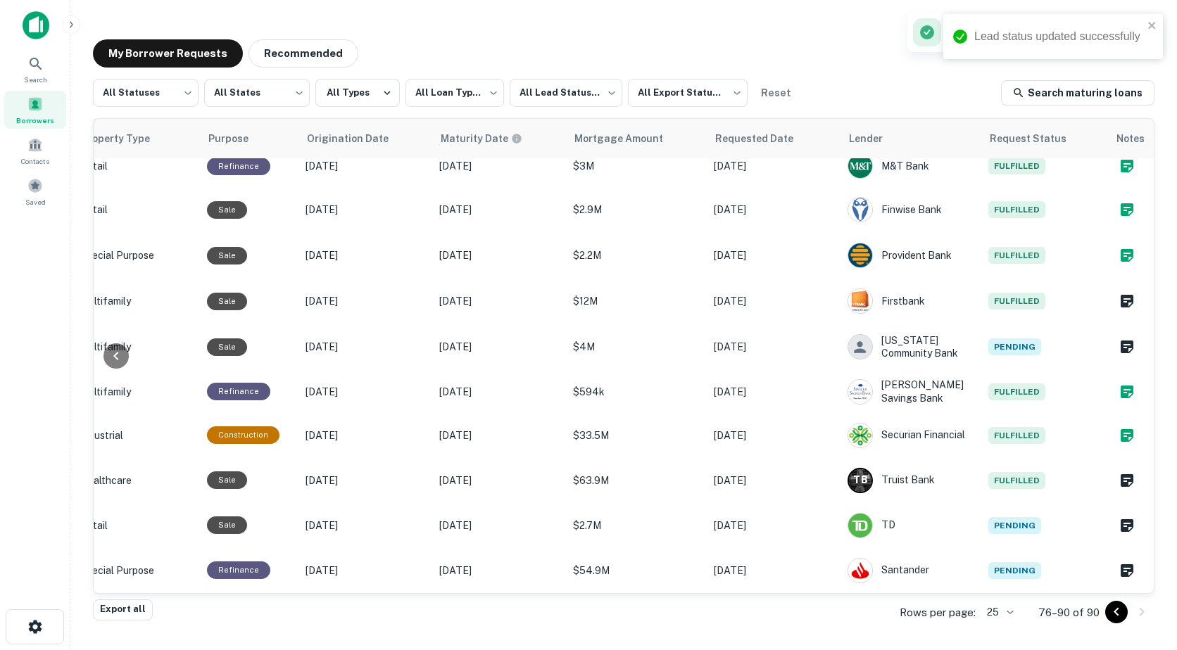
scroll to position [270, 606]
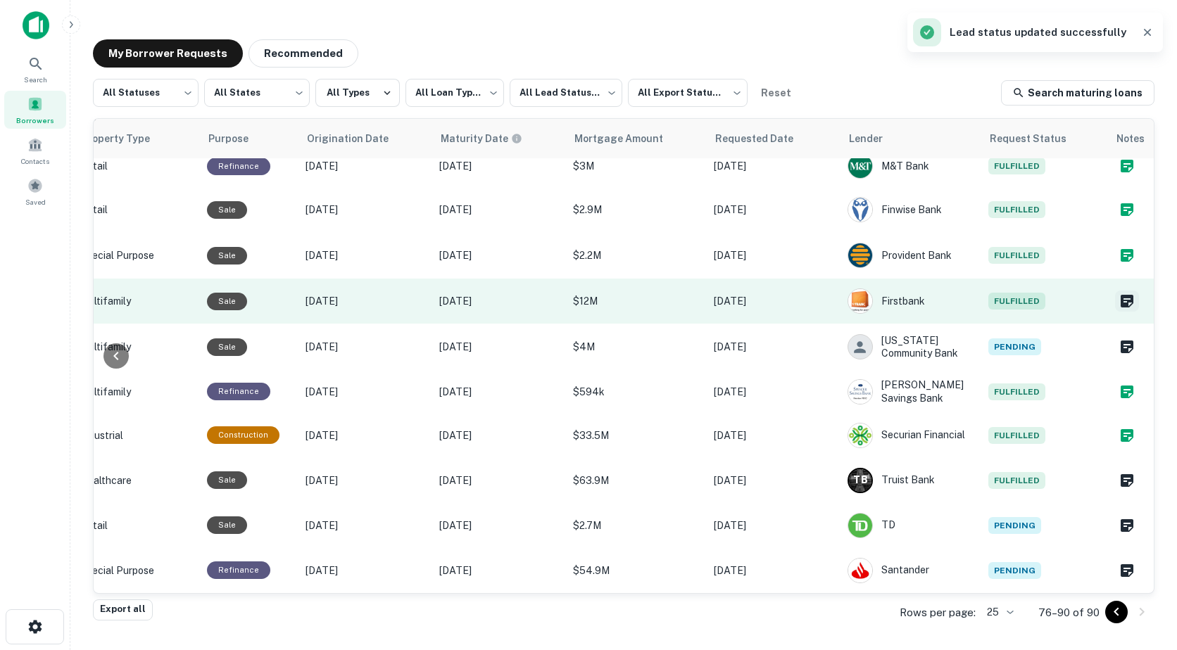
click at [1118, 293] on icon "Create a note for this borrower request" at bounding box center [1126, 301] width 17 height 17
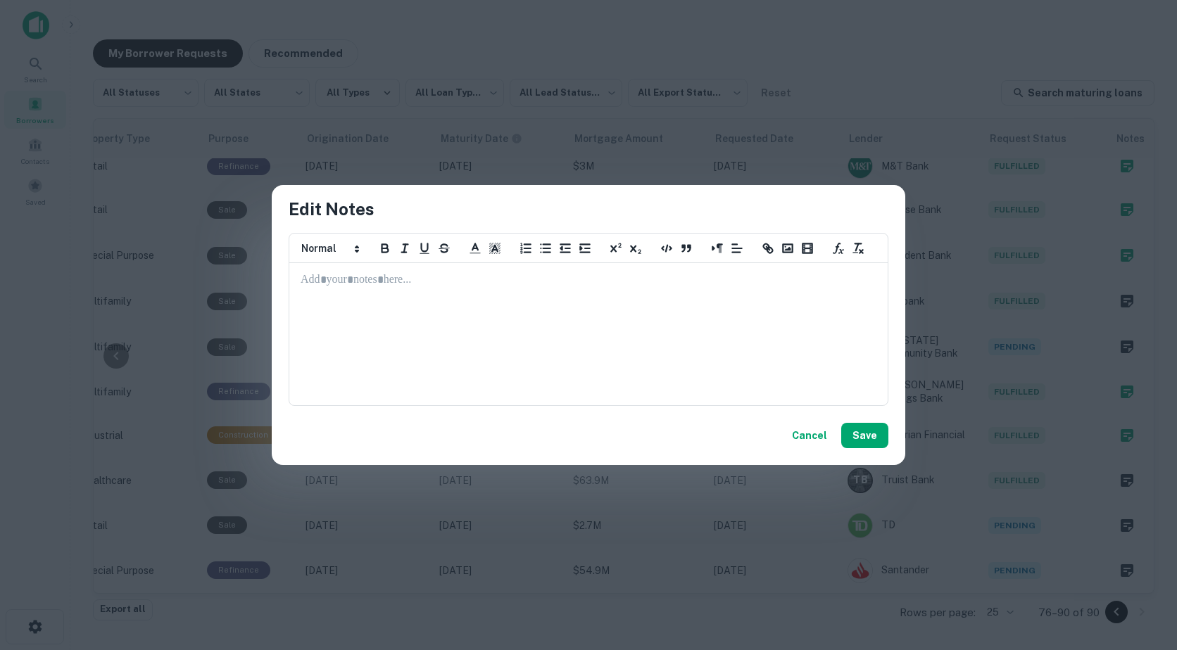
click at [482, 312] on div at bounding box center [588, 334] width 597 height 141
click at [855, 443] on button "Save" at bounding box center [864, 435] width 47 height 25
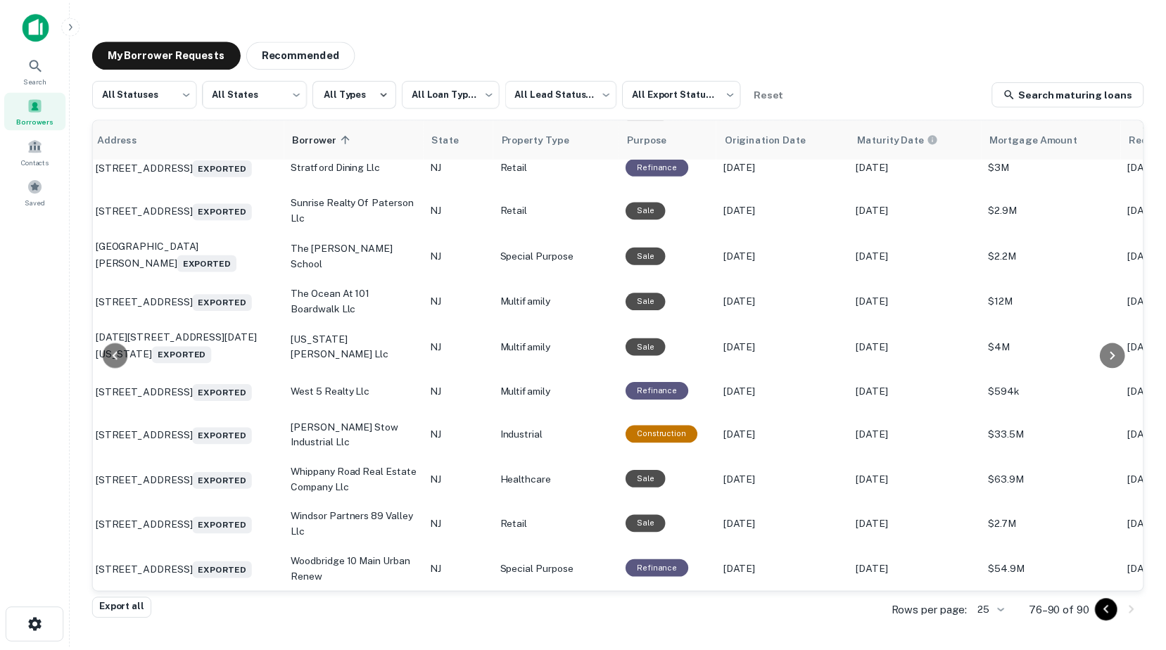
scroll to position [270, 0]
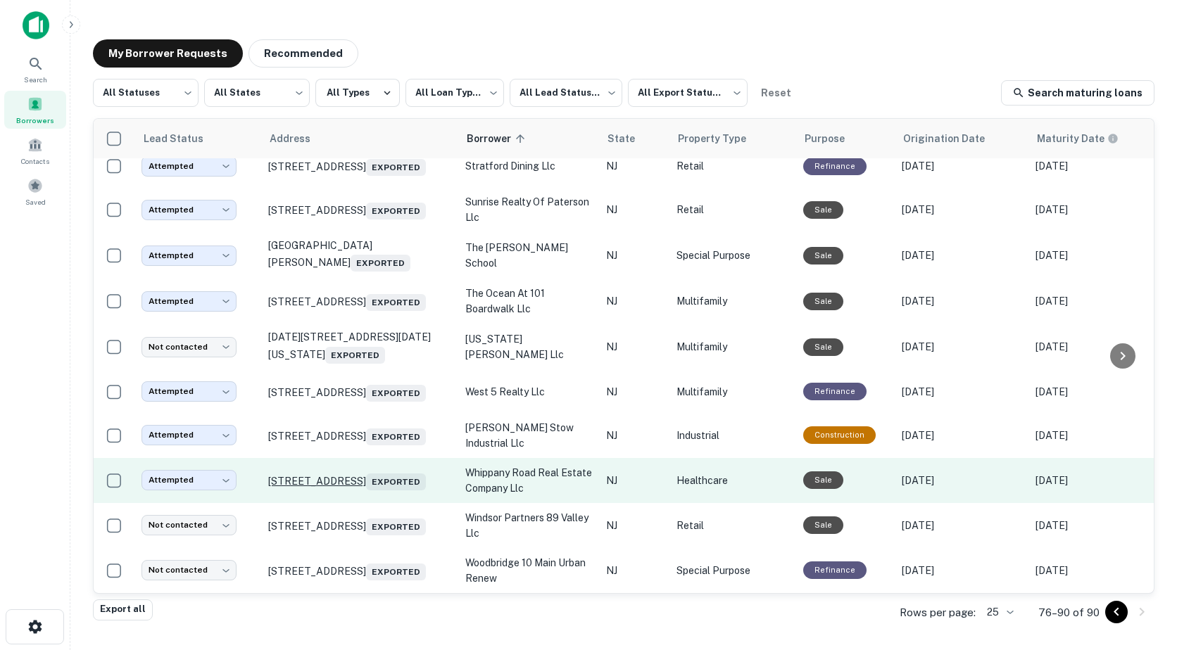
click at [333, 471] on p "101 Whippany Rd Whippany, NJ 07981 Exported" at bounding box center [359, 481] width 183 height 20
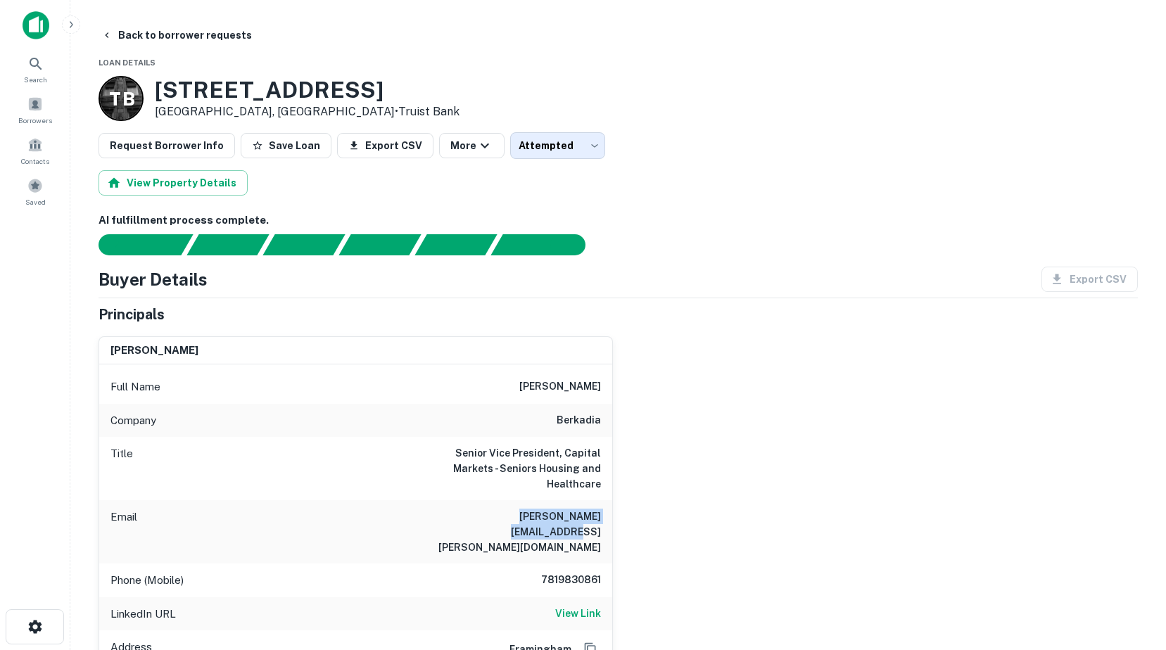
drag, startPoint x: 471, startPoint y: 517, endPoint x: 600, endPoint y: 514, distance: 128.8
click at [600, 514] on div "Email lisa.burgess@berkadia.com" at bounding box center [355, 531] width 513 height 63
drag, startPoint x: 600, startPoint y: 514, endPoint x: 588, endPoint y: 514, distance: 12.0
copy h6 "lisa.burgess@berkadia.com"
click at [36, 111] on span at bounding box center [34, 103] width 15 height 15
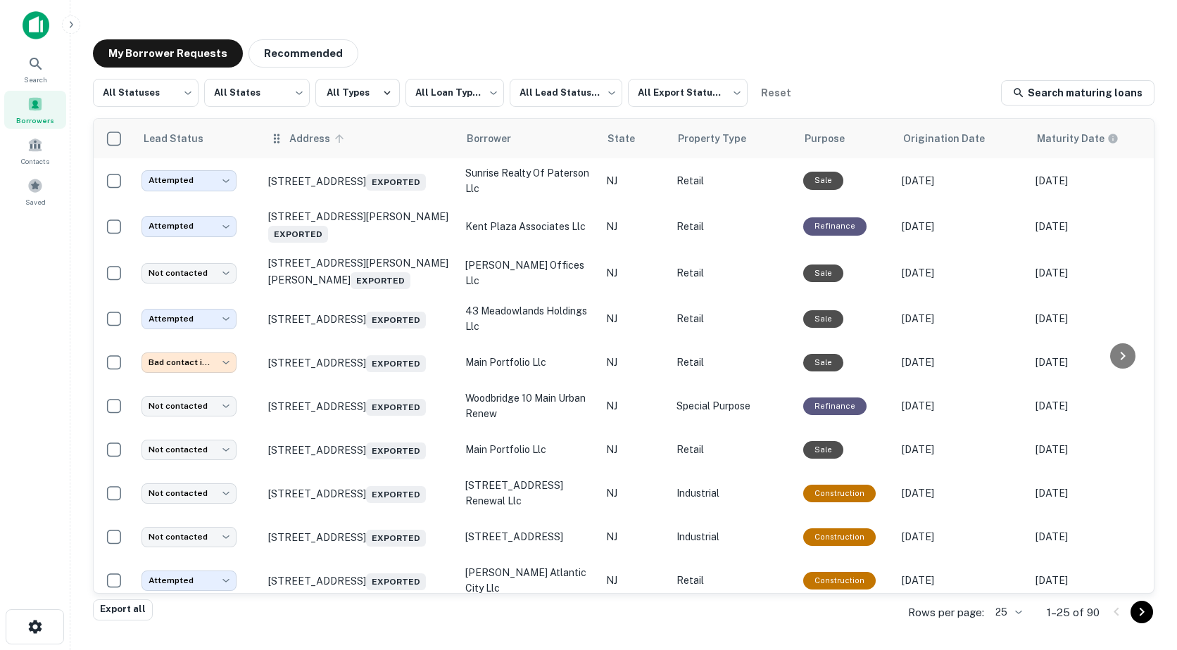
click at [341, 142] on icon at bounding box center [339, 138] width 13 height 13
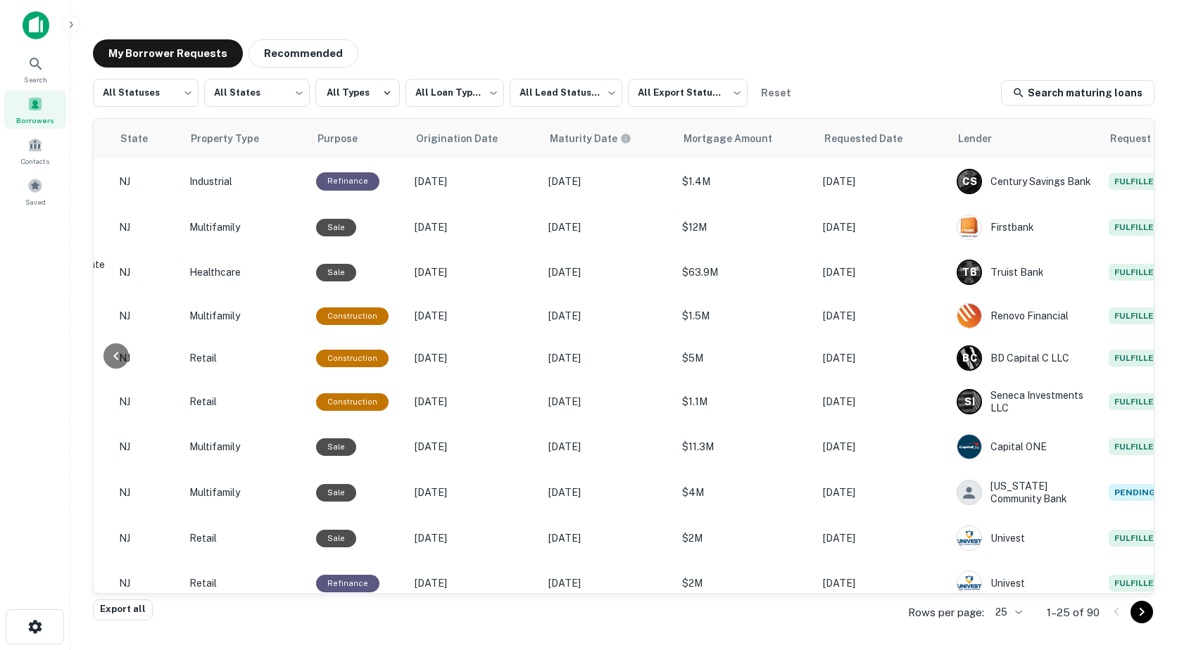
scroll to position [0, 606]
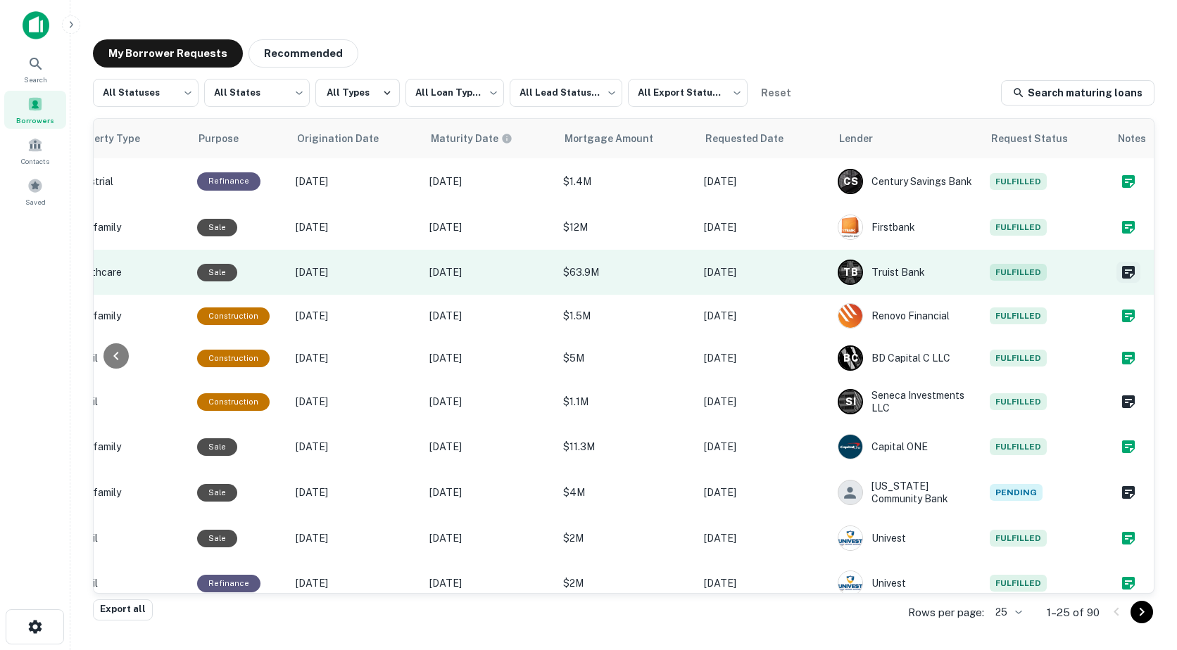
click at [1122, 274] on icon "Create a note for this borrower request" at bounding box center [1128, 272] width 13 height 13
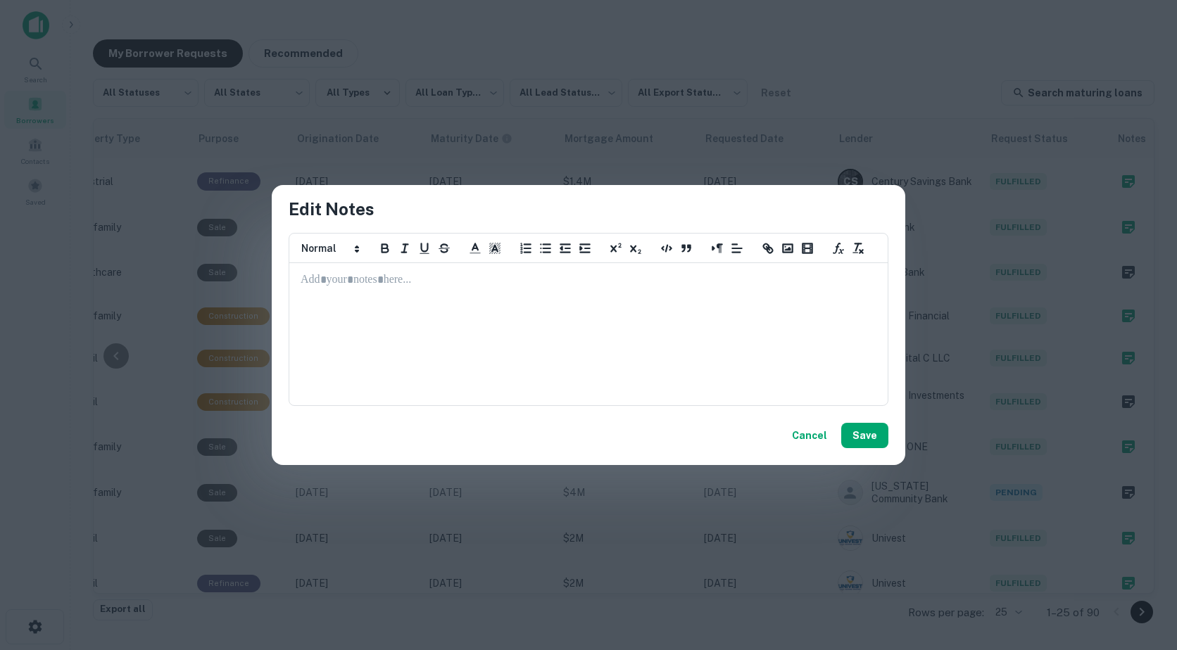
click at [340, 288] on p at bounding box center [588, 280] width 576 height 16
click at [865, 443] on button "Save" at bounding box center [864, 435] width 47 height 25
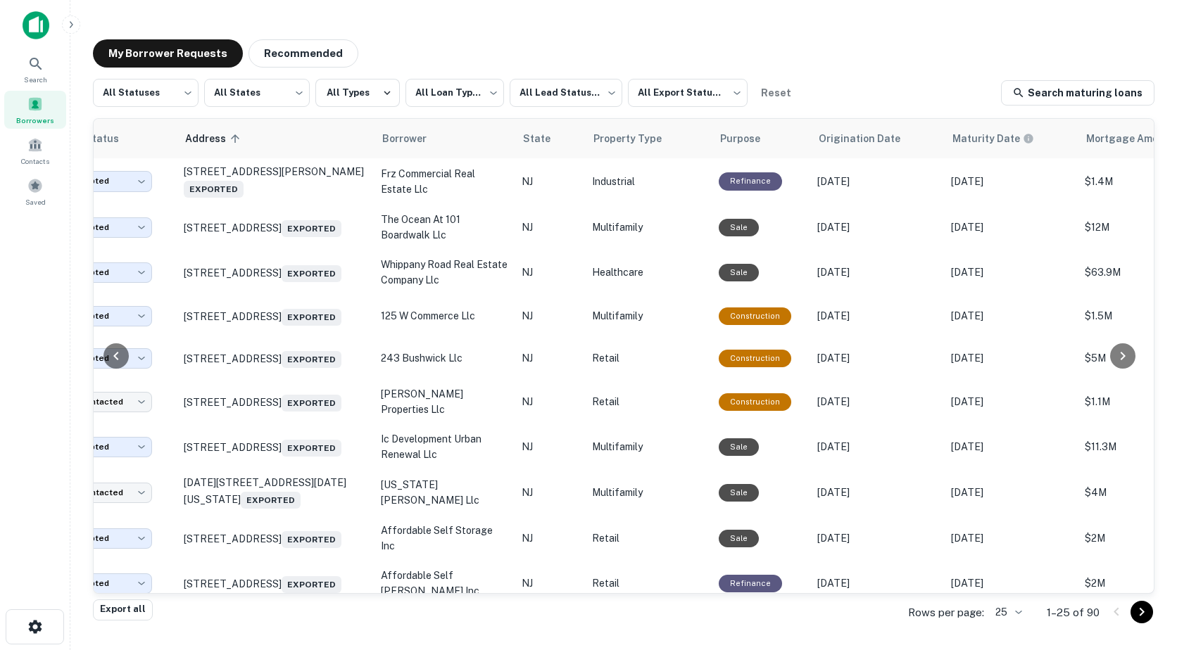
scroll to position [0, 0]
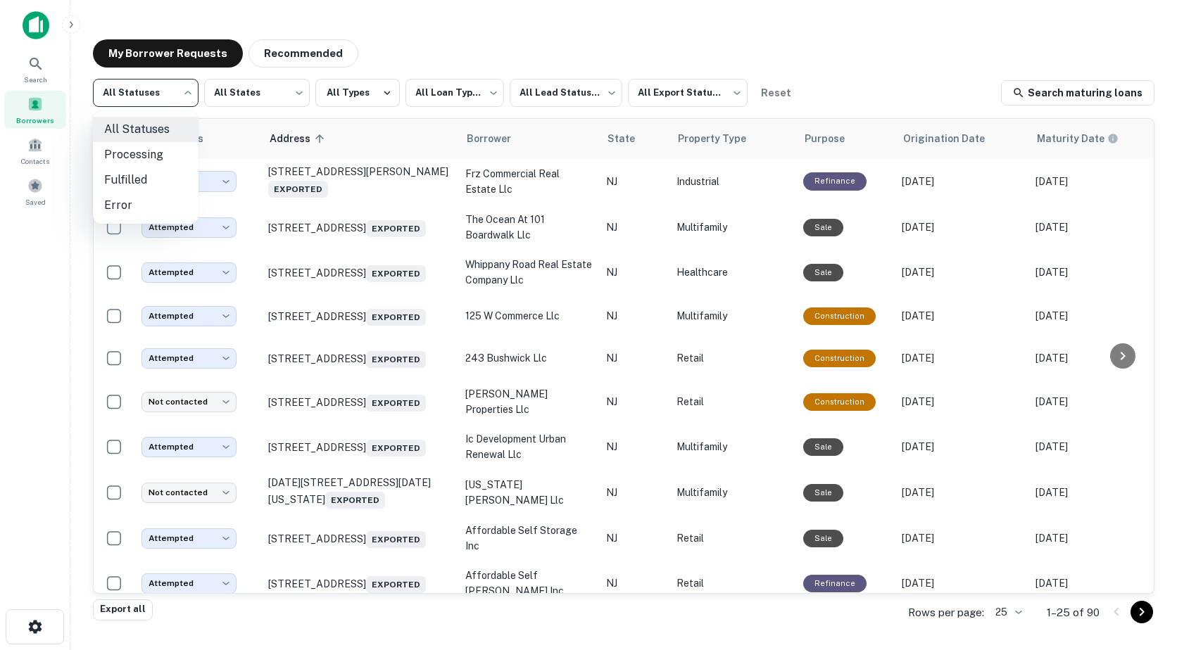
click at [146, 98] on body "**********" at bounding box center [588, 325] width 1177 height 650
click at [133, 178] on li "Fulfilled" at bounding box center [146, 179] width 106 height 25
type input "*********"
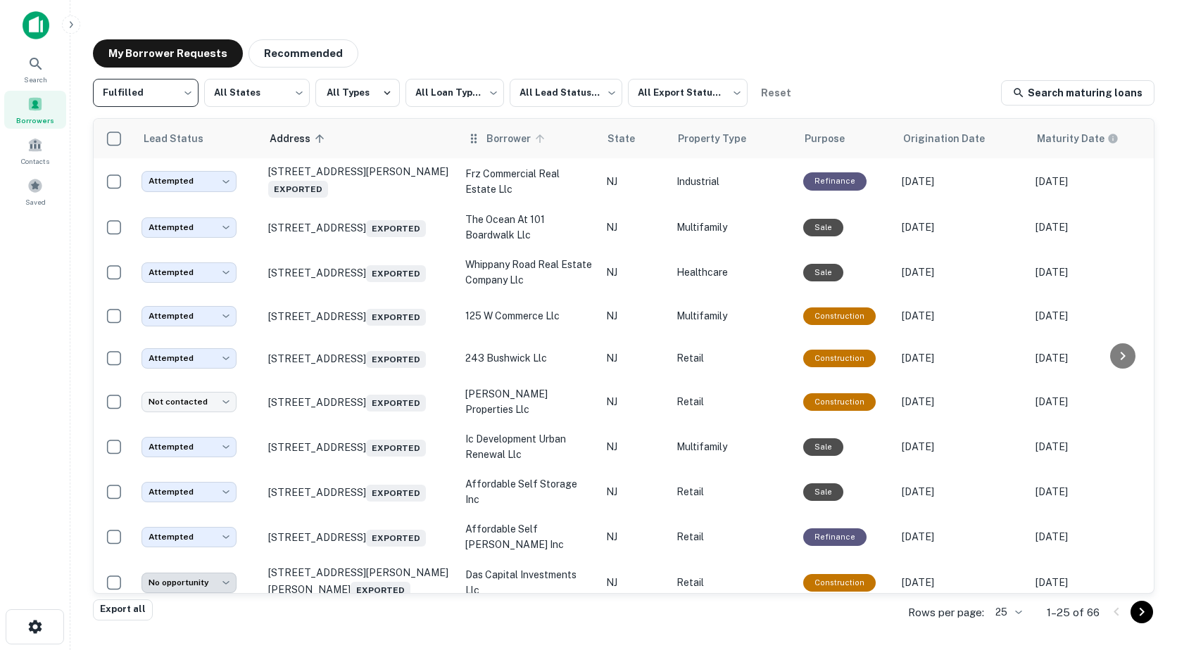
click at [537, 135] on icon at bounding box center [539, 138] width 13 height 13
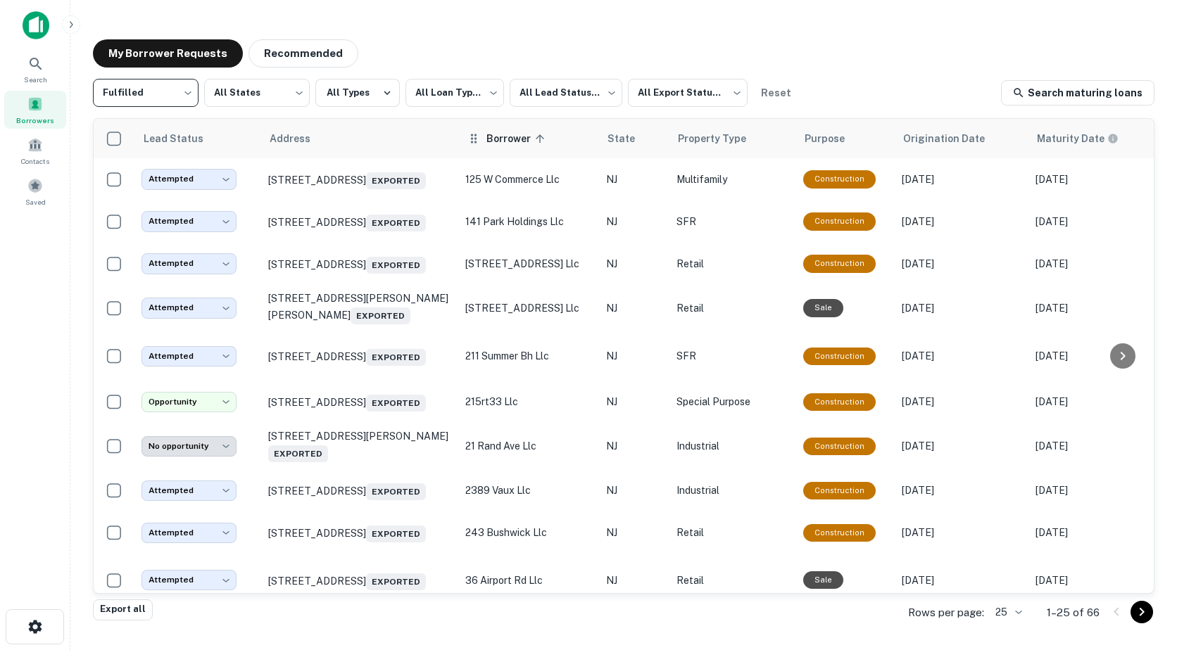
click at [540, 138] on icon at bounding box center [540, 138] width 8 height 8
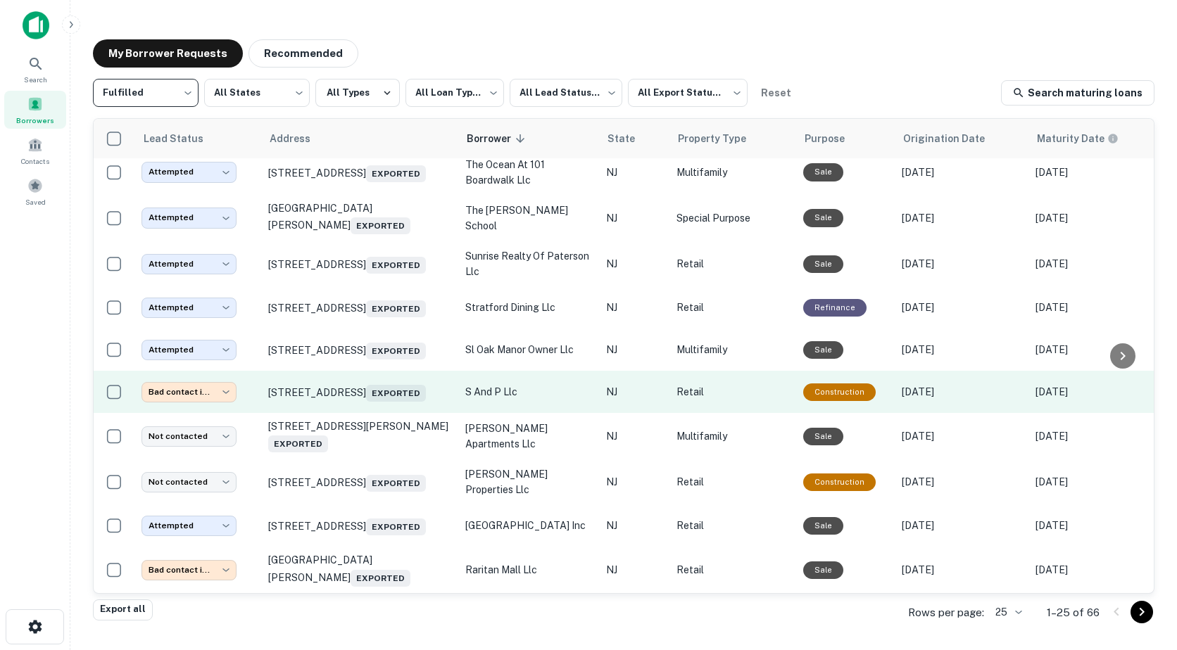
scroll to position [211, 0]
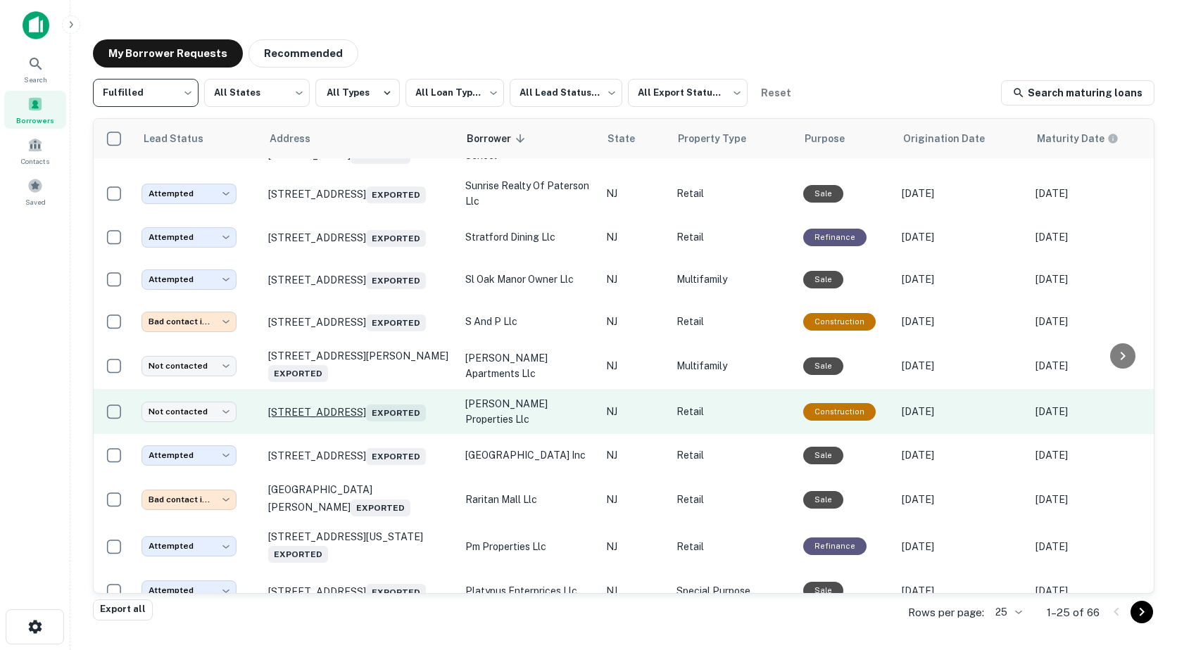
click at [359, 422] on p "1286 Stuyvesant Ave Union, NJ 07083 Exported" at bounding box center [359, 412] width 183 height 20
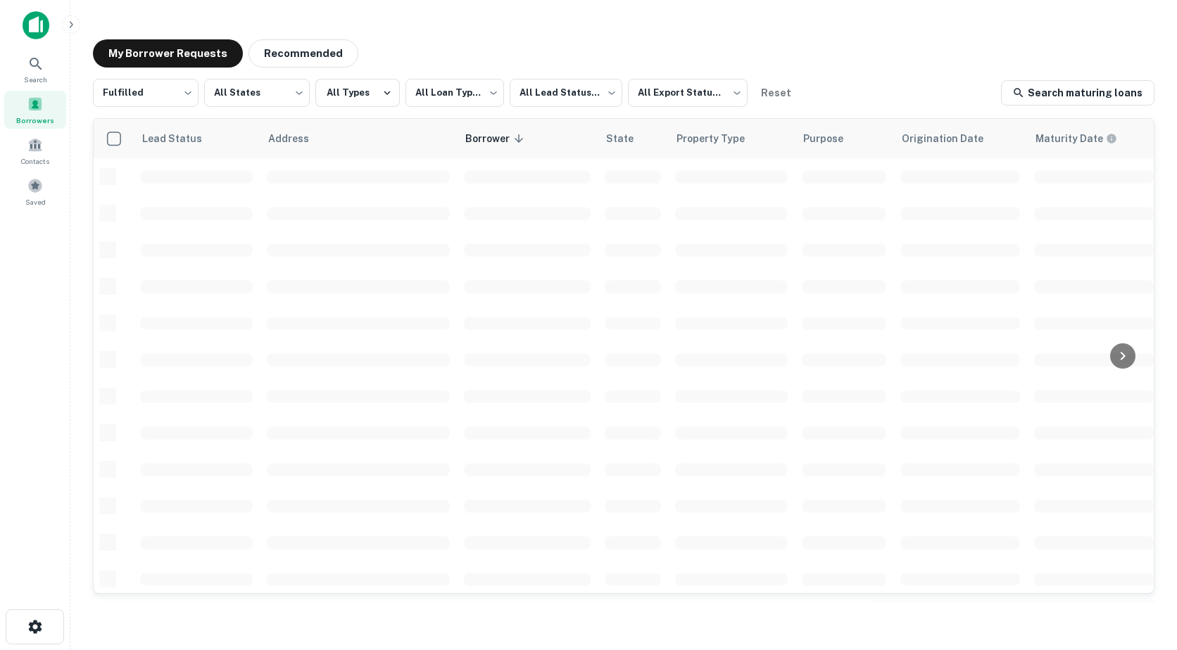
scroll to position [211, 0]
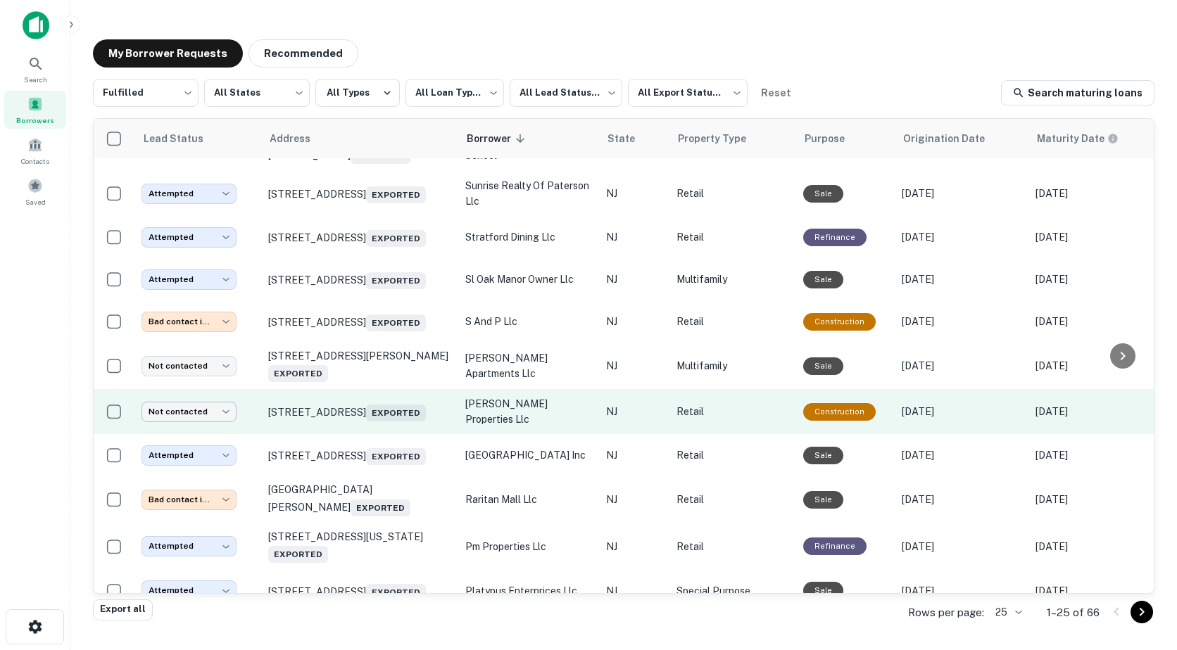
click at [189, 431] on body "**********" at bounding box center [588, 325] width 1177 height 650
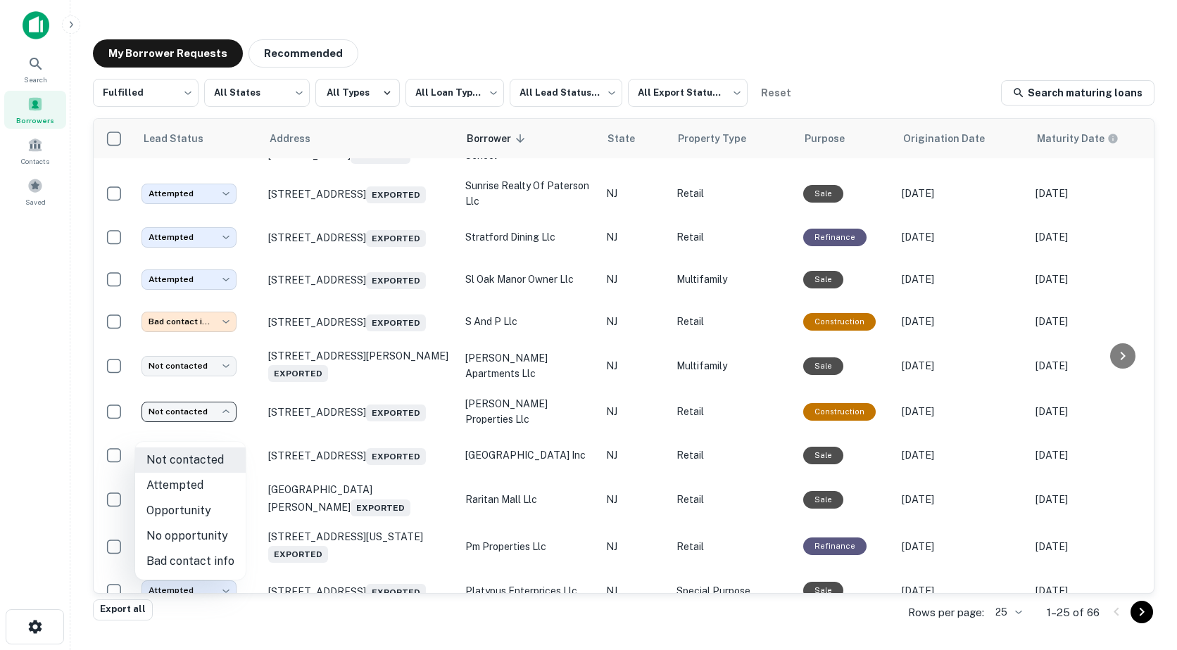
click at [182, 512] on li "Opportunity" at bounding box center [190, 510] width 110 height 25
type input "**********"
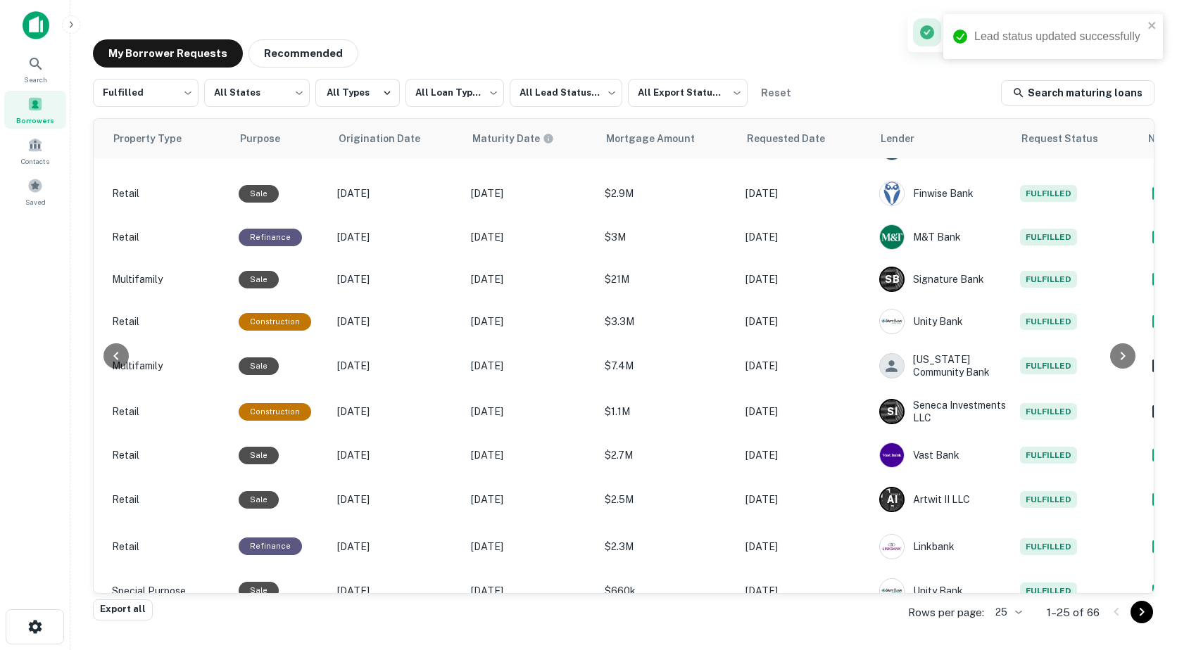
scroll to position [211, 606]
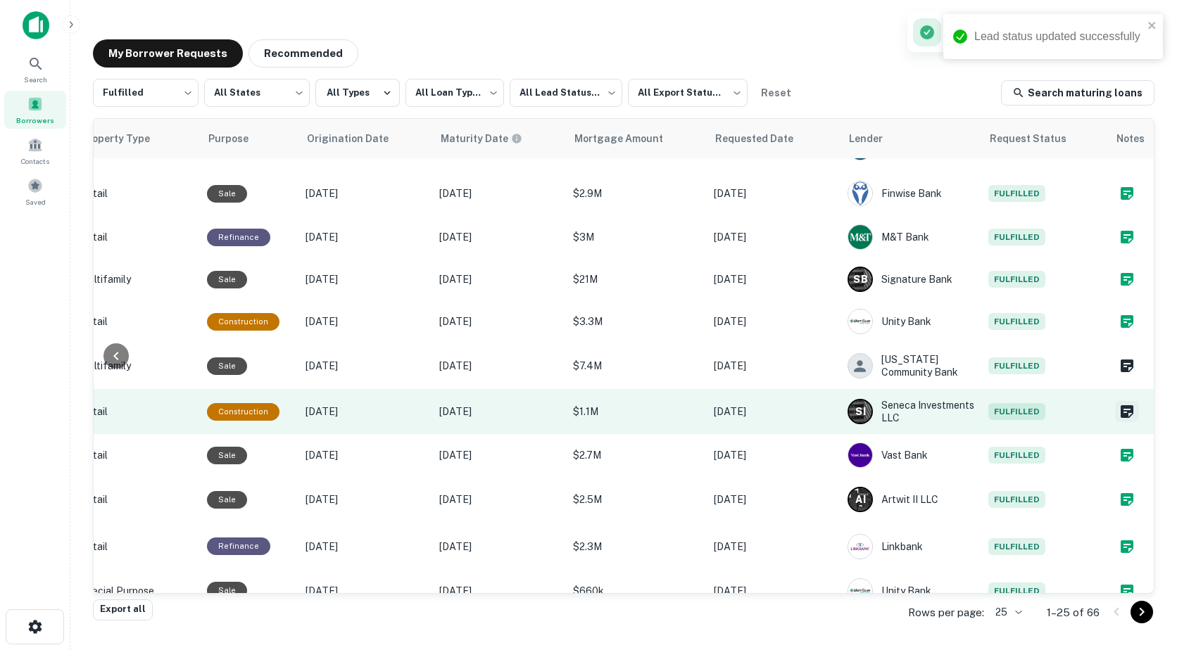
click at [1120, 418] on icon "Create a note for this borrower request" at bounding box center [1126, 411] width 13 height 13
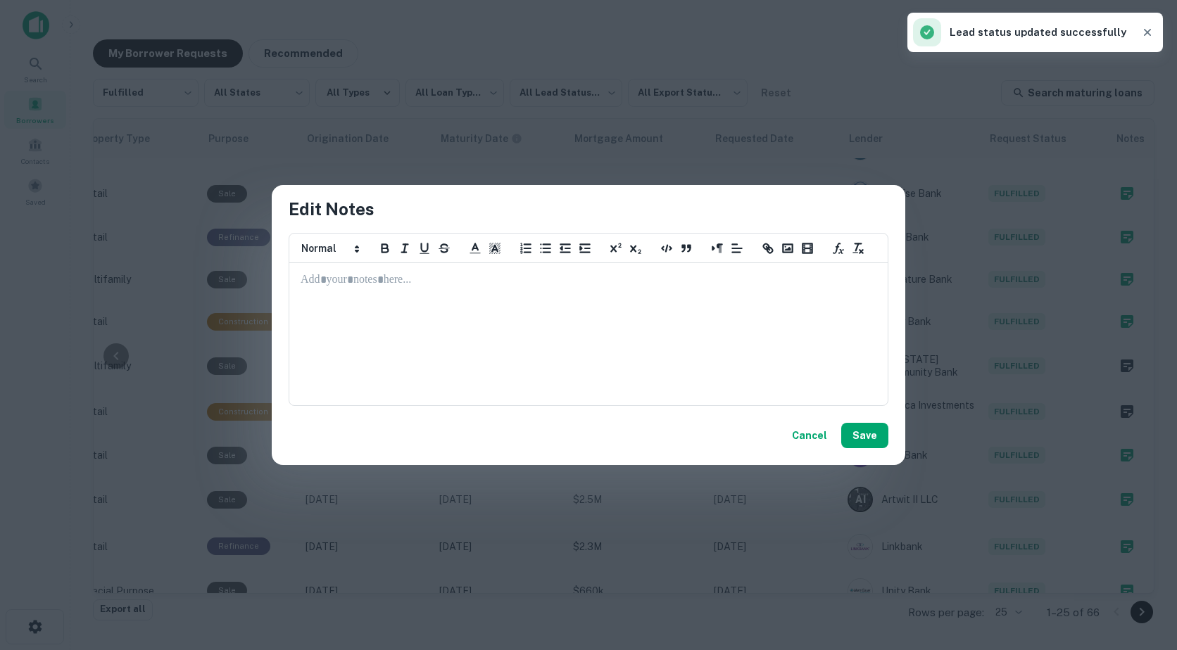
click at [441, 283] on p at bounding box center [588, 280] width 576 height 16
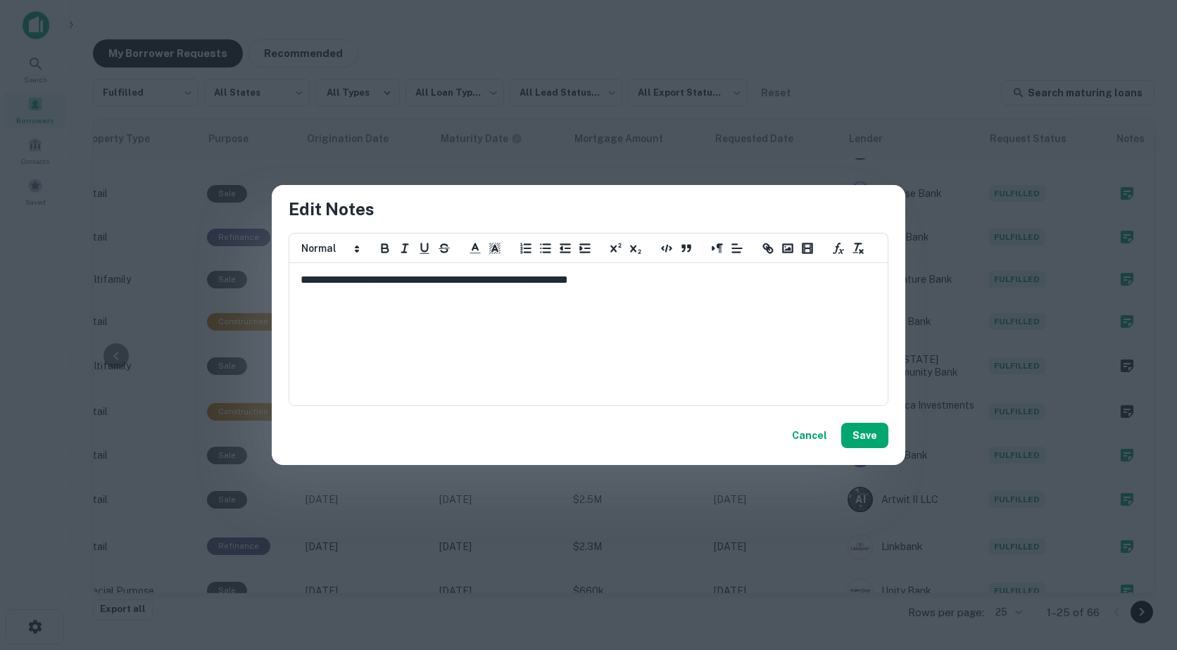
click at [636, 279] on p "**********" at bounding box center [588, 280] width 576 height 16
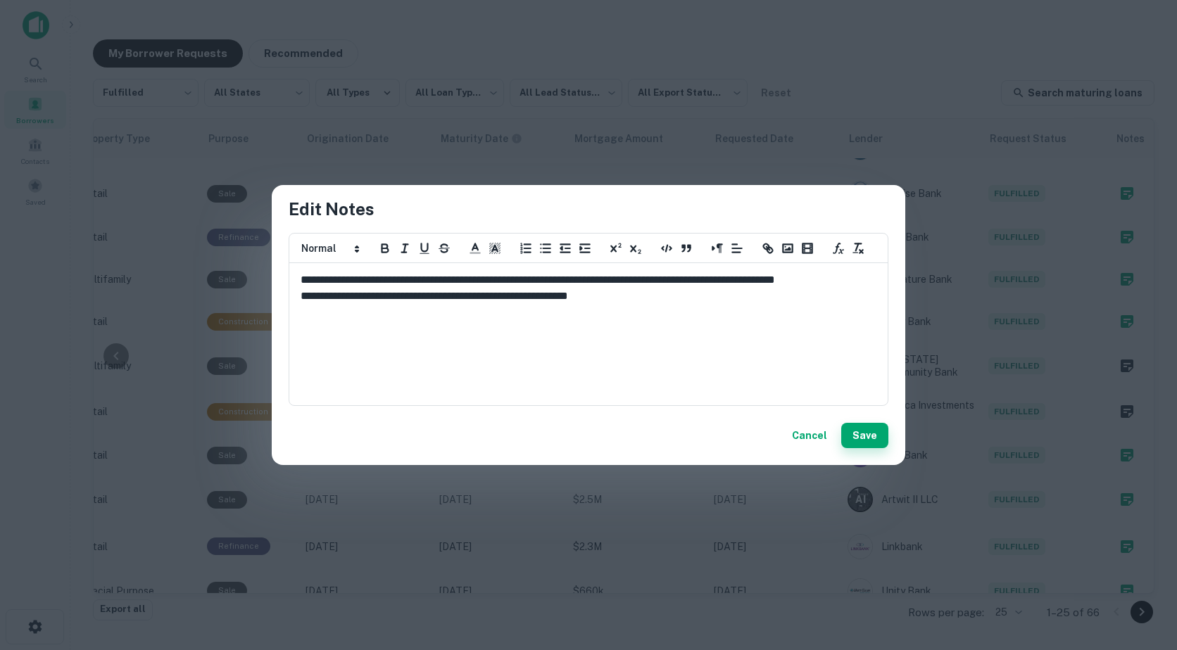
click at [860, 436] on button "Save" at bounding box center [864, 435] width 47 height 25
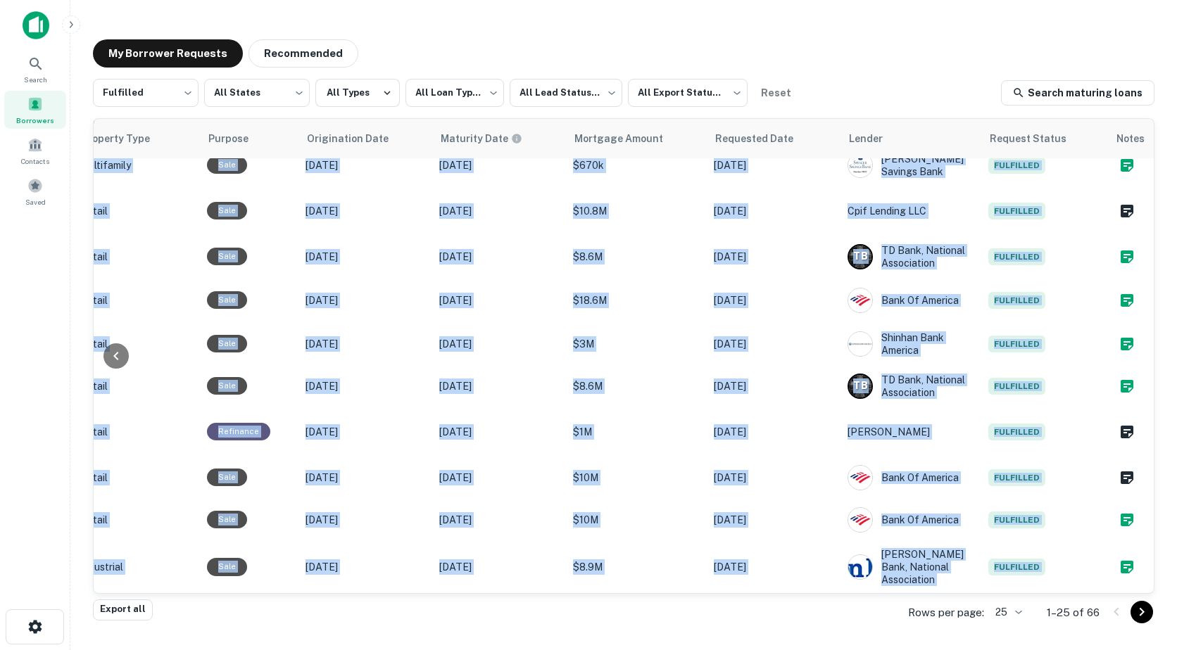
drag, startPoint x: 612, startPoint y: 580, endPoint x: 410, endPoint y: 598, distance: 202.8
click at [410, 598] on div "**********" at bounding box center [623, 339] width 1061 height 521
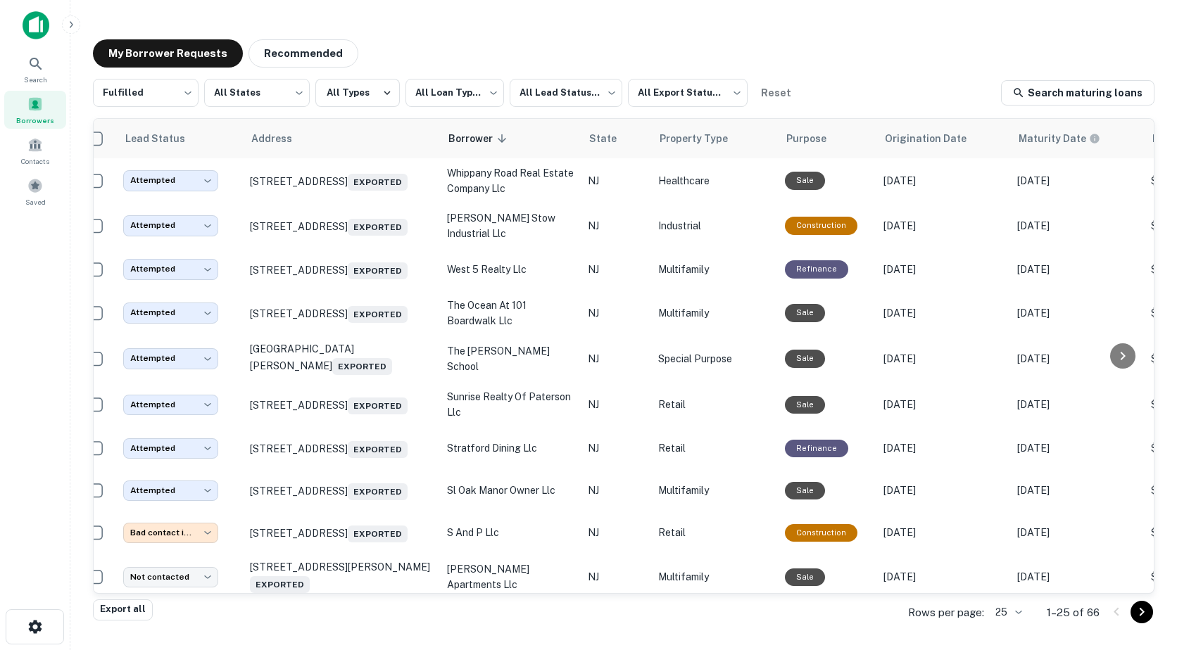
scroll to position [0, 0]
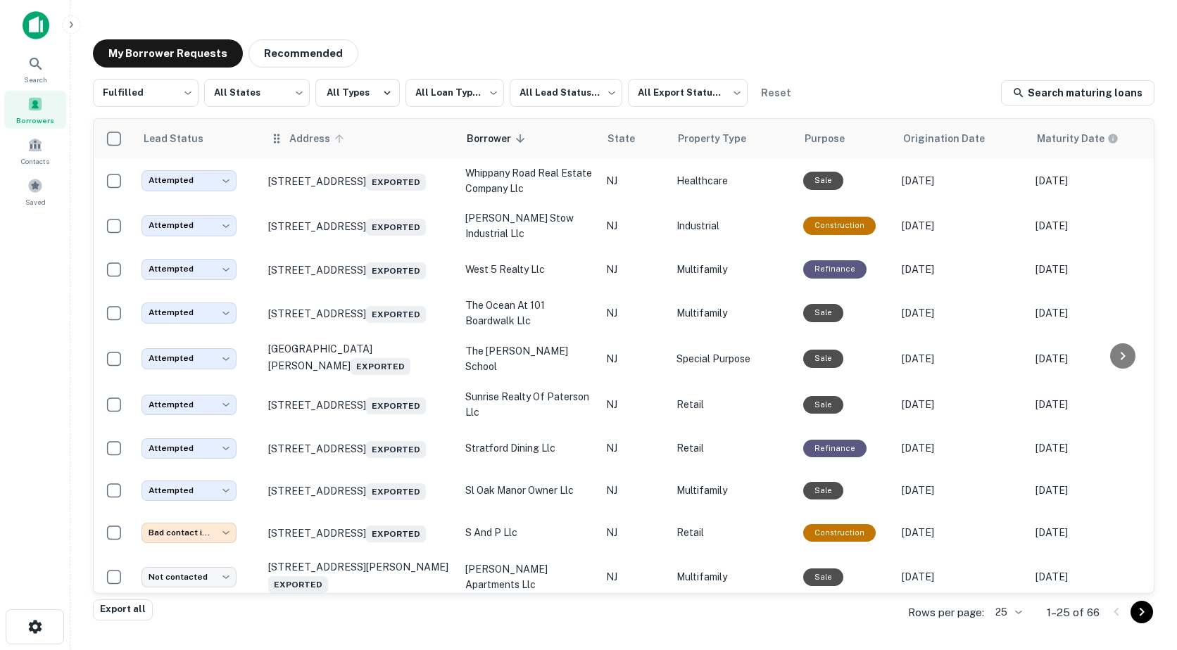
click at [336, 136] on icon at bounding box center [339, 138] width 13 height 13
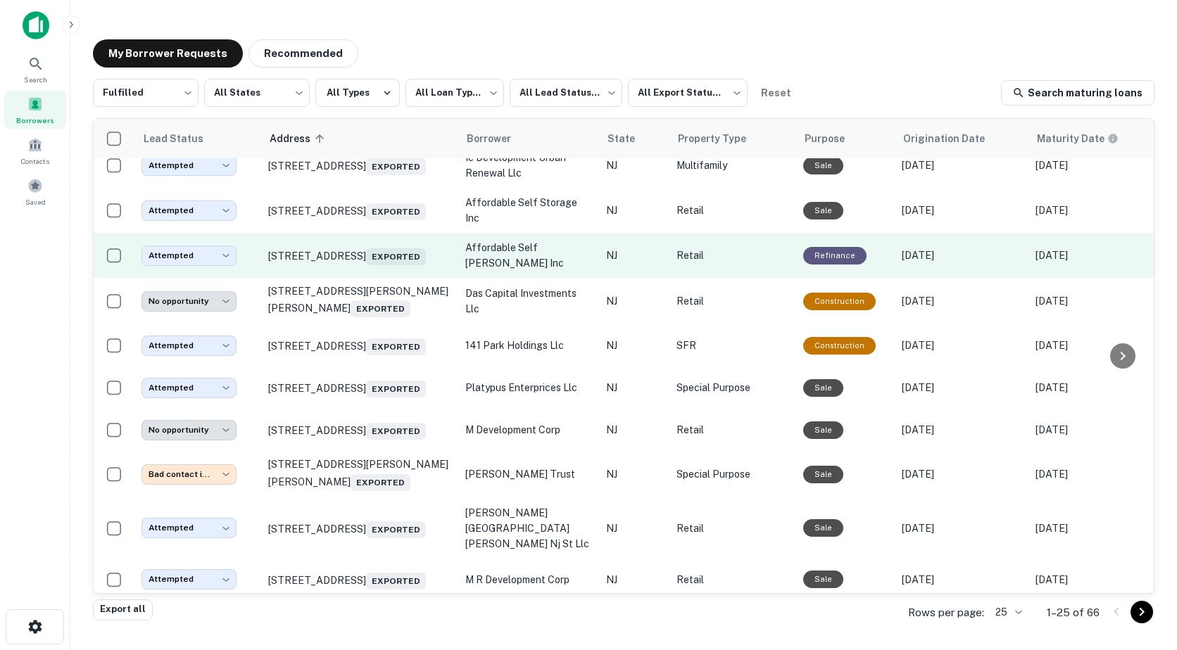
scroll to position [211, 0]
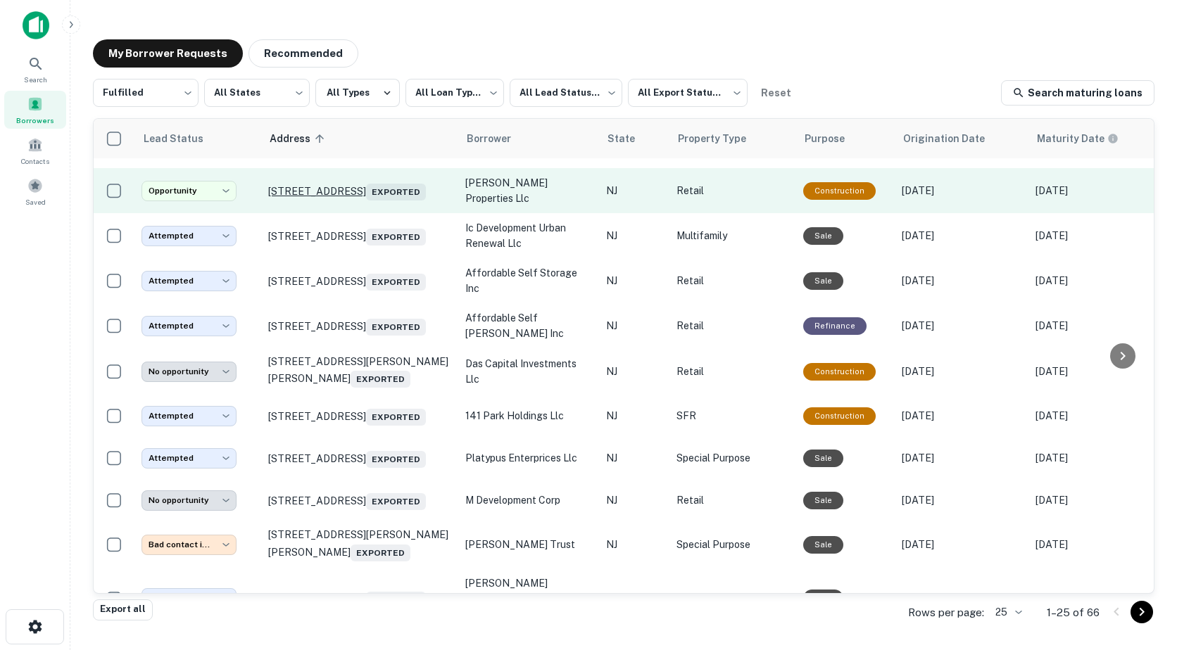
click at [287, 192] on p "1286 Stuyvesant Ave Union, NJ 07083 Exported" at bounding box center [359, 191] width 183 height 20
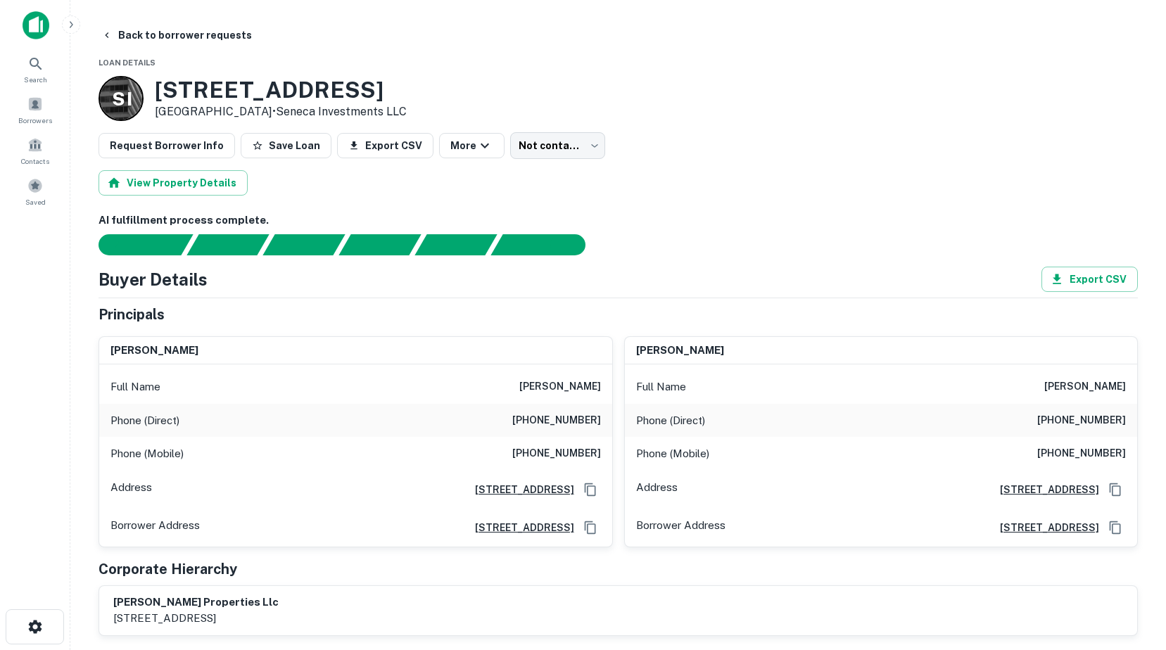
type input "**********"
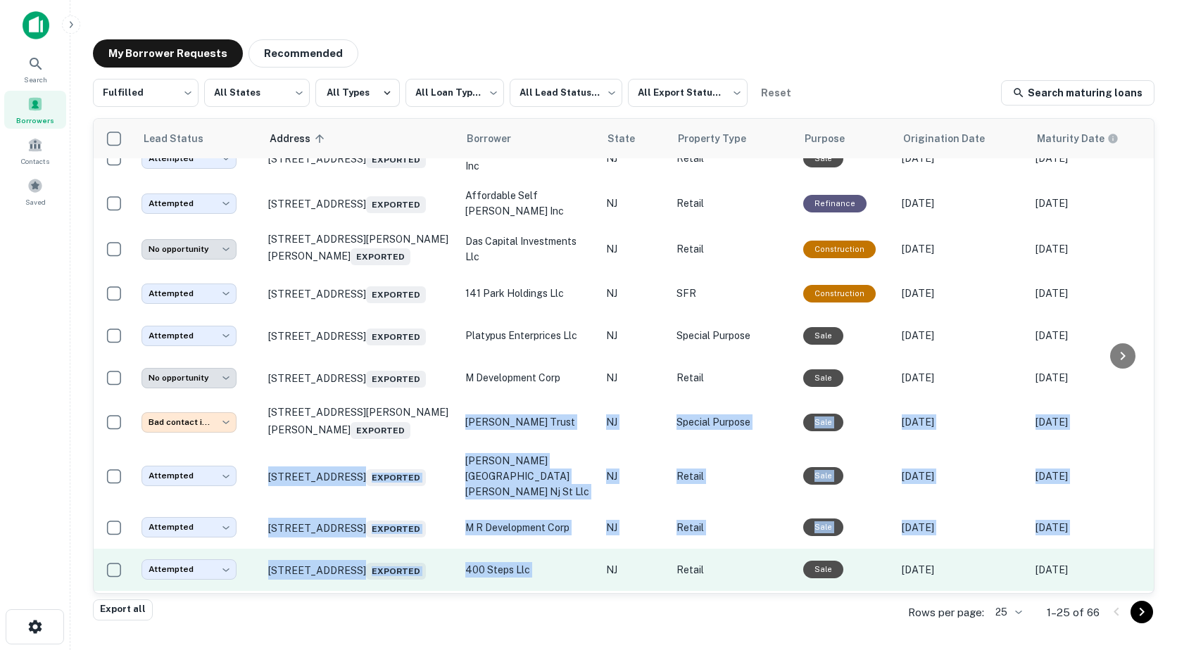
scroll to position [393, 0]
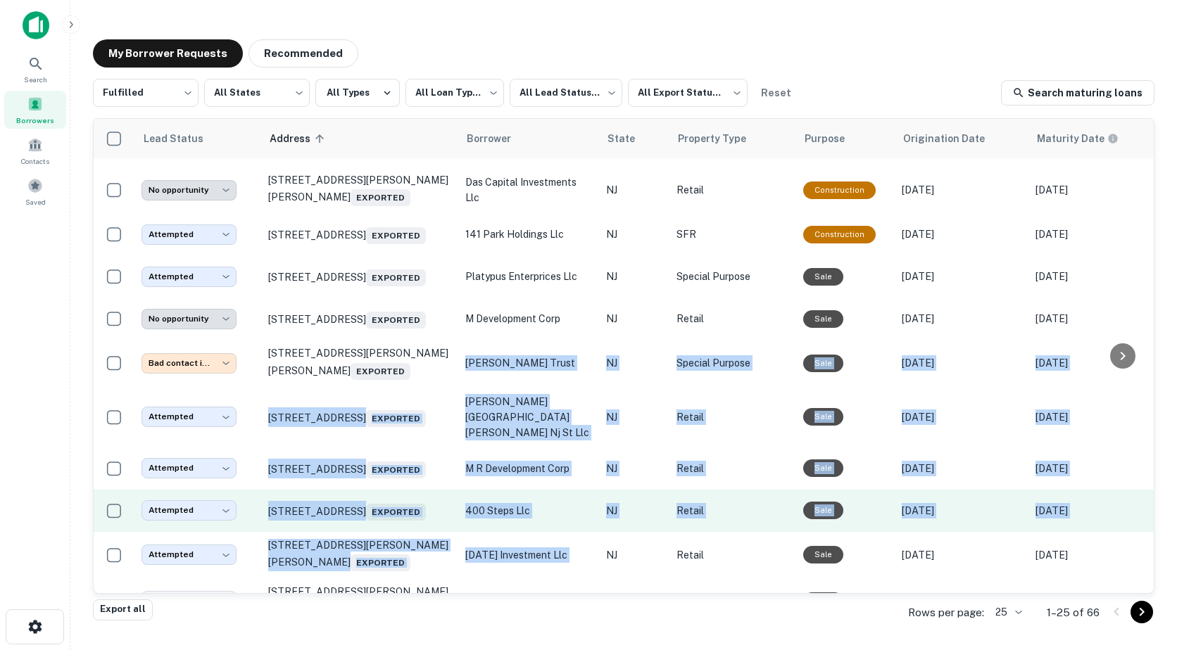
drag, startPoint x: 399, startPoint y: 581, endPoint x: 605, endPoint y: 576, distance: 206.2
click at [605, 576] on tbody "**********" at bounding box center [927, 334] width 1667 height 1137
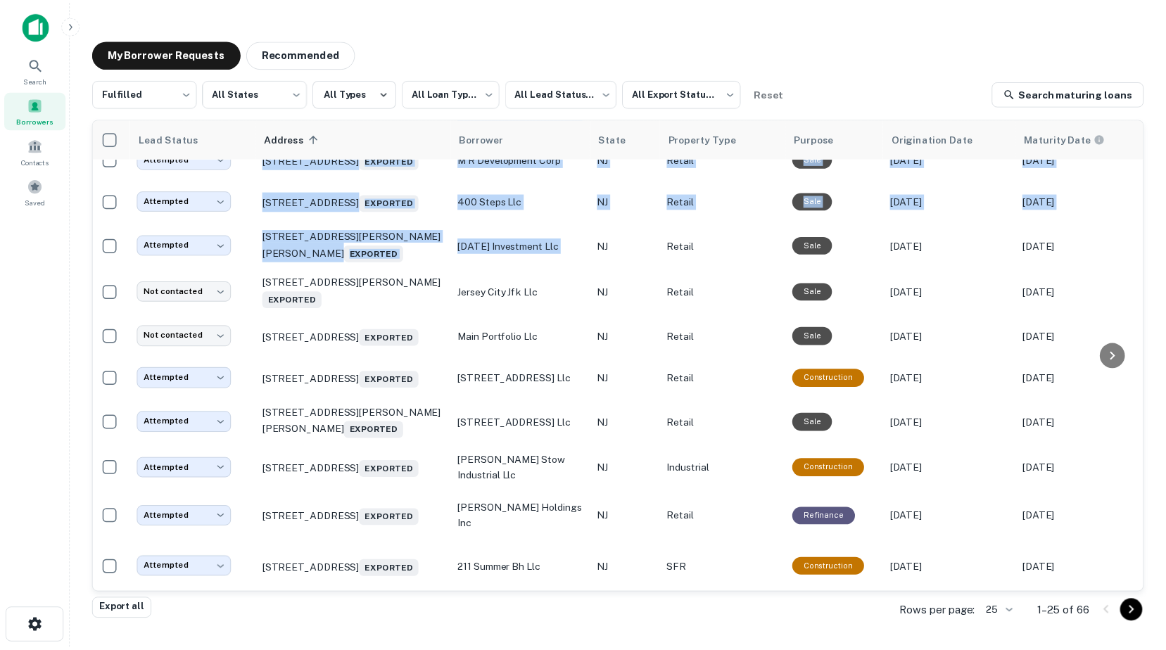
scroll to position [749, 0]
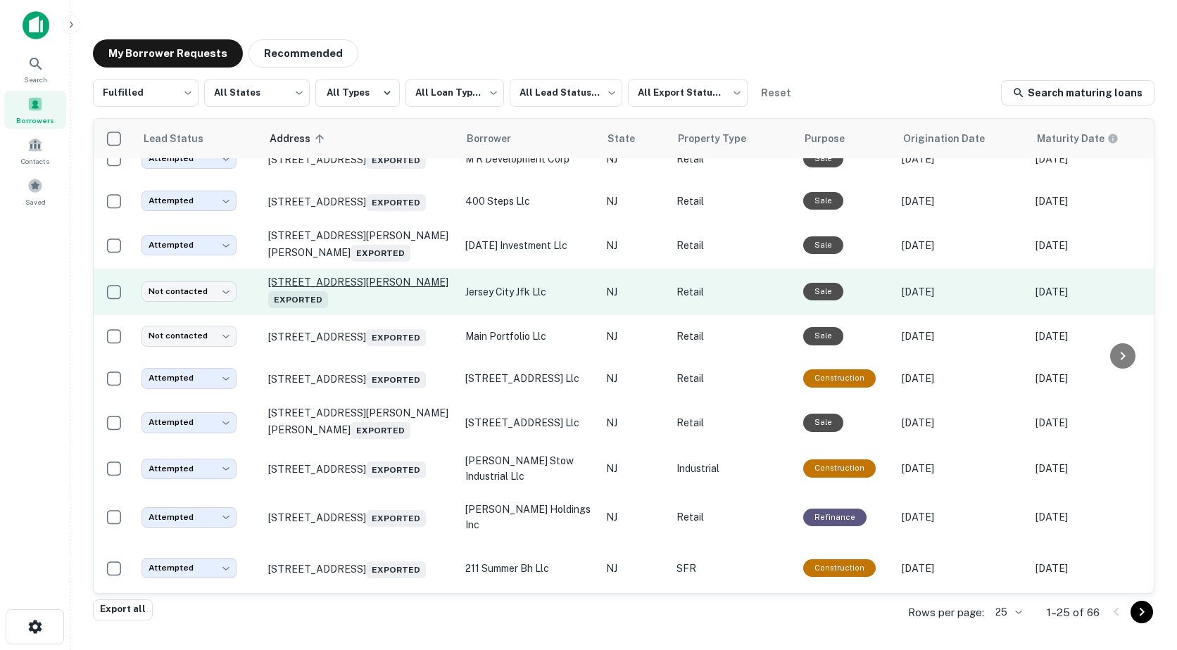
click at [326, 276] on p "1825 John F Kennedy Blvd Jersey City, NJ 07305 Exported" at bounding box center [359, 292] width 183 height 32
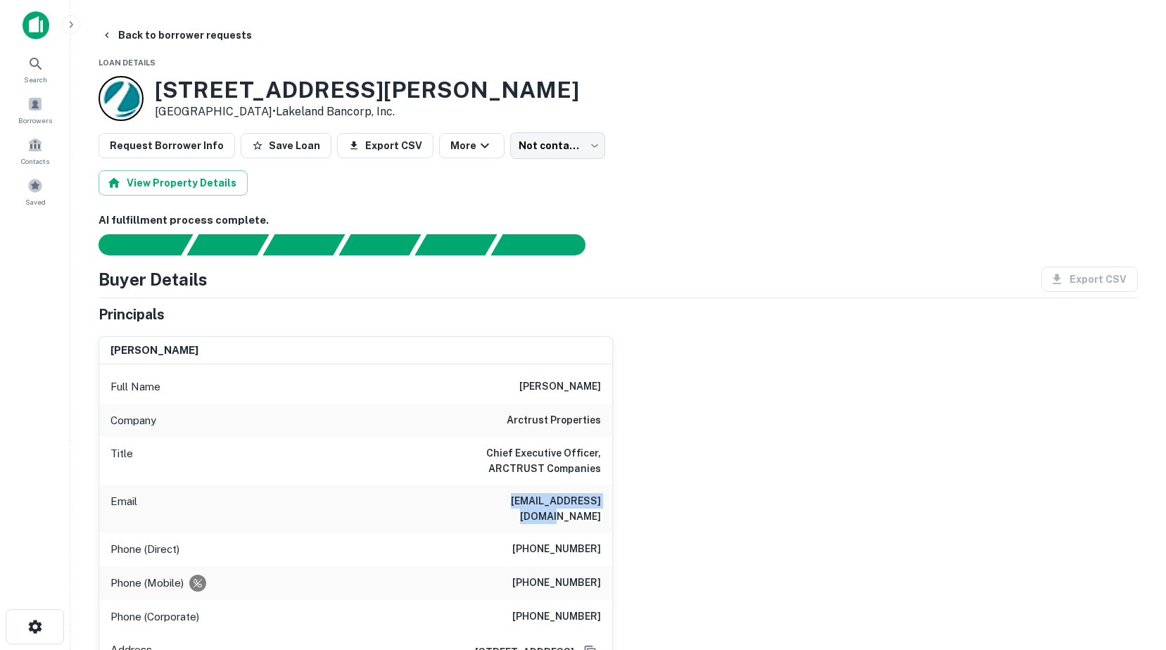
drag, startPoint x: 486, startPoint y: 502, endPoint x: 604, endPoint y: 507, distance: 118.4
click at [604, 507] on div "Email gbaumann@arctrust.com" at bounding box center [355, 509] width 513 height 48
drag, startPoint x: 604, startPoint y: 507, endPoint x: 570, endPoint y: 502, distance: 34.2
copy h6 "gbaumann@arctrust.com"
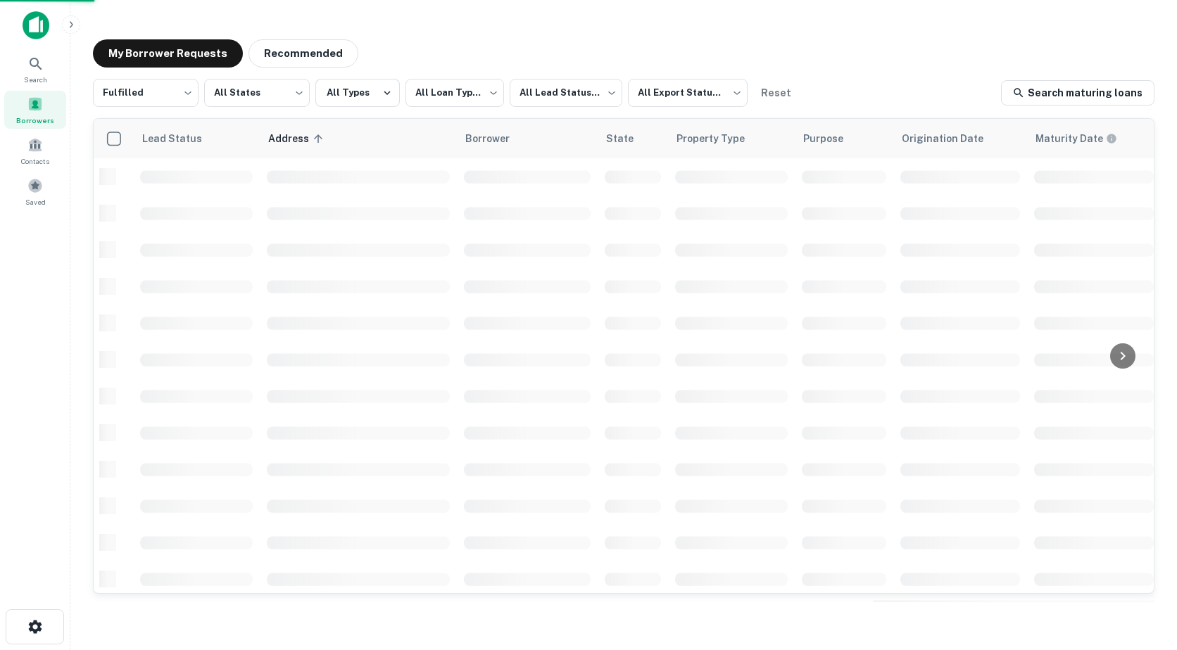
scroll to position [490, 0]
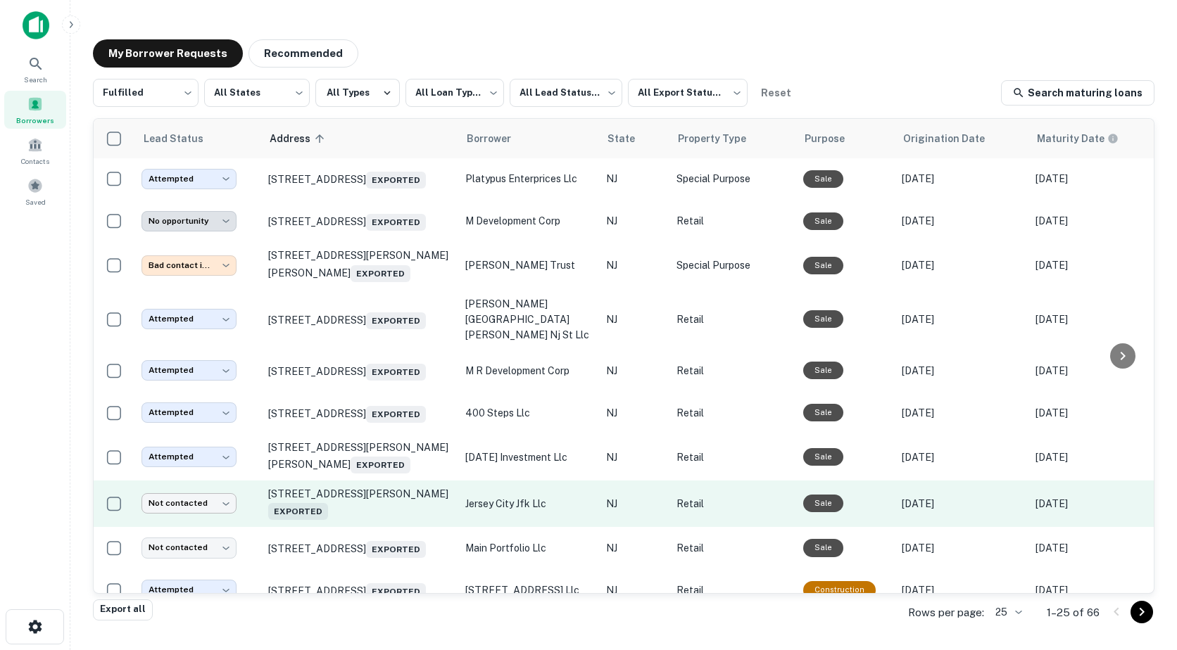
click at [196, 526] on body "**********" at bounding box center [588, 325] width 1177 height 650
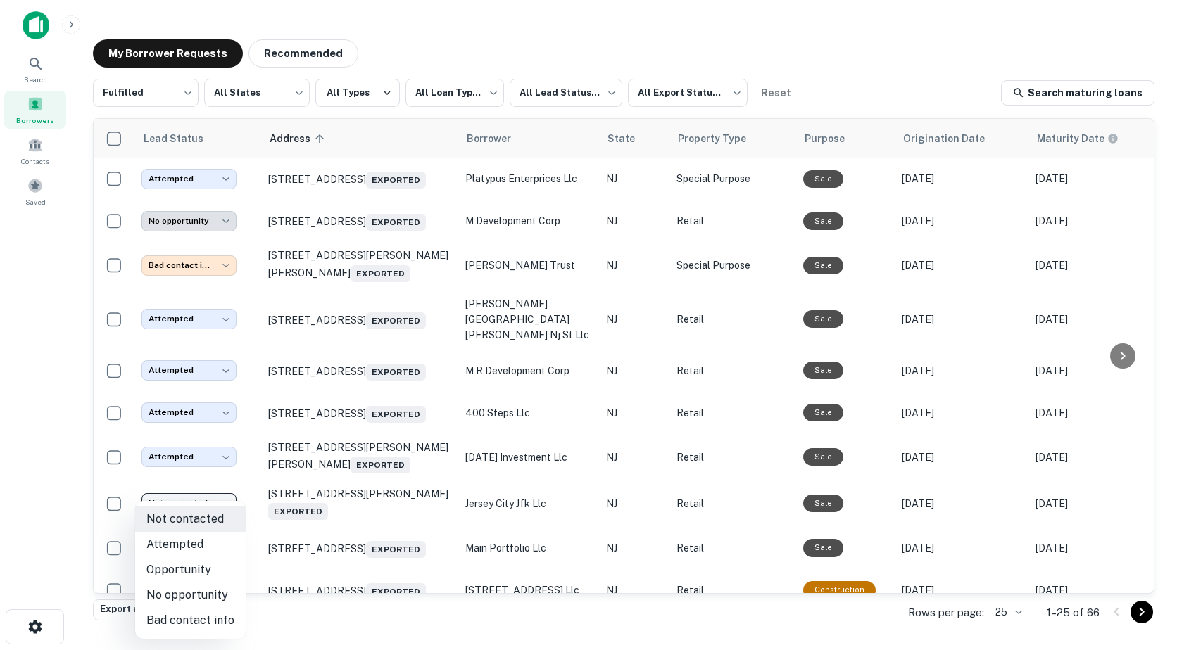
click at [179, 543] on li "Attempted" at bounding box center [190, 544] width 110 height 25
type input "*********"
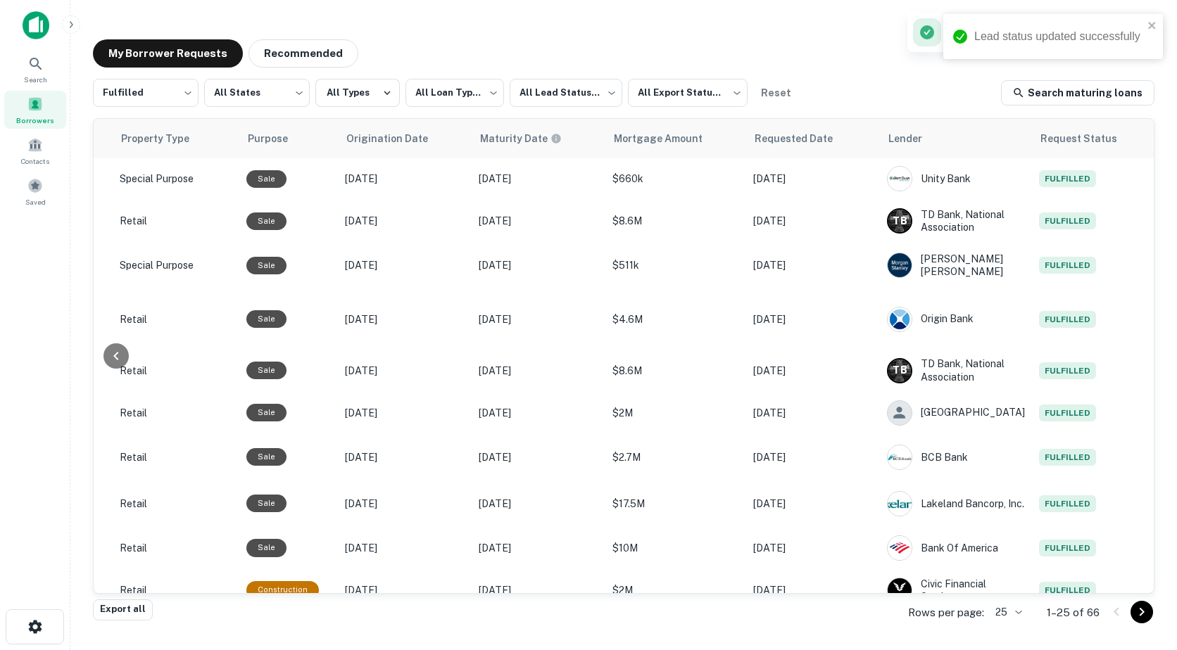
scroll to position [490, 606]
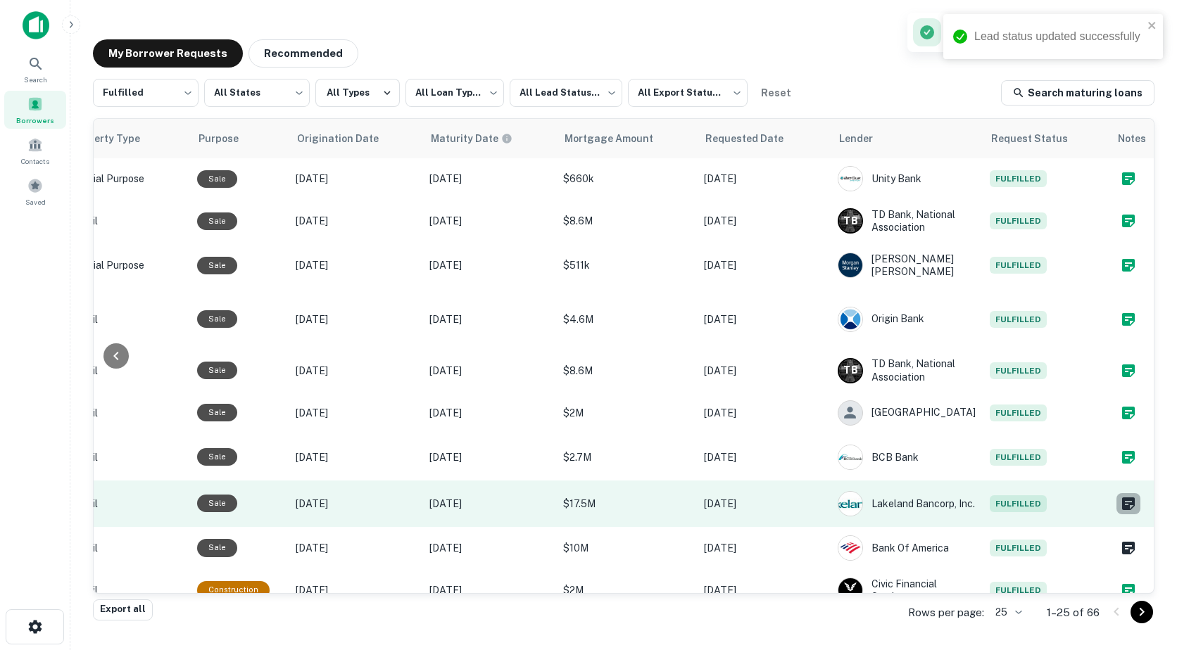
click at [1122, 510] on icon "Create a note for this borrower request" at bounding box center [1128, 504] width 13 height 13
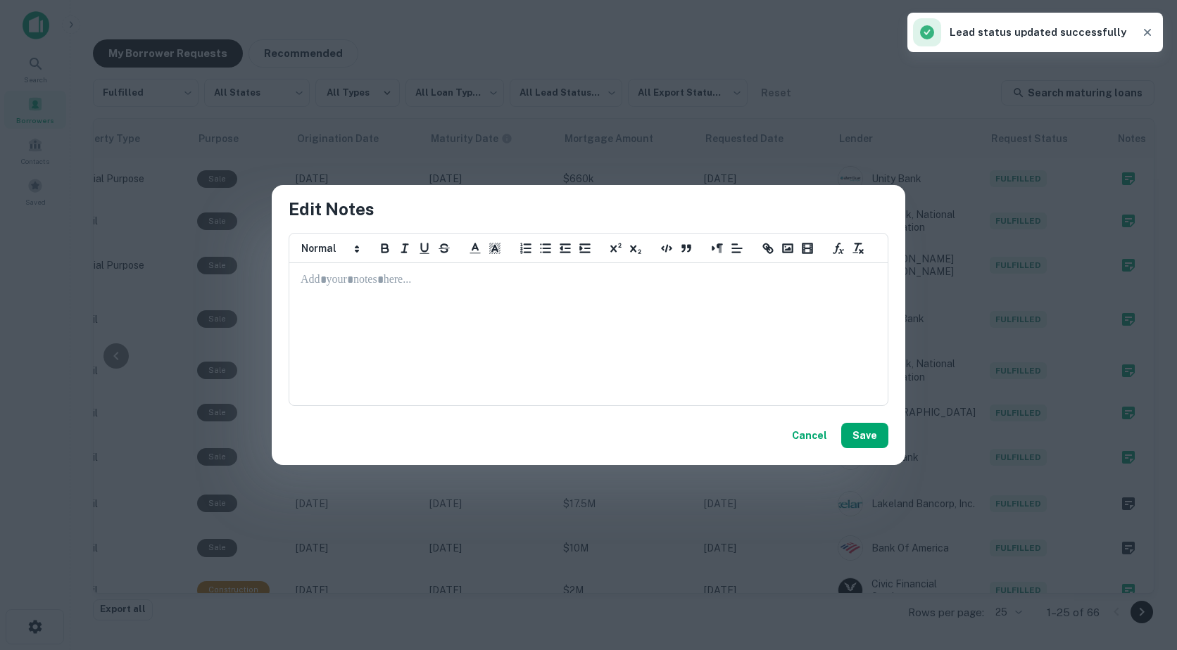
click at [437, 298] on div at bounding box center [588, 334] width 597 height 141
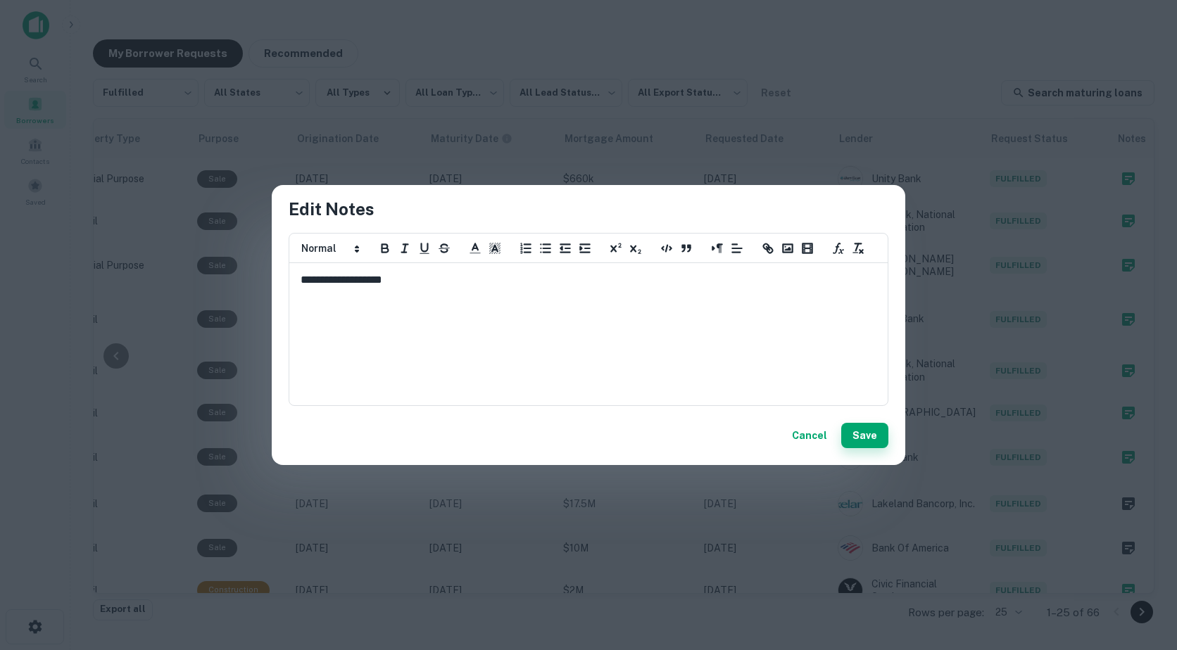
click at [857, 439] on button "Save" at bounding box center [864, 435] width 47 height 25
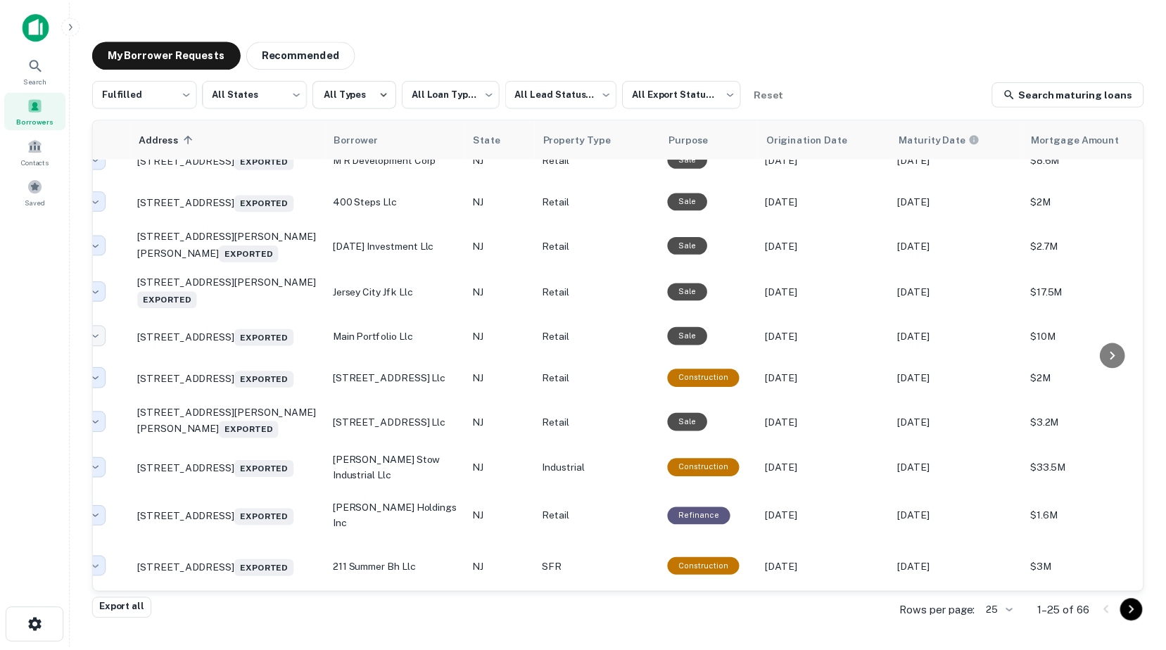
scroll to position [749, 0]
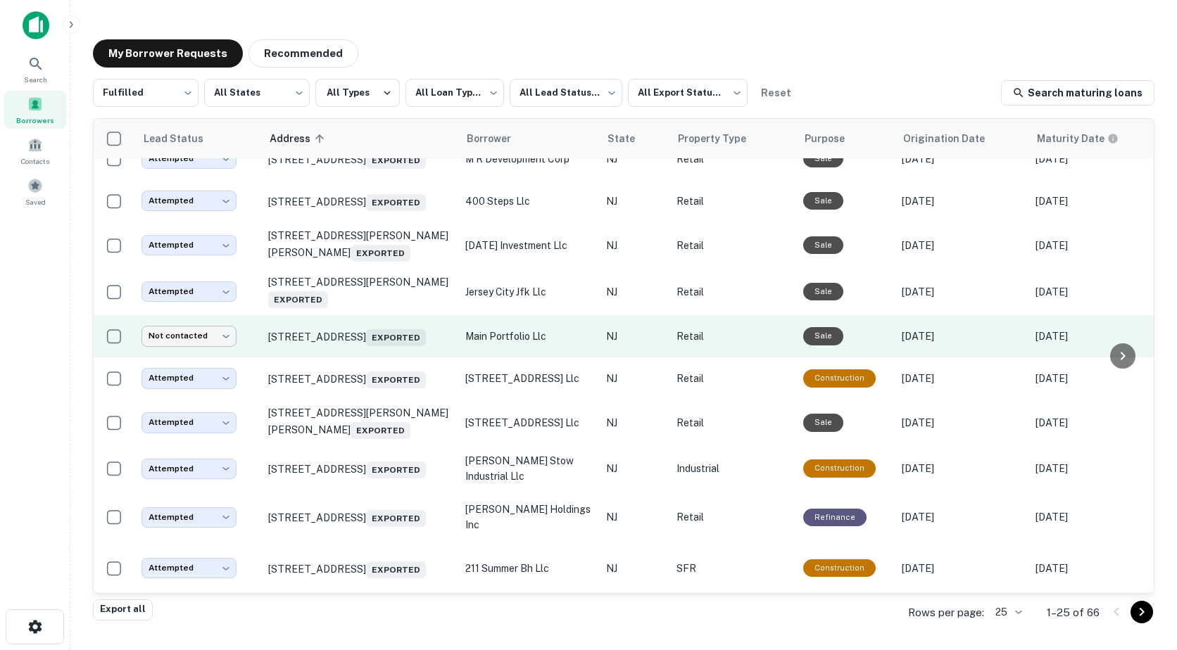
click at [185, 319] on body "**********" at bounding box center [588, 325] width 1177 height 650
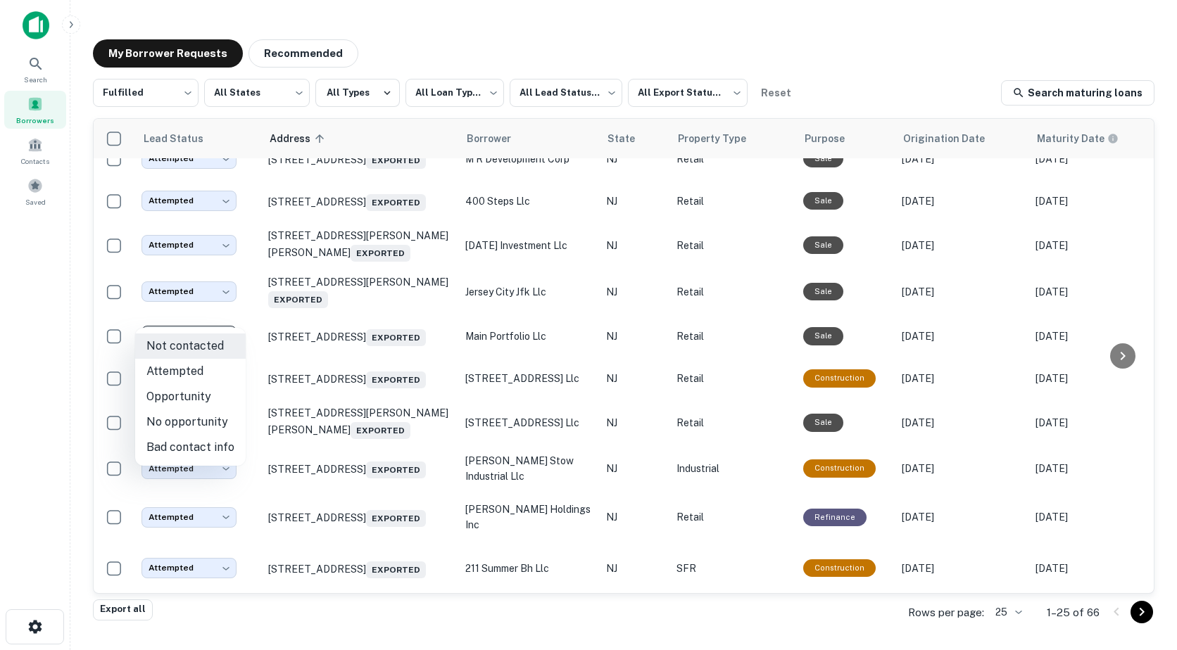
click at [179, 372] on li "Attempted" at bounding box center [190, 371] width 110 height 25
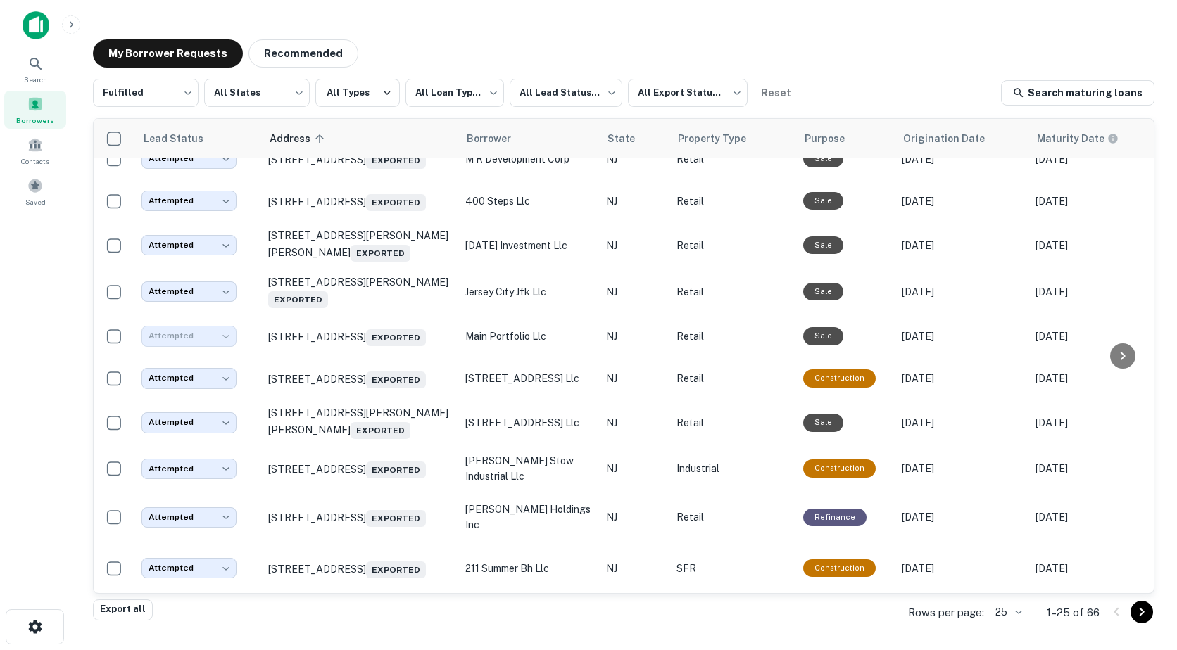
type input "*********"
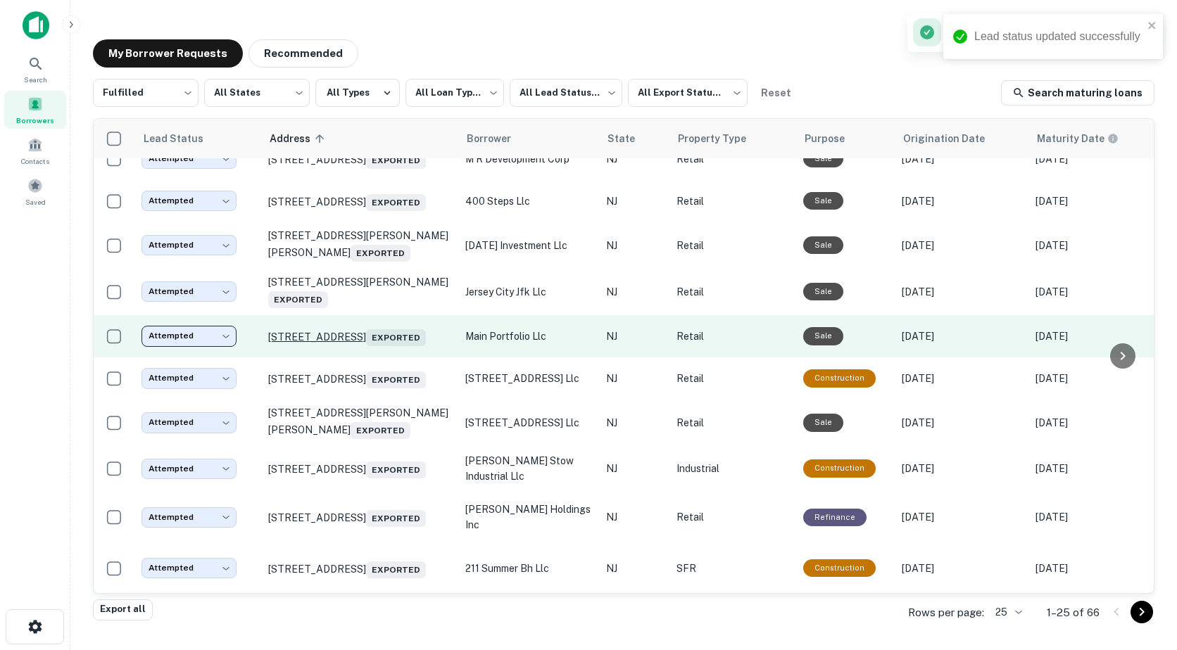
click at [317, 327] on p "185 Main St Hackensack, NJ 07601 Exported" at bounding box center [359, 337] width 183 height 20
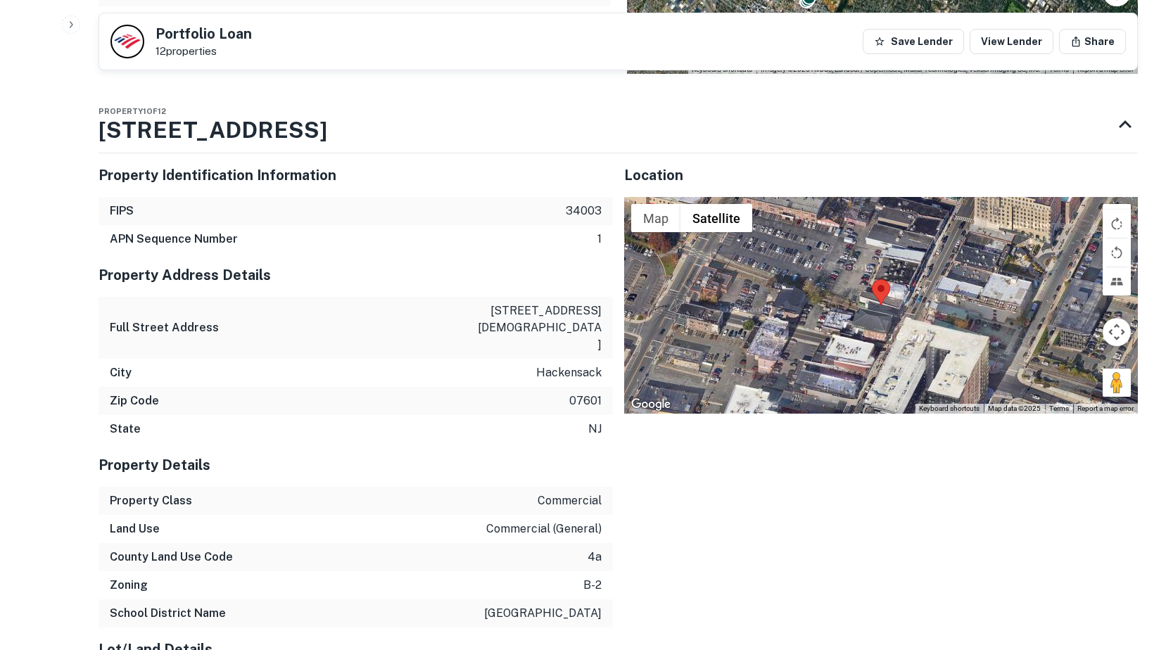
scroll to position [2181, 0]
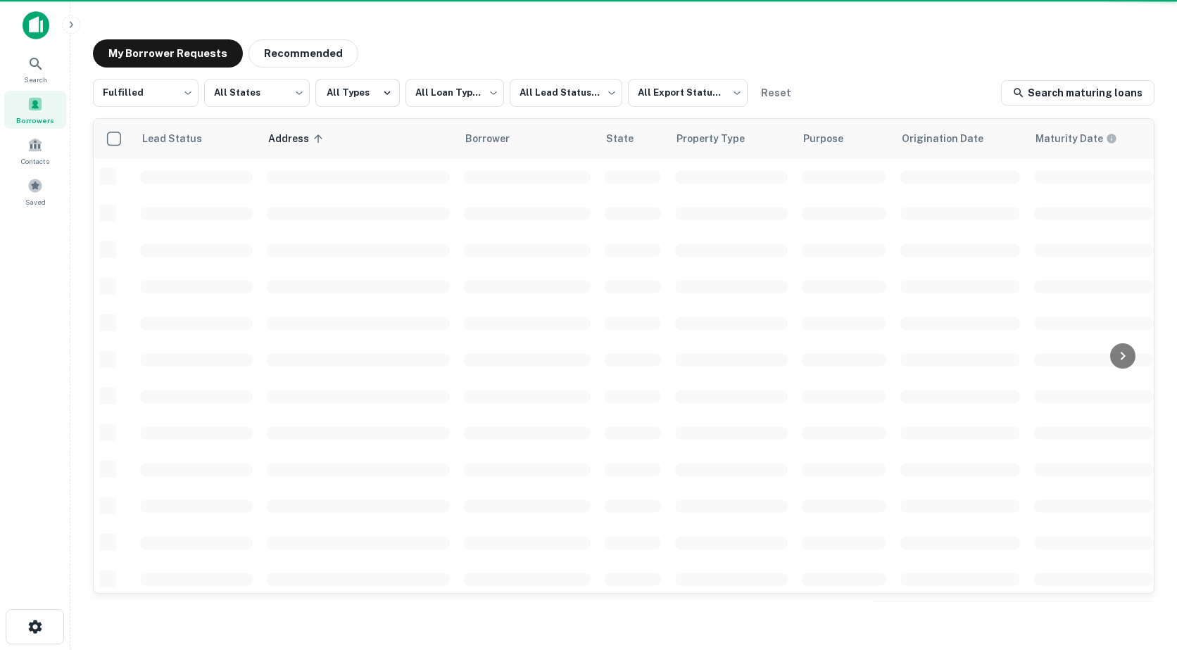
scroll to position [490, 0]
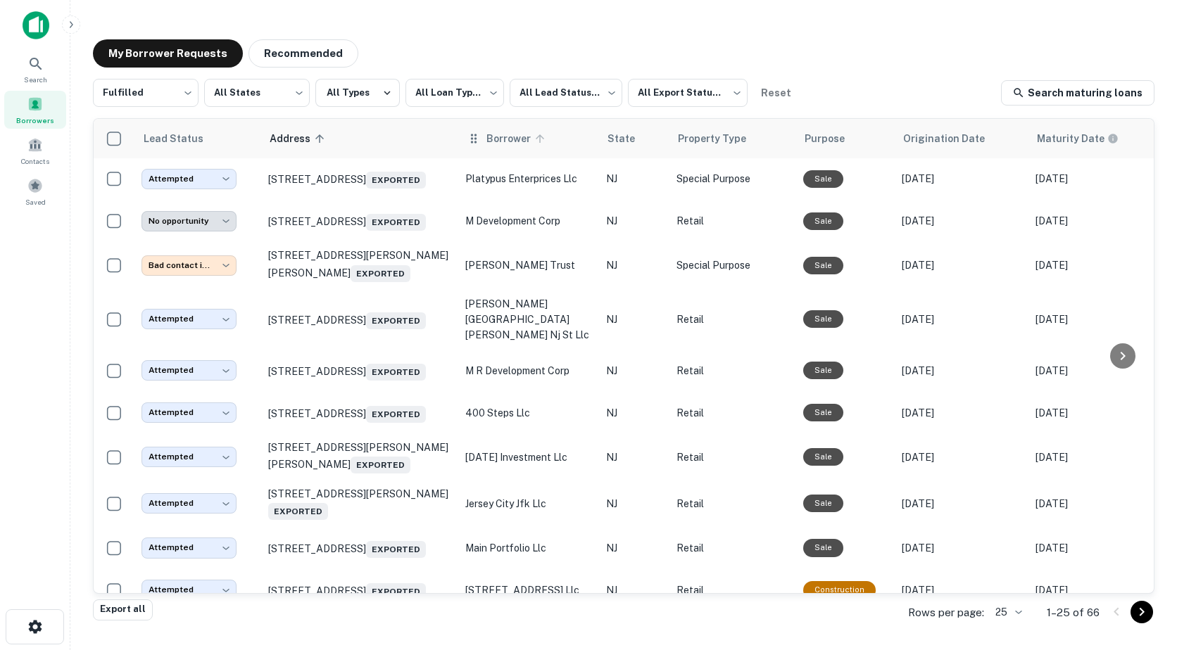
click at [517, 146] on span "Borrower" at bounding box center [517, 138] width 63 height 17
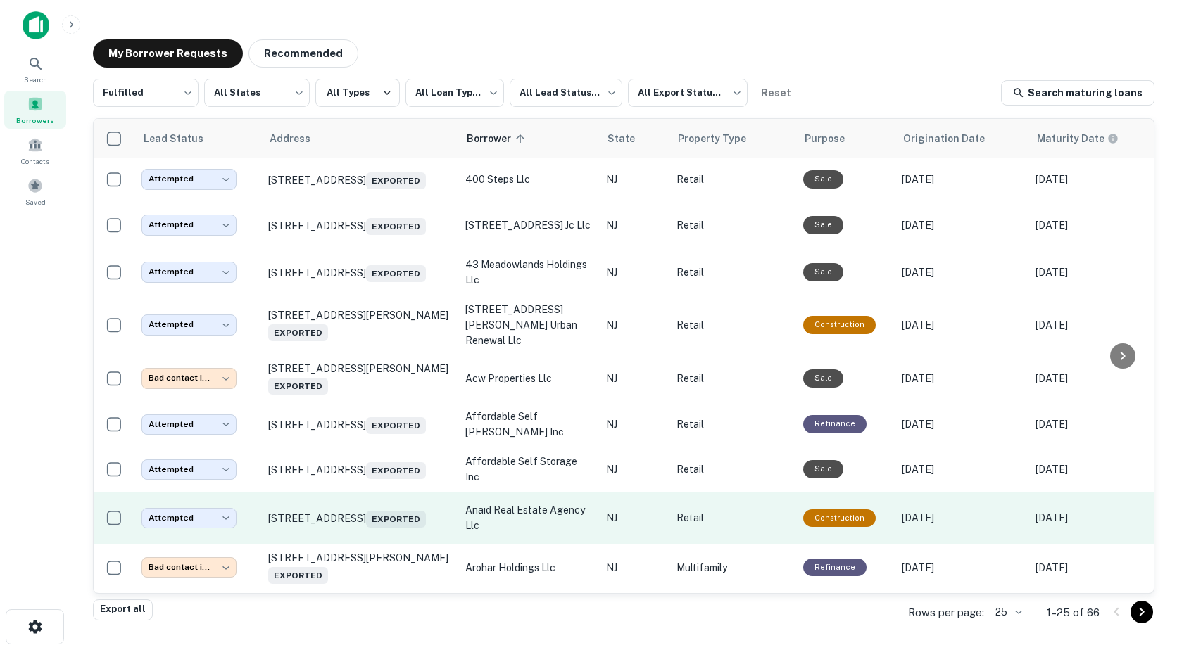
scroll to position [771, 0]
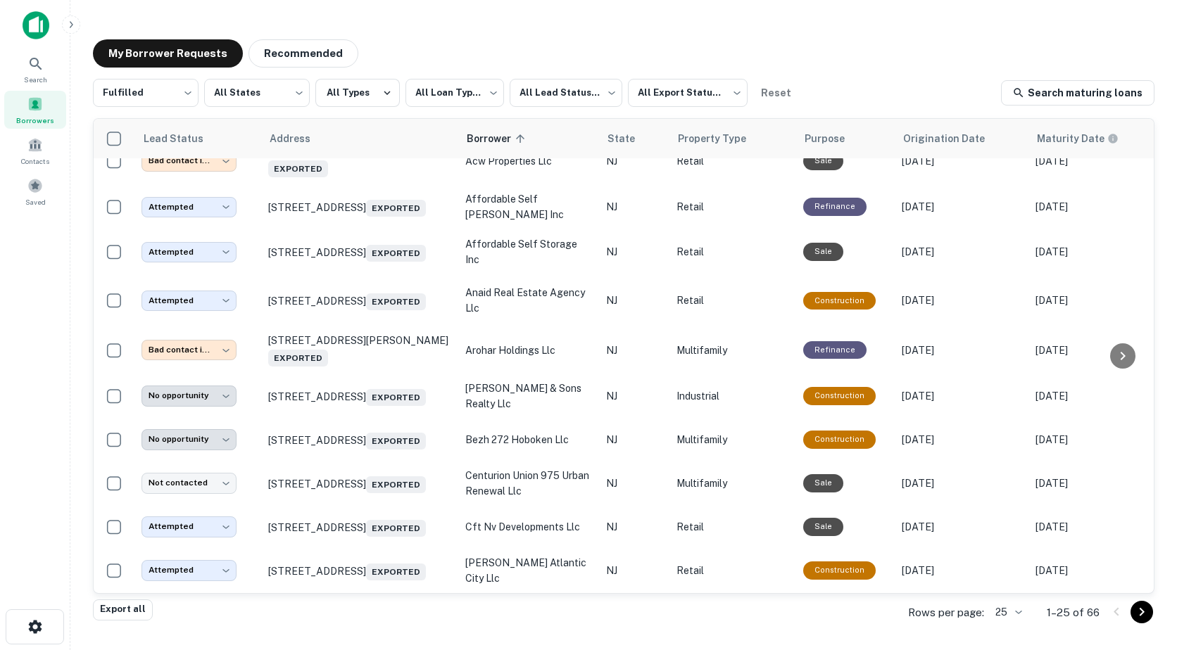
click at [1140, 614] on icon "Go to next page" at bounding box center [1141, 612] width 17 height 17
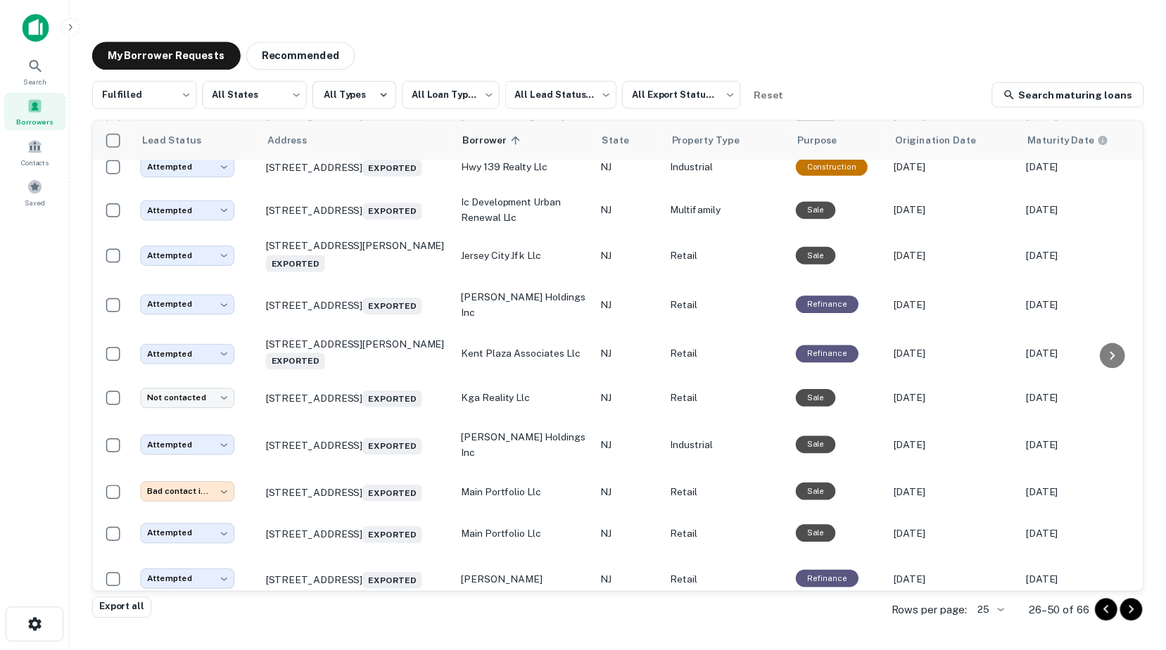
scroll to position [757, 0]
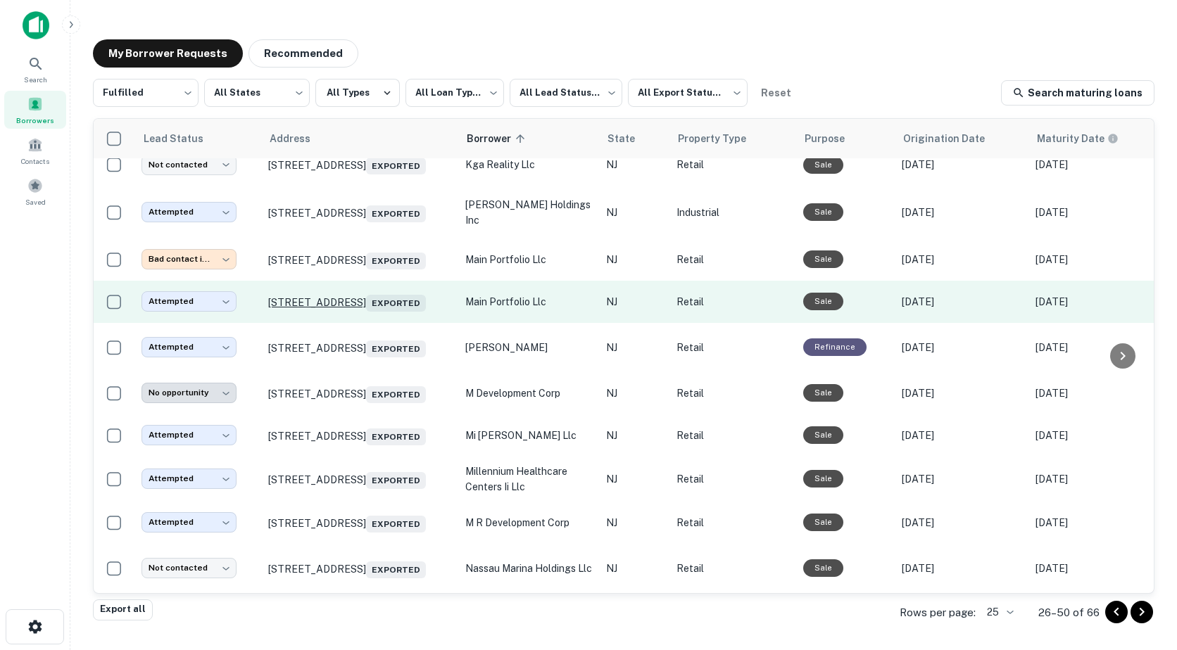
click at [322, 292] on p "185 Main St Hackensack, NJ 07601 Exported" at bounding box center [359, 302] width 183 height 20
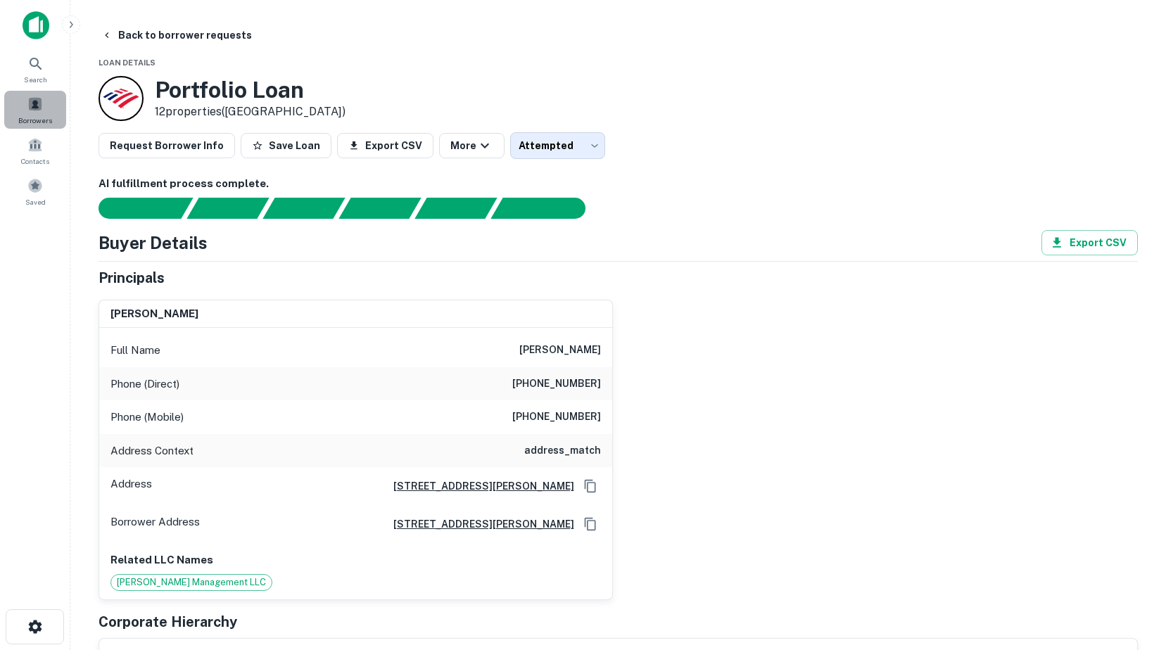
click at [34, 110] on span at bounding box center [34, 103] width 15 height 15
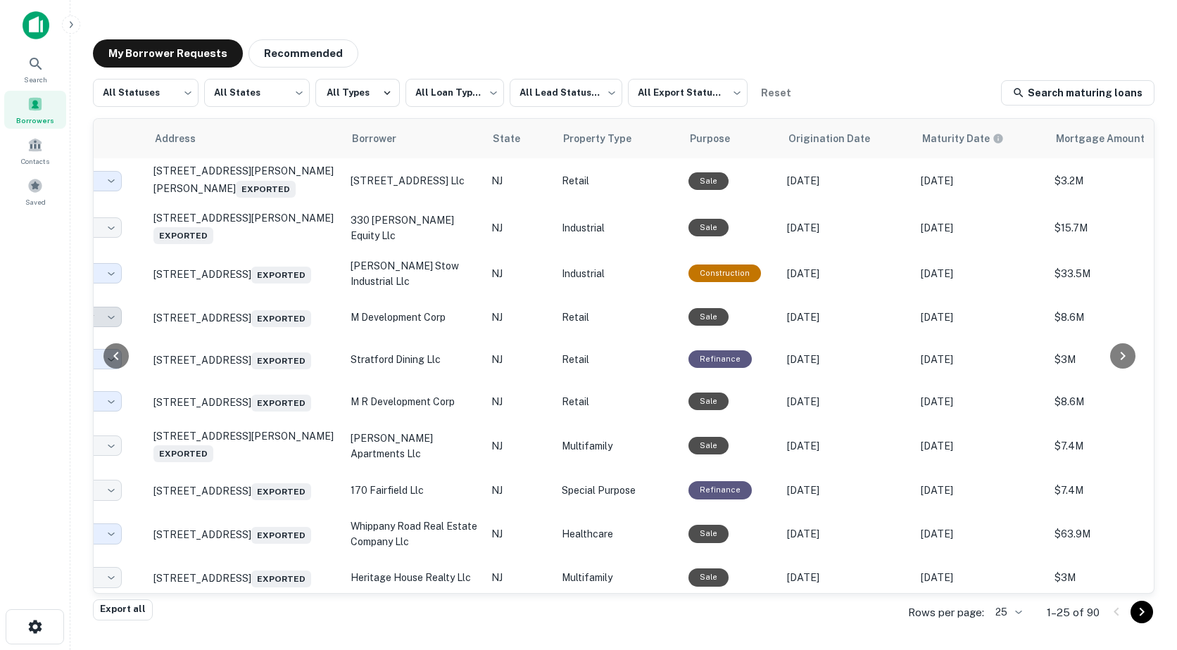
scroll to position [490, 0]
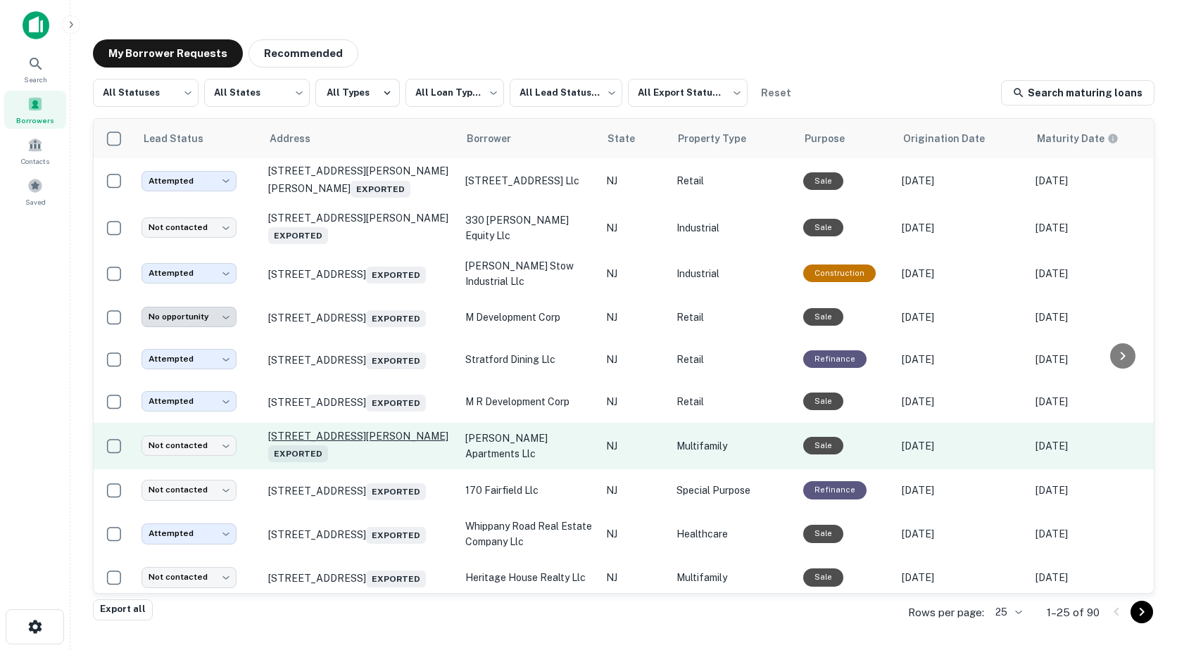
click at [322, 462] on p "[STREET_ADDRESS][PERSON_NAME] Exported" at bounding box center [359, 446] width 183 height 32
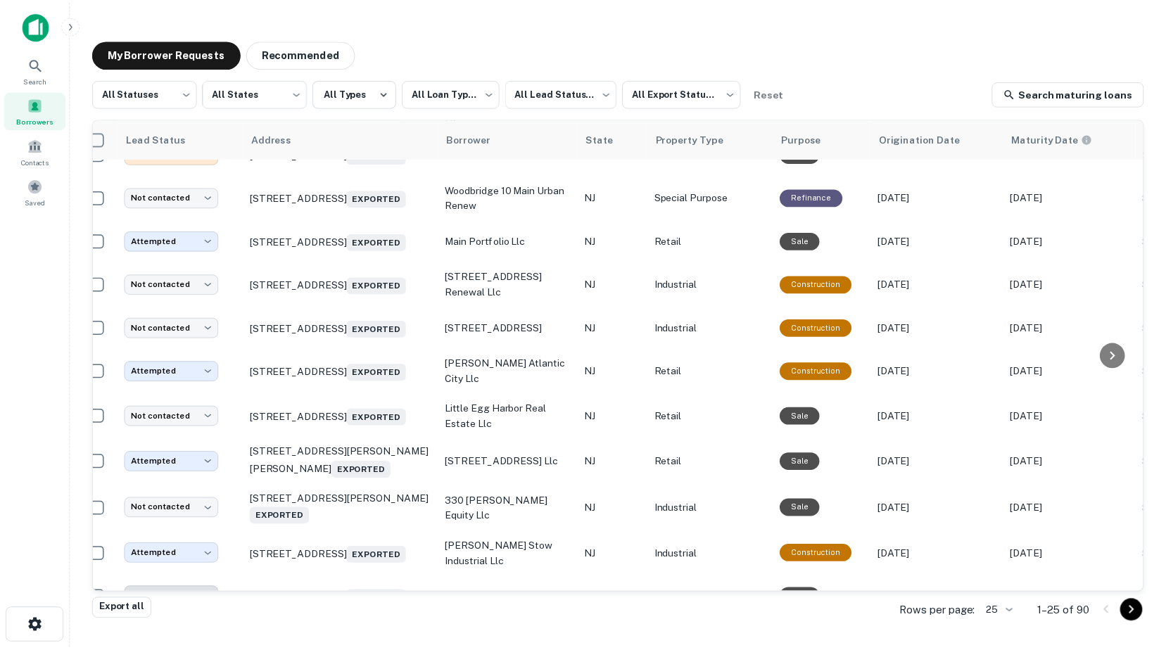
scroll to position [209, 14]
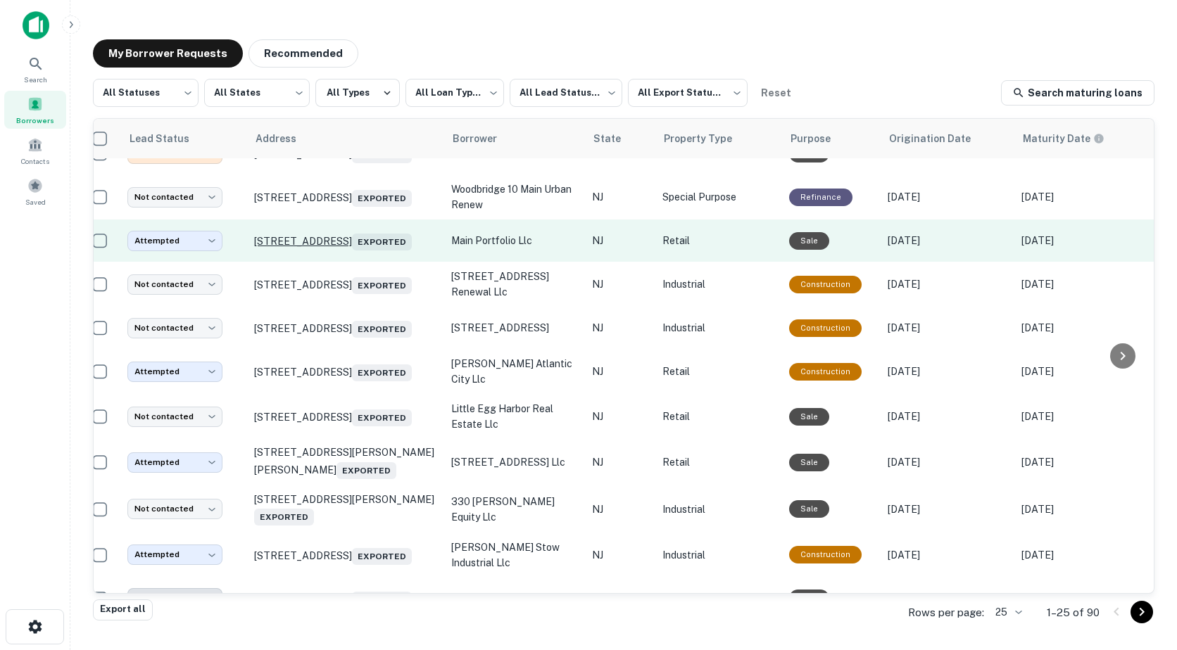
click at [288, 243] on p "[STREET_ADDRESS] Exported" at bounding box center [345, 241] width 183 height 20
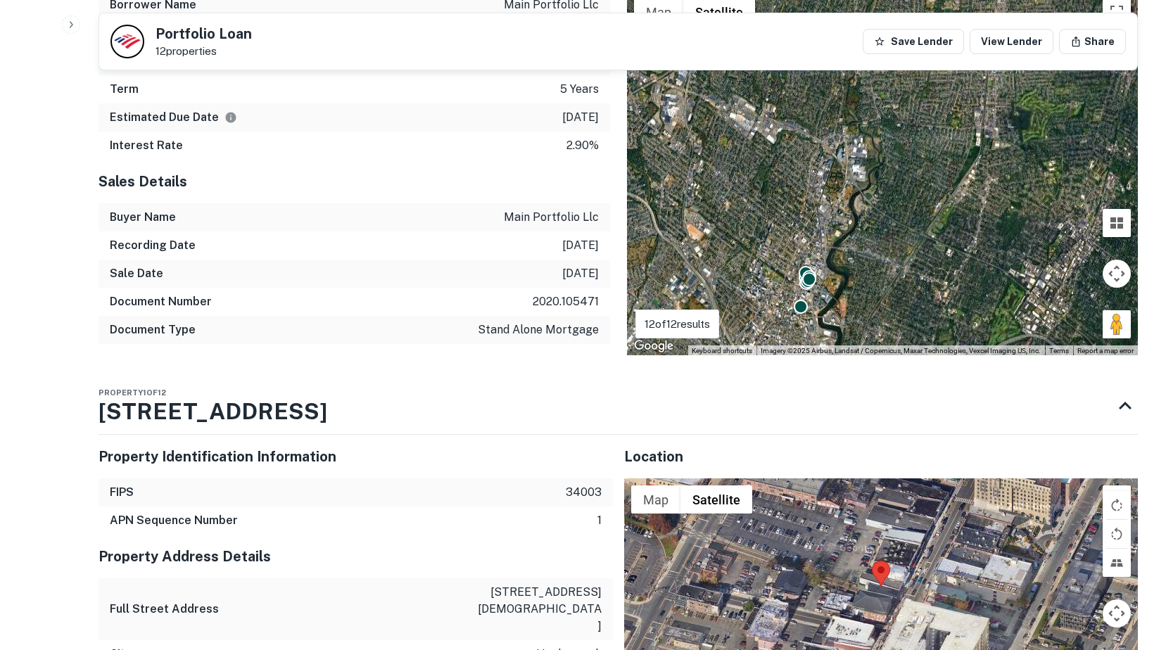
scroll to position [1126, 0]
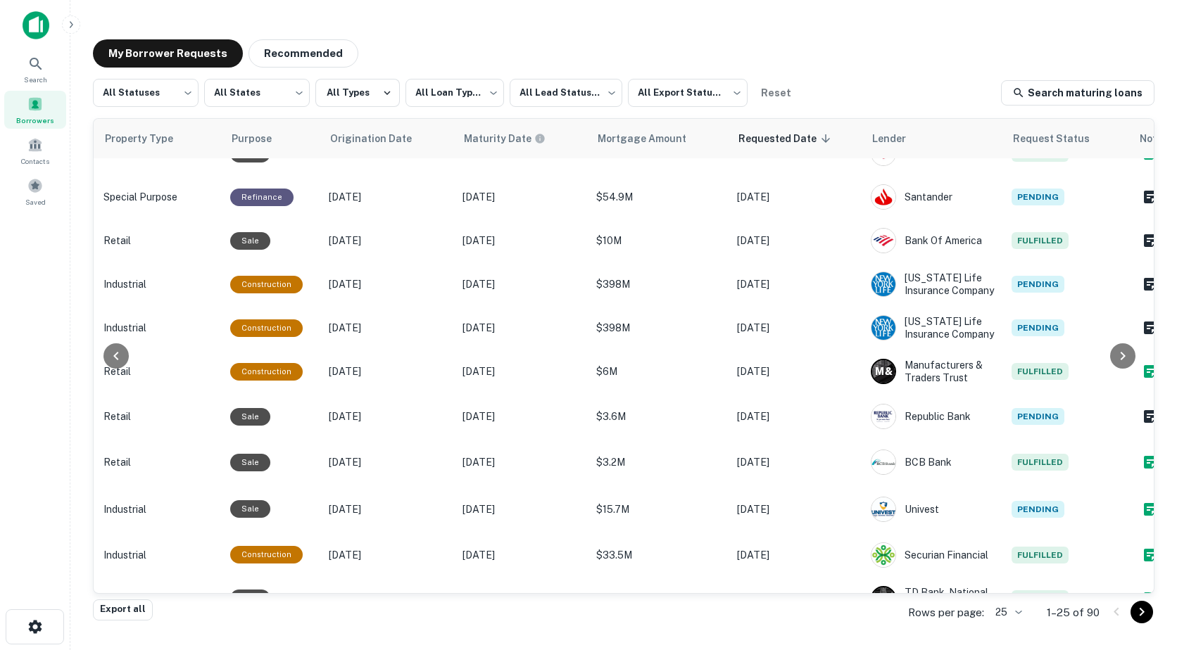
scroll to position [209, 606]
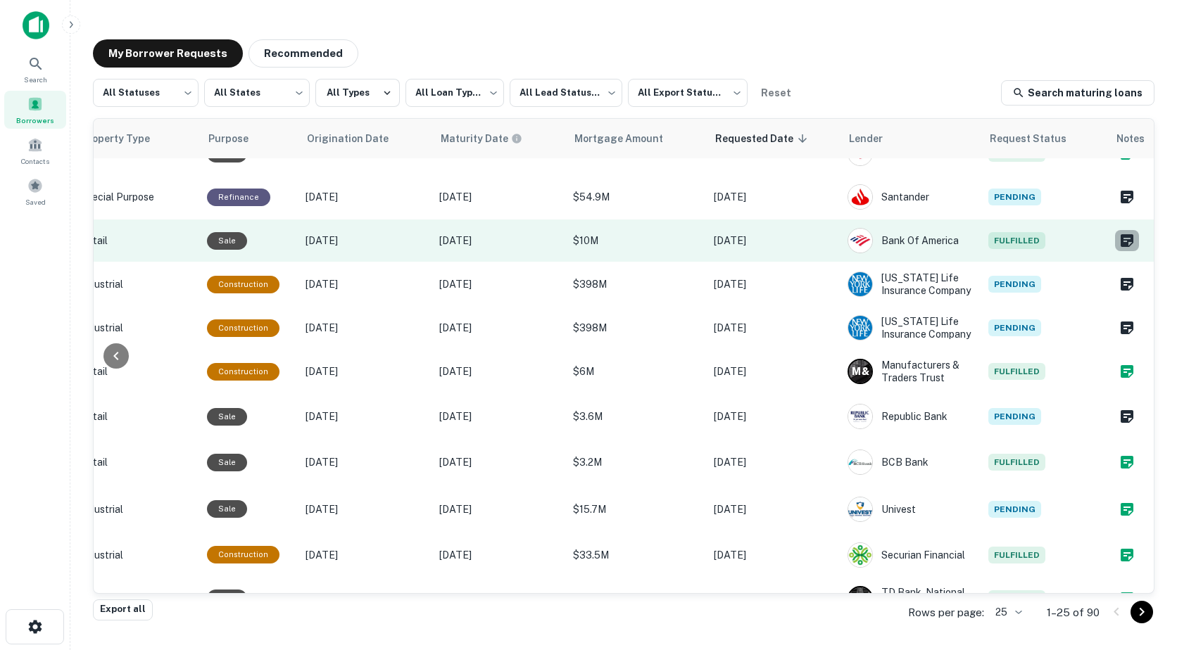
click at [1120, 247] on icon "Create a note for this borrower request" at bounding box center [1126, 240] width 13 height 13
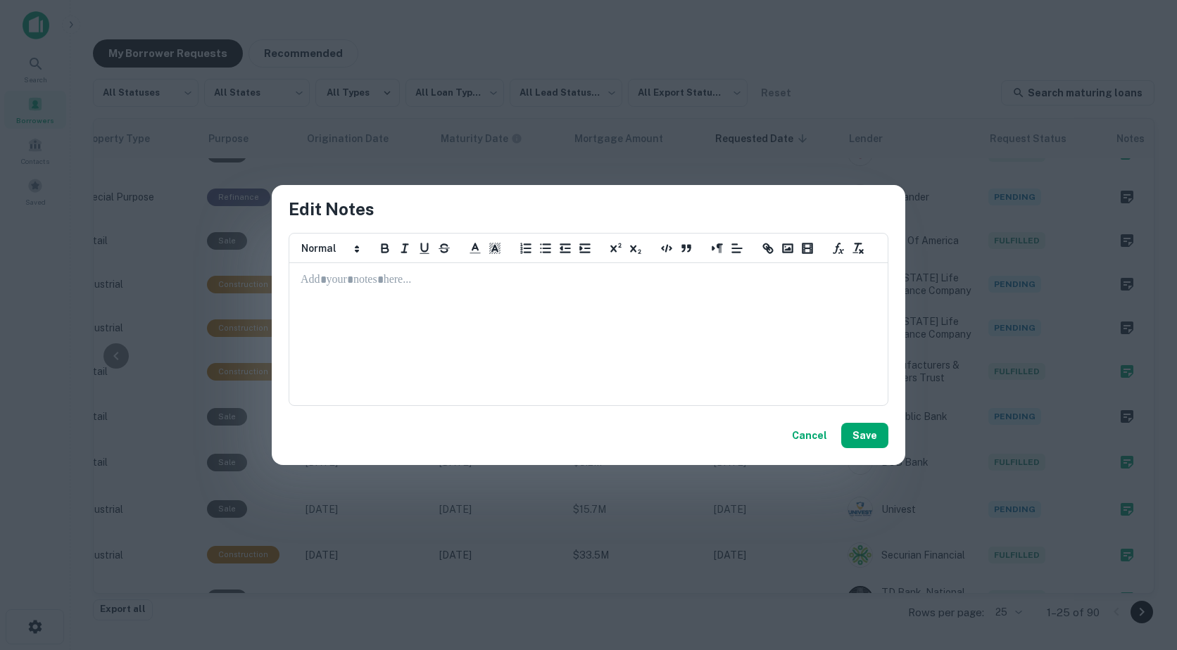
click at [311, 283] on p at bounding box center [588, 280] width 576 height 16
click at [853, 434] on button "Save" at bounding box center [864, 435] width 47 height 25
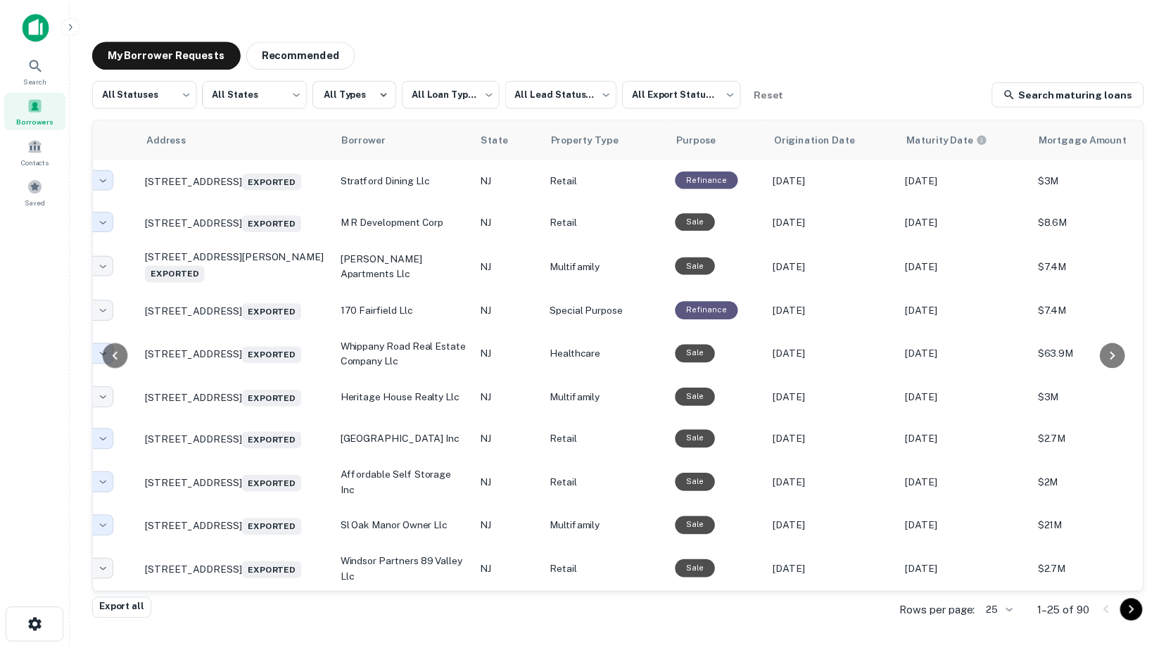
scroll to position [740, 0]
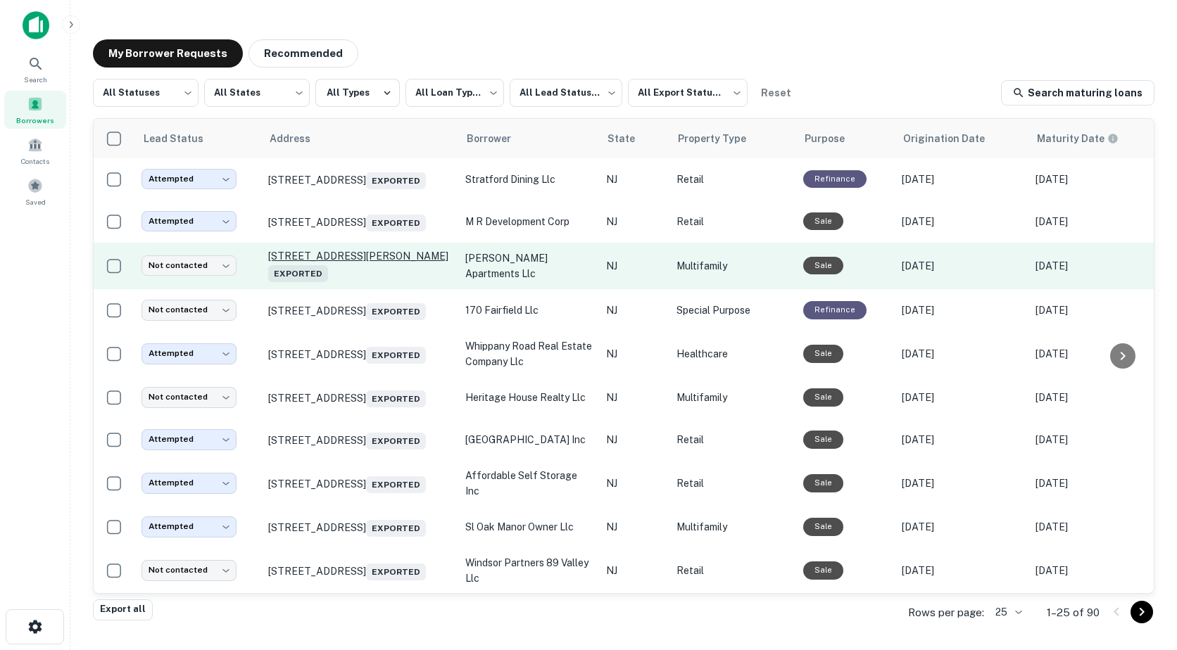
click at [310, 250] on p "[STREET_ADDRESS][PERSON_NAME] Exported" at bounding box center [359, 266] width 183 height 32
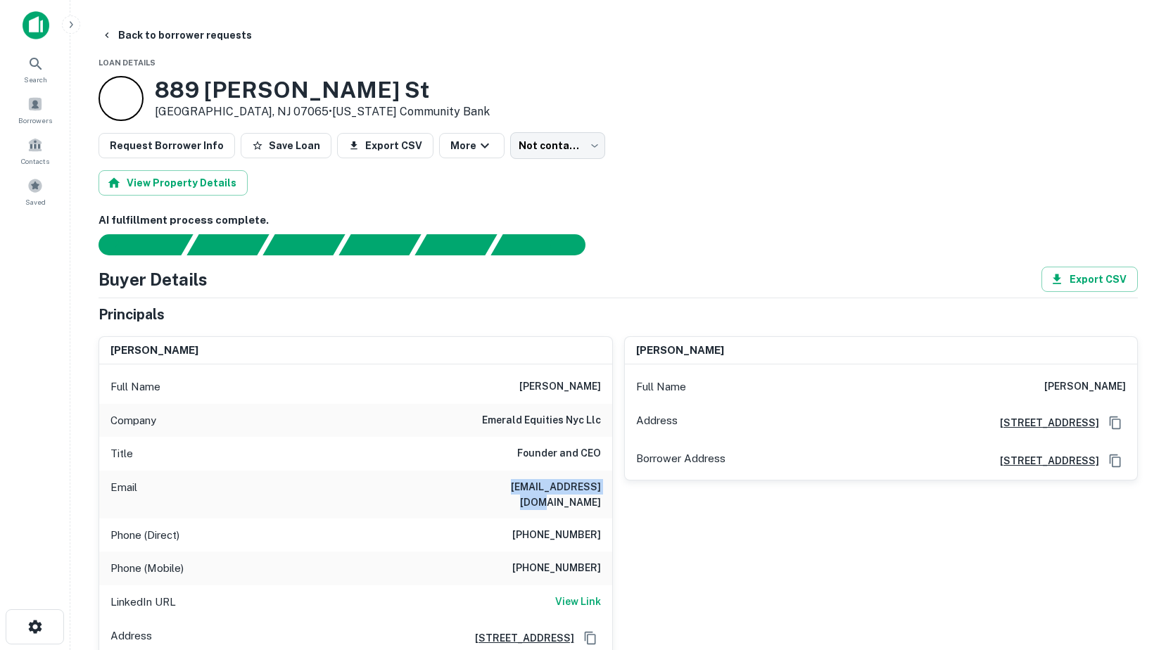
drag, startPoint x: 502, startPoint y: 487, endPoint x: 610, endPoint y: 489, distance: 107.7
click at [610, 489] on div "Email s.rieder1@gmail.com" at bounding box center [355, 495] width 513 height 48
drag, startPoint x: 610, startPoint y: 489, endPoint x: 587, endPoint y: 488, distance: 23.3
copy h6 "[EMAIL_ADDRESS][DOMAIN_NAME]"
click at [30, 105] on span at bounding box center [34, 103] width 15 height 15
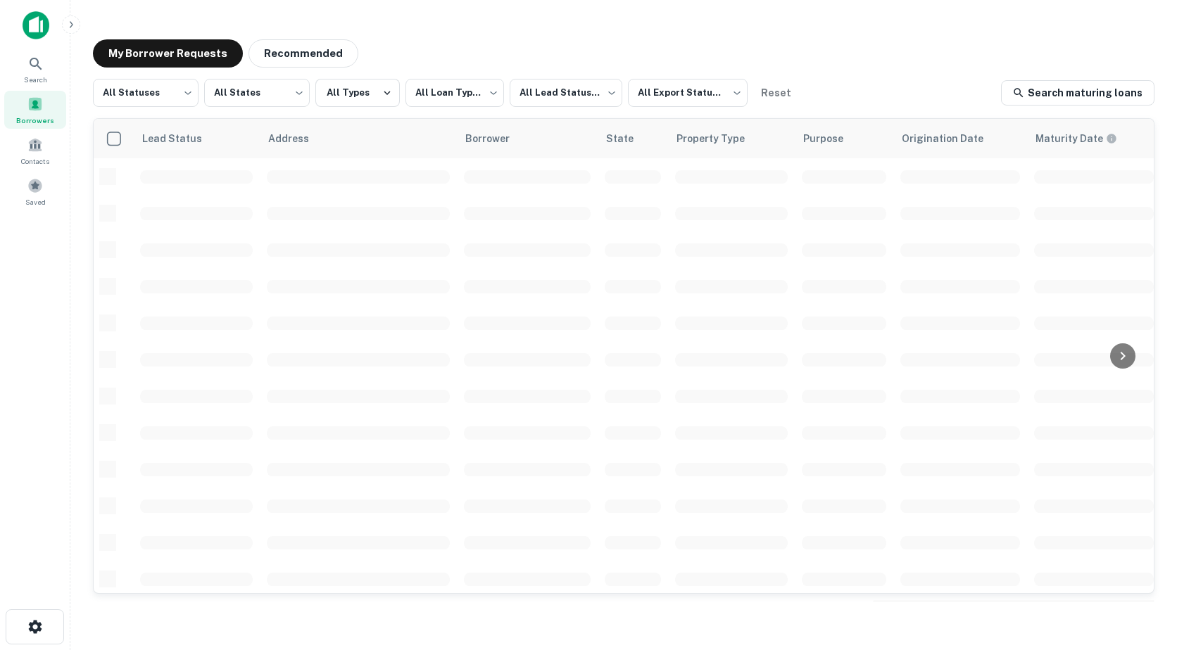
scroll to position [490, 0]
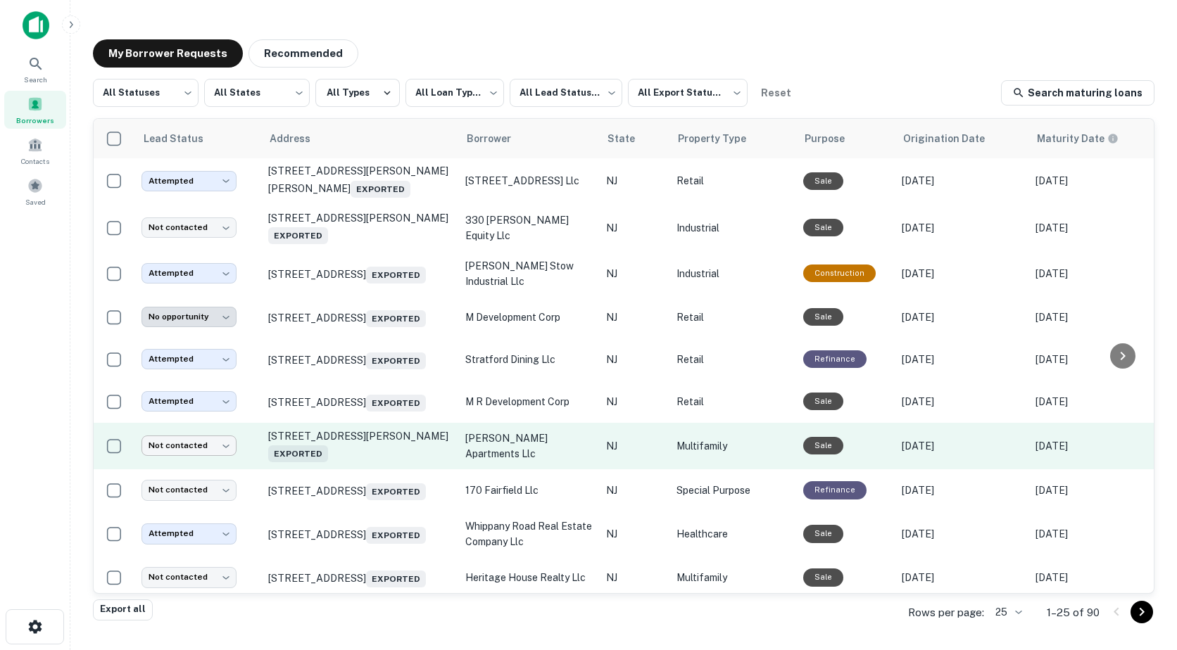
click at [194, 486] on body "**********" at bounding box center [588, 325] width 1177 height 650
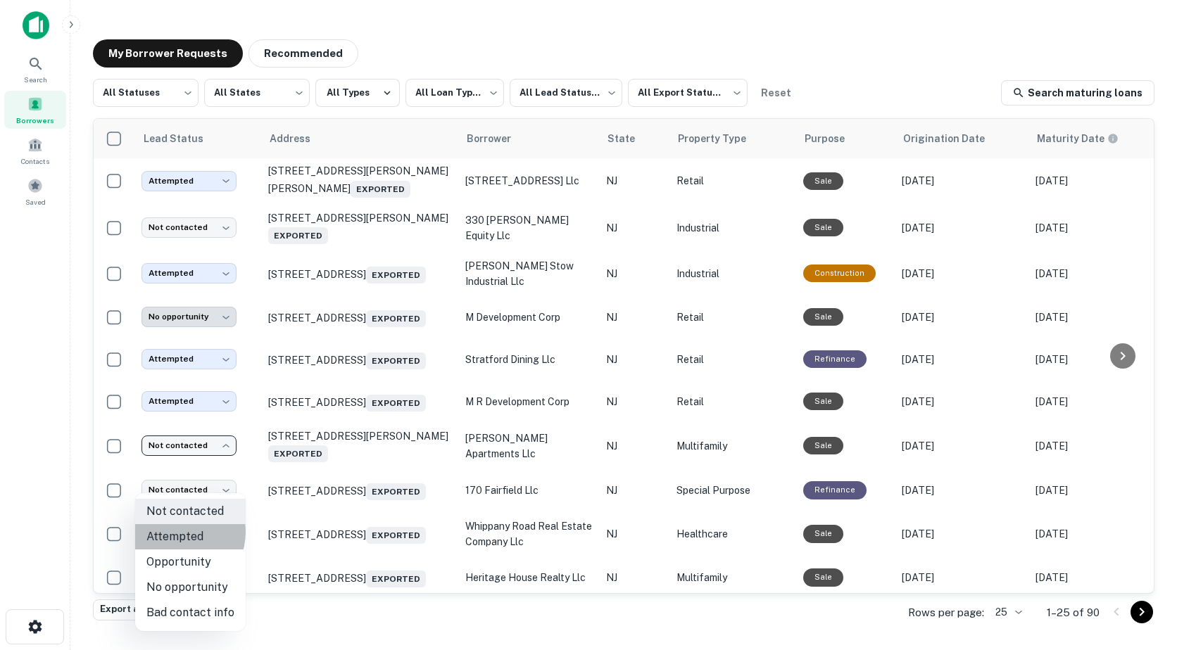
click at [175, 532] on li "Attempted" at bounding box center [190, 536] width 110 height 25
type input "*********"
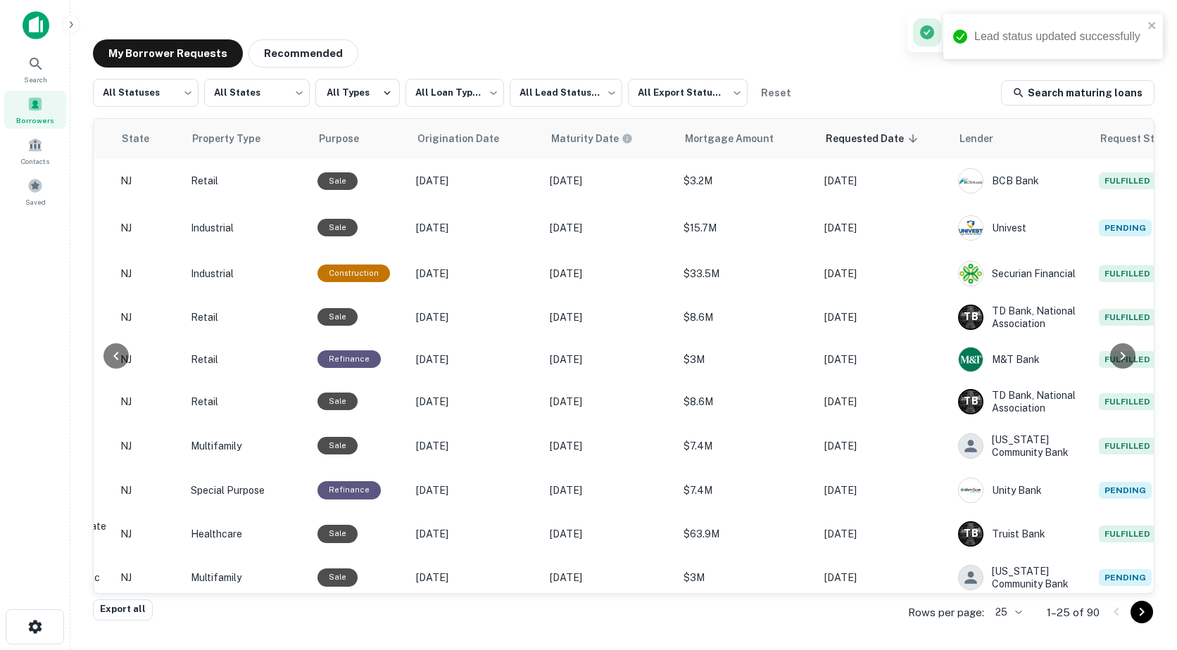
scroll to position [490, 606]
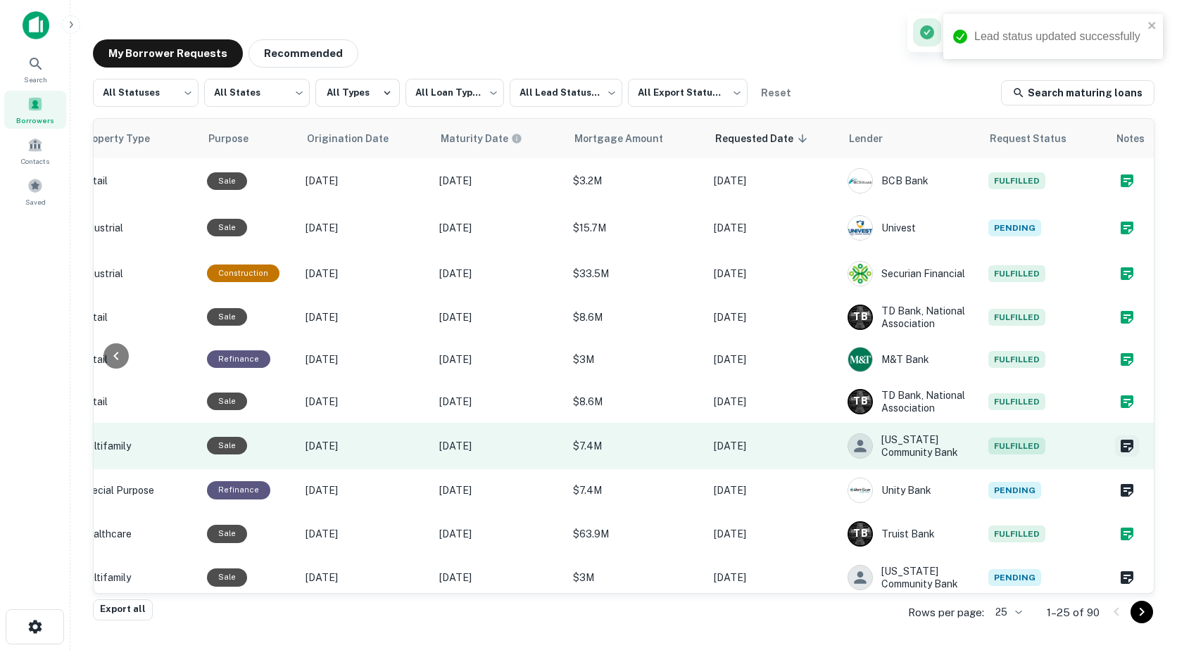
click at [1118, 455] on icon "Create a note for this borrower request" at bounding box center [1126, 446] width 17 height 17
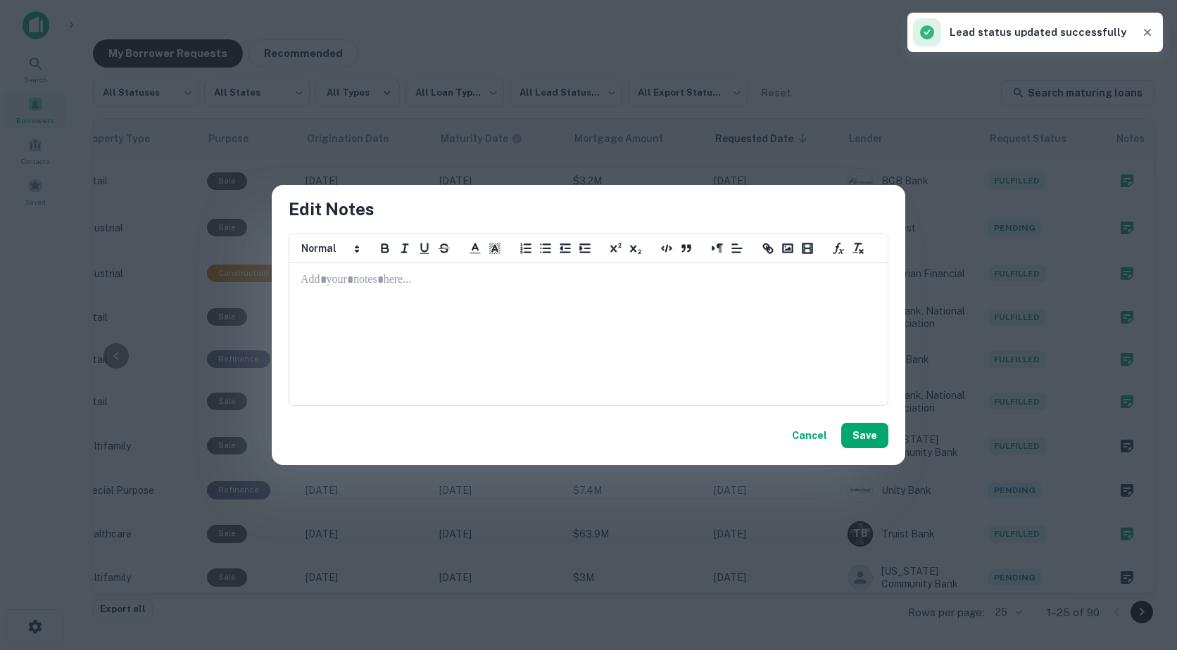
click at [350, 282] on p at bounding box center [588, 280] width 576 height 16
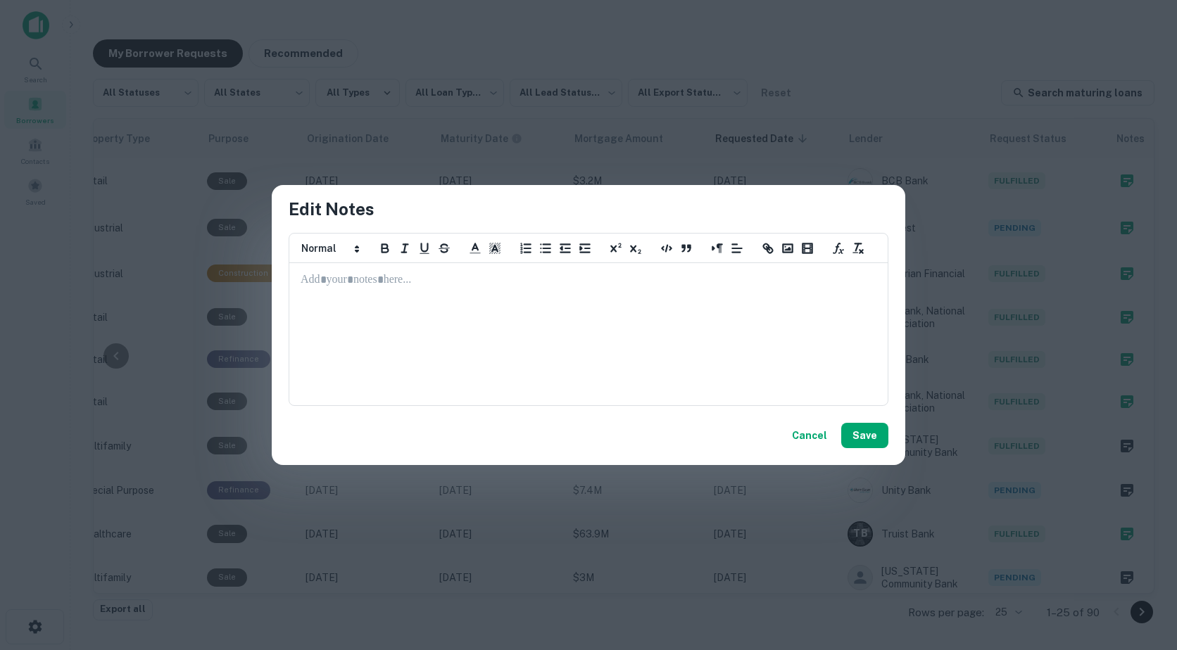
scroll to position [0, 0]
click at [433, 284] on p "**********" at bounding box center [588, 280] width 576 height 16
drag, startPoint x: 407, startPoint y: 277, endPoint x: 319, endPoint y: 274, distance: 88.0
click at [319, 274] on span "**********" at bounding box center [404, 279] width 208 height 11
click at [348, 274] on span "**********" at bounding box center [404, 279] width 208 height 11
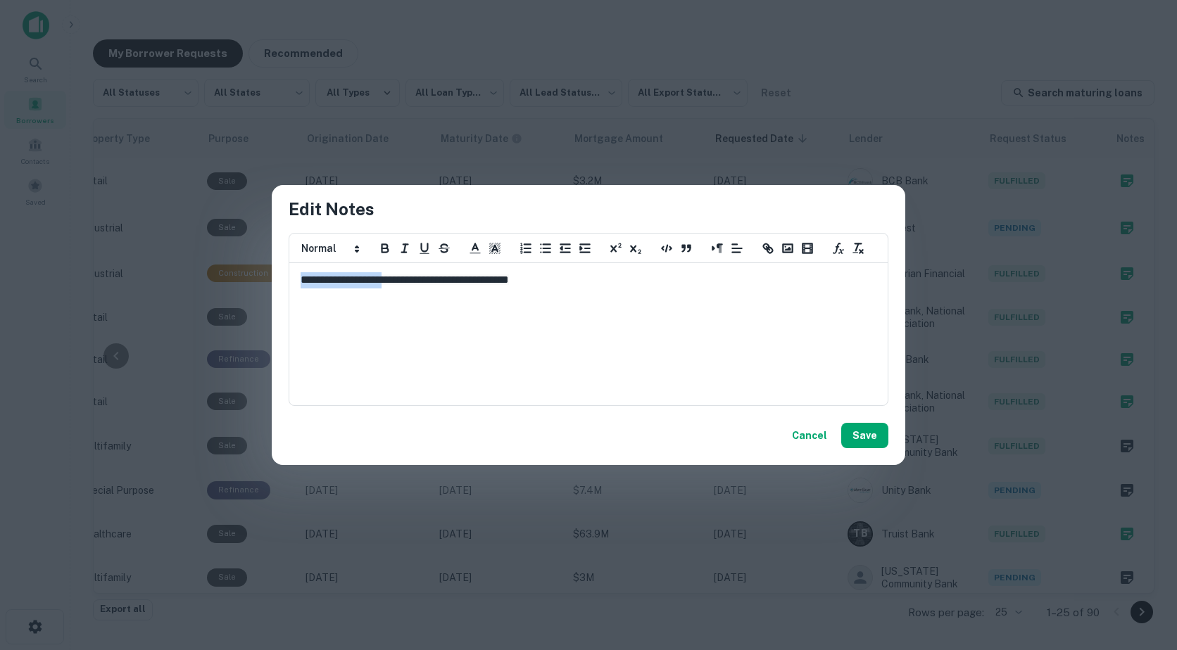
drag, startPoint x: 407, startPoint y: 282, endPoint x: 293, endPoint y: 274, distance: 114.3
click at [293, 274] on div "**********" at bounding box center [588, 334] width 597 height 141
click at [872, 438] on button "Save" at bounding box center [864, 435] width 47 height 25
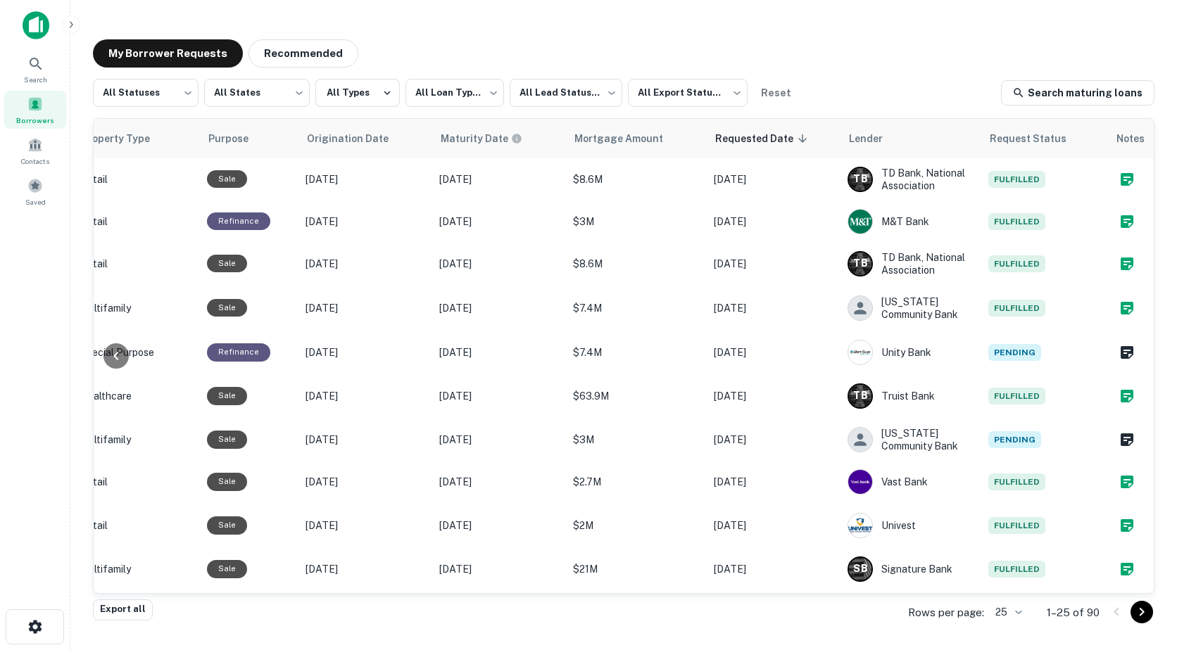
scroll to position [740, 606]
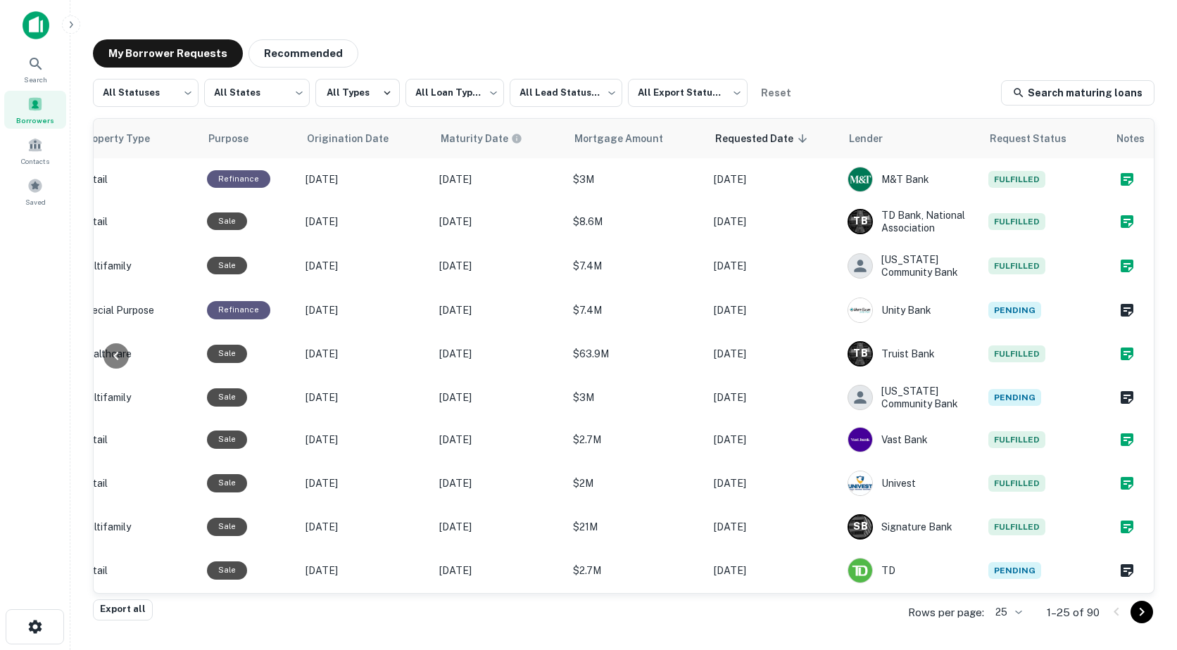
drag, startPoint x: 529, startPoint y: 581, endPoint x: 291, endPoint y: 605, distance: 239.1
click at [291, 600] on div "**********" at bounding box center [623, 339] width 1061 height 521
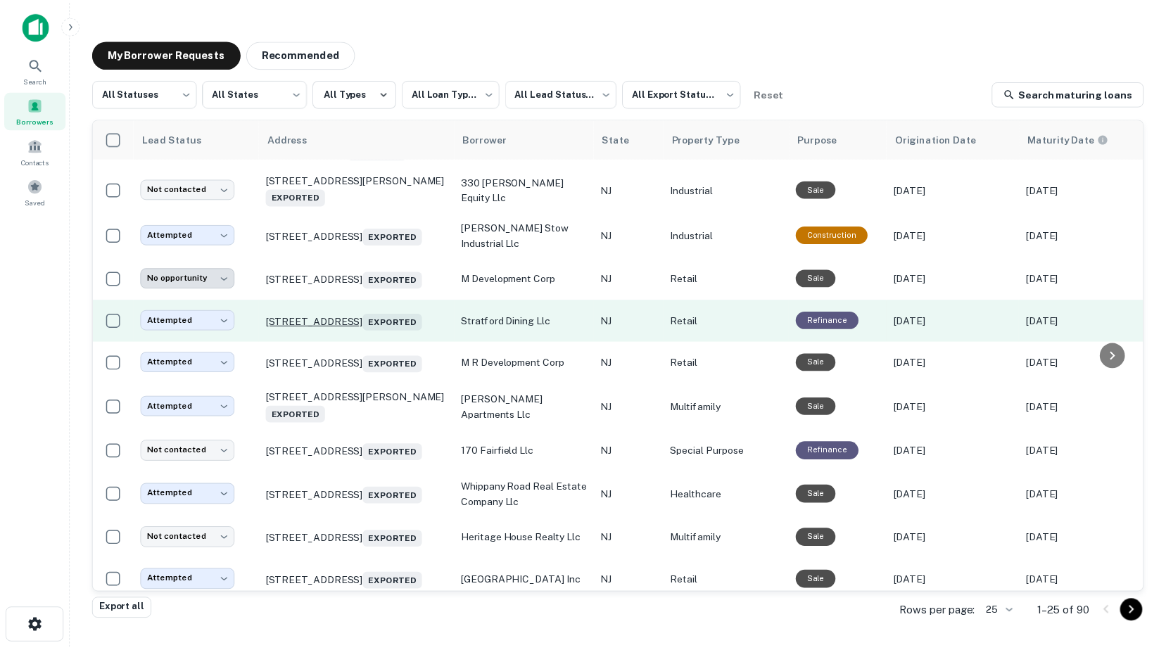
scroll to position [600, 0]
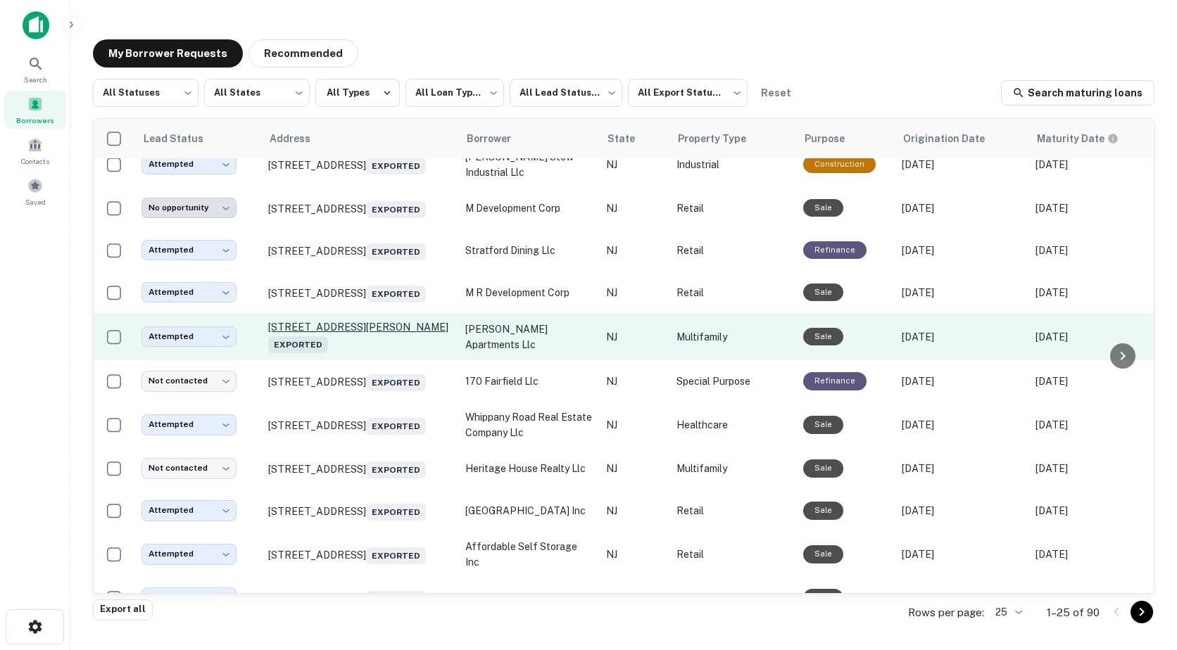
click at [305, 353] on p "[STREET_ADDRESS][PERSON_NAME] Exported" at bounding box center [359, 337] width 183 height 32
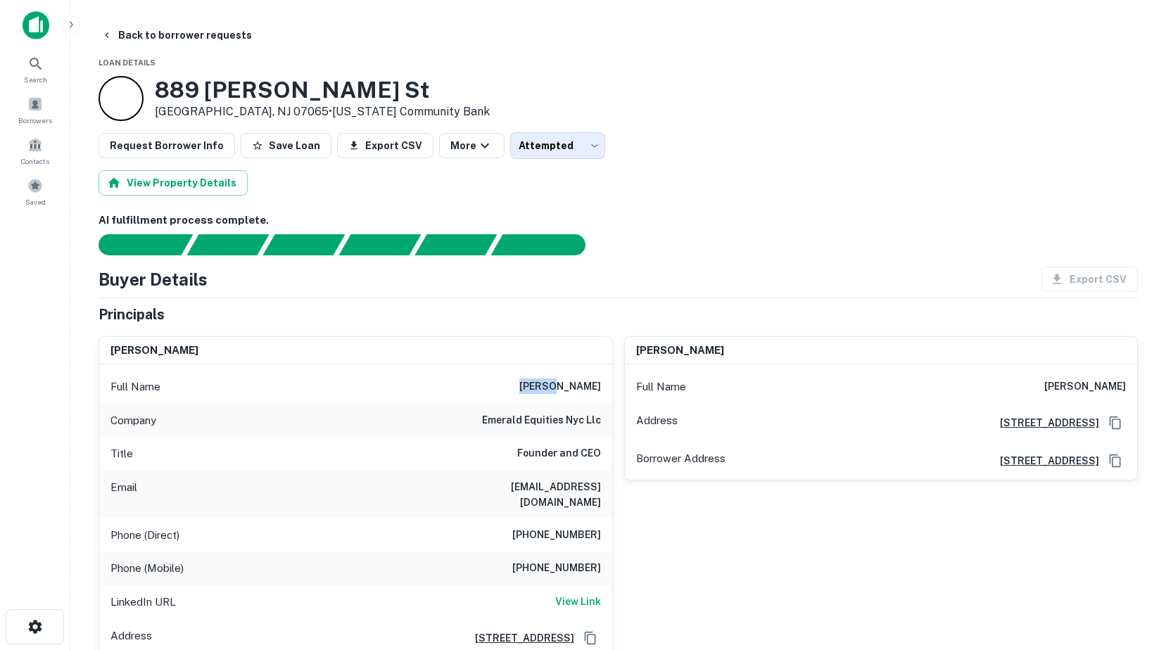
drag, startPoint x: 530, startPoint y: 385, endPoint x: 568, endPoint y: 387, distance: 38.1
click at [568, 387] on div "Full Name [PERSON_NAME]" at bounding box center [355, 387] width 513 height 34
drag, startPoint x: 568, startPoint y: 387, endPoint x: 556, endPoint y: 388, distance: 12.0
copy h6 "[PERSON_NAME]"
